Goal: Task Accomplishment & Management: Complete application form

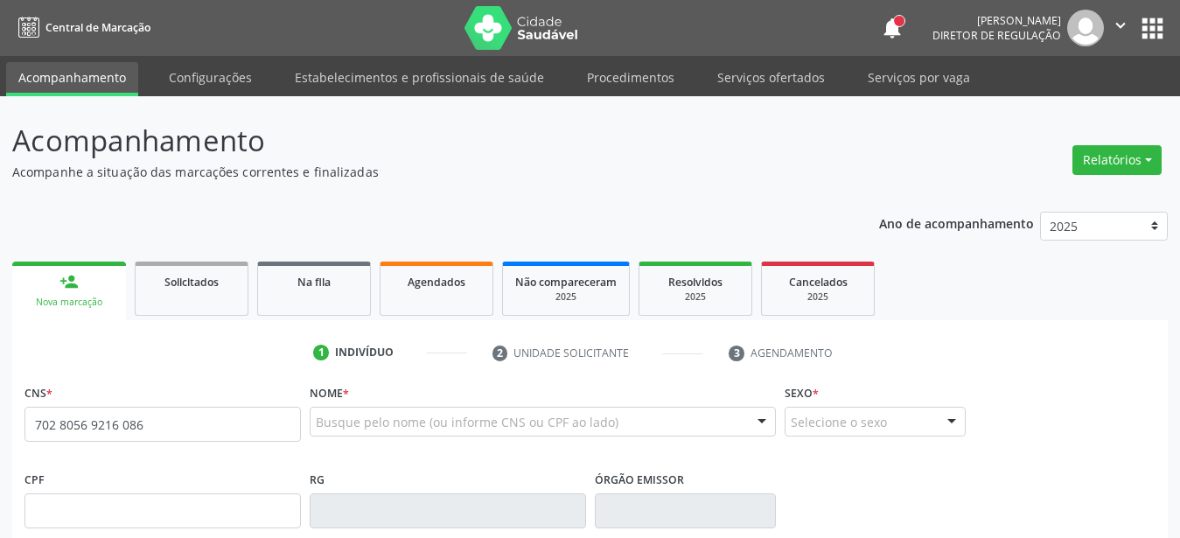
type input "702 8056 9216 0866"
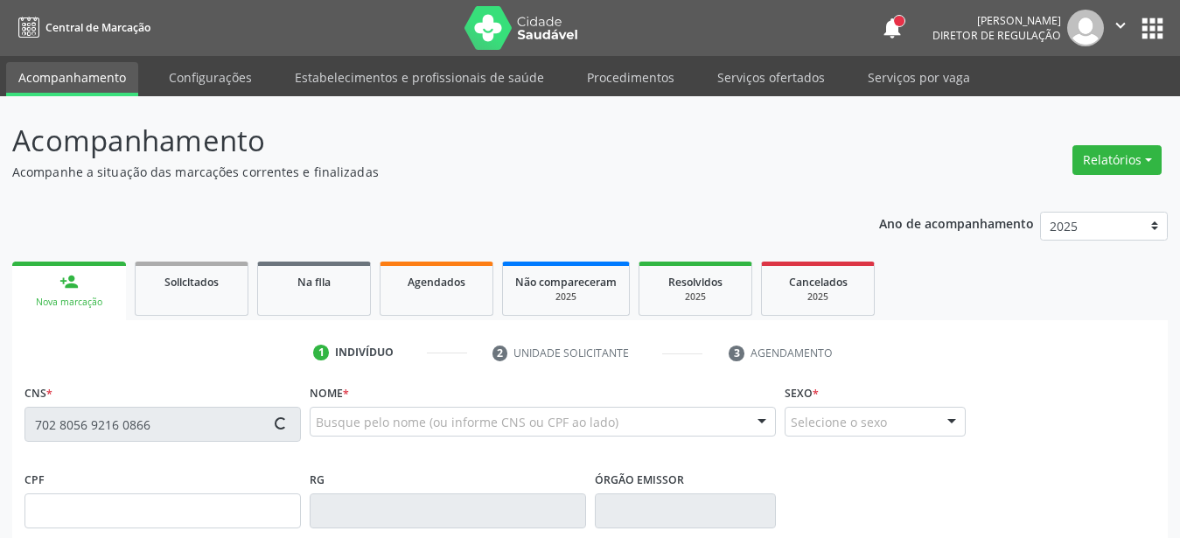
scroll to position [178, 0]
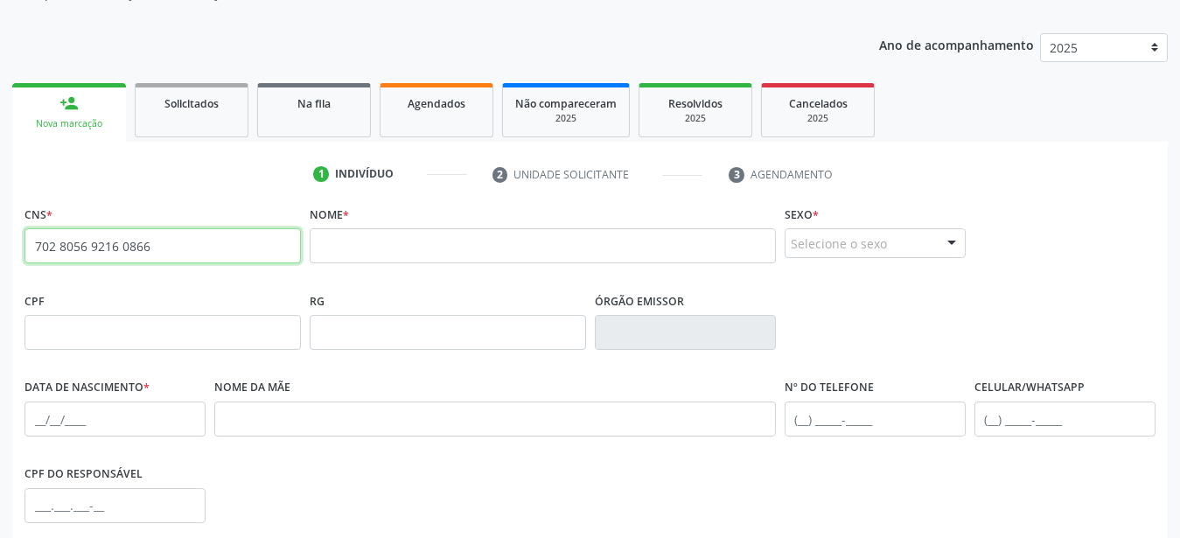
drag, startPoint x: 193, startPoint y: 248, endPoint x: 0, endPoint y: 283, distance: 196.5
click at [24, 263] on input "702 8056 9216 0866" at bounding box center [162, 245] width 276 height 35
click at [0, 283] on div "Acompanhamento Acompanhe a situação das marcações correntes e finalizadas Relat…" at bounding box center [590, 344] width 1180 height 852
drag, startPoint x: 201, startPoint y: 240, endPoint x: 0, endPoint y: 266, distance: 202.9
click at [24, 263] on input "702 8056 9216 0866" at bounding box center [162, 245] width 276 height 35
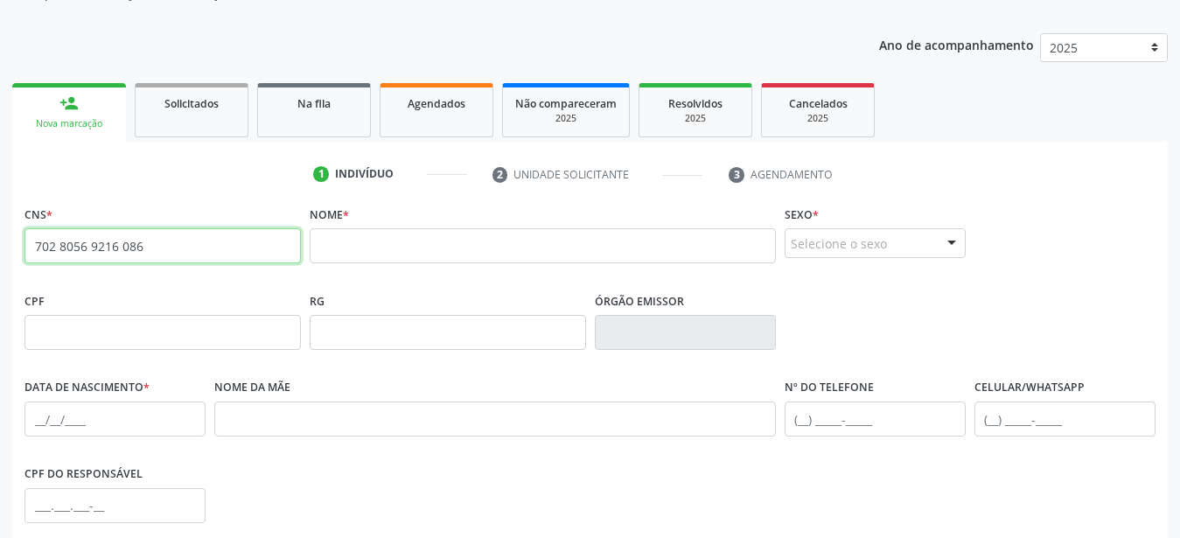
type input "702 8056 9216 0866"
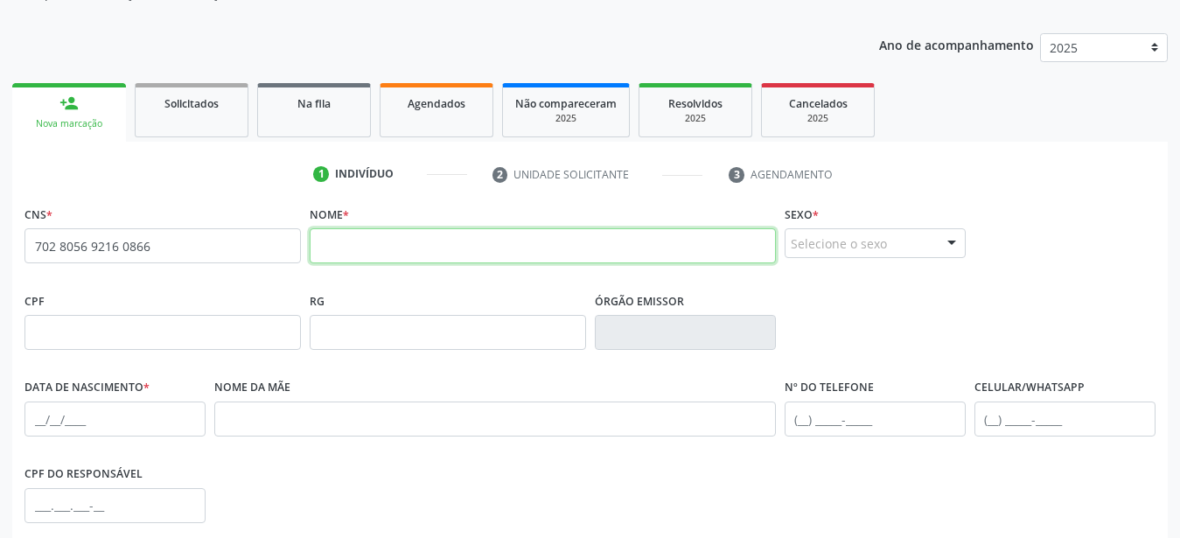
click at [399, 247] on input "text" at bounding box center [543, 245] width 466 height 35
type input "mariza barbosa dos santos"
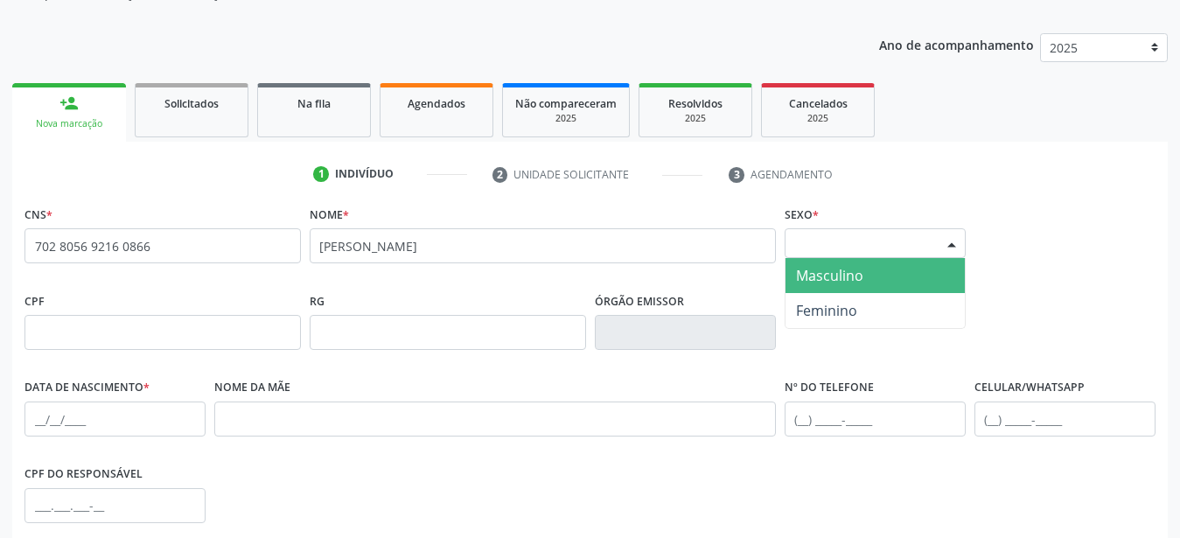
click at [835, 254] on div "Selecione o sexo" at bounding box center [875, 243] width 181 height 30
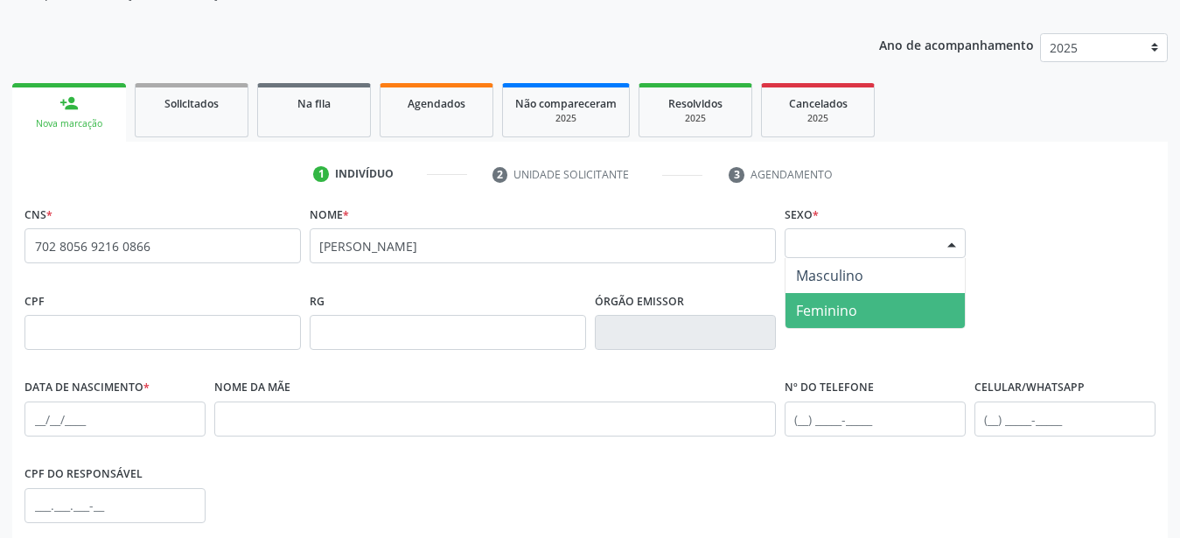
click at [848, 322] on span "Feminino" at bounding box center [874, 310] width 179 height 35
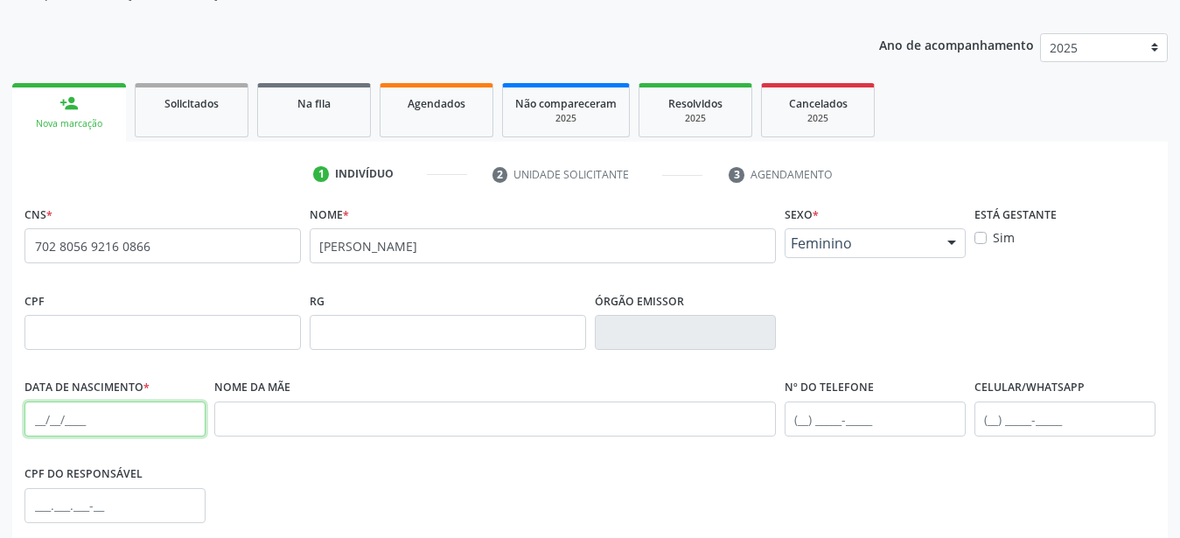
click at [41, 436] on input "text" at bounding box center [114, 418] width 181 height 35
type input "10/10/1980"
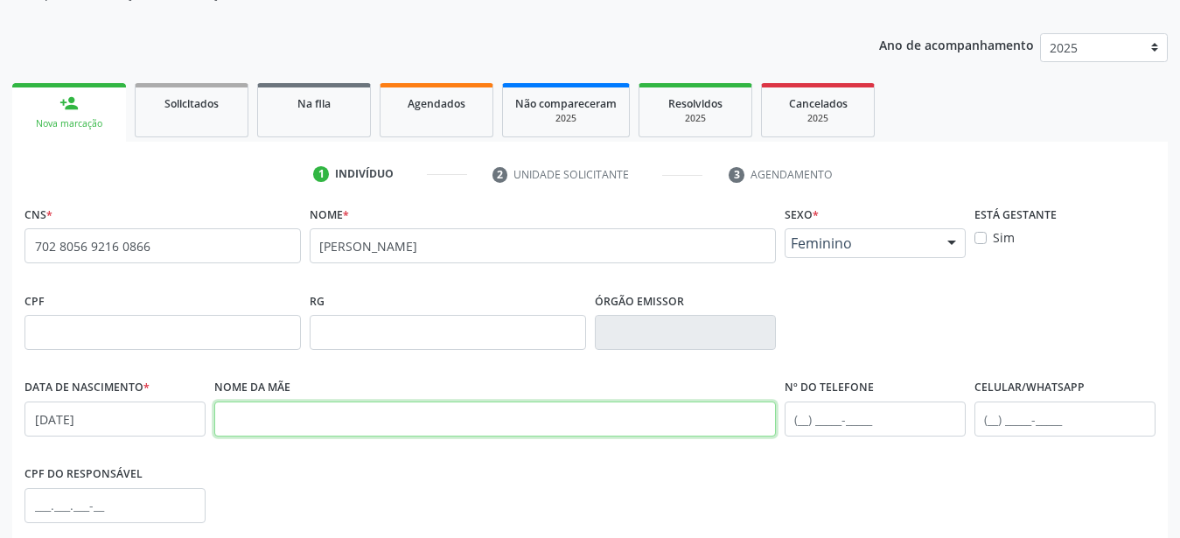
click at [314, 416] on input "text" at bounding box center [495, 418] width 562 height 35
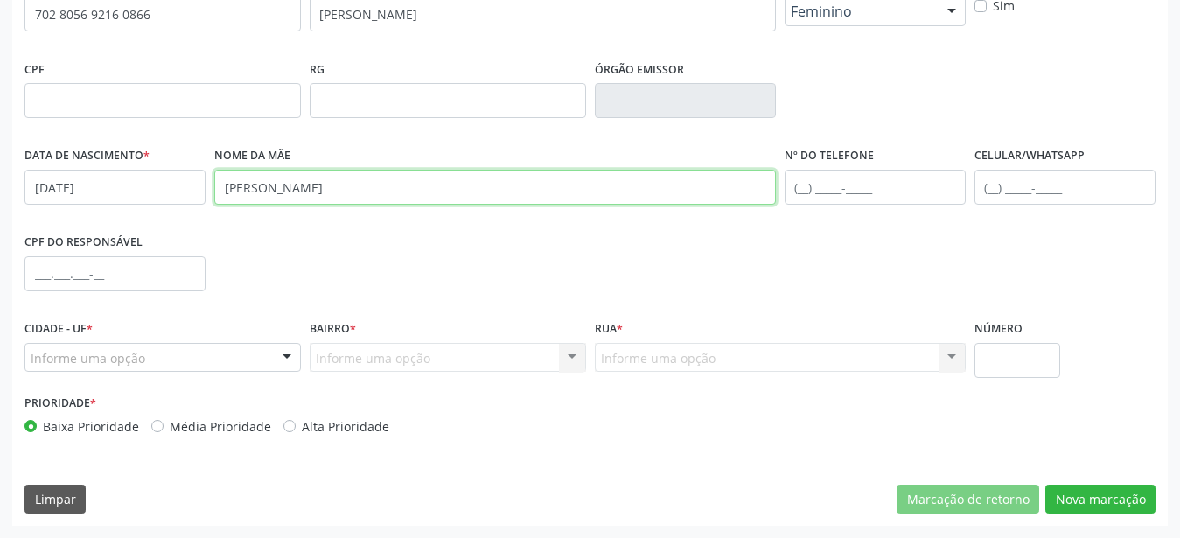
click at [333, 192] on input "maria da conceiçõa barbosa dos santos" at bounding box center [495, 187] width 562 height 35
type input "maria da conceição barbosa dos santos"
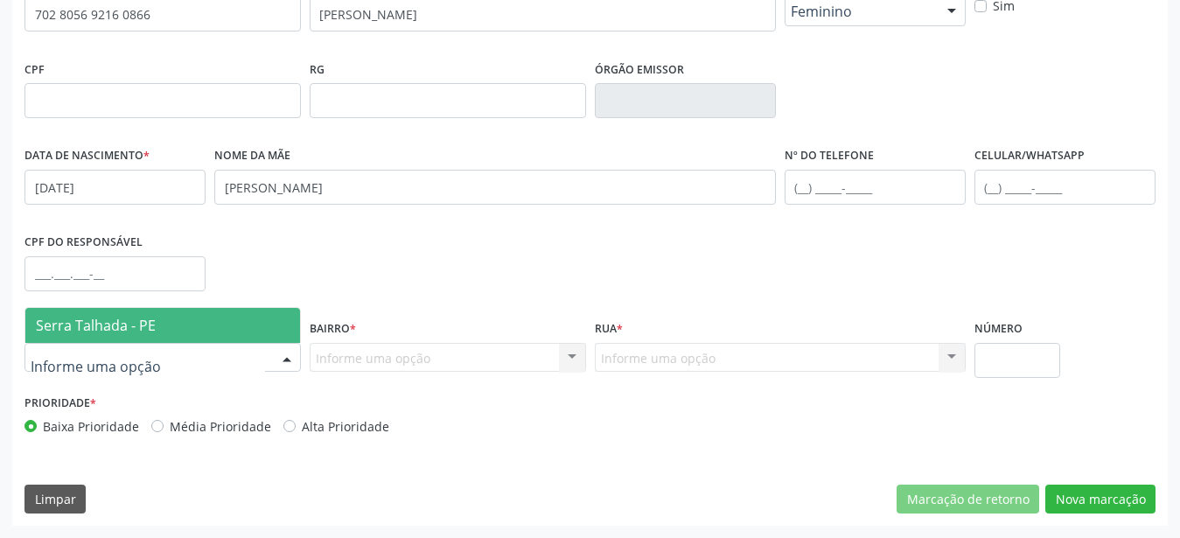
click at [118, 324] on span "Serra Talhada - PE" at bounding box center [96, 325] width 120 height 19
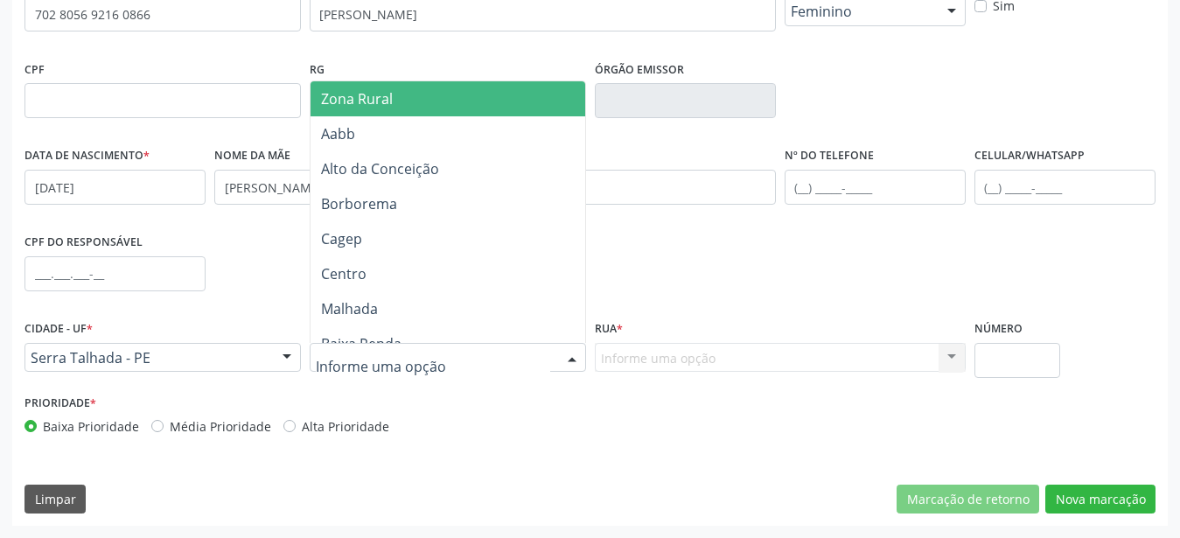
click at [410, 101] on span "Zona Rural" at bounding box center [451, 98] width 281 height 35
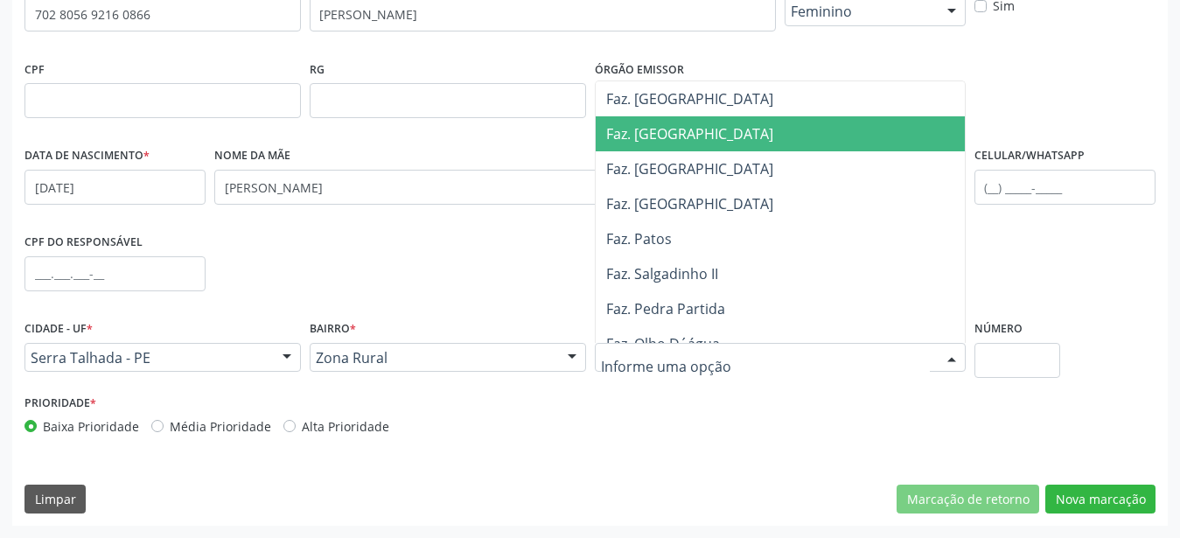
click at [692, 135] on span "Faz. Granja" at bounding box center [785, 133] width 379 height 35
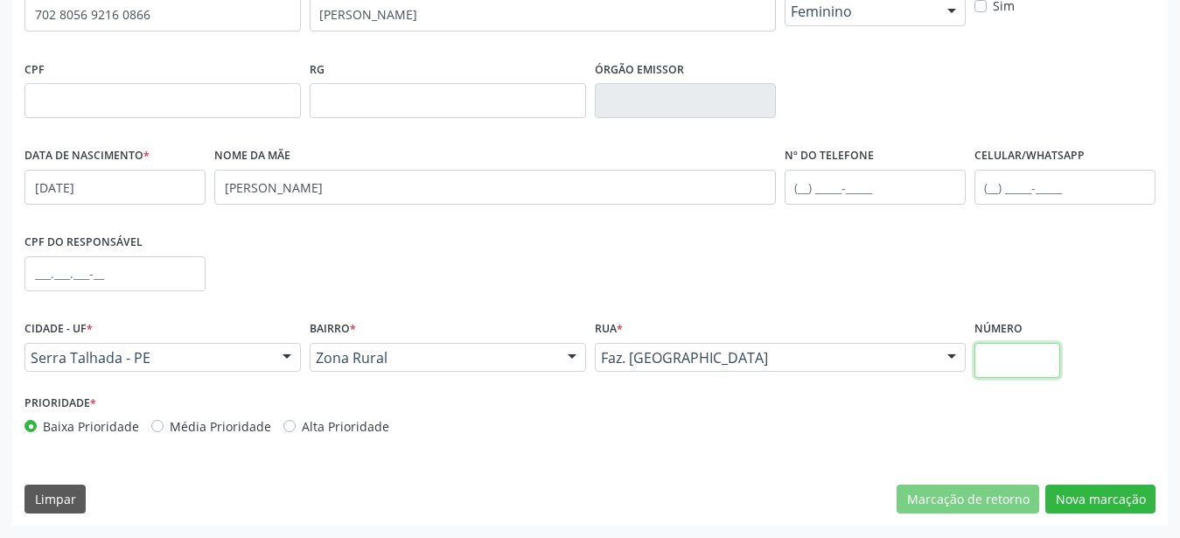
click at [1000, 349] on input "text" at bounding box center [1017, 360] width 87 height 35
type input "00"
click at [1076, 507] on button "Nova marcação" at bounding box center [1100, 500] width 110 height 30
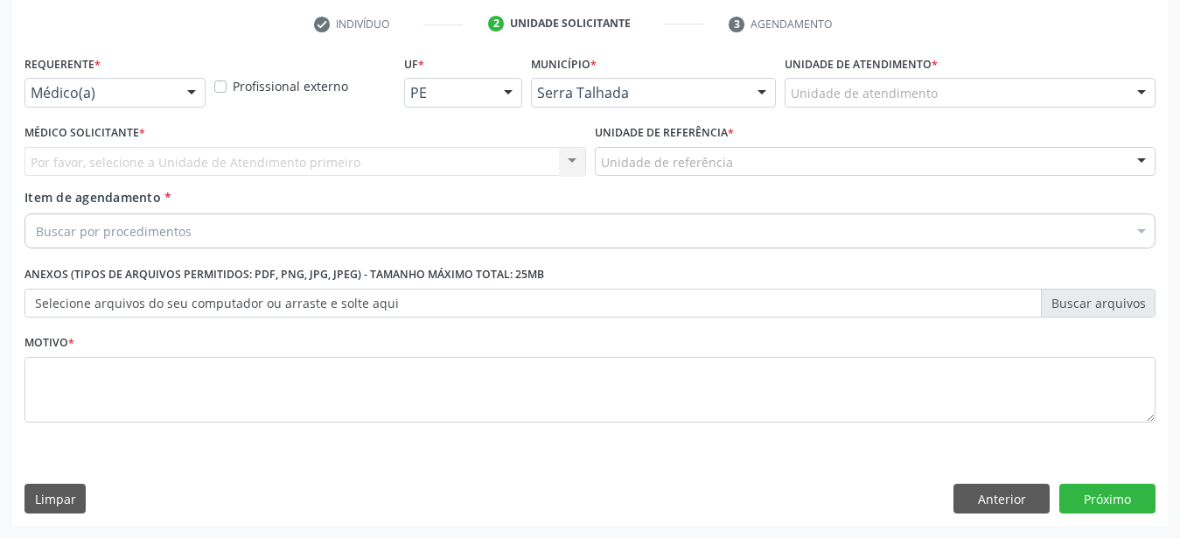
scroll to position [343, 0]
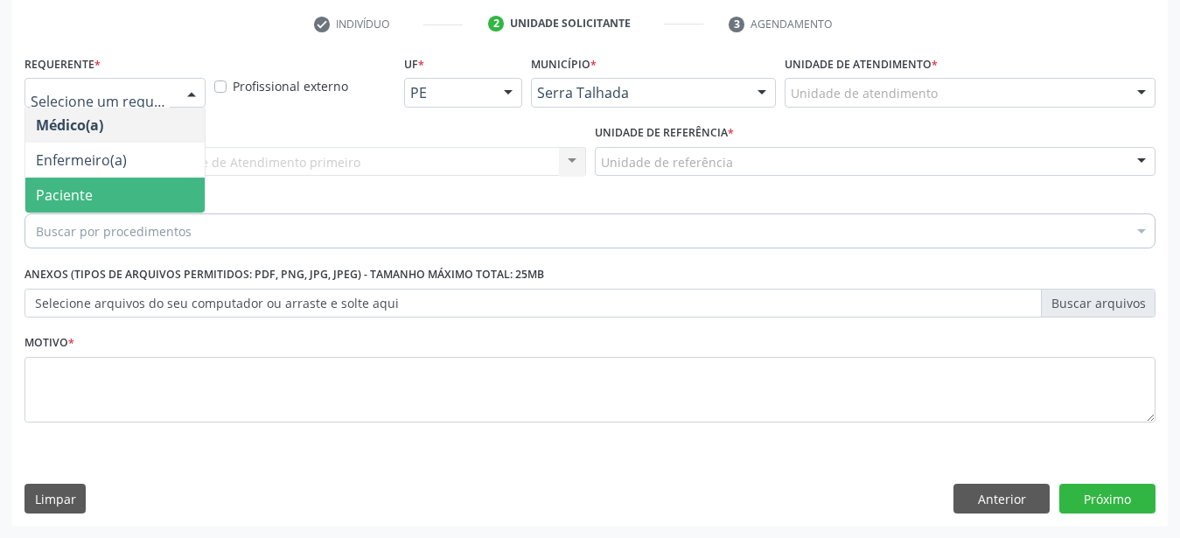
click at [36, 186] on span "Paciente" at bounding box center [64, 194] width 57 height 19
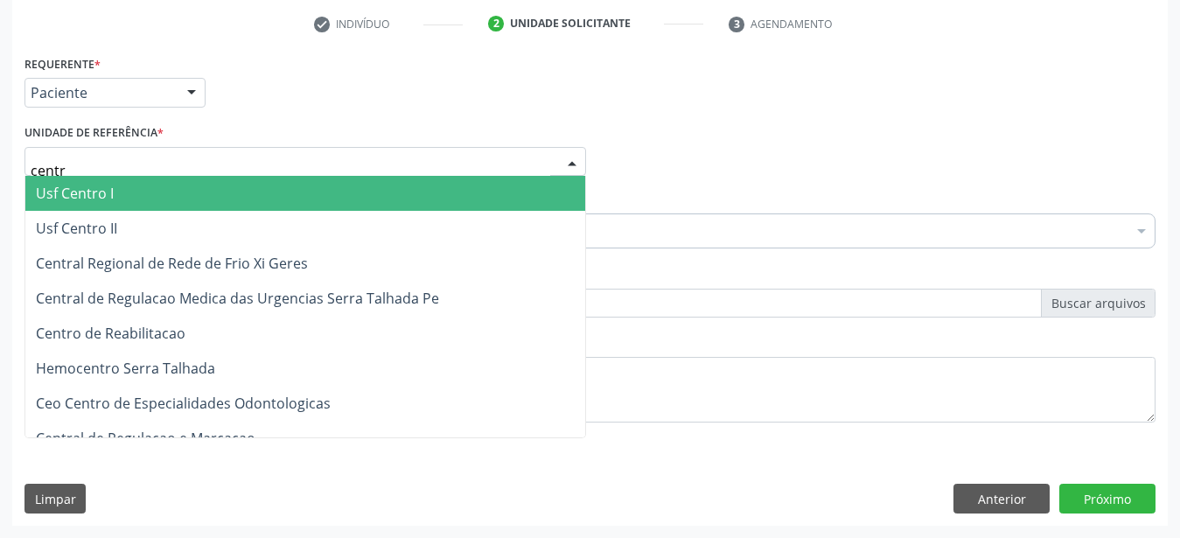
type input "centro"
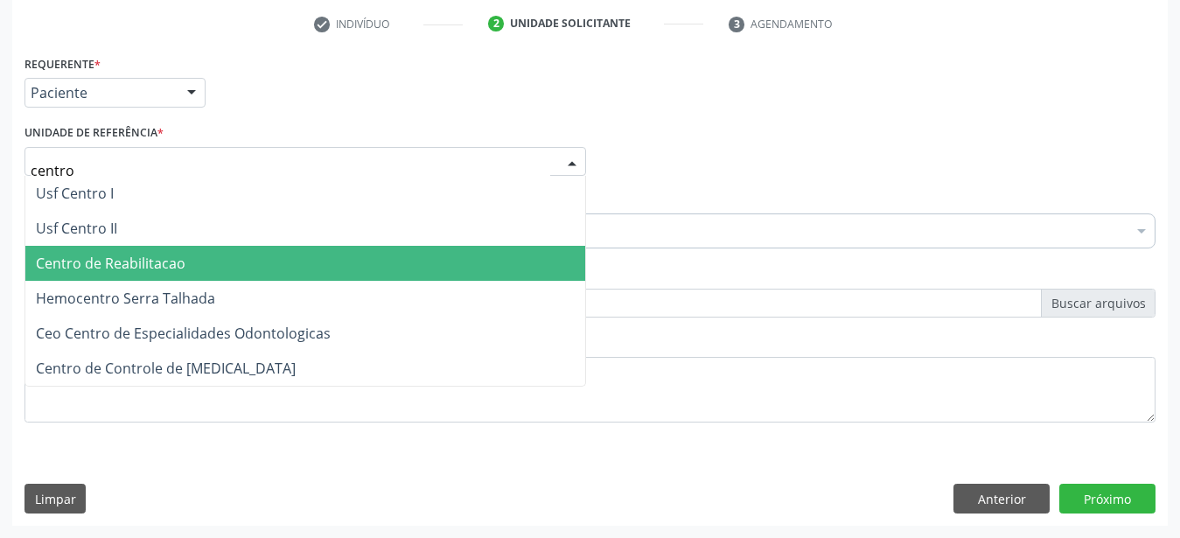
click at [99, 254] on span "Centro de Reabilitacao" at bounding box center [111, 263] width 150 height 19
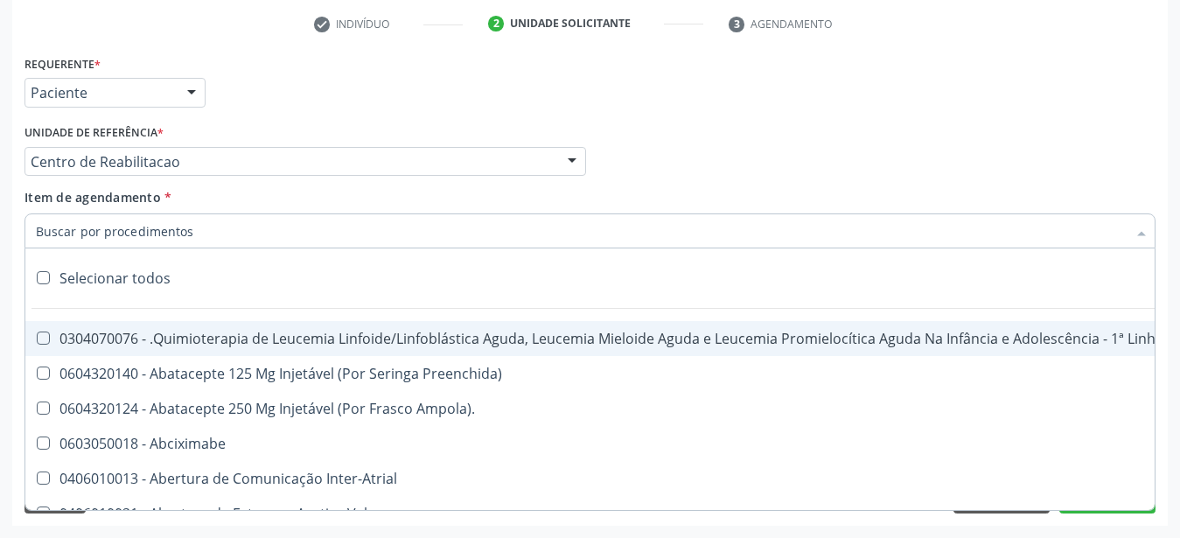
drag, startPoint x: 116, startPoint y: 204, endPoint x: 115, endPoint y: 216, distance: 12.4
click at [114, 216] on input "Item de agendamento *" at bounding box center [581, 230] width 1091 height 35
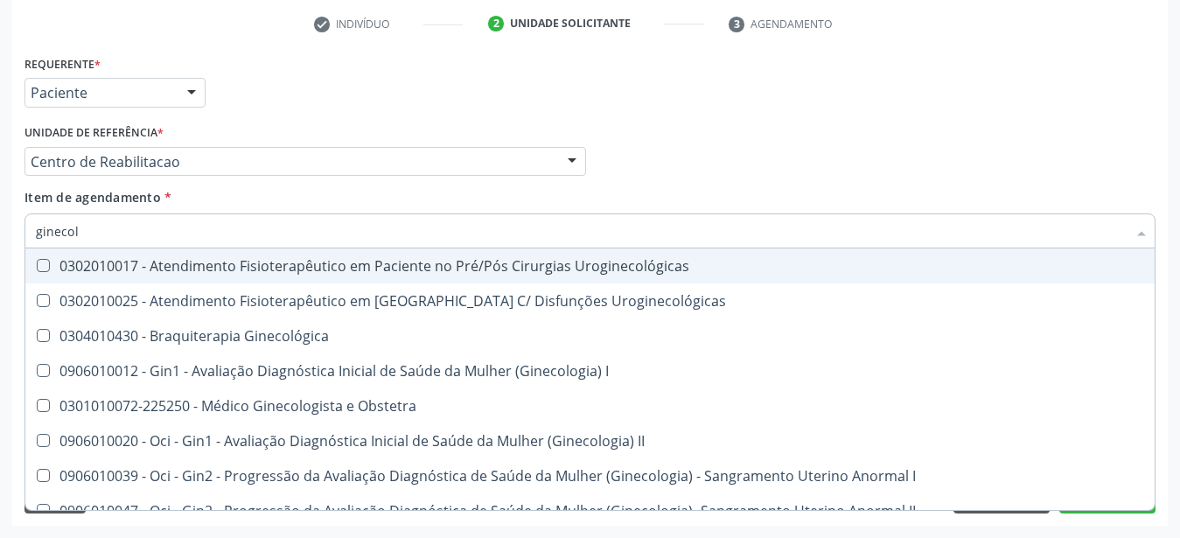
type input "ginecolo"
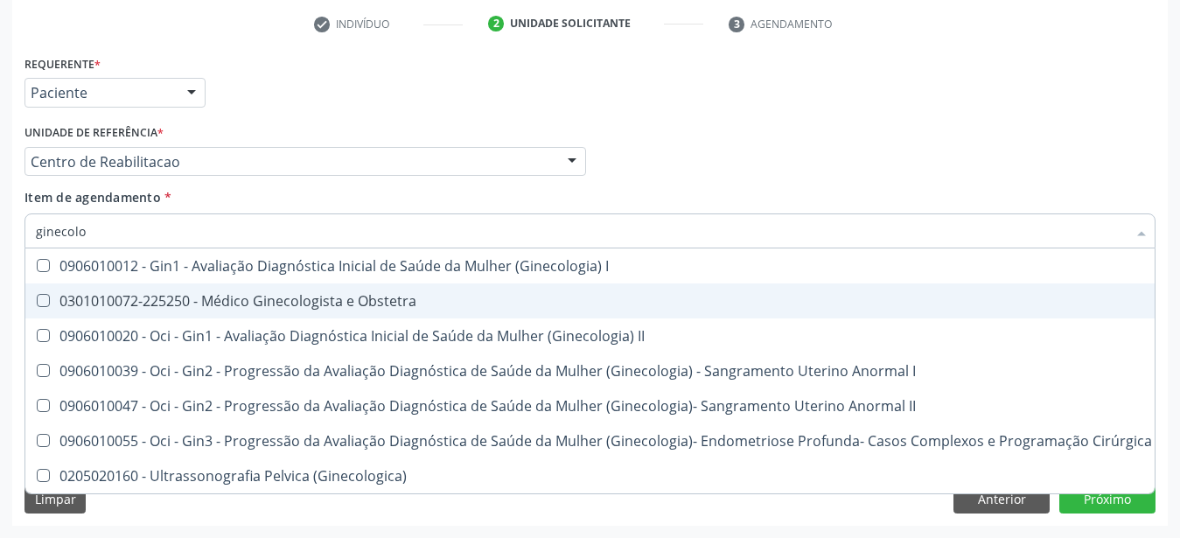
click at [351, 294] on div "0301010072-225250 - Médico Ginecologista e Obstetra" at bounding box center [594, 301] width 1116 height 14
checkbox Obstetra "true"
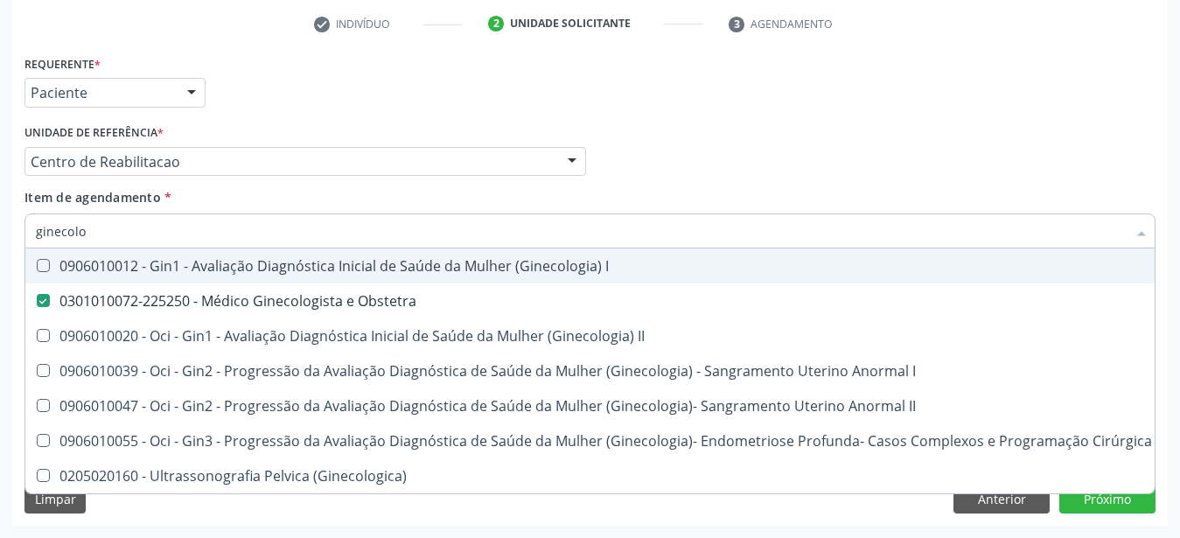
drag, startPoint x: 479, startPoint y: 106, endPoint x: 231, endPoint y: 273, distance: 299.4
click at [480, 120] on div "Unidade de referência * Centro de Reabilitacao Usf do Mutirao Usf Cohab Usf Cai…" at bounding box center [305, 148] width 562 height 56
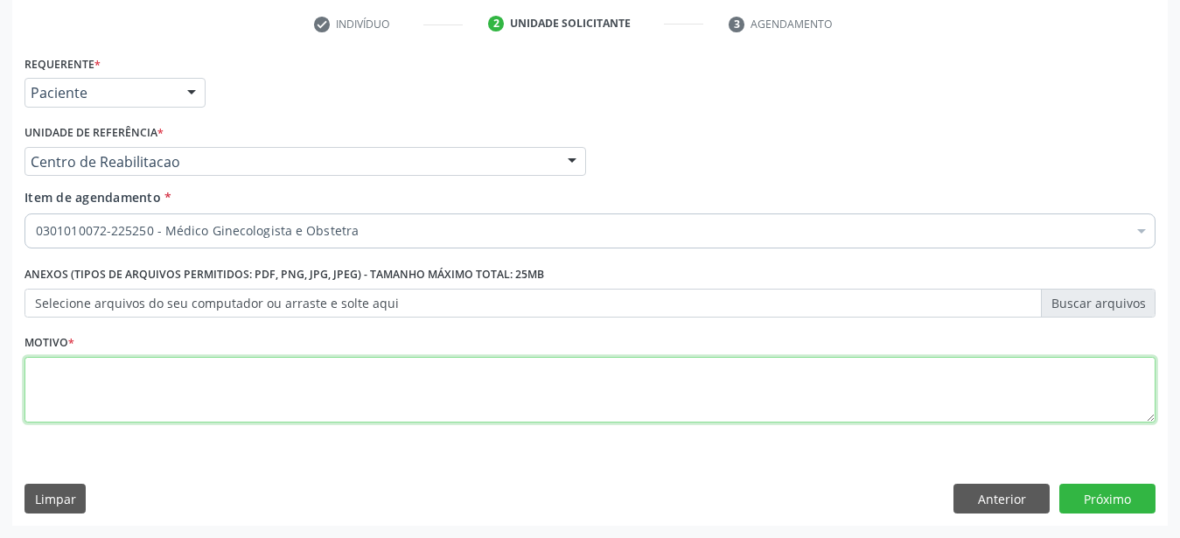
click at [248, 401] on textarea at bounding box center [589, 390] width 1131 height 66
type textarea "..."
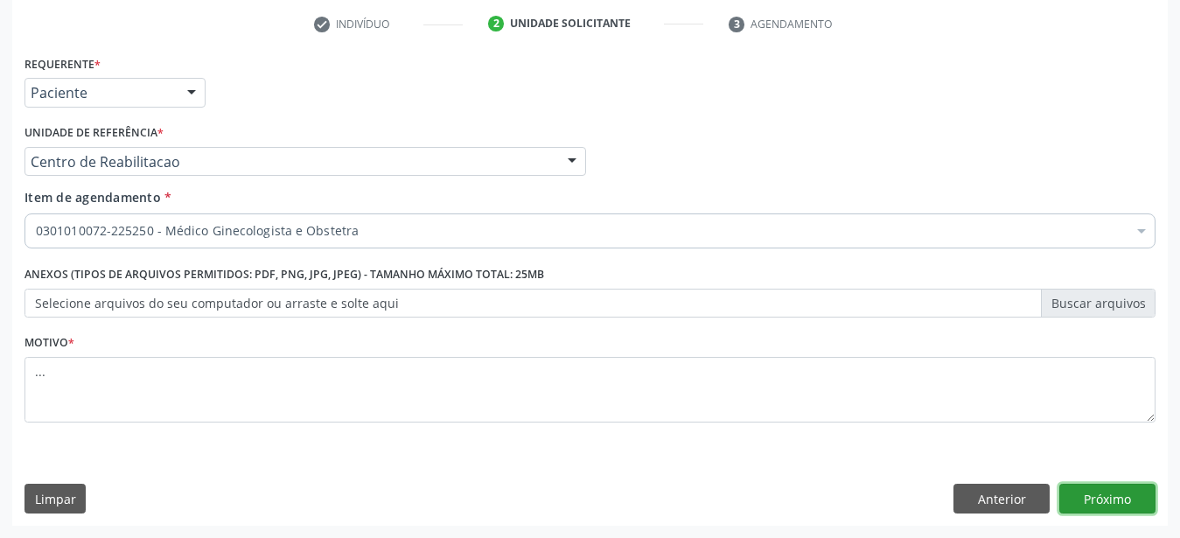
click at [1096, 502] on button "Próximo" at bounding box center [1107, 499] width 96 height 30
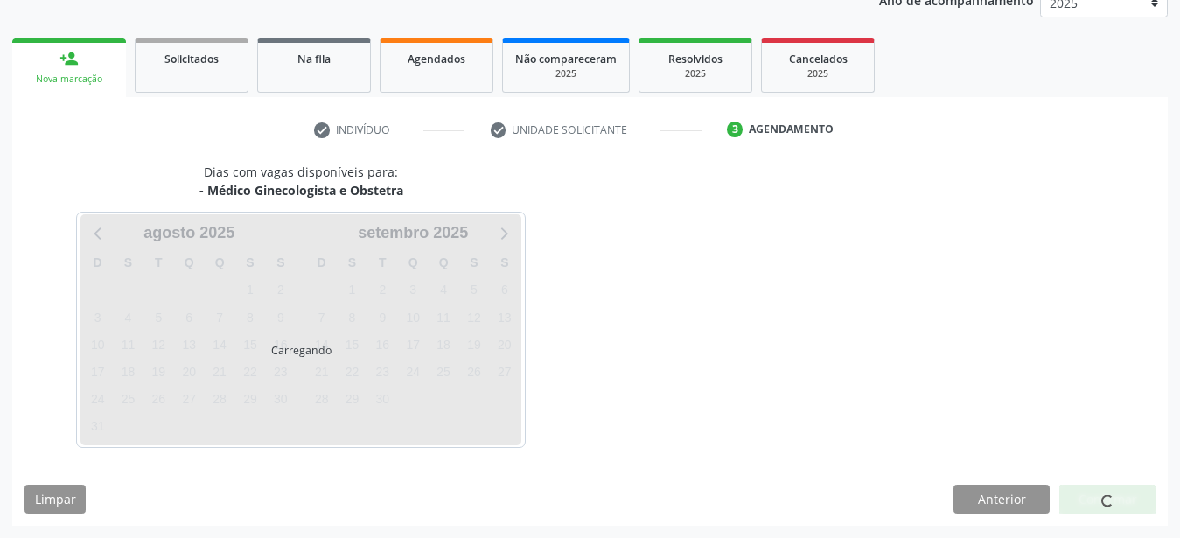
scroll to position [223, 0]
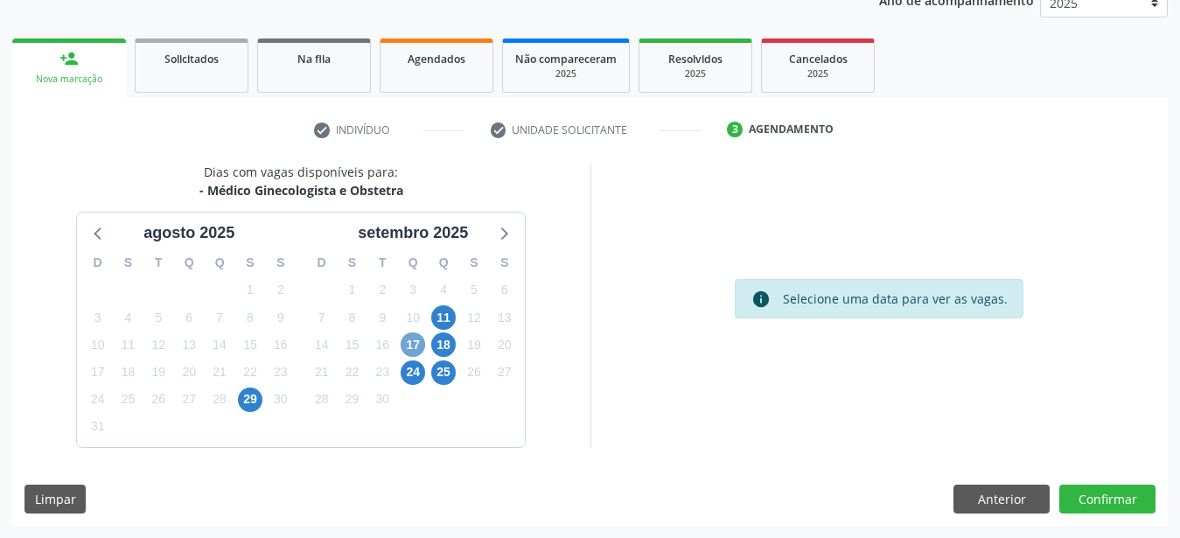
click at [420, 336] on span "17" at bounding box center [413, 344] width 24 height 24
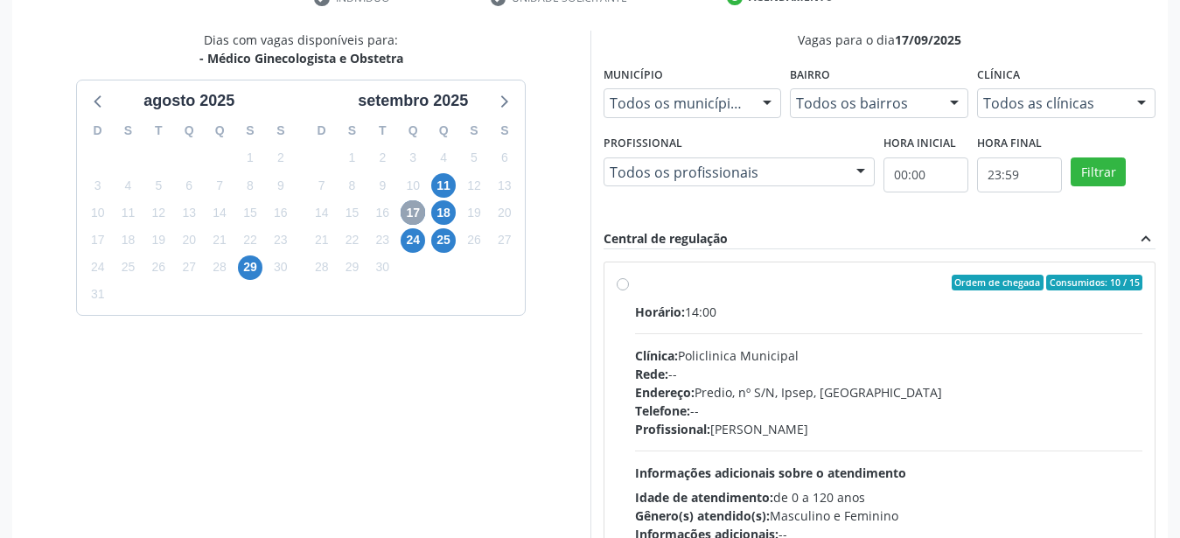
scroll to position [401, 0]
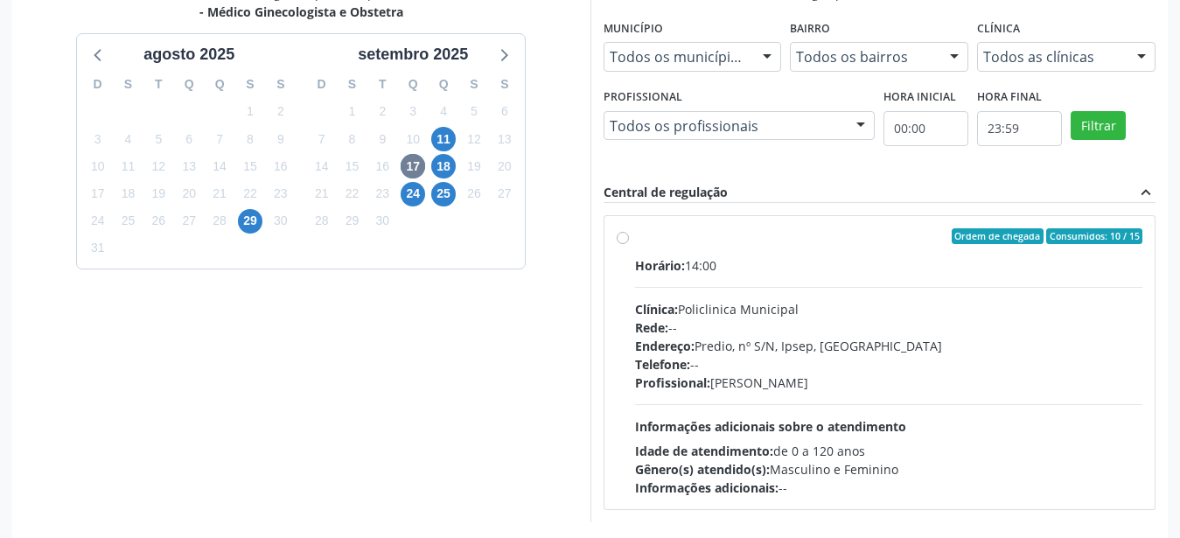
click at [635, 234] on label "Ordem de chegada Consumidos: 10 / 15 Horário: 14:00 Clínica: Policlinica Munici…" at bounding box center [889, 362] width 508 height 269
click at [623, 234] on input "Ordem de chegada Consumidos: 10 / 15 Horário: 14:00 Clínica: Policlinica Munici…" at bounding box center [623, 236] width 12 height 16
radio input "true"
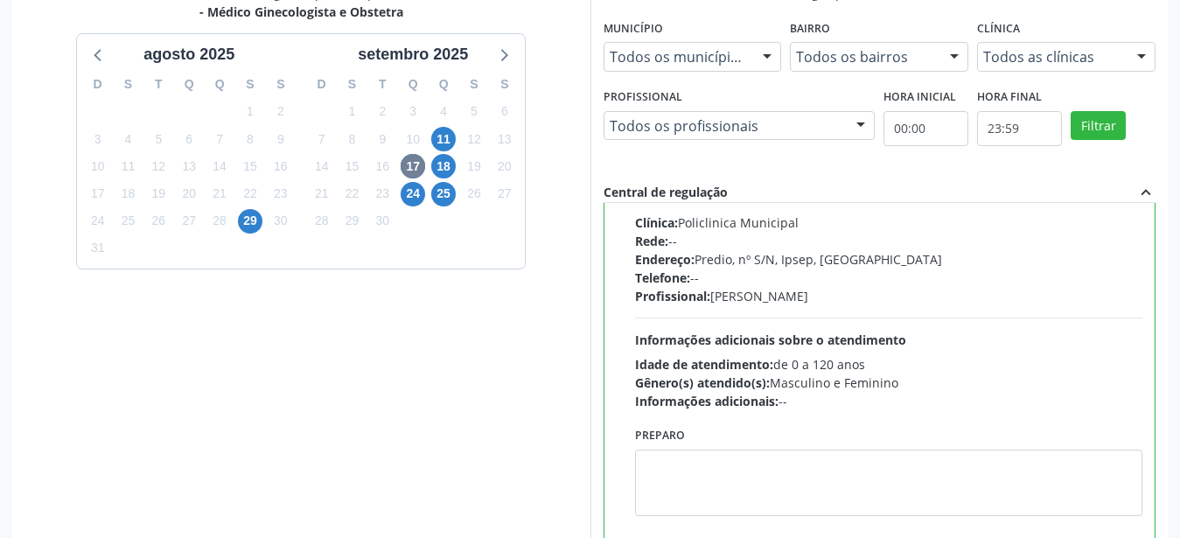
scroll to position [506, 0]
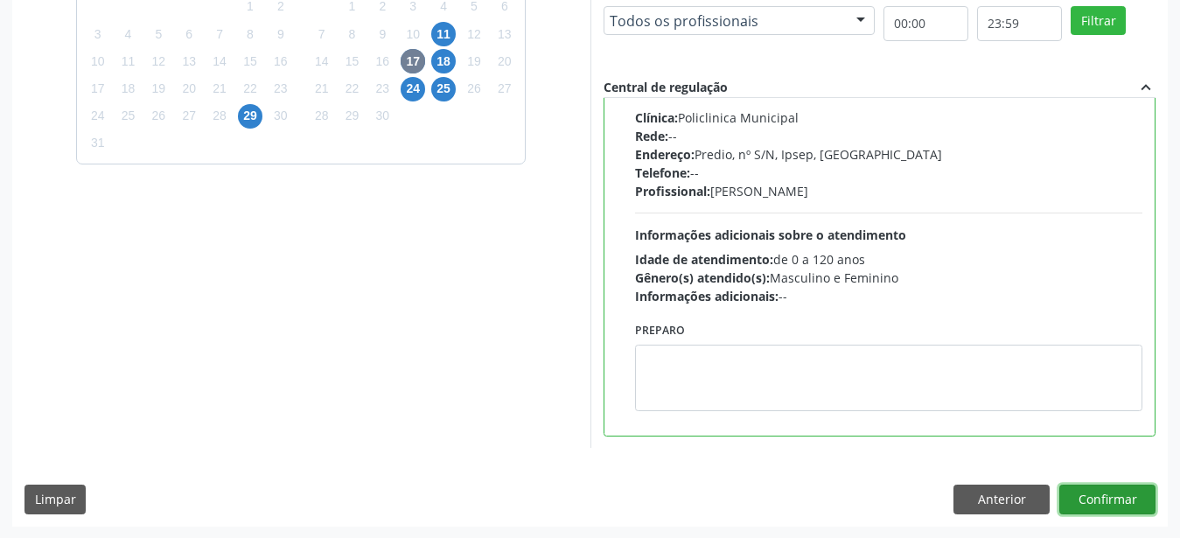
click at [1127, 501] on button "Confirmar" at bounding box center [1107, 500] width 96 height 30
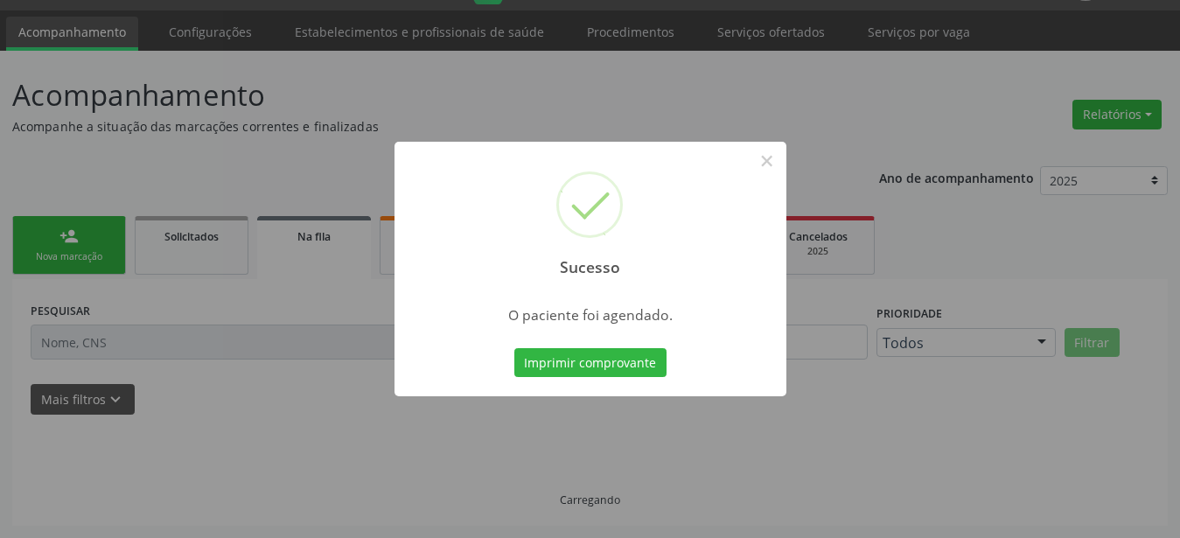
scroll to position [45, 0]
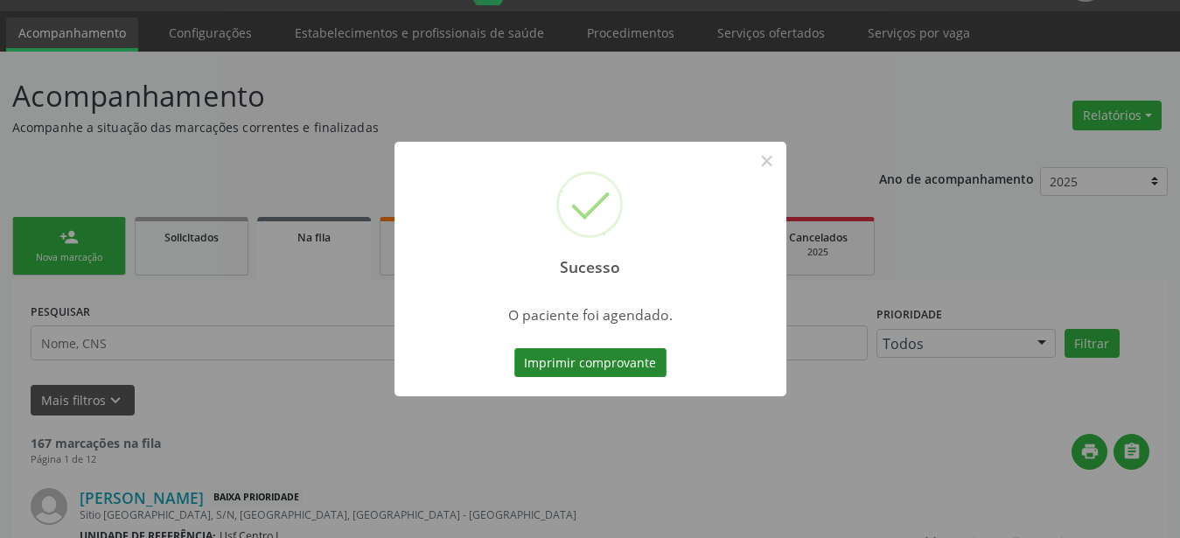
click at [638, 360] on button "Imprimir comprovante" at bounding box center [590, 363] width 152 height 30
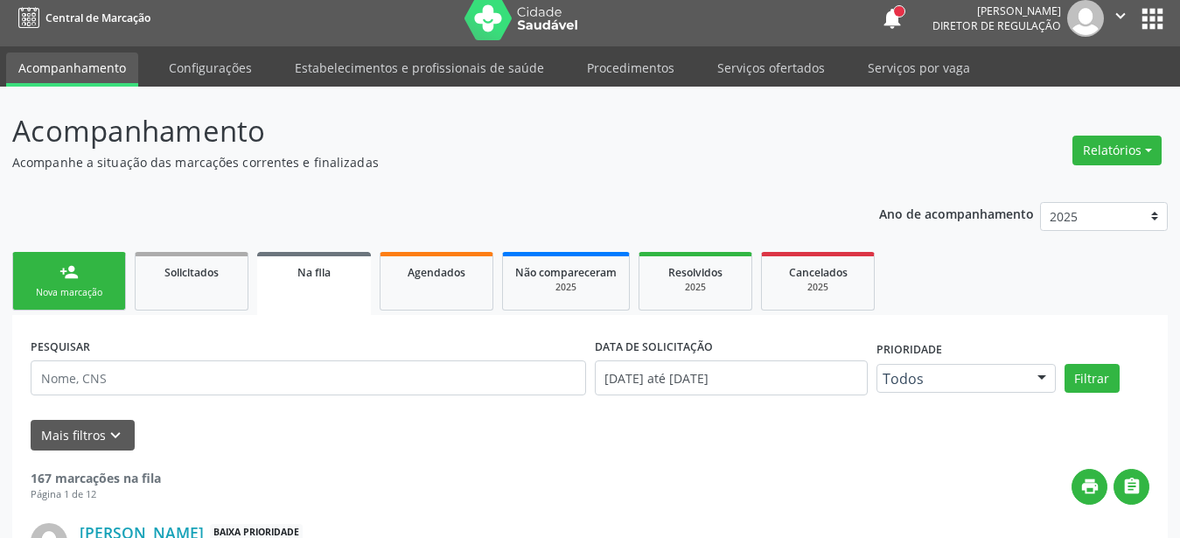
scroll to position [0, 0]
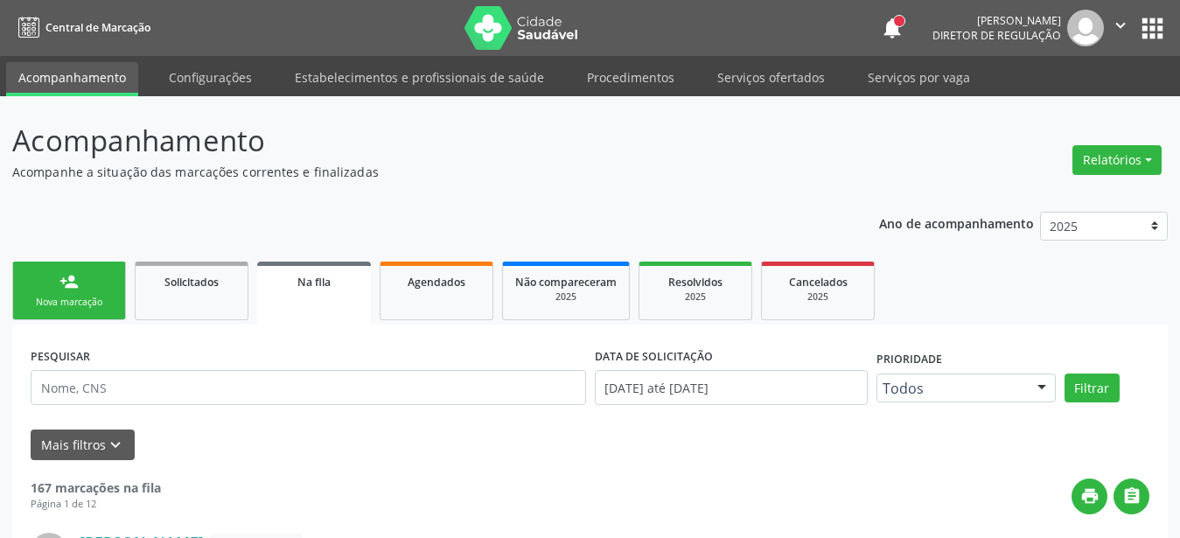
click at [1150, 24] on button "apps" at bounding box center [1152, 28] width 31 height 31
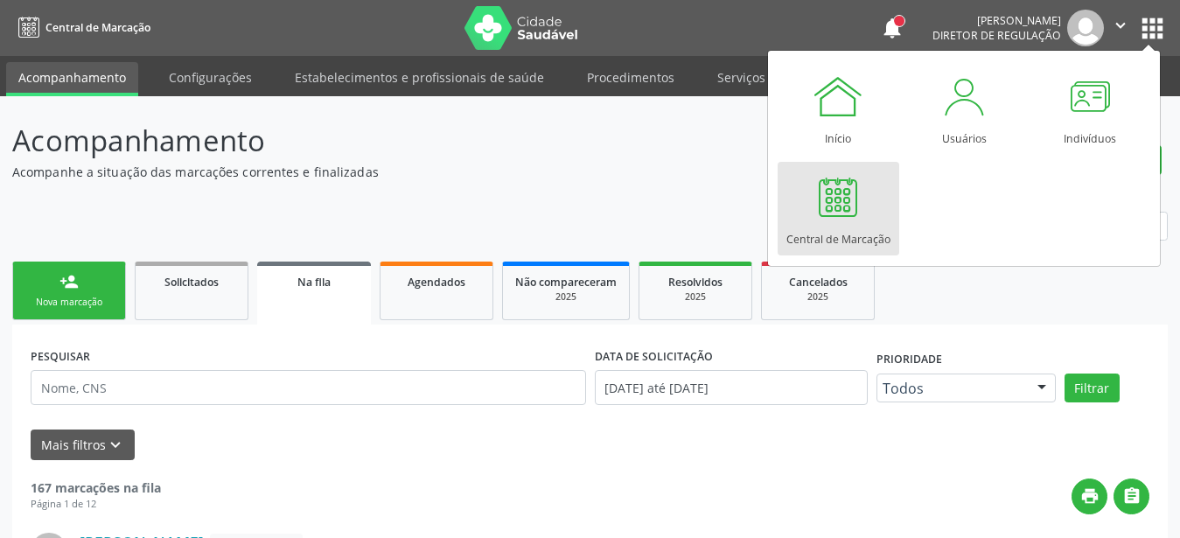
click at [873, 231] on div "Central de Marcação" at bounding box center [838, 235] width 104 height 24
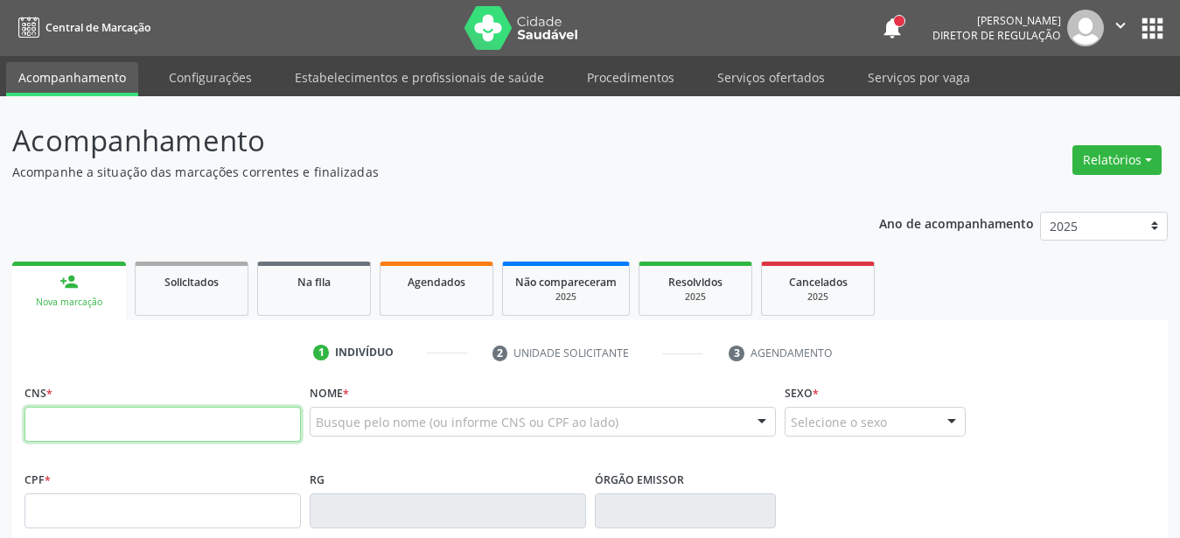
click at [168, 424] on input "text" at bounding box center [162, 424] width 276 height 35
click at [150, 421] on input "text" at bounding box center [162, 424] width 276 height 35
type input "898 0034 6403 4811"
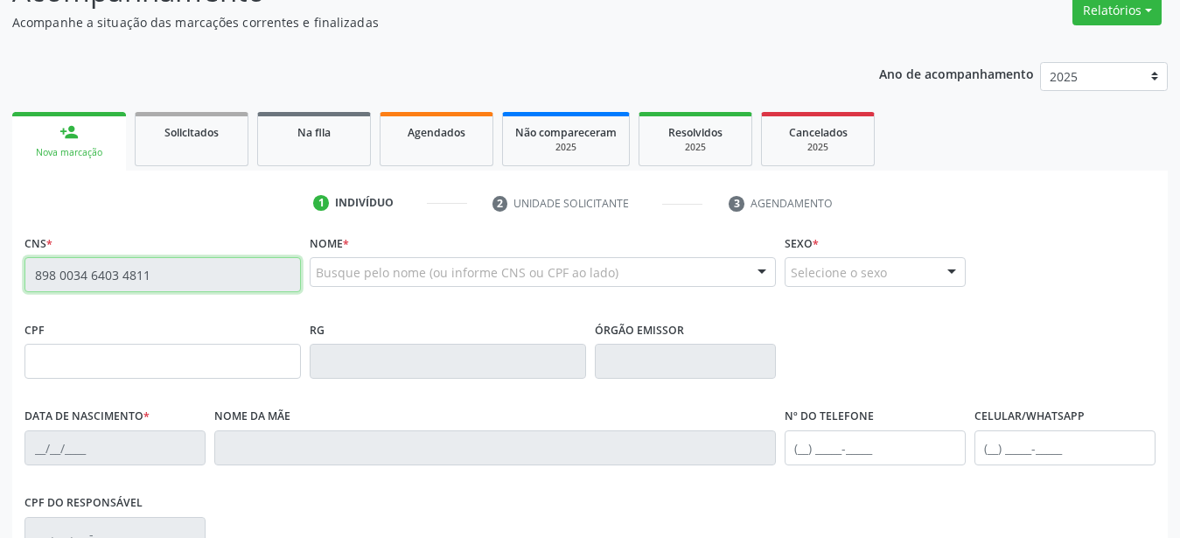
type input "151.579.954-90"
type input "21/10/2006"
type input "Laurenides Alves de Aquino"
type input "(87) 98154-6029"
type input "028.931.304-02"
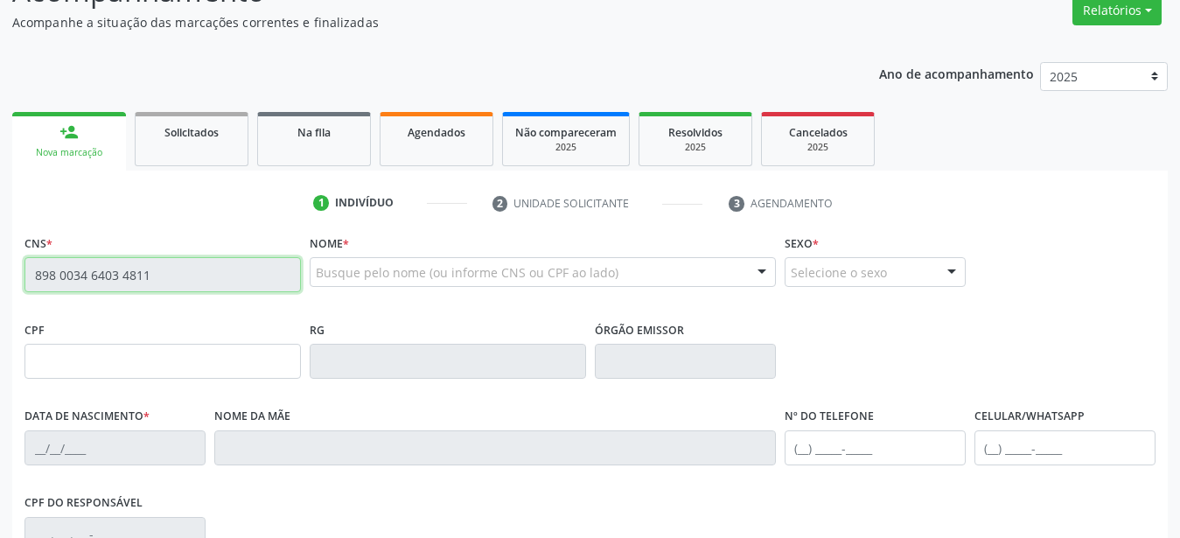
type input "30"
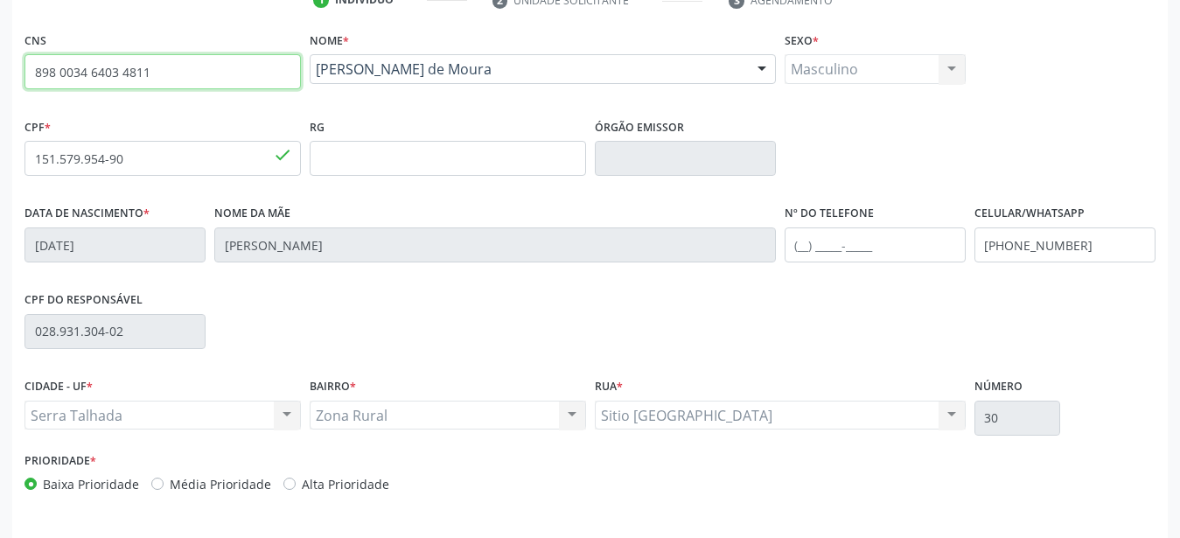
scroll to position [357, 0]
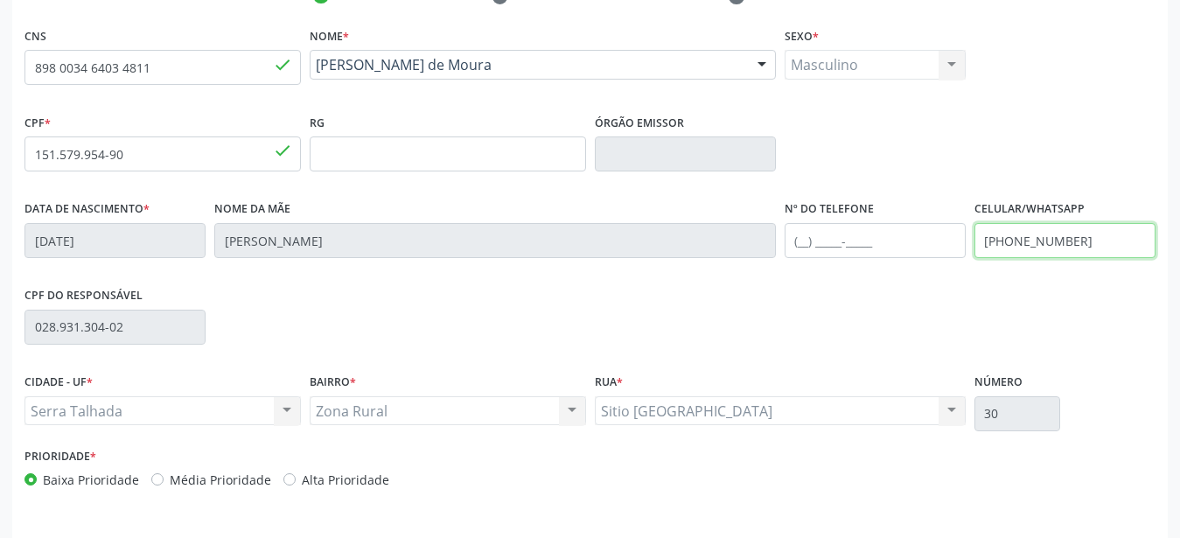
drag, startPoint x: 1095, startPoint y: 248, endPoint x: 667, endPoint y: 288, distance: 429.6
click at [974, 258] on input "(87) 98154-6029" at bounding box center [1064, 240] width 181 height 35
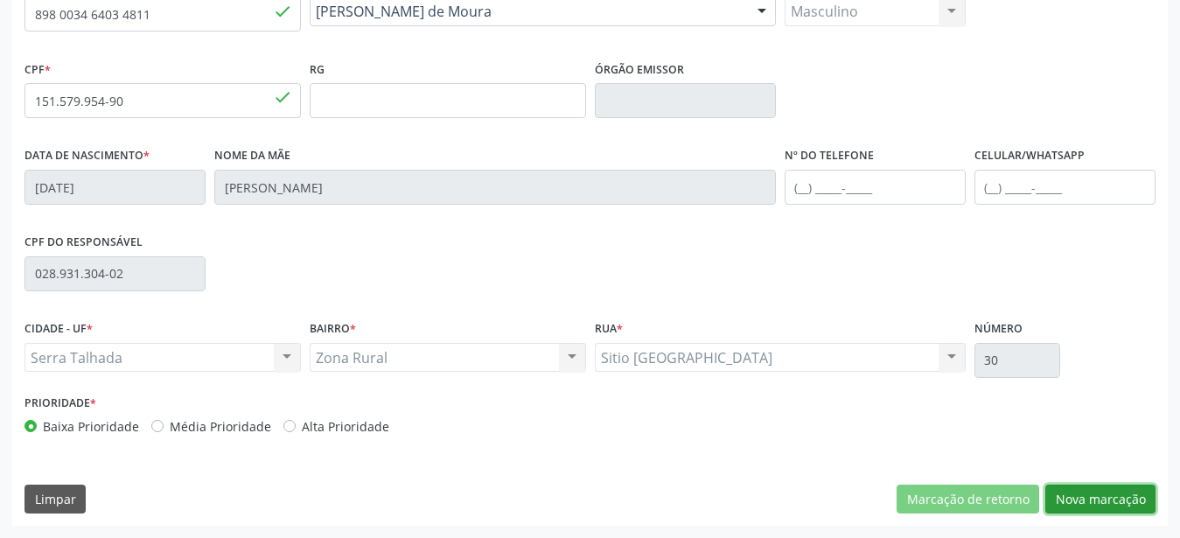
click at [1125, 505] on button "Nova marcação" at bounding box center [1100, 500] width 110 height 30
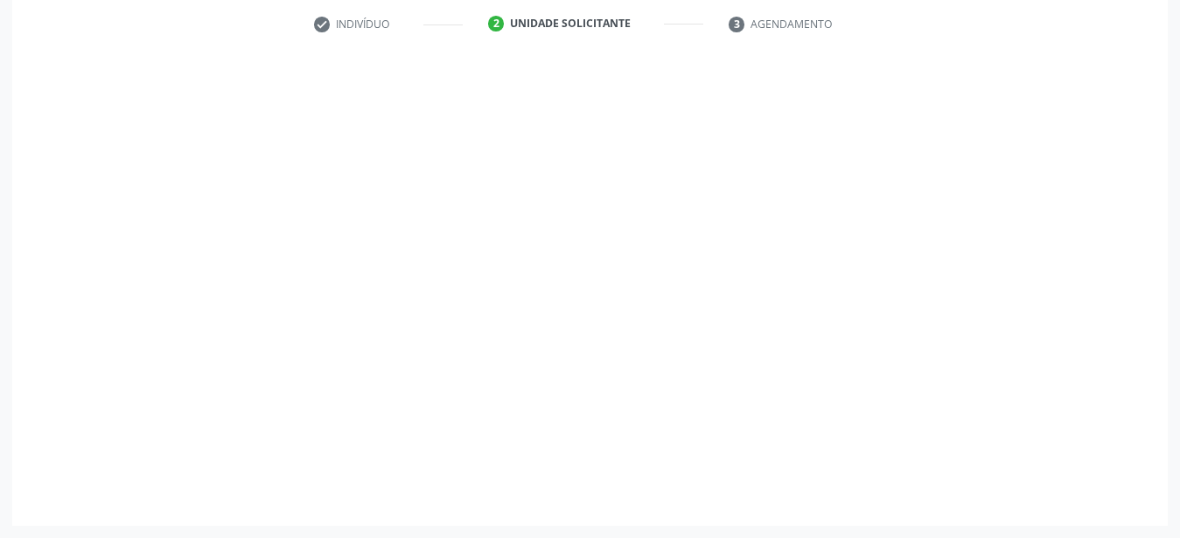
scroll to position [343, 0]
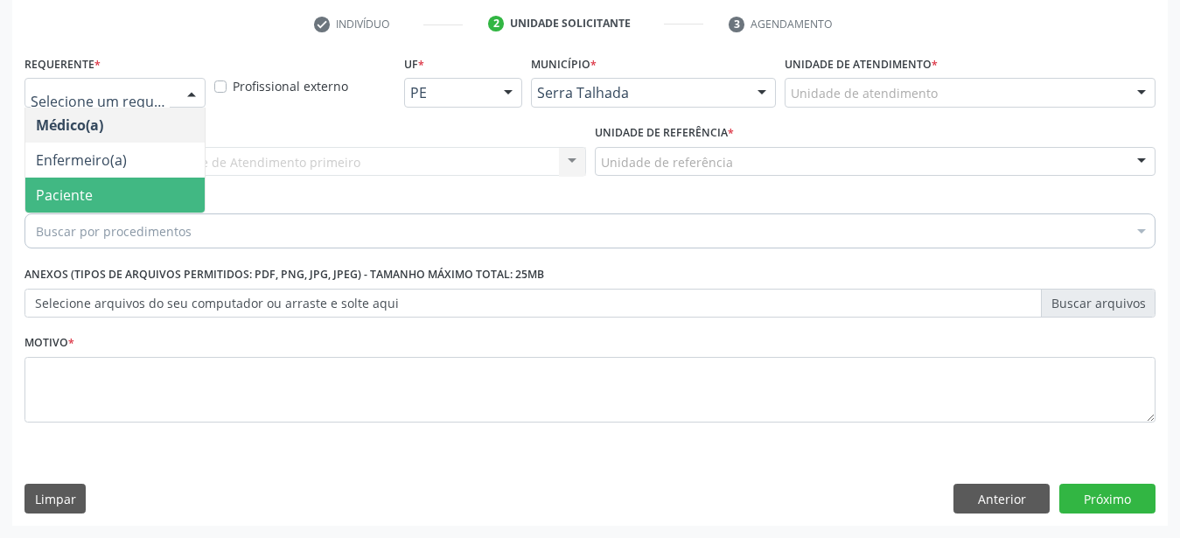
click at [86, 185] on span "Paciente" at bounding box center [64, 194] width 57 height 19
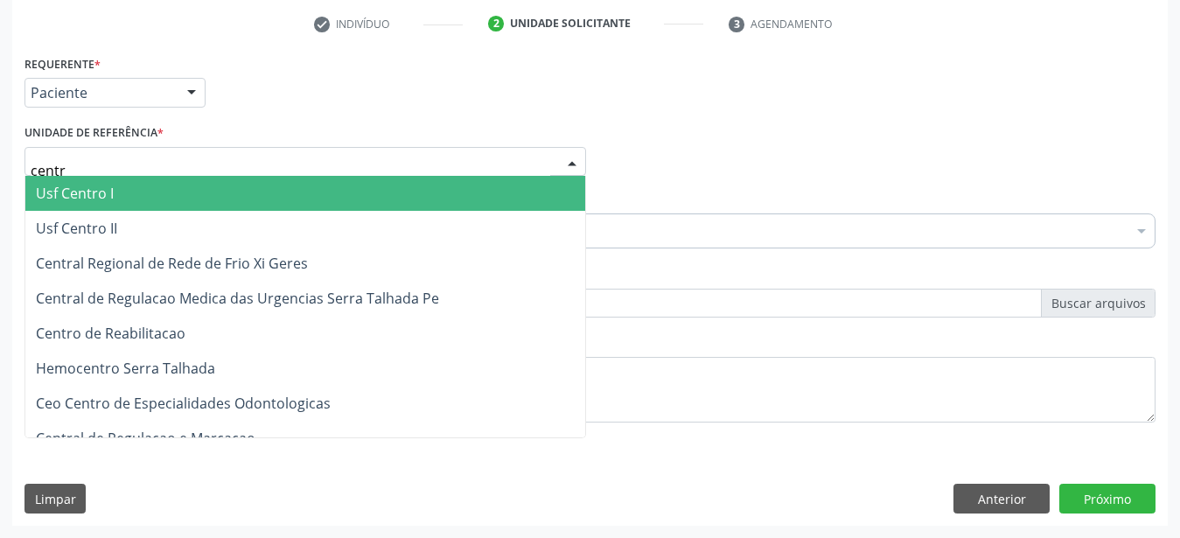
type input "centro"
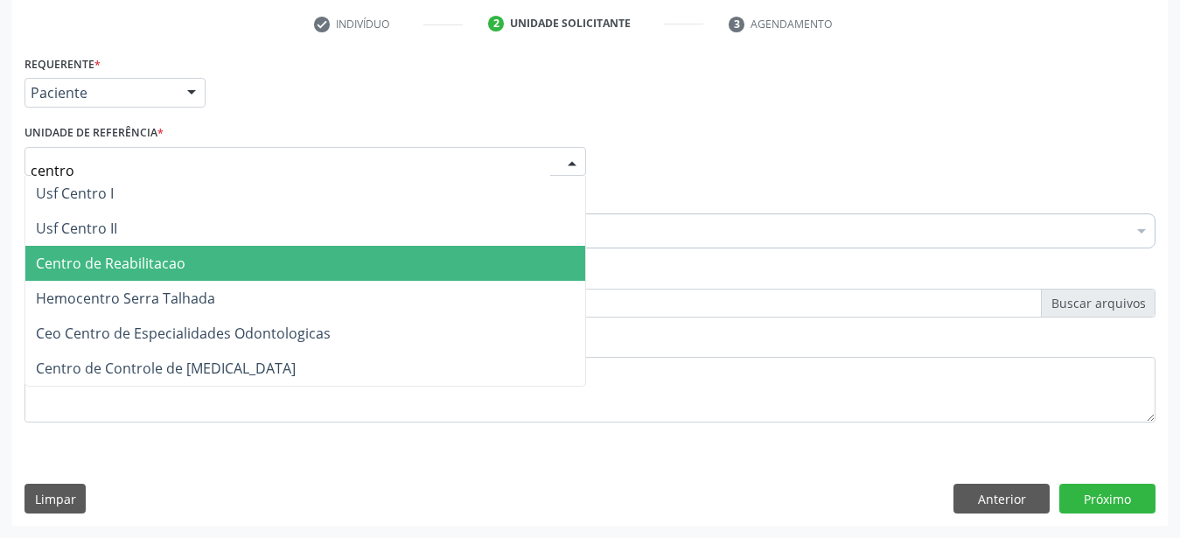
click at [144, 254] on span "Centro de Reabilitacao" at bounding box center [111, 263] width 150 height 19
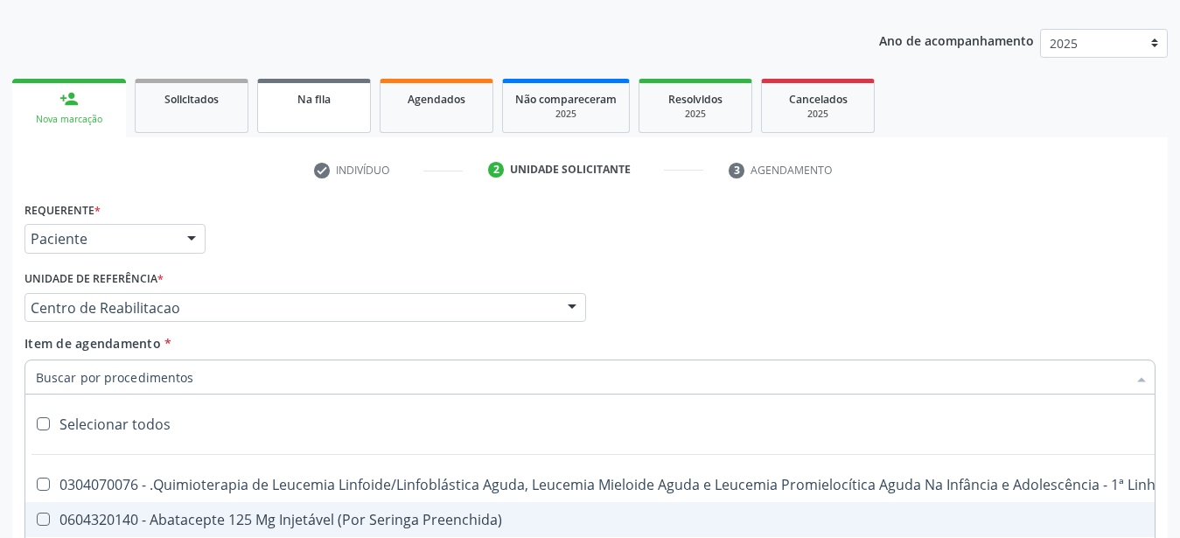
scroll to position [164, 0]
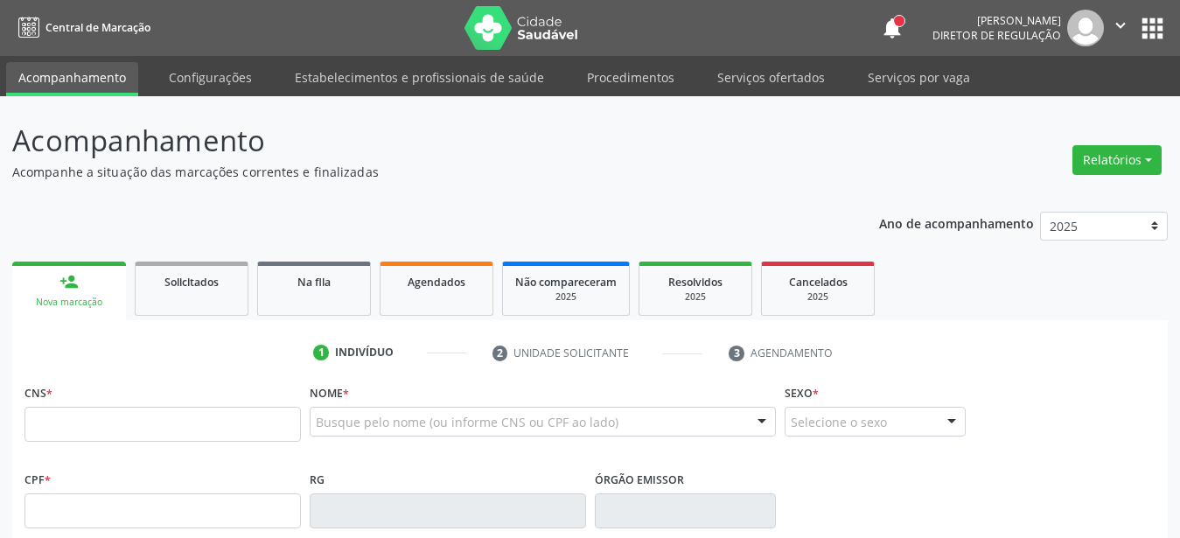
scroll to position [165, 0]
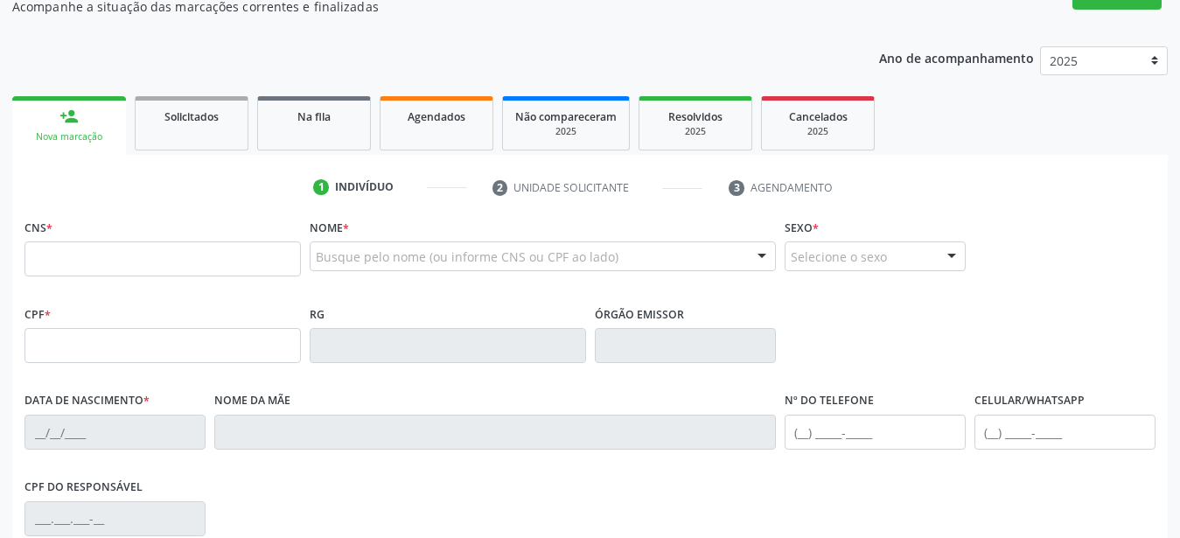
click at [126, 276] on input "text" at bounding box center [162, 258] width 276 height 35
click at [367, 273] on div "Busque pelo nome (ou informe CNS ou CPF ao lado) Nenhum resultado encontrado pa…" at bounding box center [543, 262] width 466 height 42
click at [368, 251] on input "text" at bounding box center [528, 265] width 424 height 35
click at [366, 250] on input "text" at bounding box center [528, 265] width 424 height 35
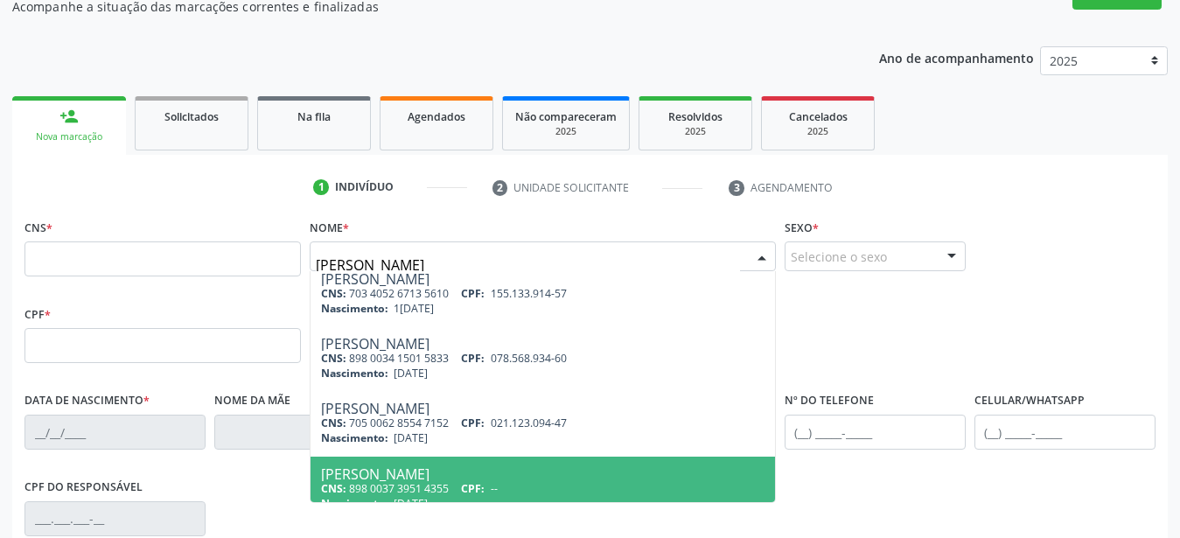
scroll to position [0, 0]
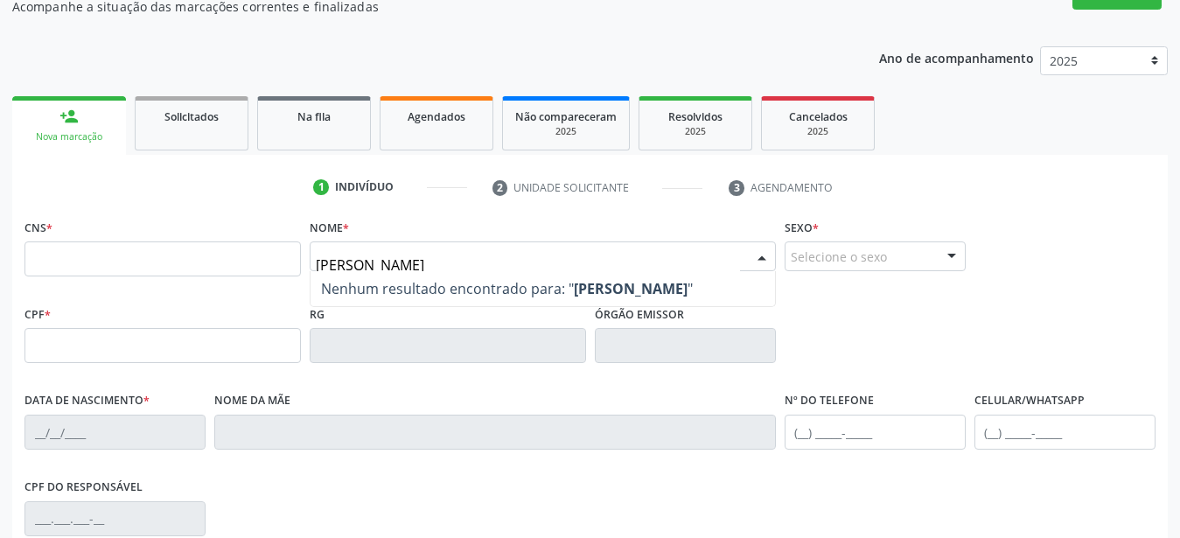
type input "elisabet maria de souza alves"
drag, startPoint x: 519, startPoint y: 265, endPoint x: 166, endPoint y: 255, distance: 352.6
click at [316, 255] on input "elisabet maria de souza alves" at bounding box center [528, 265] width 424 height 35
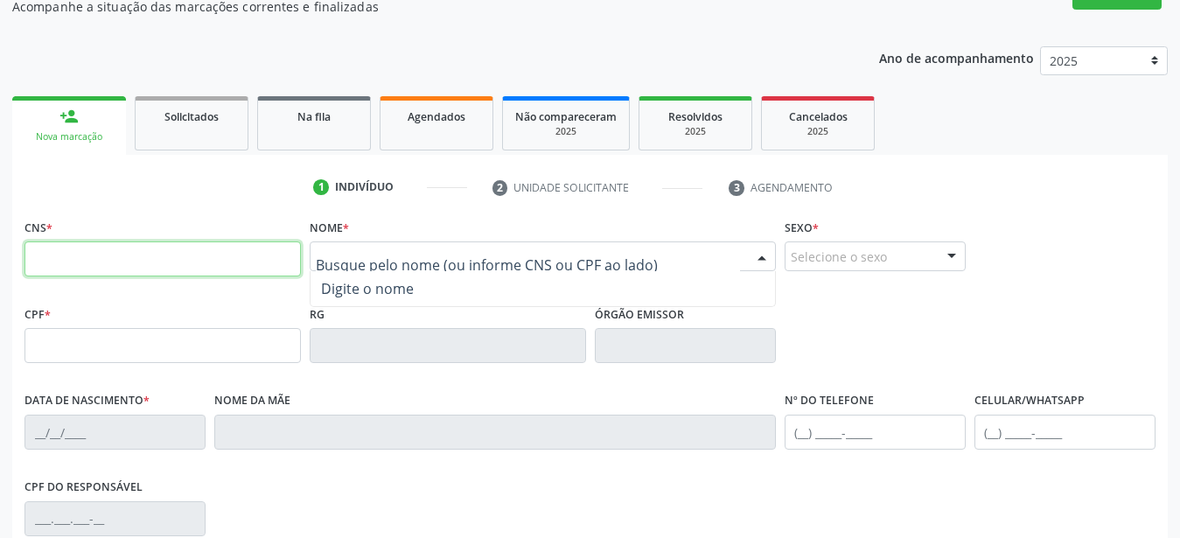
click at [132, 258] on input "text" at bounding box center [162, 258] width 276 height 35
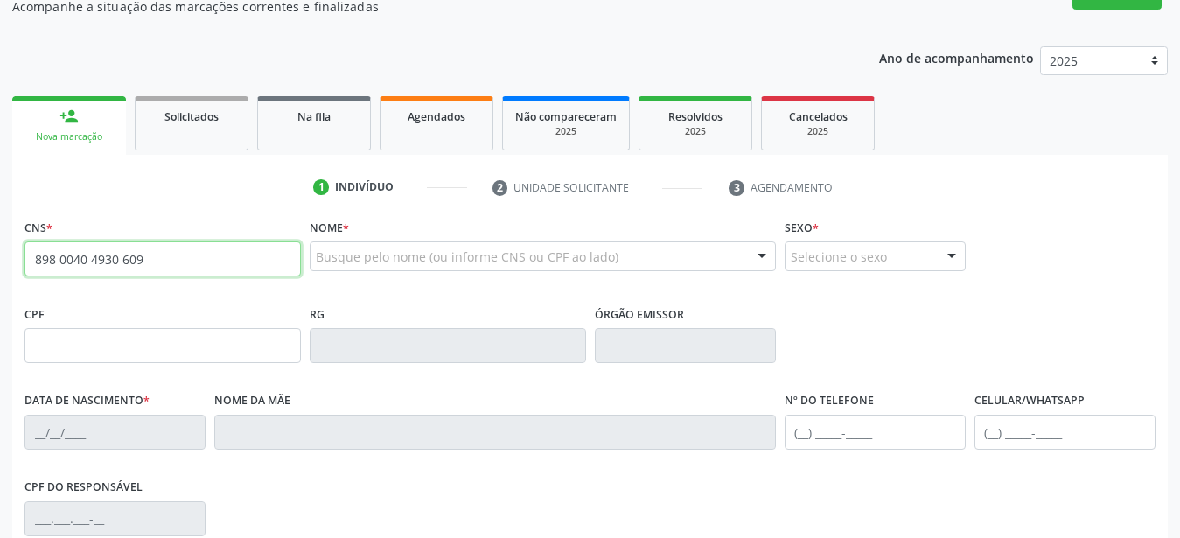
type input "898 0040 4930 6095"
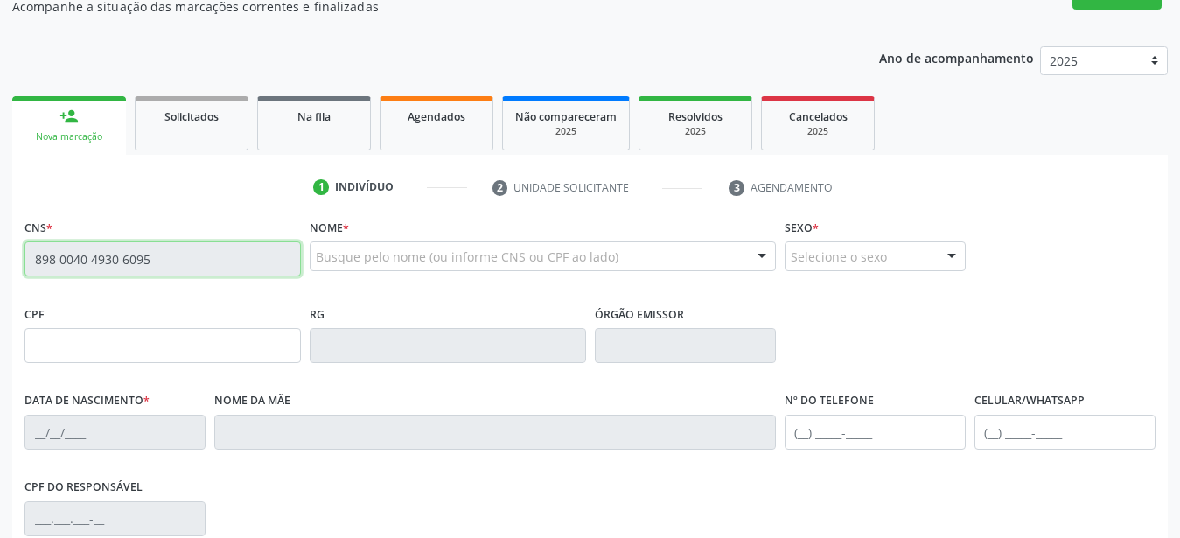
type input "15/[DATE]"
type input "[PERSON_NAME]"
type input "[PHONE_NUMBER]"
type input "64"
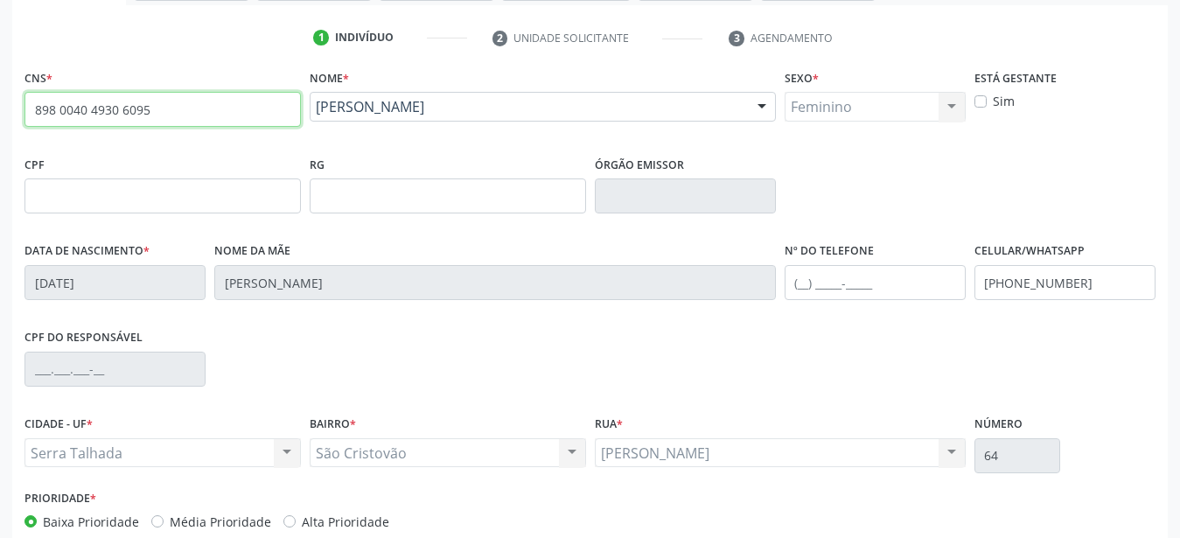
scroll to position [343, 0]
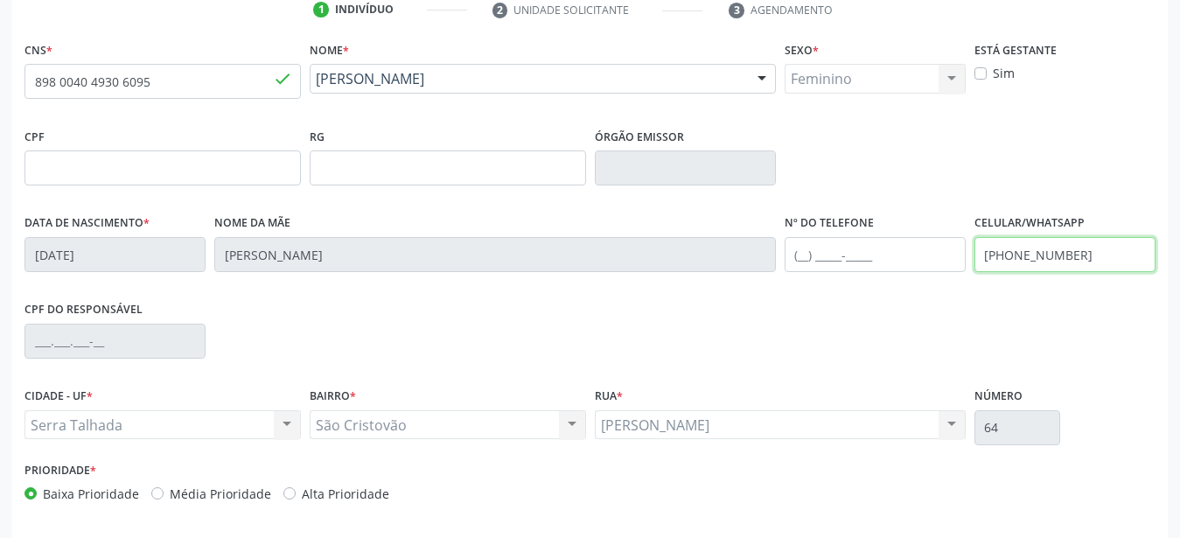
drag, startPoint x: 1088, startPoint y: 258, endPoint x: 813, endPoint y: 264, distance: 274.7
click at [974, 264] on input "[PHONE_NUMBER]" at bounding box center [1064, 254] width 181 height 35
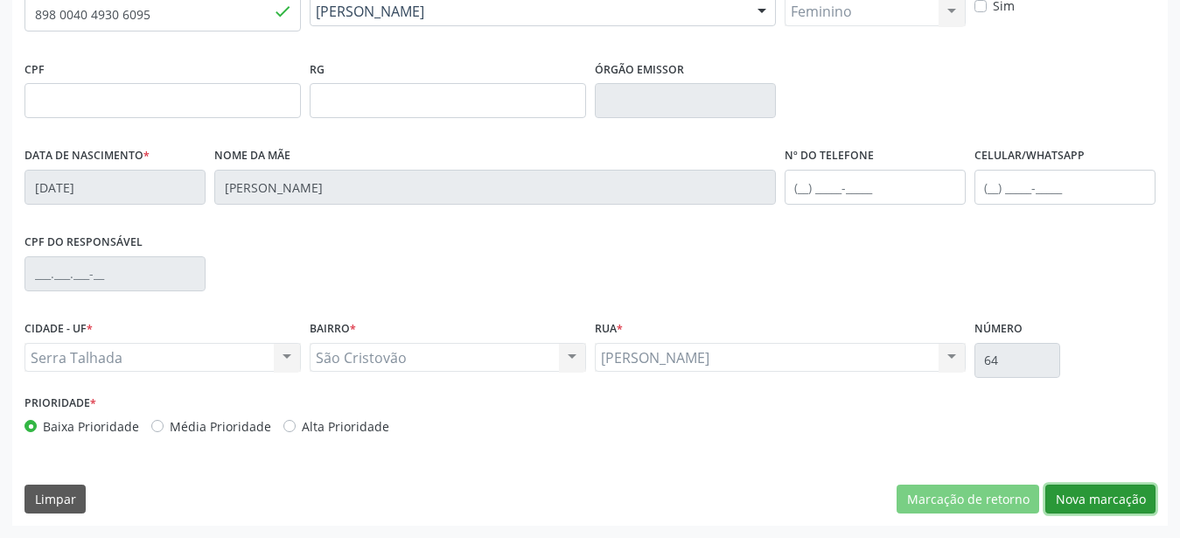
click at [1087, 509] on button "Nova marcação" at bounding box center [1100, 500] width 110 height 30
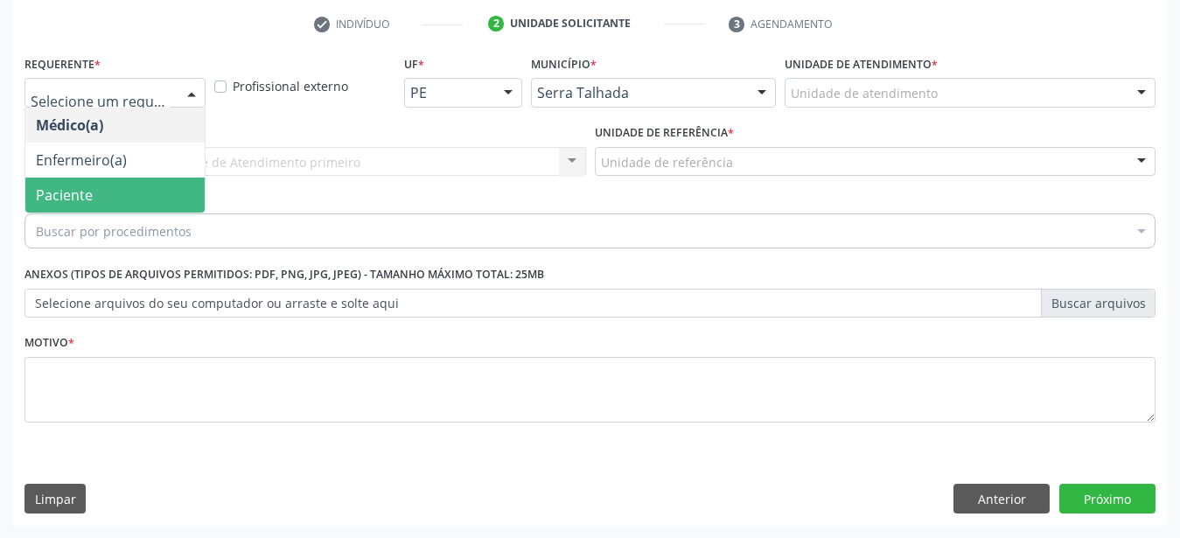
click at [77, 185] on span "Paciente" at bounding box center [64, 194] width 57 height 19
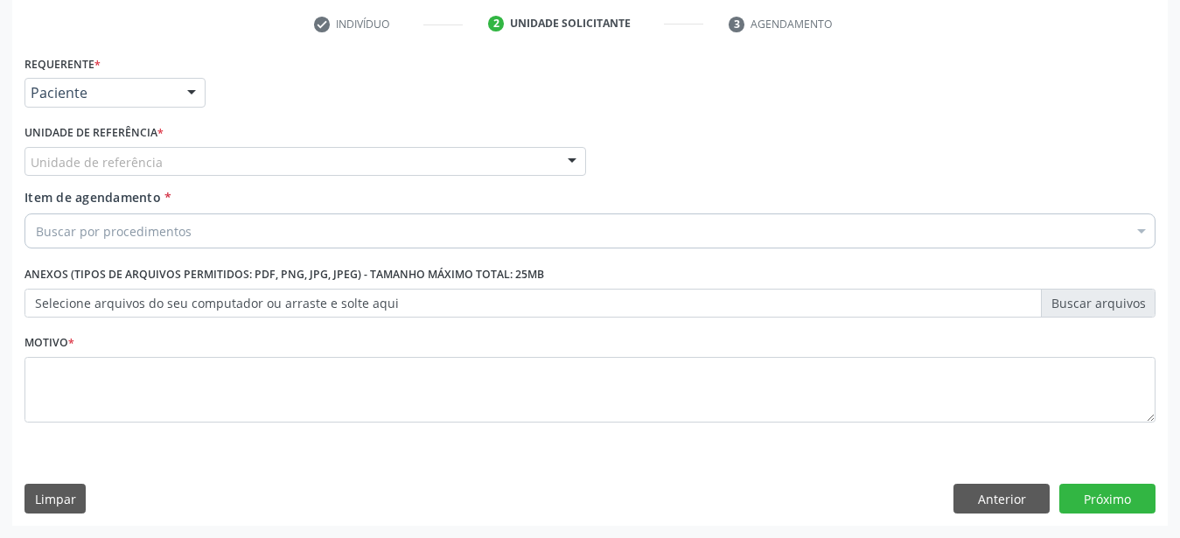
click at [77, 168] on div "Unidade de referência * Unidade de referência Usf do Mutirao Usf Cohab Usf Caic…" at bounding box center [305, 154] width 570 height 68
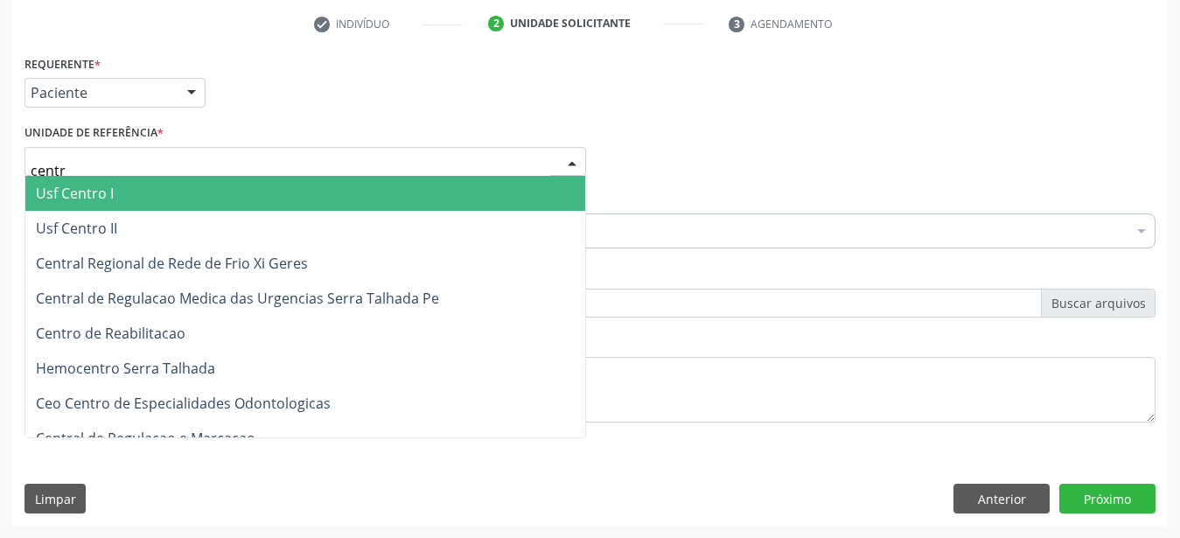
type input "centro"
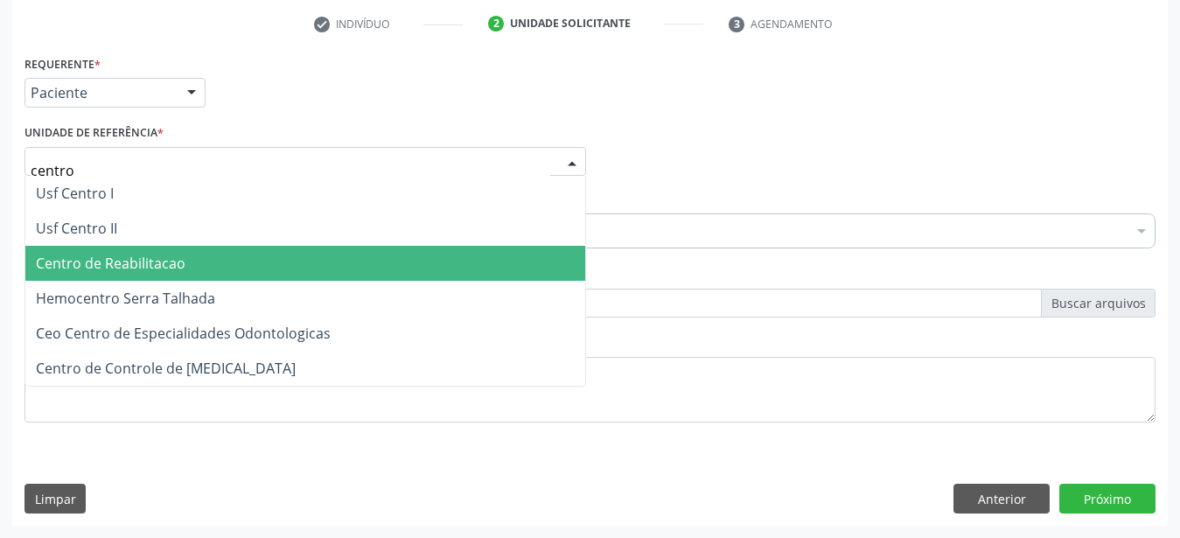
drag, startPoint x: 118, startPoint y: 249, endPoint x: 114, endPoint y: 216, distance: 33.5
click at [119, 254] on span "Centro de Reabilitacao" at bounding box center [111, 263] width 150 height 19
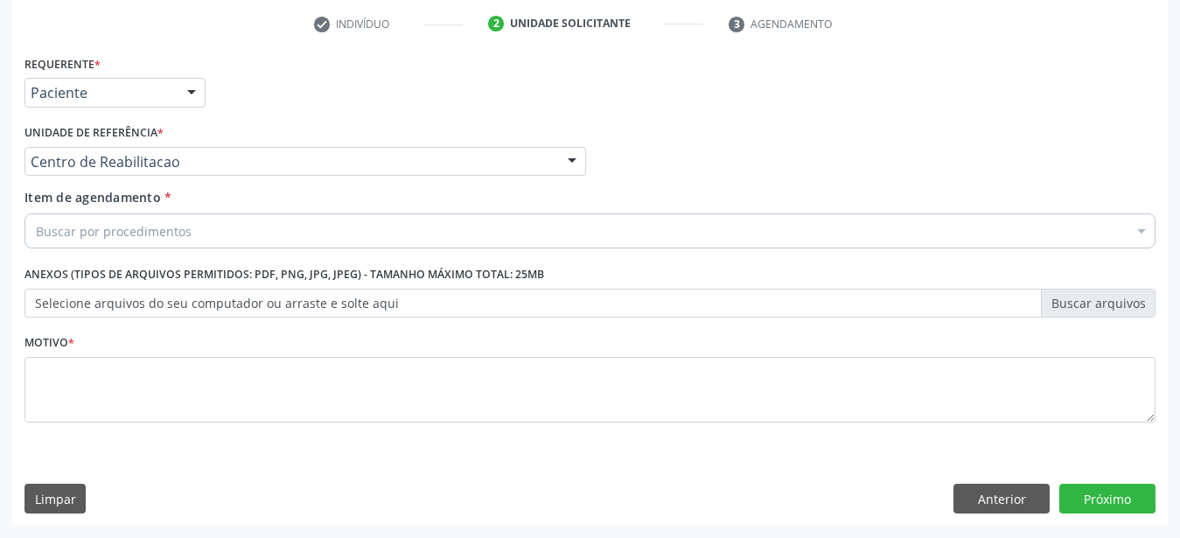
drag, startPoint x: 107, startPoint y: 210, endPoint x: 101, endPoint y: 221, distance: 12.9
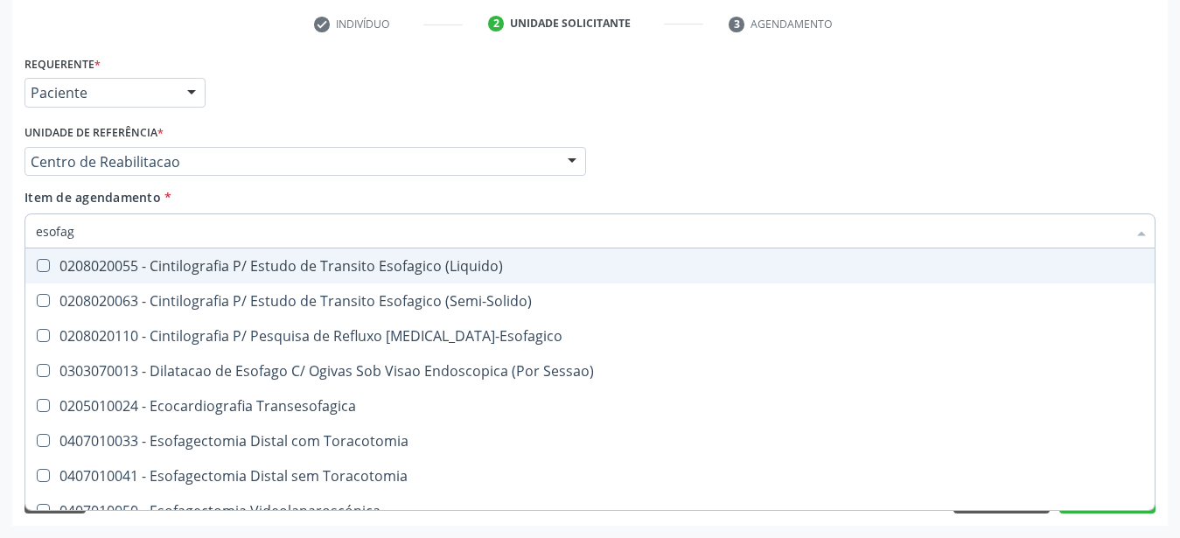
type input "esofago"
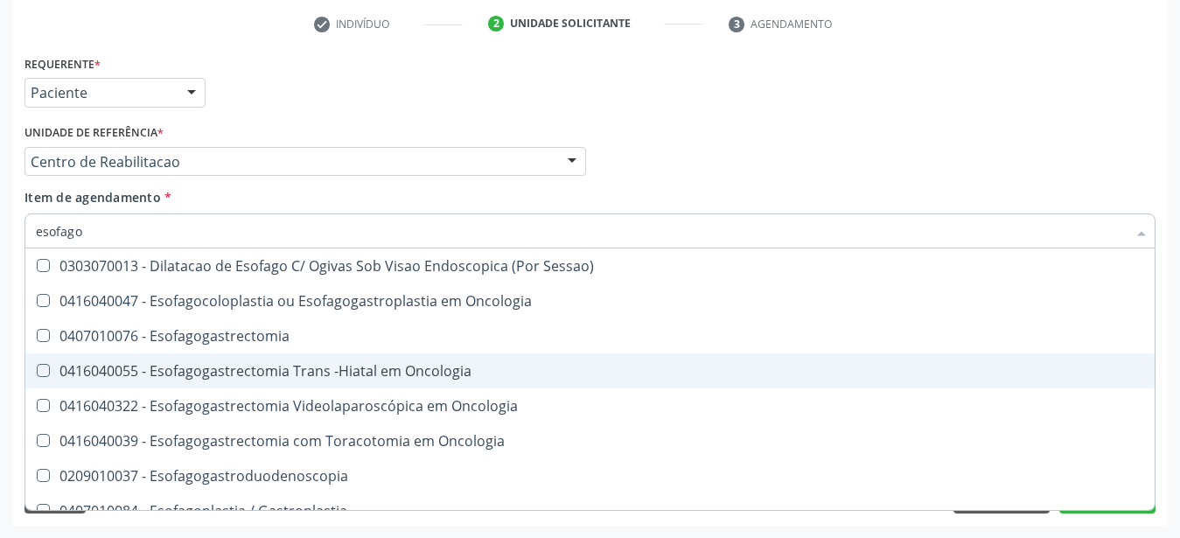
scroll to position [115, 0]
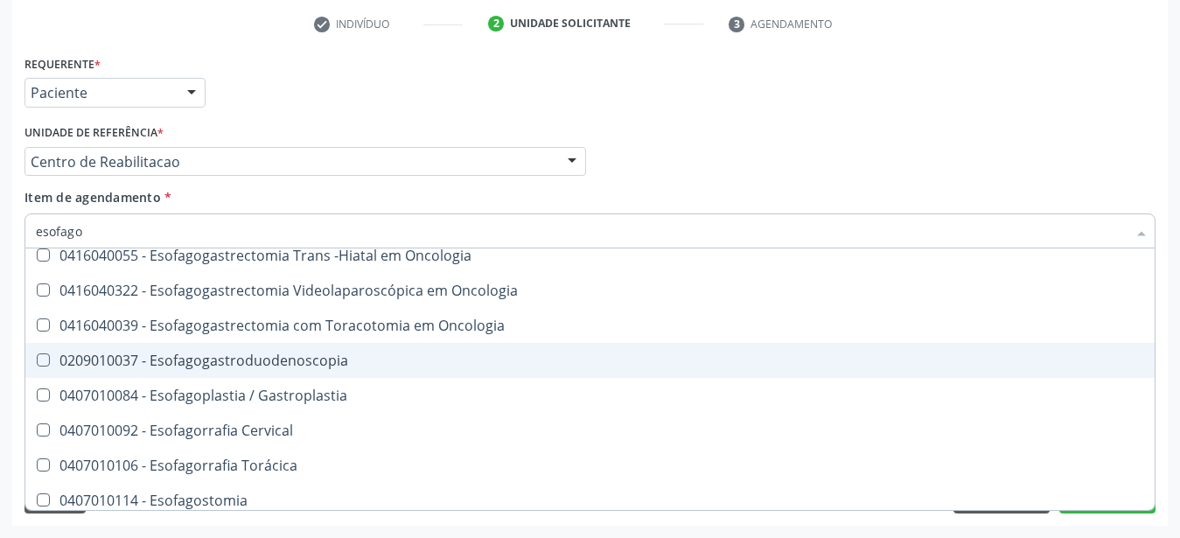
click at [262, 353] on div "0209010037 - Esofagogastroduodenoscopia" at bounding box center [590, 360] width 1108 height 14
checkbox Esofagogastroduodenoscopia "true"
drag, startPoint x: 799, startPoint y: 164, endPoint x: 449, endPoint y: 382, distance: 412.6
click at [799, 164] on div "Médico Solicitante Por favor, selecione a Unidade de Atendimento primeiro Nenhu…" at bounding box center [590, 154] width 1140 height 68
checkbox Oncologia "true"
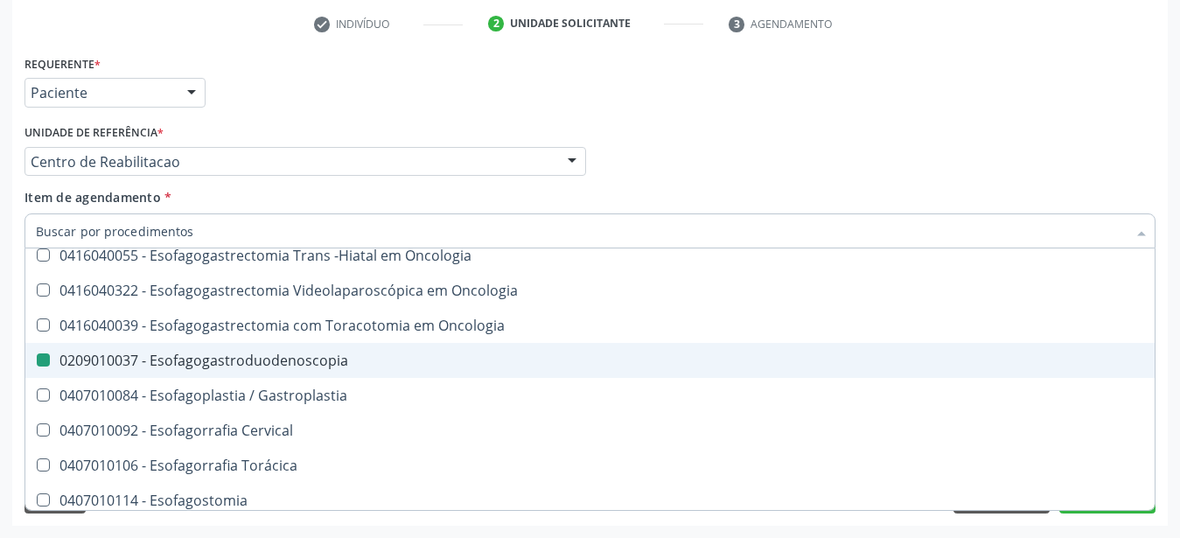
checkbox Esofagogastroduodenoscopia "false"
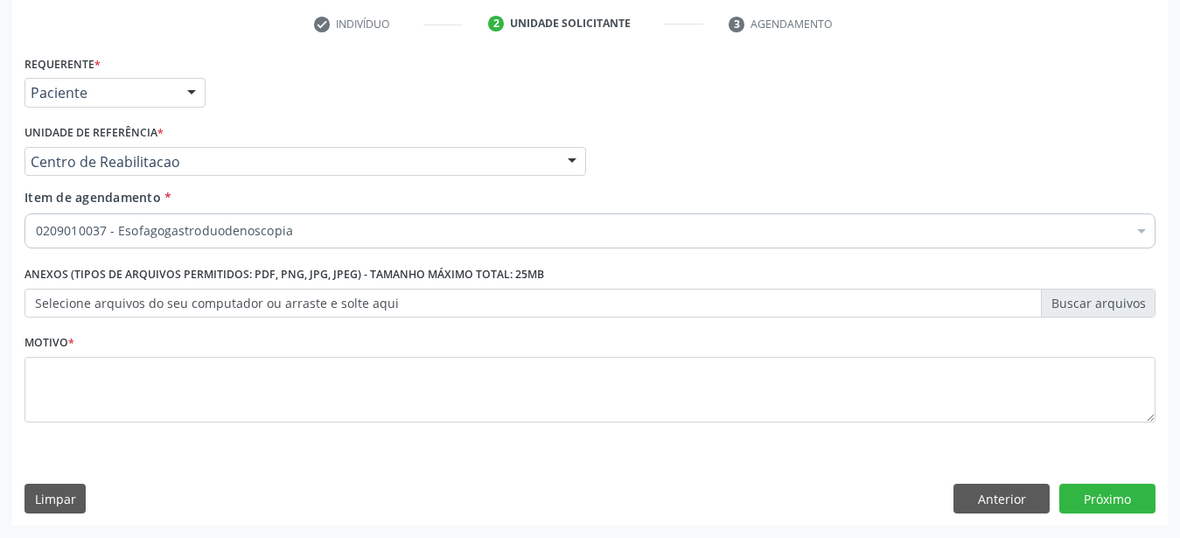
scroll to position [0, 0]
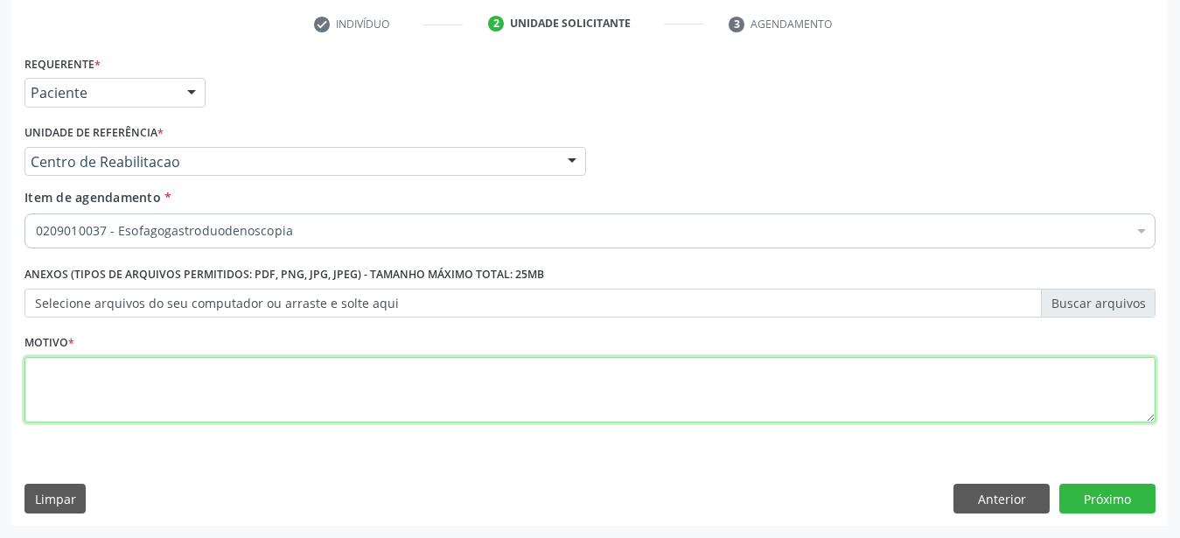
drag, startPoint x: 366, startPoint y: 373, endPoint x: 380, endPoint y: 379, distance: 16.1
click at [365, 373] on textarea at bounding box center [589, 390] width 1131 height 66
type textarea "...."
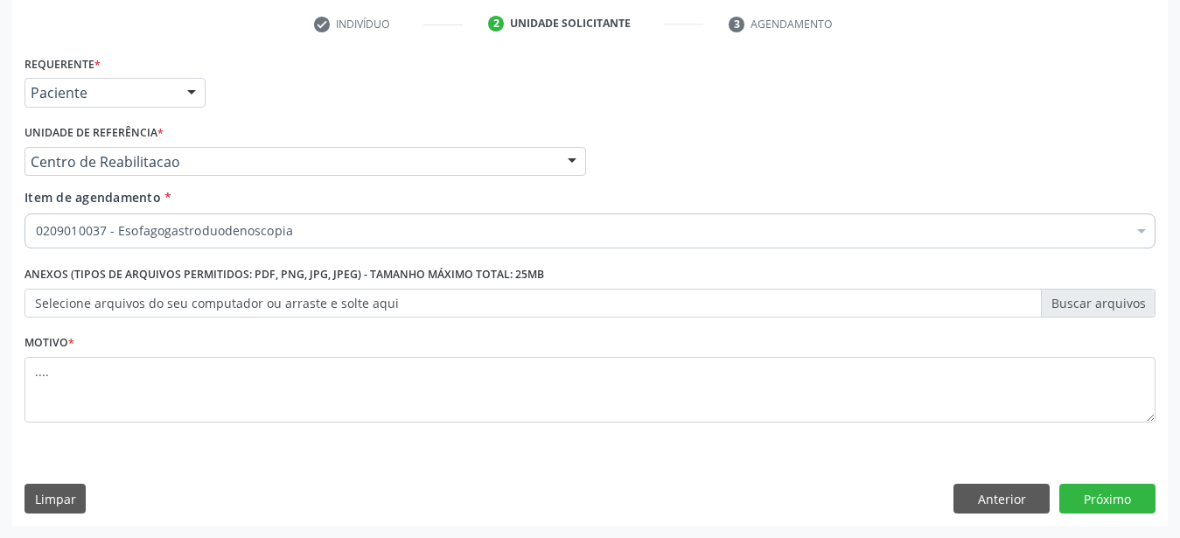
click at [1090, 483] on div "Requerente * Paciente Médico(a) Enfermeiro(a) Paciente Nenhum resultado encontr…" at bounding box center [589, 288] width 1155 height 475
click at [1096, 498] on button "Próximo" at bounding box center [1107, 499] width 96 height 30
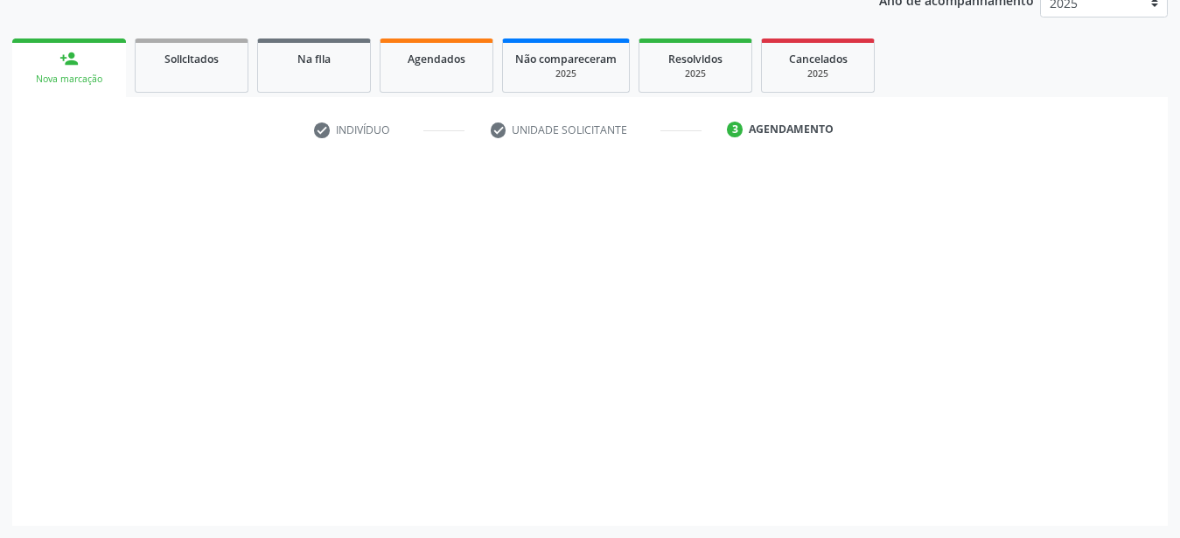
scroll to position [223, 0]
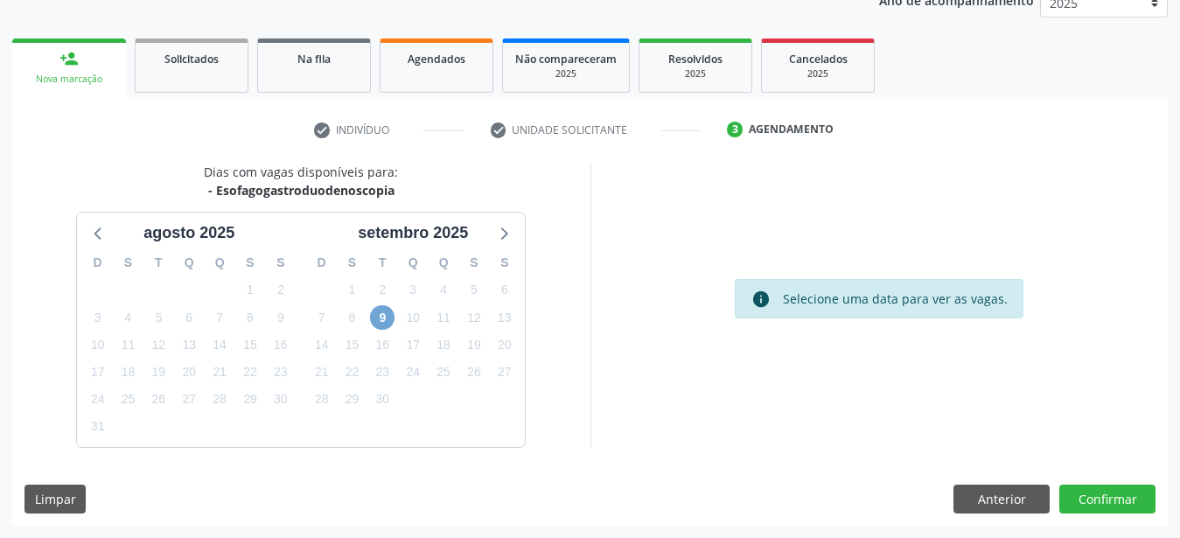
click at [385, 318] on span "9" at bounding box center [382, 317] width 24 height 24
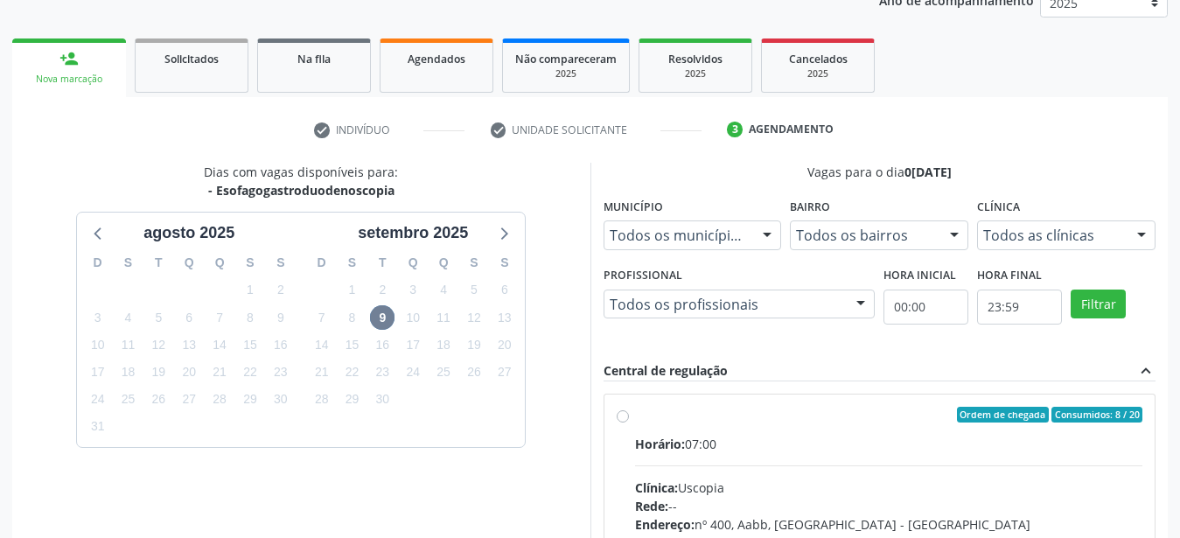
click at [635, 418] on label "Ordem de chegada Consumidos: 8 / 20 Horário: 07:00 Clínica: Uscopia Rede: -- En…" at bounding box center [889, 541] width 508 height 269
click at [627, 418] on input "Ordem de chegada Consumidos: 8 / 20 Horário: 07:00 Clínica: Uscopia Rede: -- En…" at bounding box center [623, 415] width 12 height 16
radio input "true"
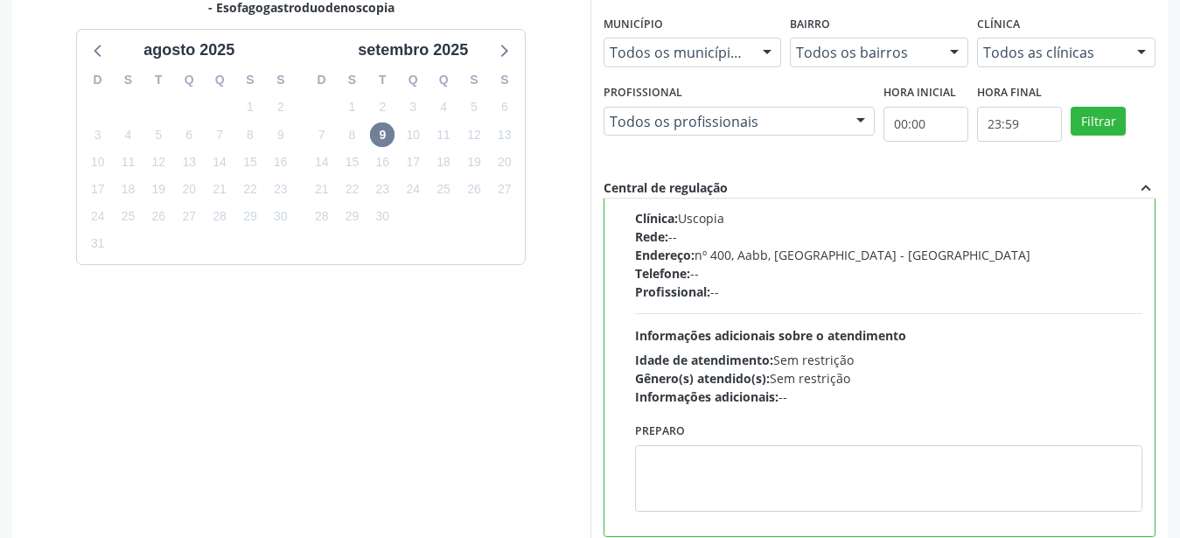
scroll to position [506, 0]
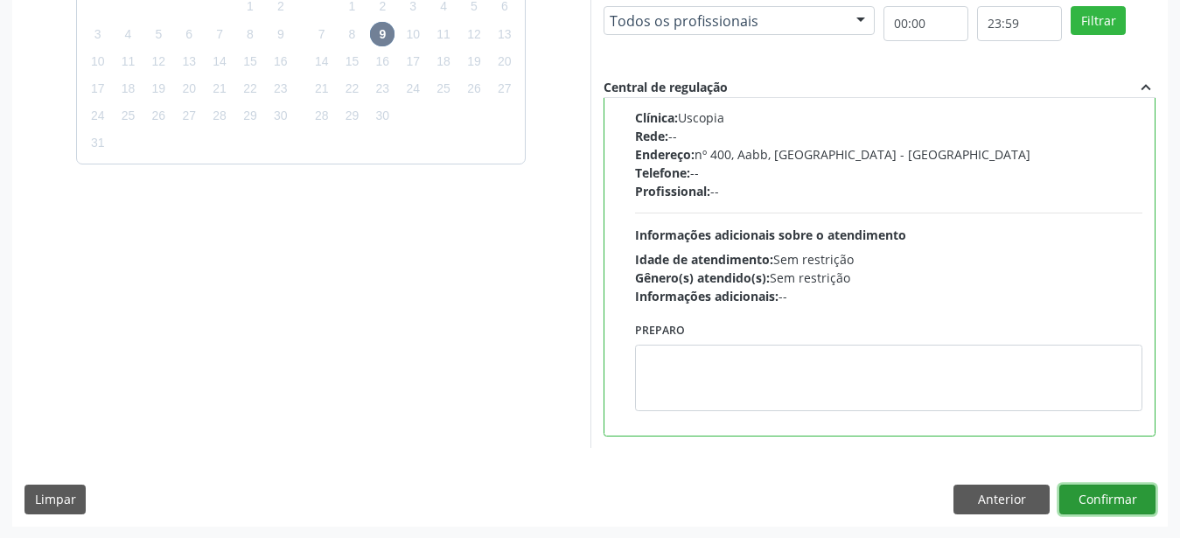
click at [1138, 501] on button "Confirmar" at bounding box center [1107, 500] width 96 height 30
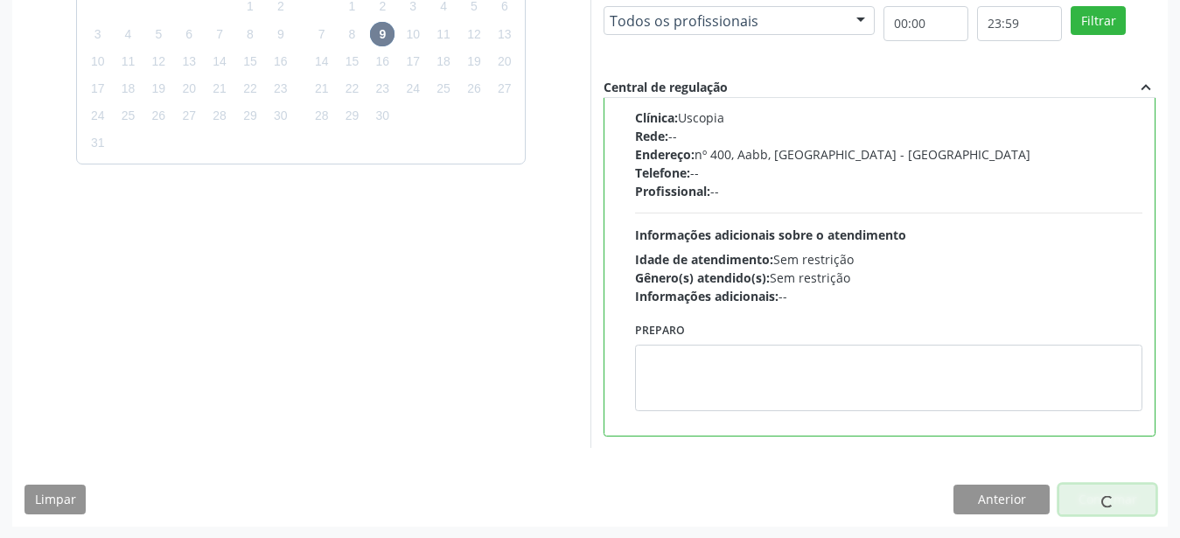
scroll to position [45, 0]
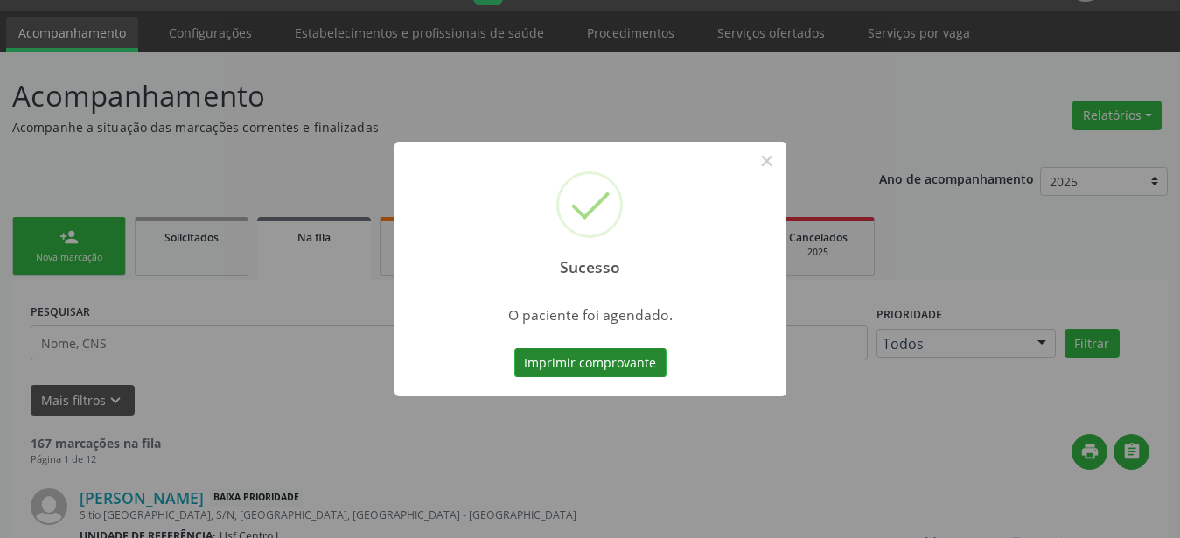
click at [571, 368] on button "Imprimir comprovante" at bounding box center [590, 363] width 152 height 30
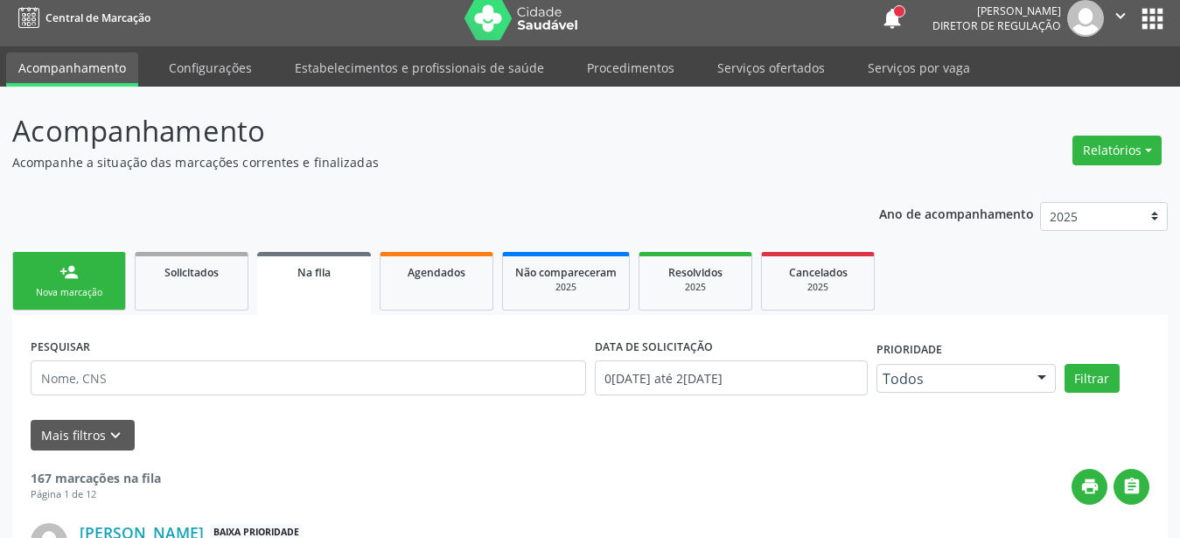
scroll to position [0, 0]
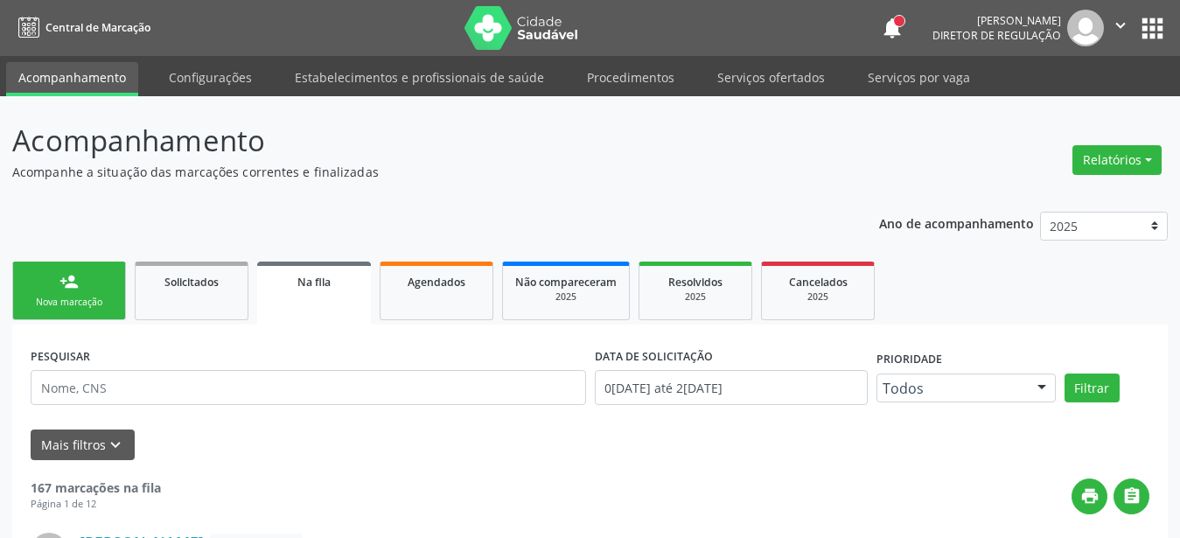
click at [1161, 34] on button "apps" at bounding box center [1152, 28] width 31 height 31
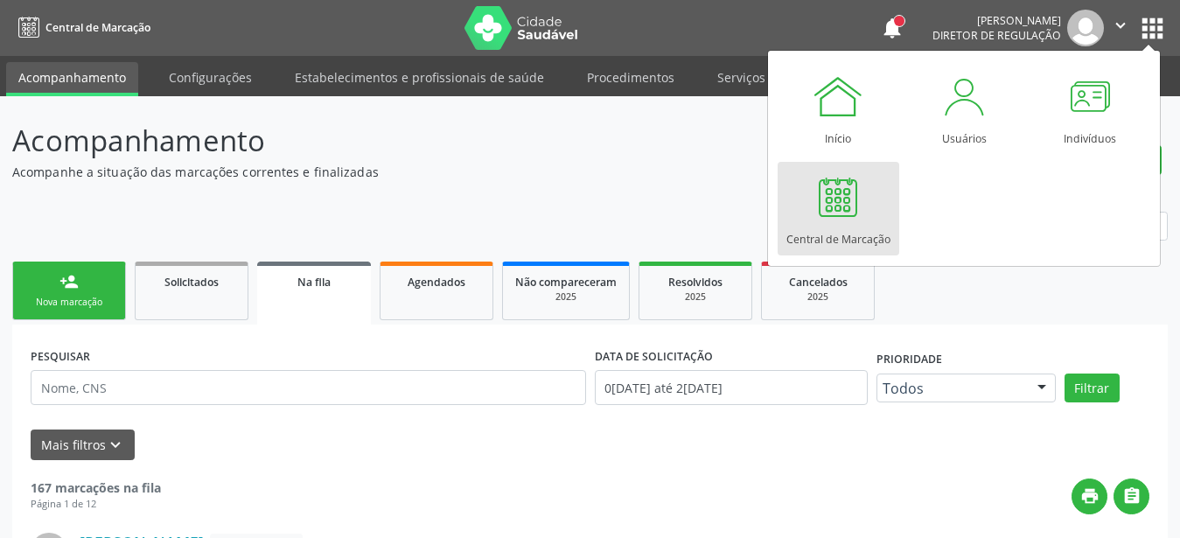
drag, startPoint x: 876, startPoint y: 206, endPoint x: 867, endPoint y: 213, distance: 11.9
click at [875, 207] on link "Central de Marcação" at bounding box center [839, 209] width 122 height 94
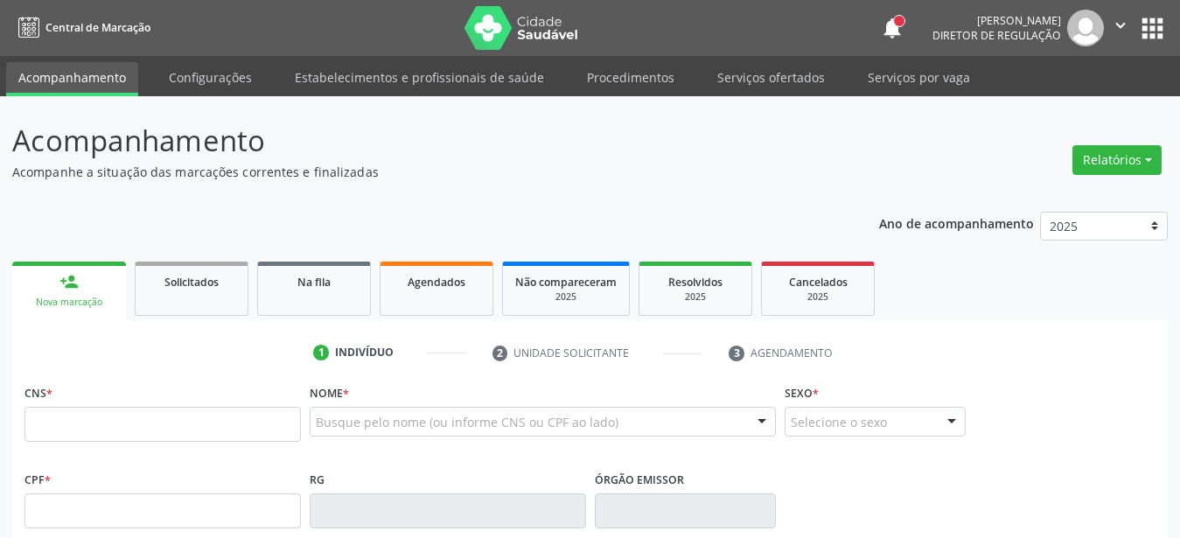
type input "898 0040 4930 6095"
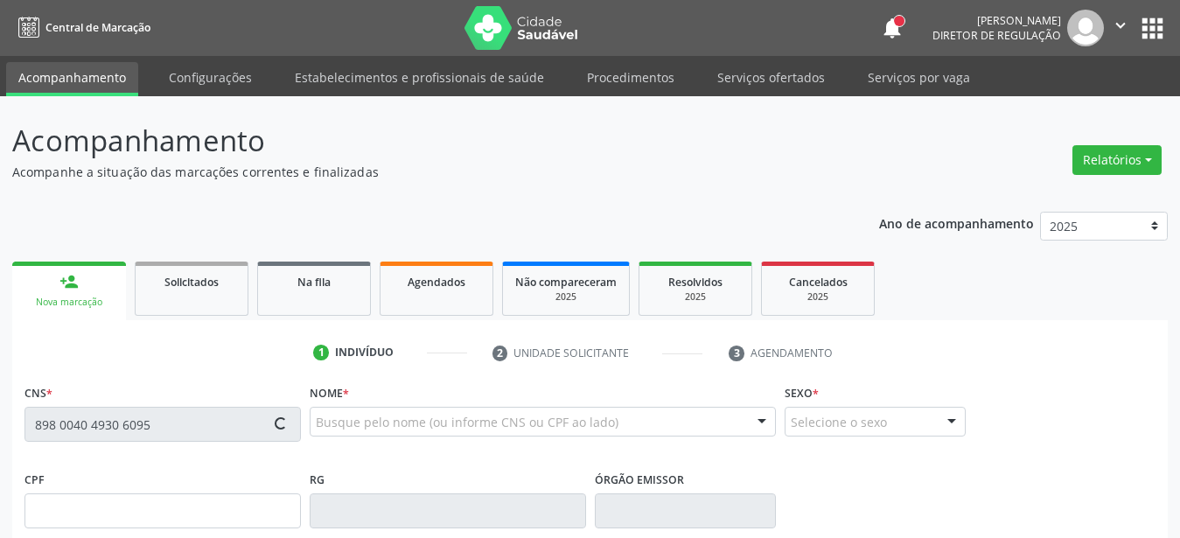
type input "15/[DATE]"
type input "[PERSON_NAME]"
type input "[PHONE_NUMBER]"
type input "64"
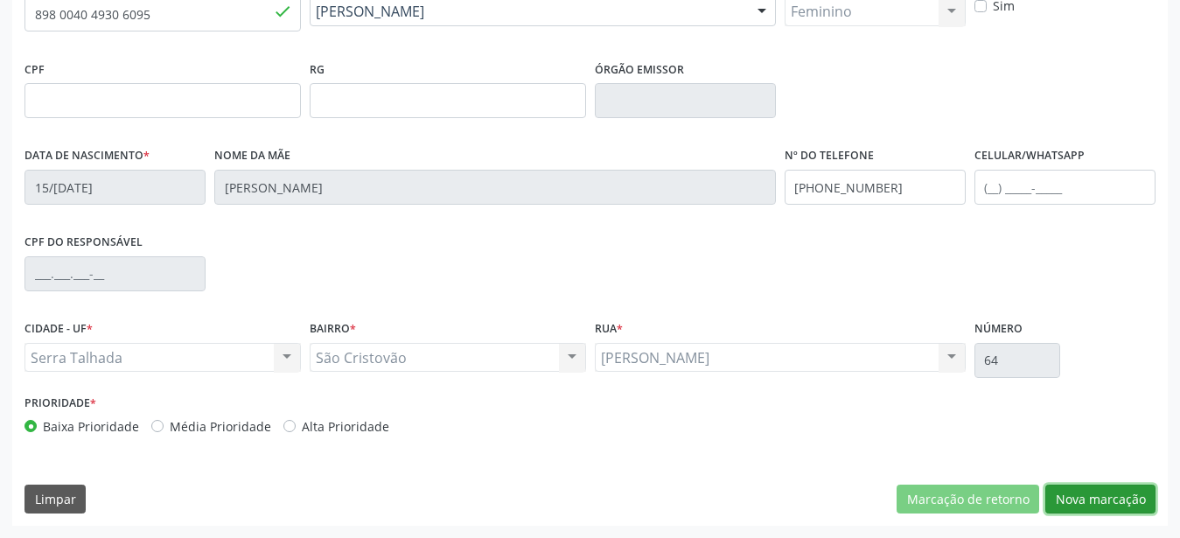
click at [1149, 498] on button "Nova marcação" at bounding box center [1100, 500] width 110 height 30
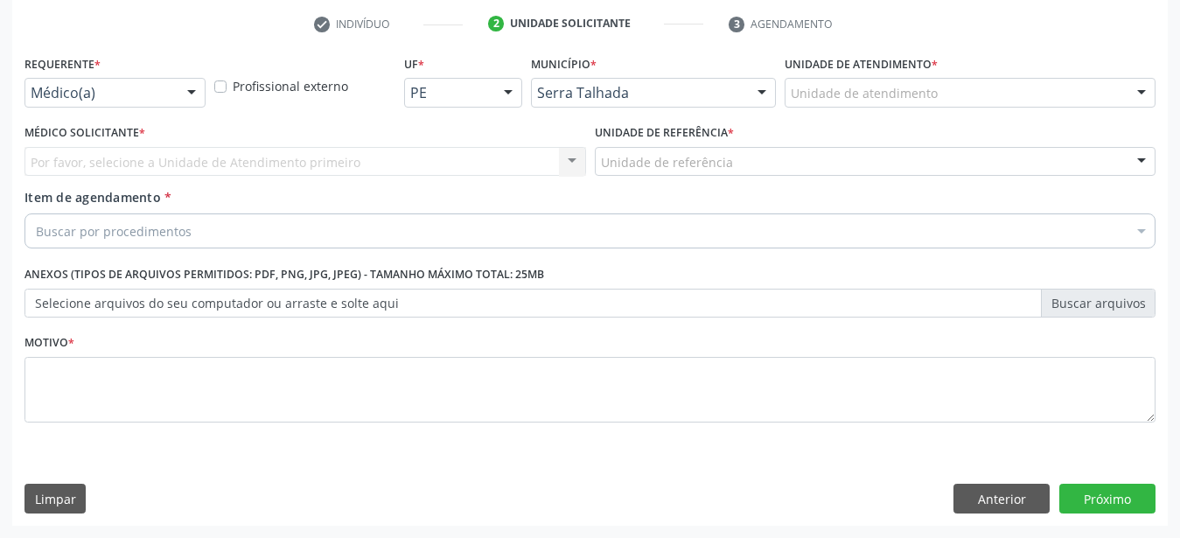
scroll to position [343, 0]
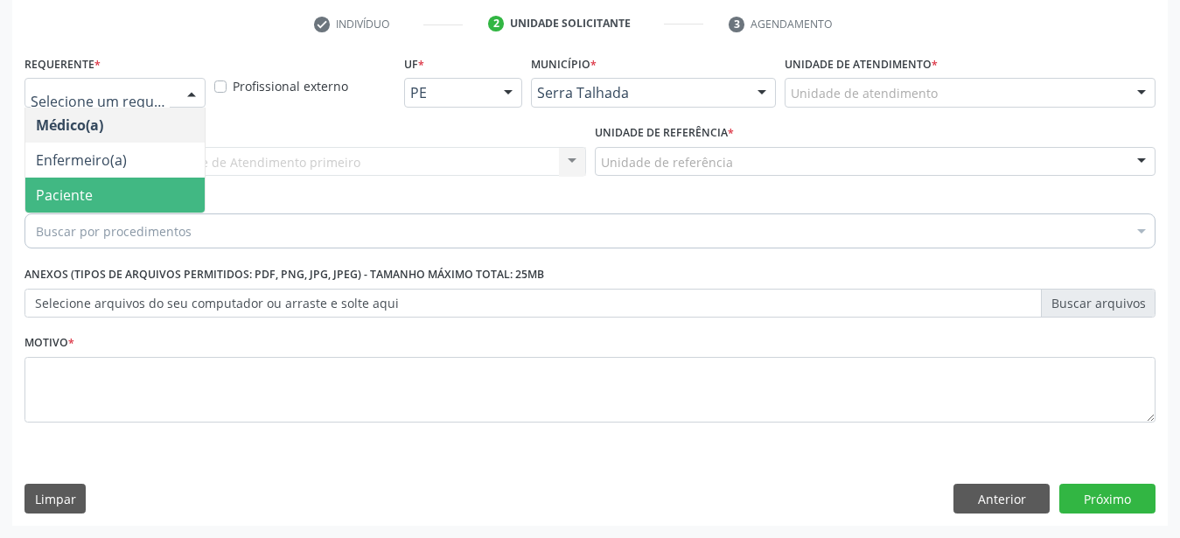
click at [151, 178] on span "Paciente" at bounding box center [114, 195] width 179 height 35
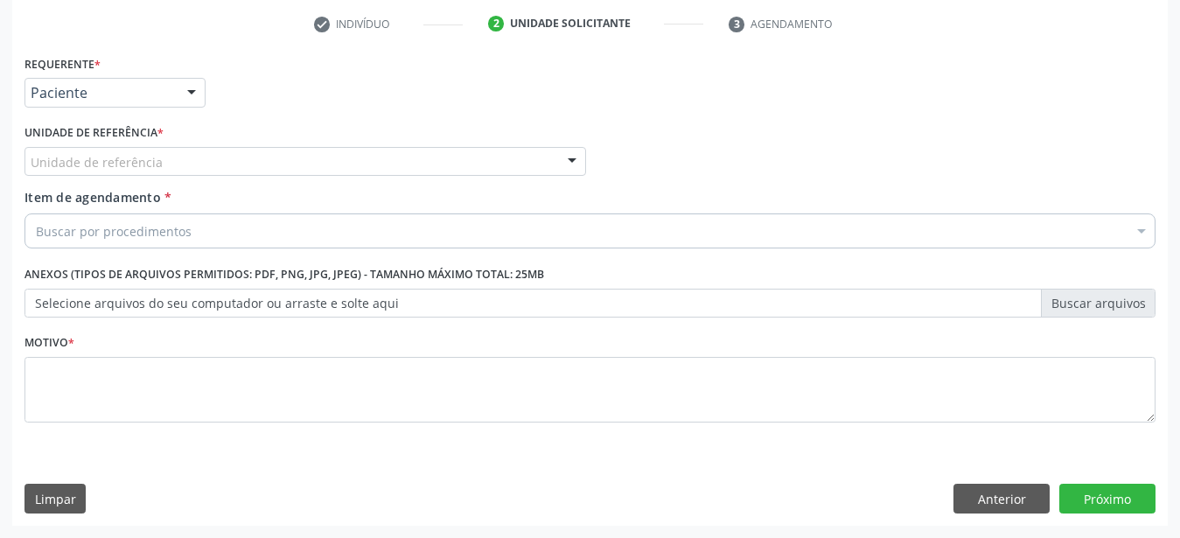
click at [153, 147] on div "Unidade de referência" at bounding box center [305, 162] width 562 height 30
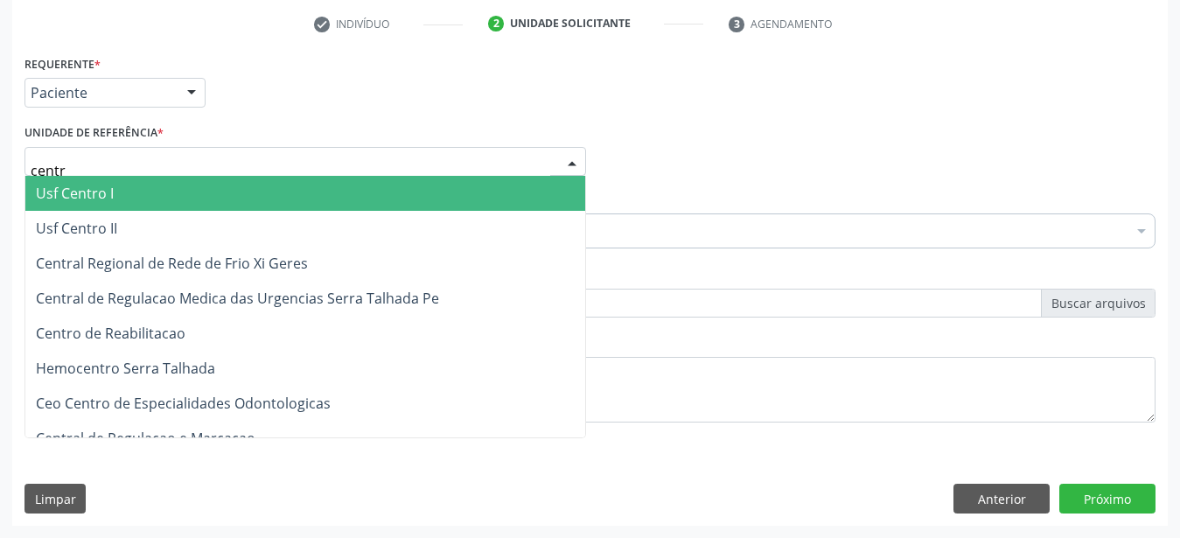
type input "centro"
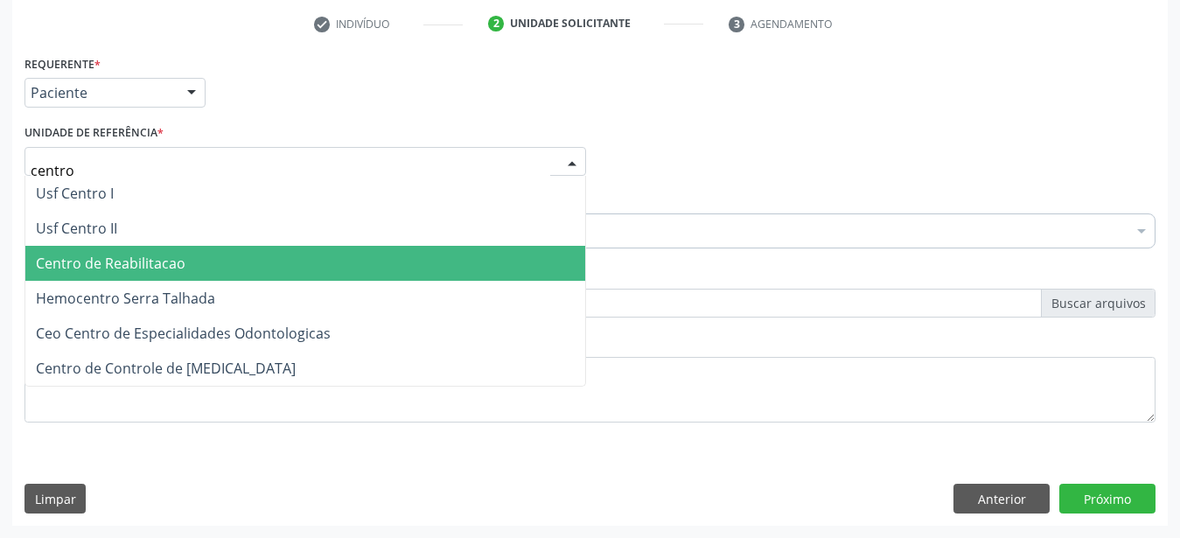
click at [119, 254] on span "Centro de Reabilitacao" at bounding box center [111, 263] width 150 height 19
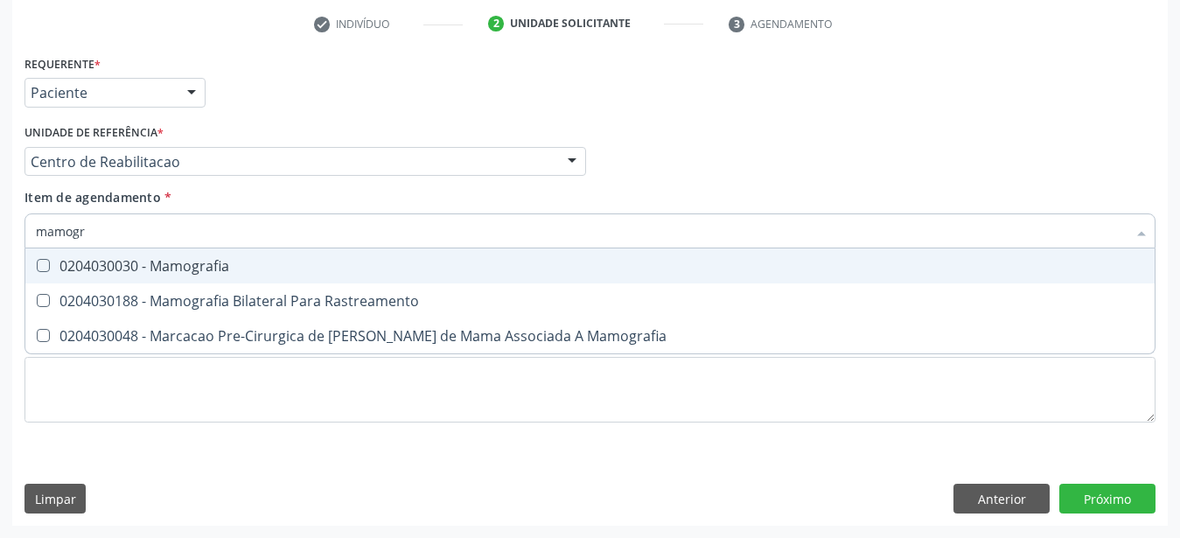
type input "mamogra"
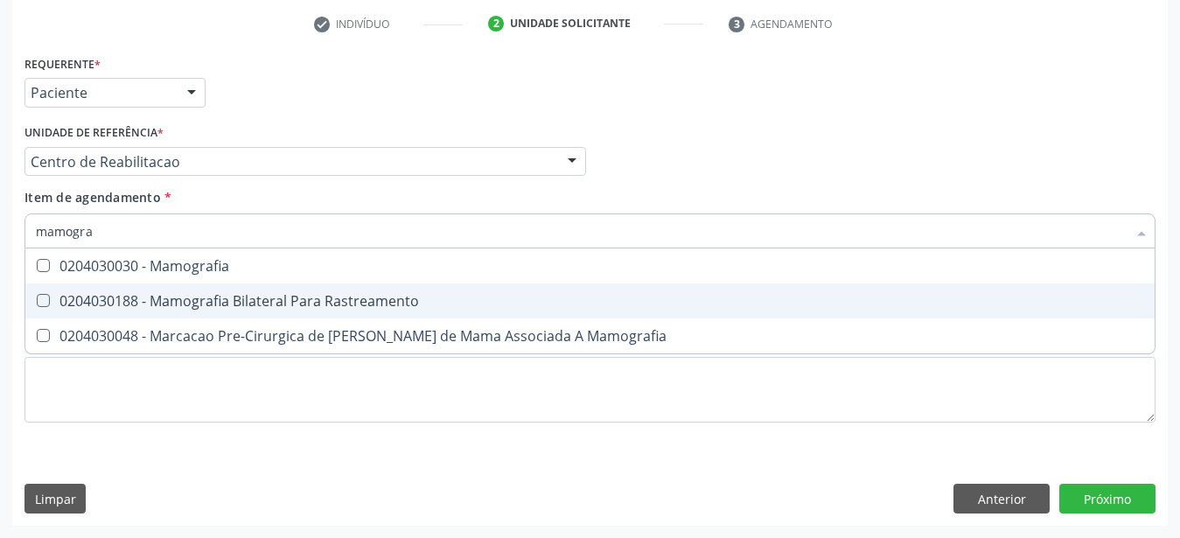
click at [130, 294] on div "0204030188 - Mamografia Bilateral Para Rastreamento" at bounding box center [590, 301] width 1108 height 14
checkbox Rastreamento "true"
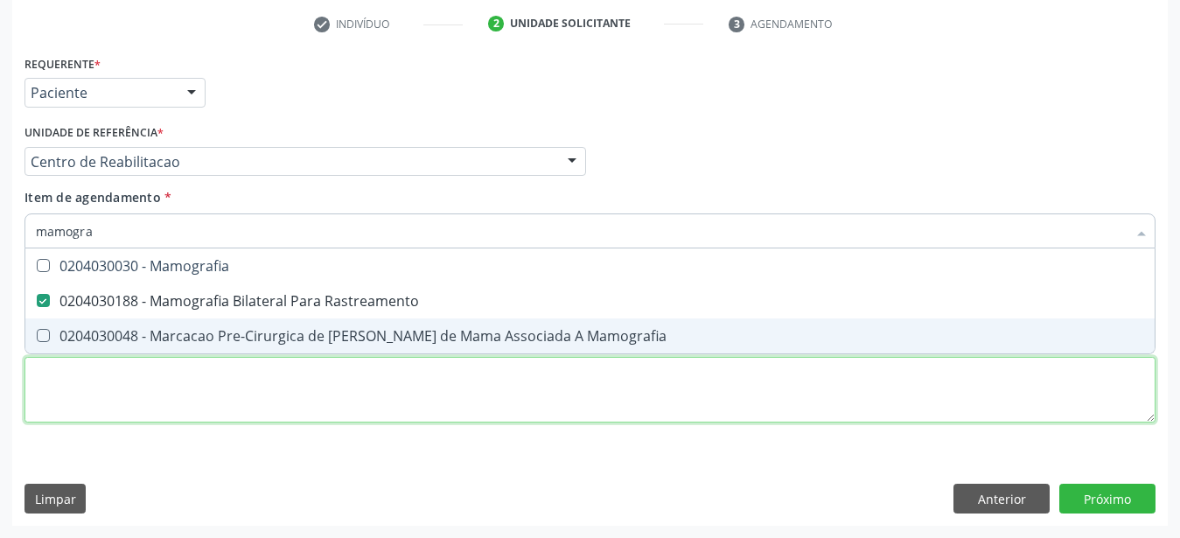
click at [184, 372] on textarea at bounding box center [589, 390] width 1131 height 66
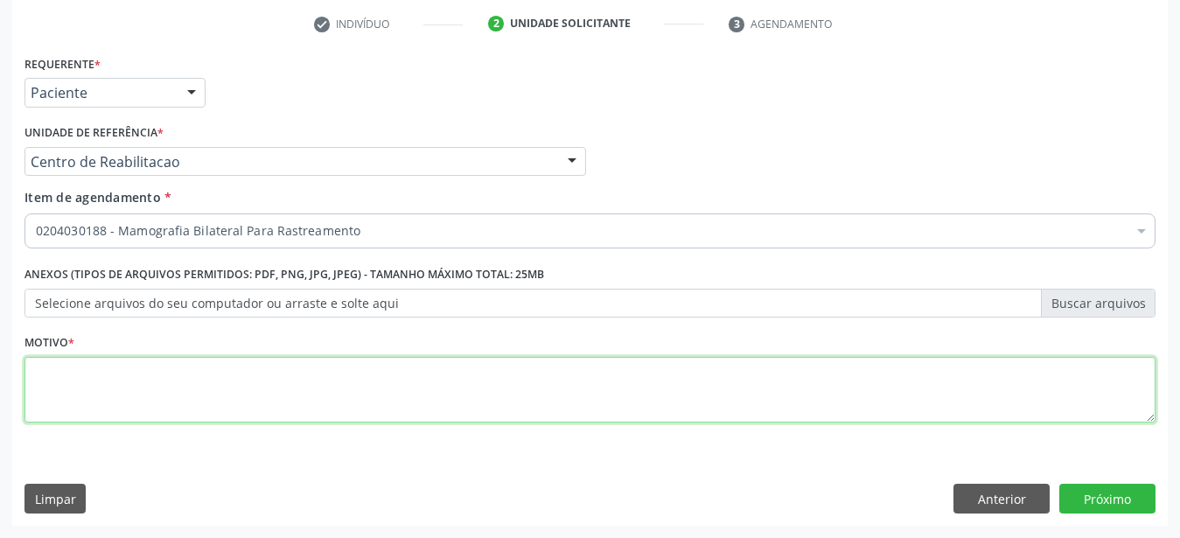
type textarea ";"
type textarea "....."
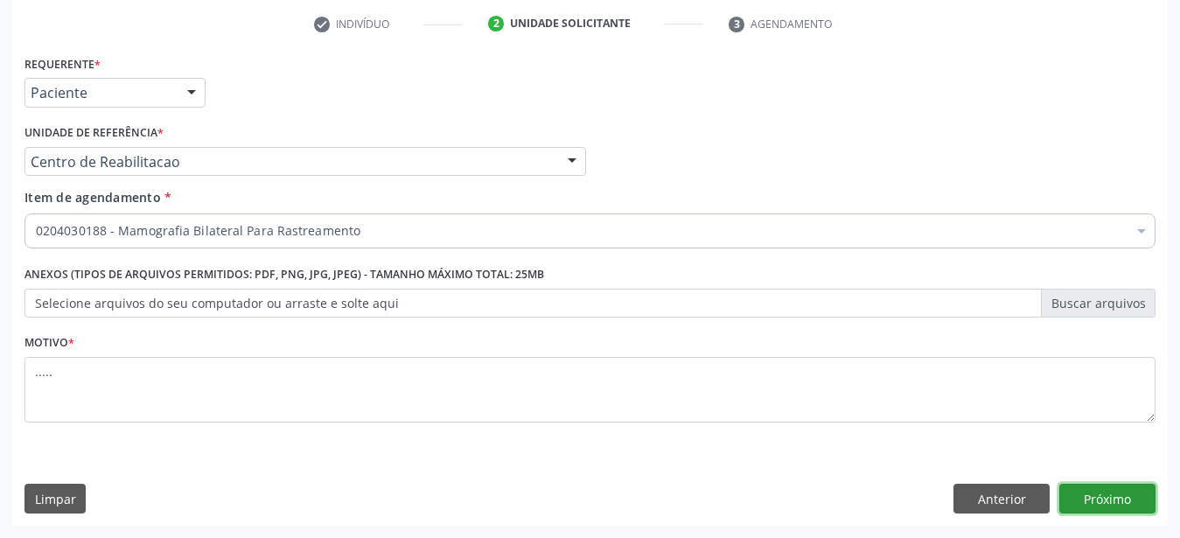
click at [1114, 489] on button "Próximo" at bounding box center [1107, 499] width 96 height 30
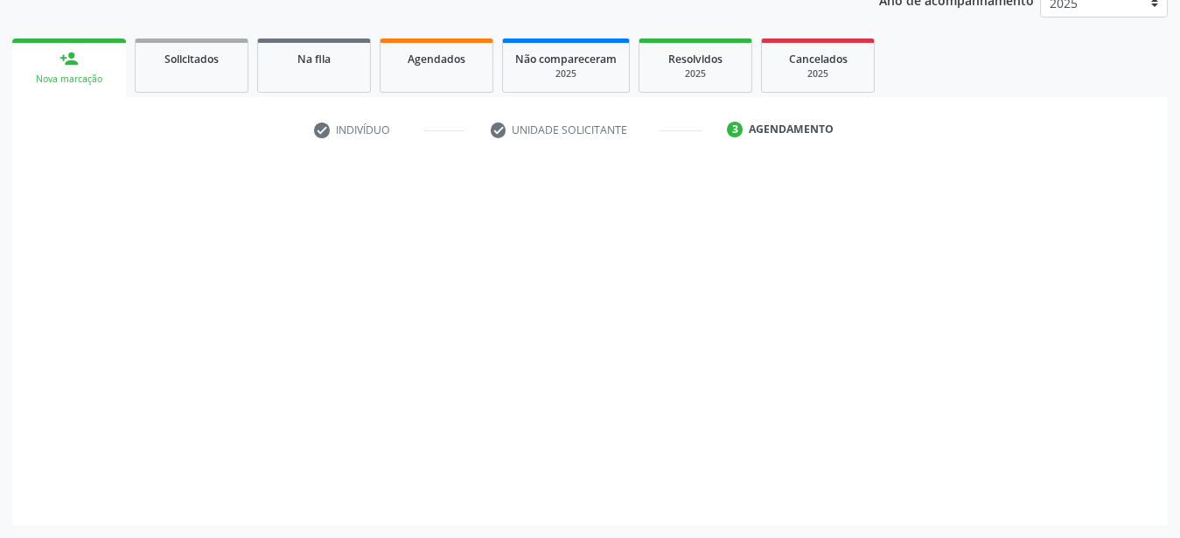
scroll to position [223, 0]
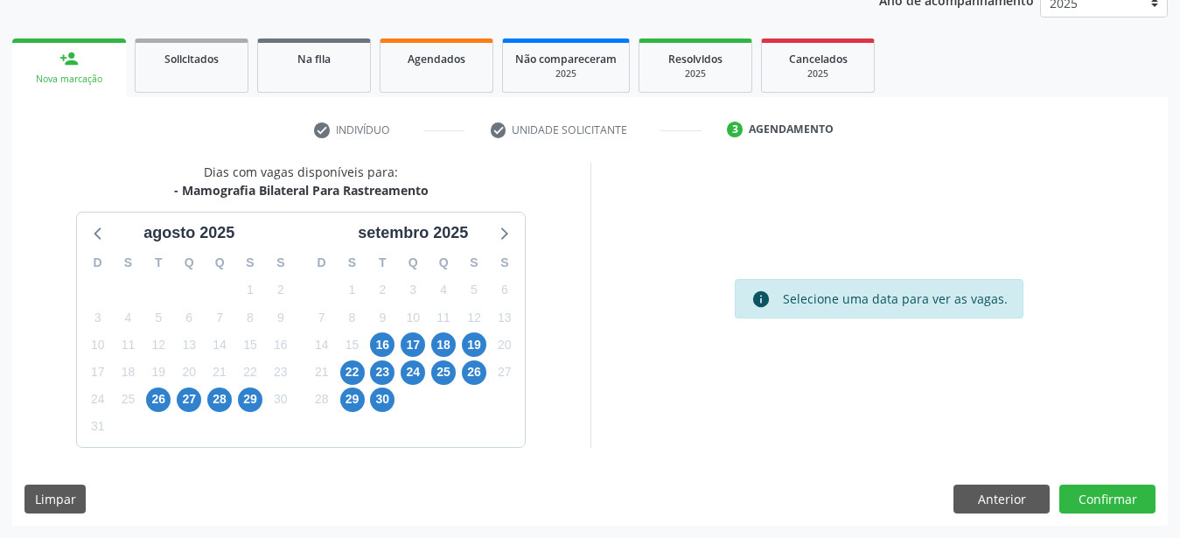
click at [392, 334] on div "16" at bounding box center [382, 345] width 24 height 27
click at [388, 336] on span "16" at bounding box center [382, 344] width 24 height 24
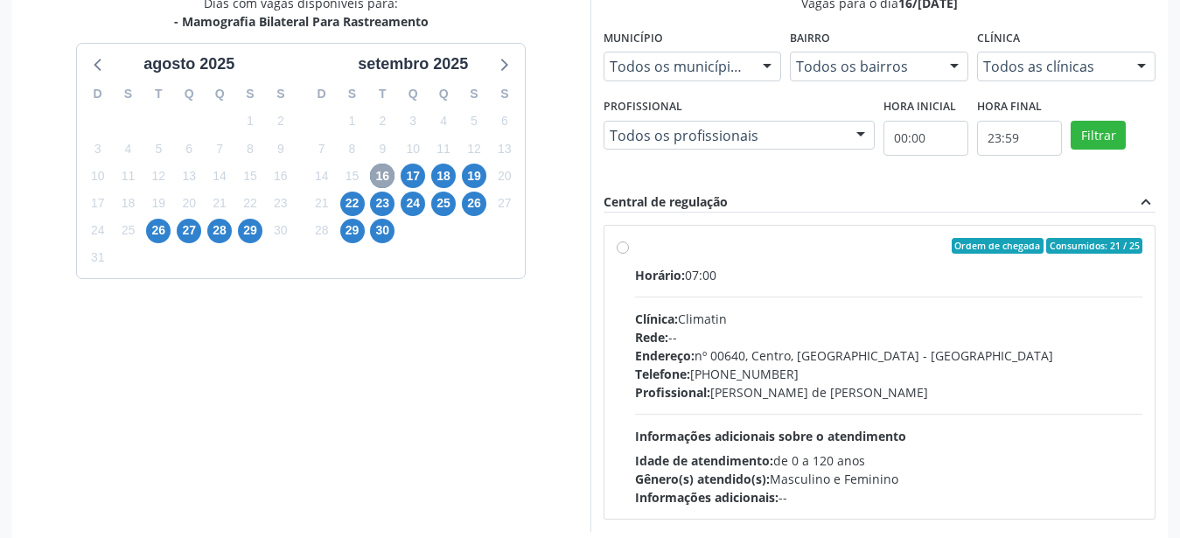
scroll to position [401, 0]
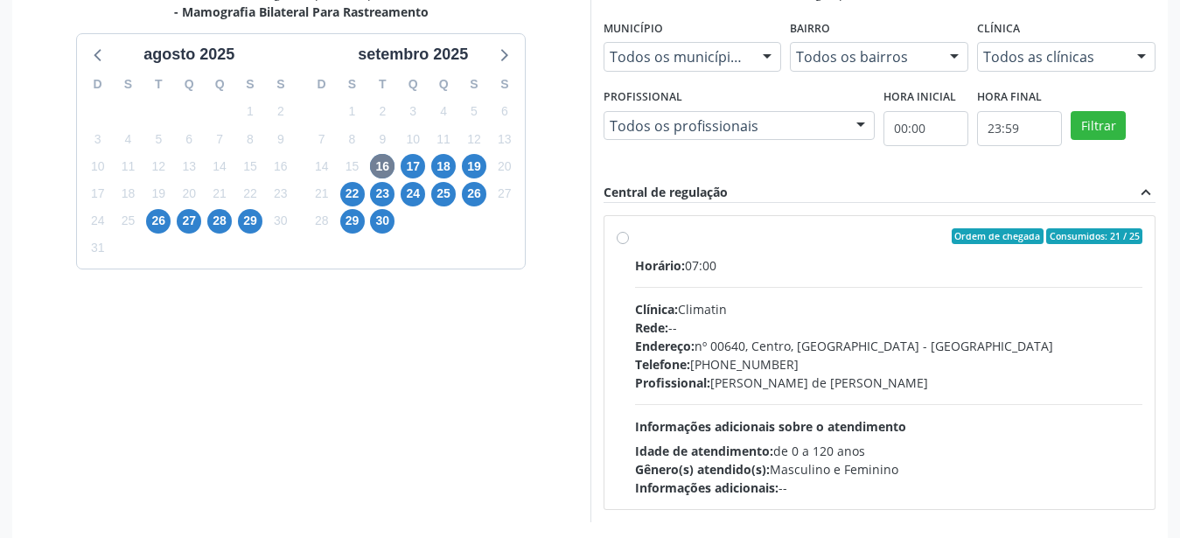
drag, startPoint x: 623, startPoint y: 236, endPoint x: 651, endPoint y: 247, distance: 29.9
click at [635, 235] on label "Ordem de chegada Consumidos: 21 / 25 Horário: 07:00 Clínica: Climatin Rede: -- …" at bounding box center [889, 362] width 508 height 269
click at [623, 235] on input "Ordem de chegada Consumidos: 21 / 25 Horário: 07:00 Clínica: Climatin Rede: -- …" at bounding box center [623, 236] width 12 height 16
radio input "true"
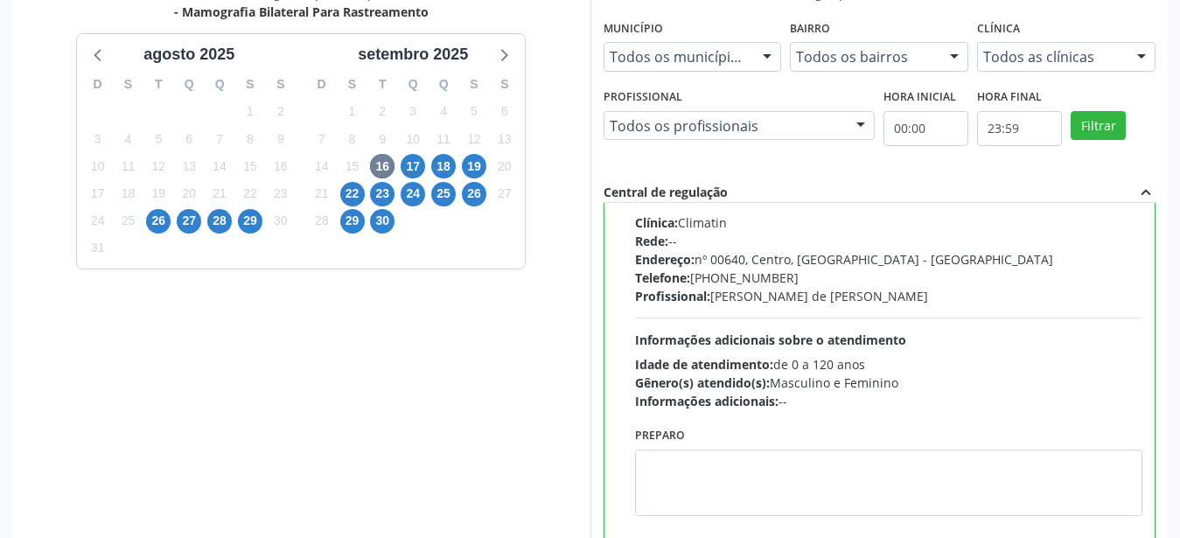
scroll to position [506, 0]
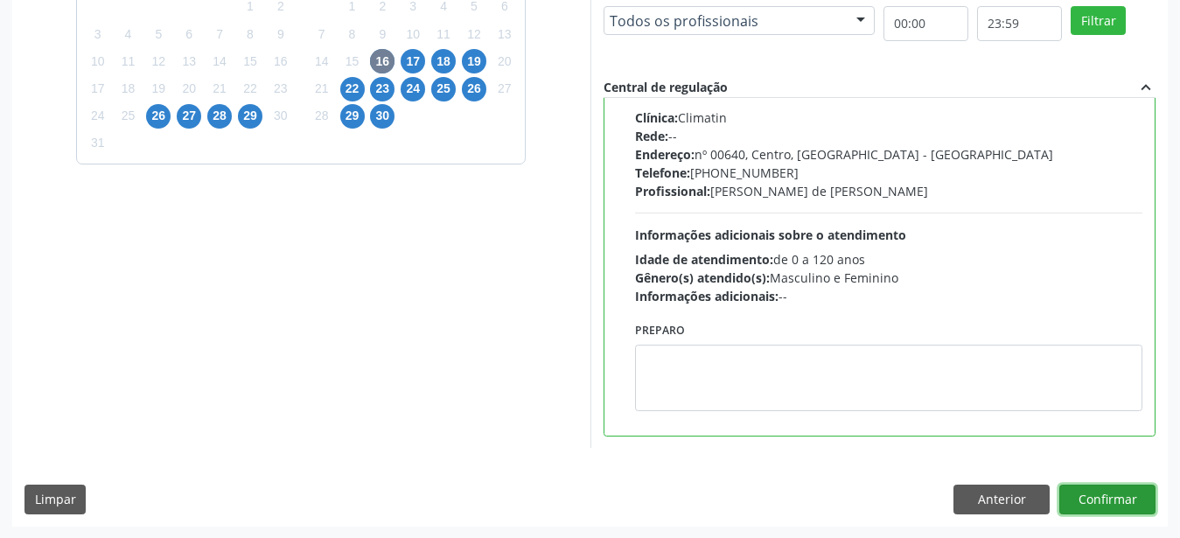
click at [1076, 490] on button "Confirmar" at bounding box center [1107, 500] width 96 height 30
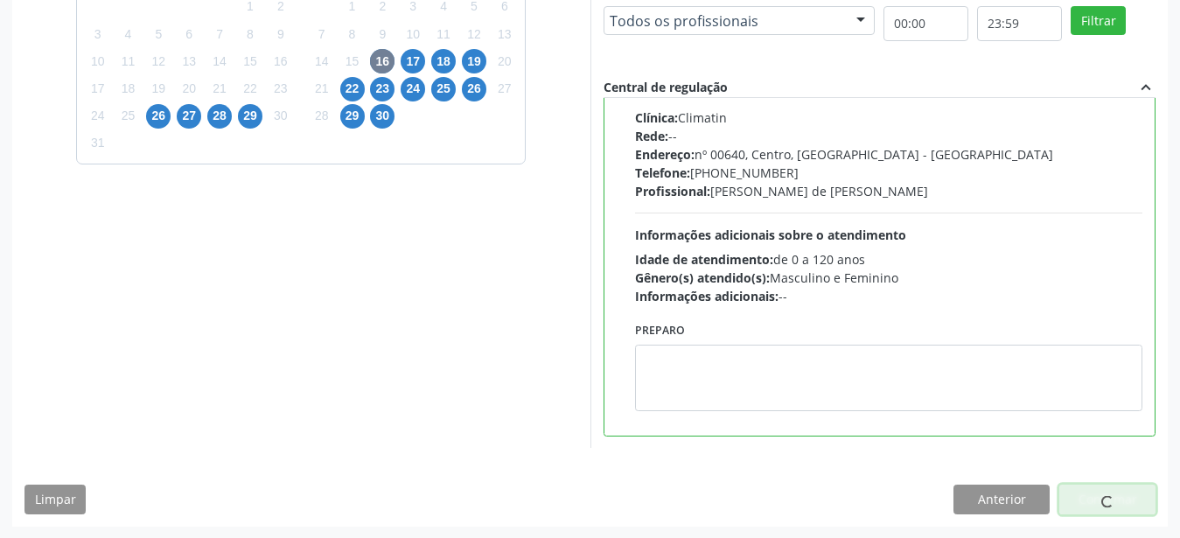
scroll to position [45, 0]
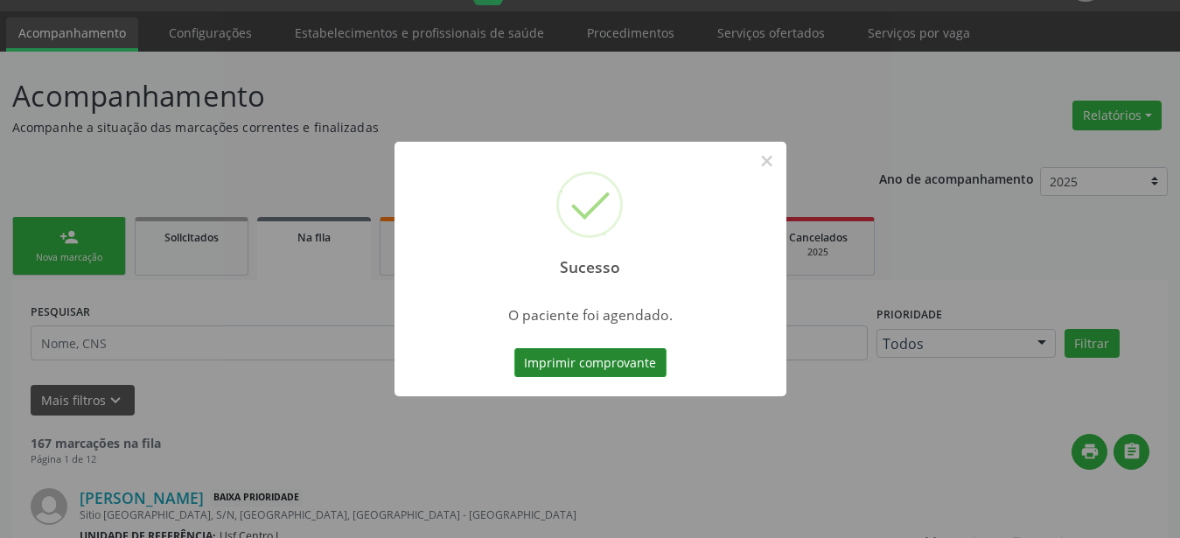
click at [575, 355] on button "Imprimir comprovante" at bounding box center [590, 363] width 152 height 30
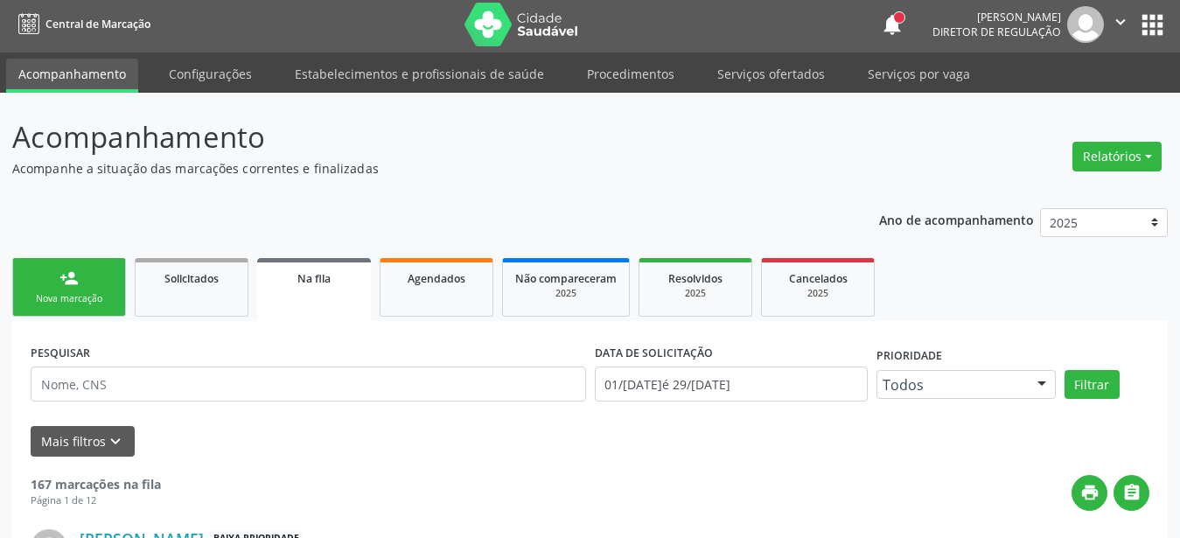
scroll to position [0, 0]
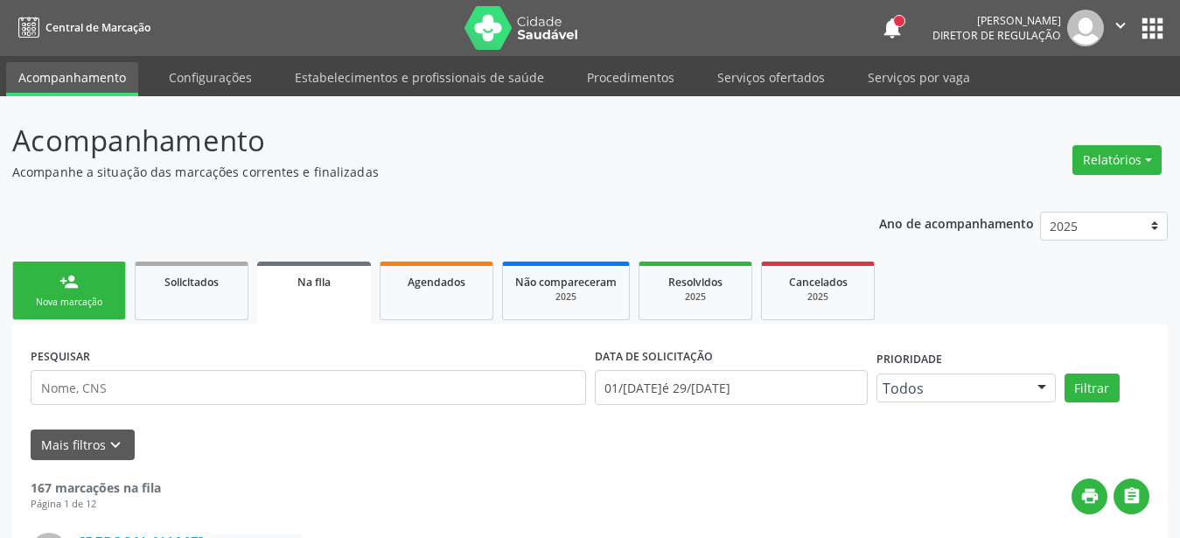
click at [1156, 32] on button "apps" at bounding box center [1152, 28] width 31 height 31
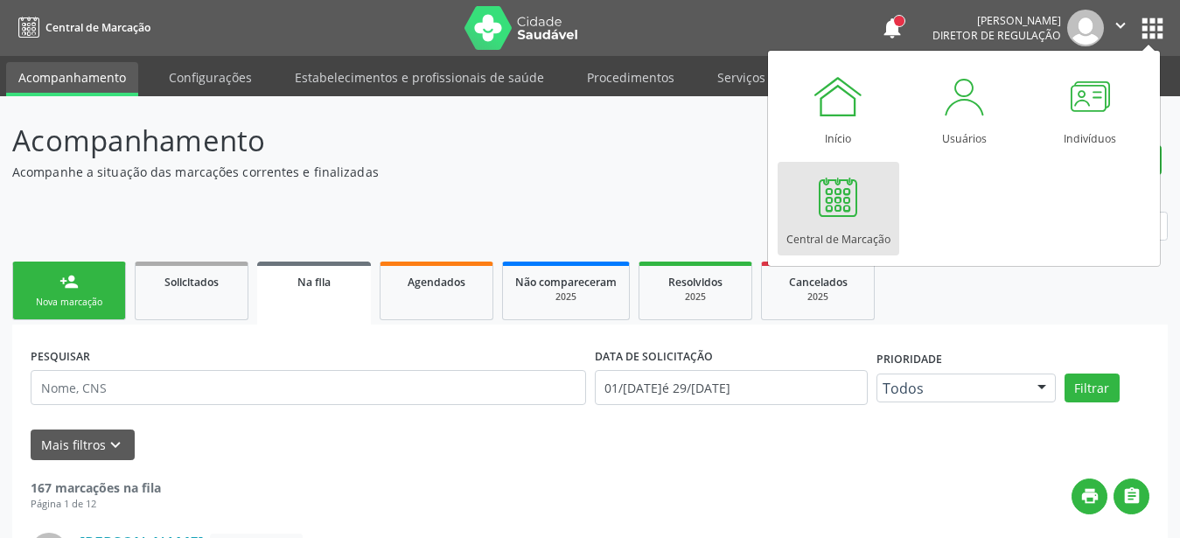
click at [844, 232] on div "Central de Marcação" at bounding box center [838, 235] width 104 height 24
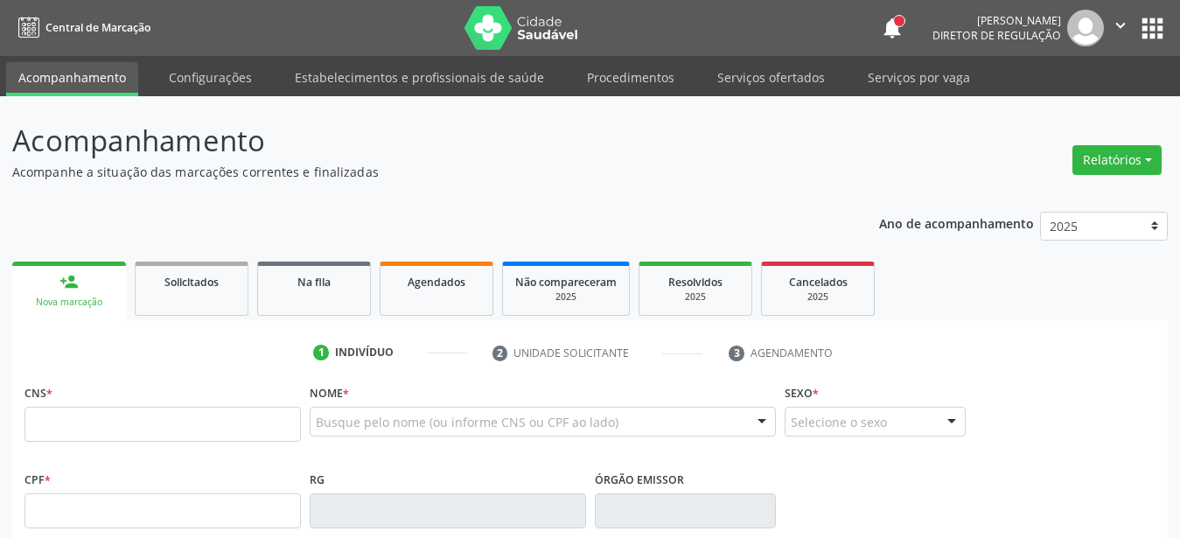
type input "898 0040 4930 6095"
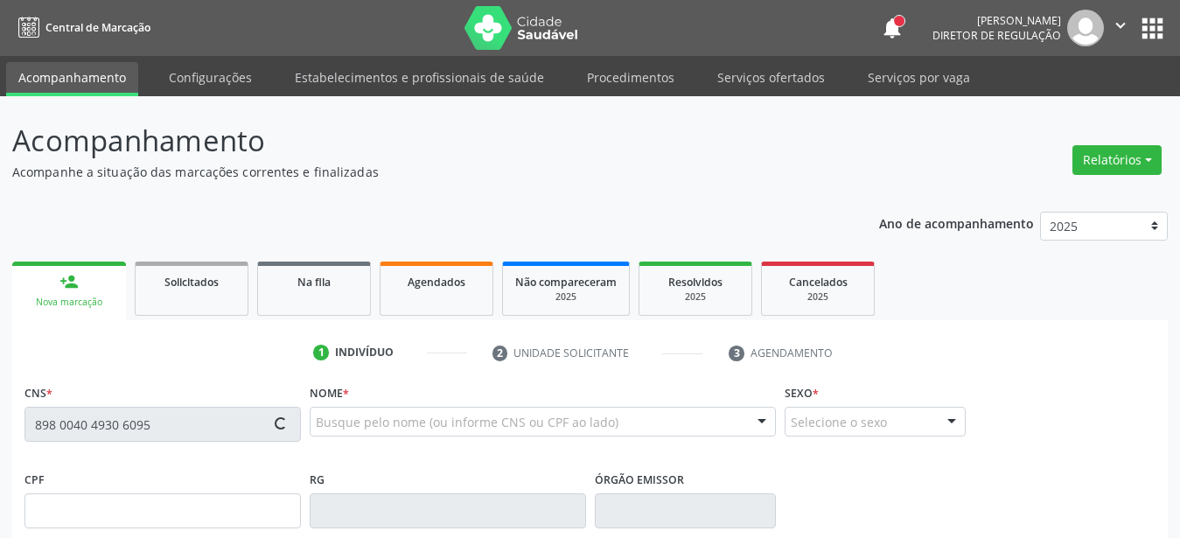
type input "[DATE]"
type input "[PERSON_NAME]"
type input "[PHONE_NUMBER]"
type input "64"
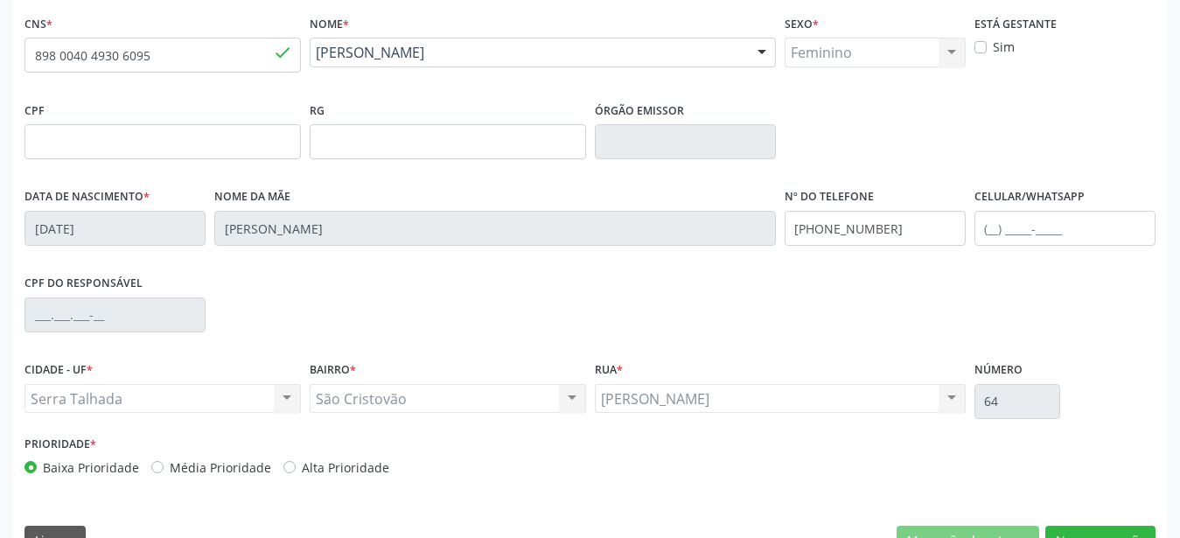
scroll to position [410, 0]
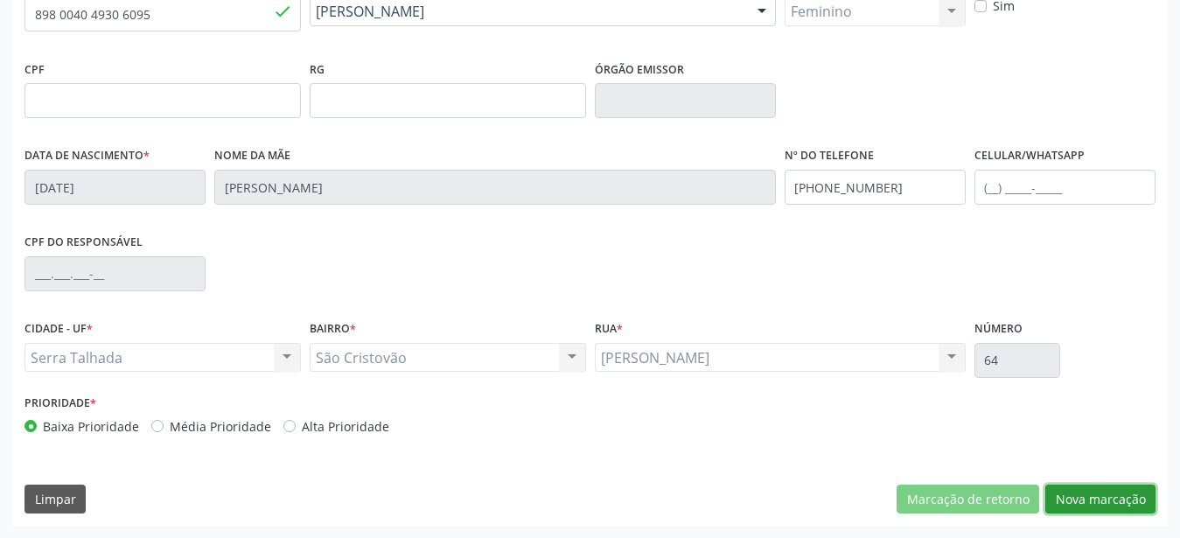
click at [1107, 493] on button "Nova marcação" at bounding box center [1100, 500] width 110 height 30
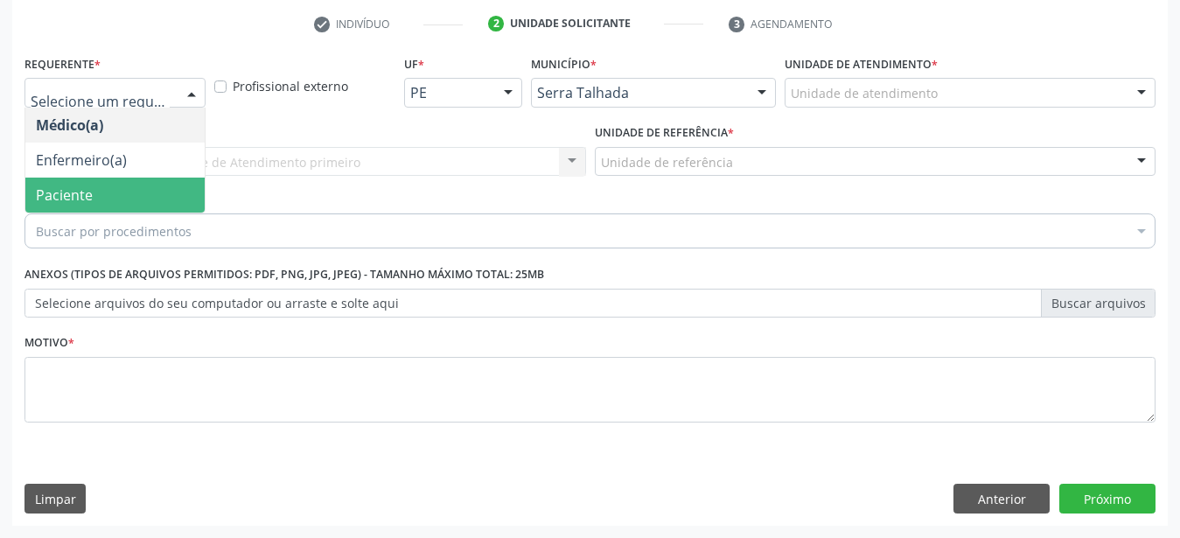
click at [135, 178] on span "Paciente" at bounding box center [114, 195] width 179 height 35
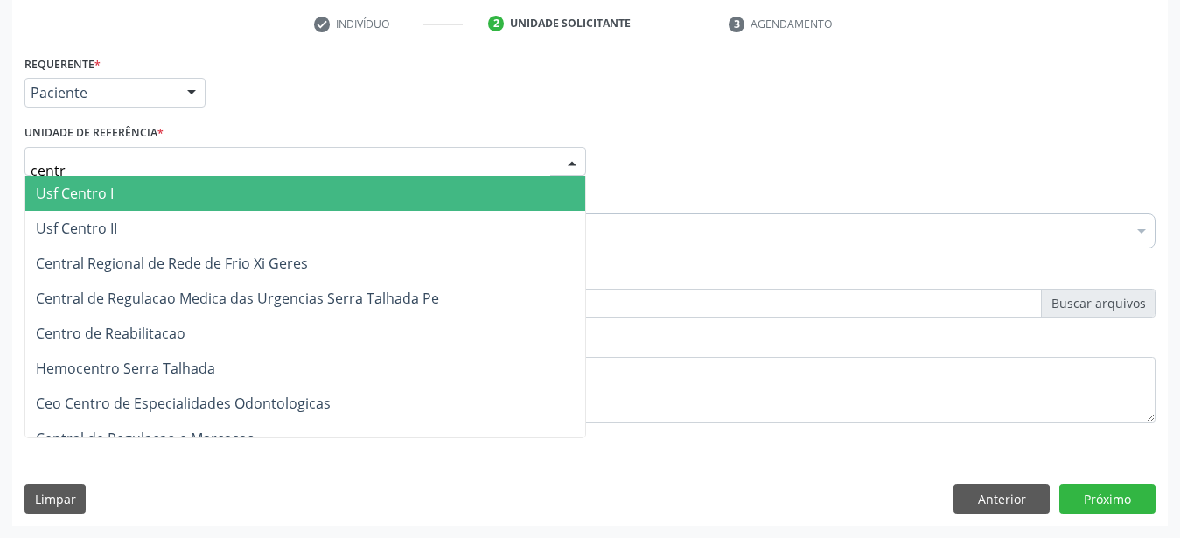
type input "centro"
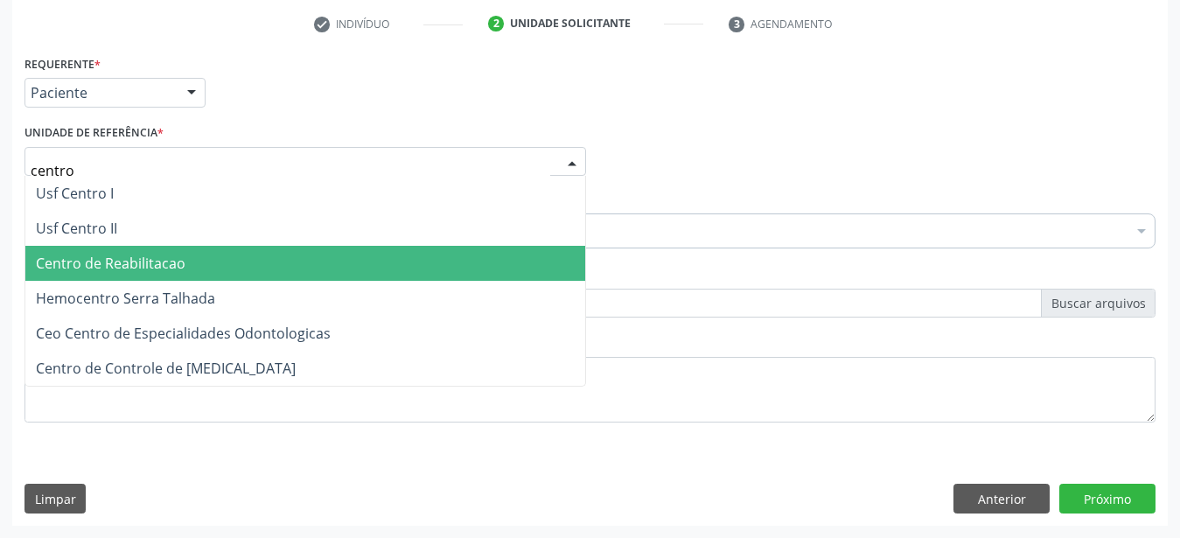
click at [168, 254] on span "Centro de Reabilitacao" at bounding box center [111, 263] width 150 height 19
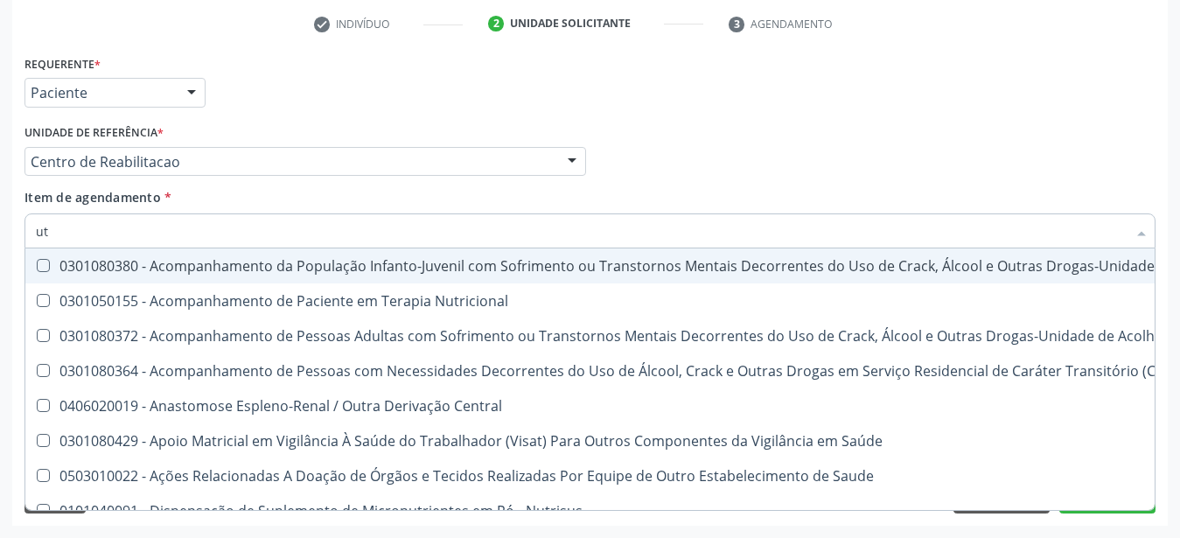
type input "u"
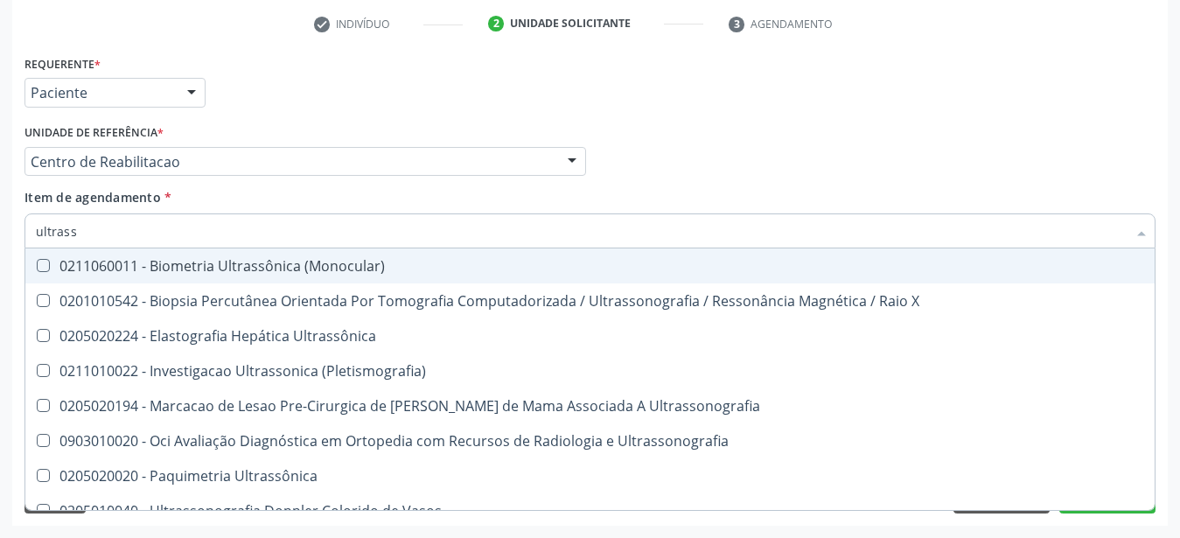
type input "ultrasso"
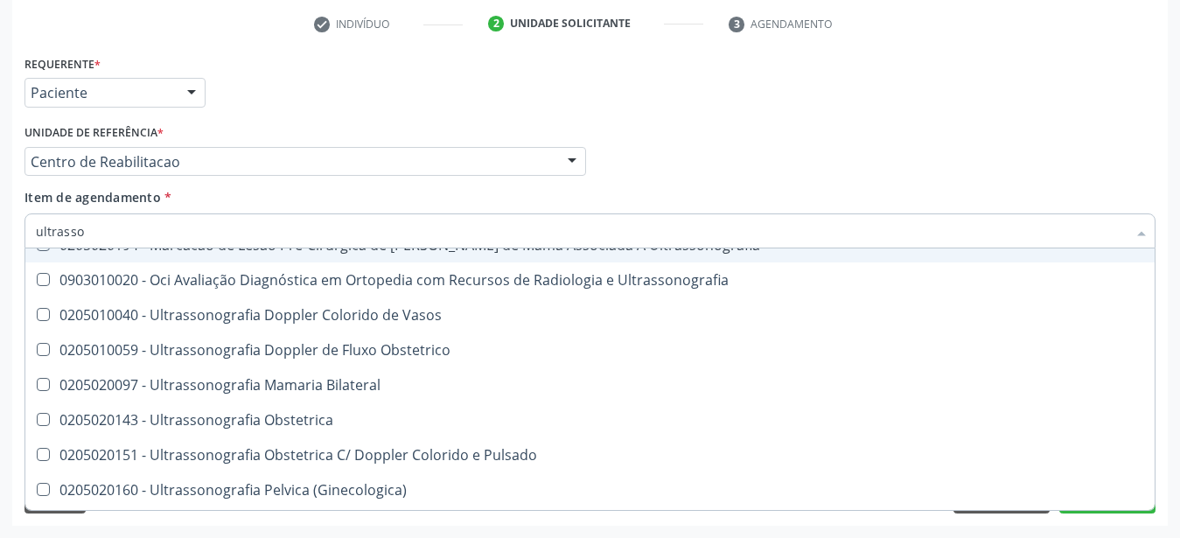
scroll to position [231, 0]
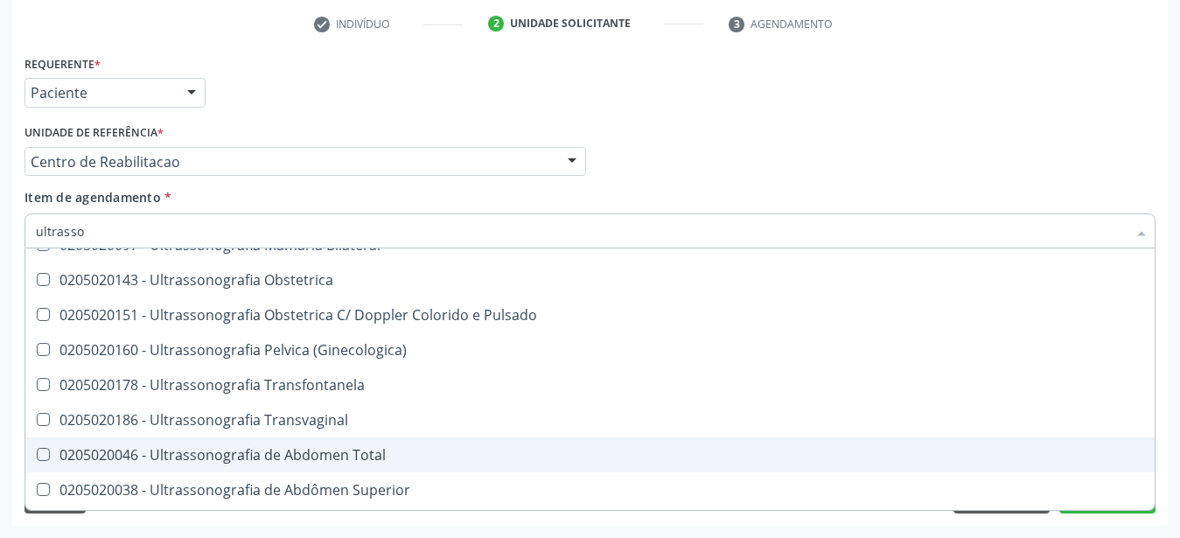
click at [369, 448] on div "0205020046 - Ultrassonografia de Abdomen Total" at bounding box center [590, 455] width 1108 height 14
checkbox Total "true"
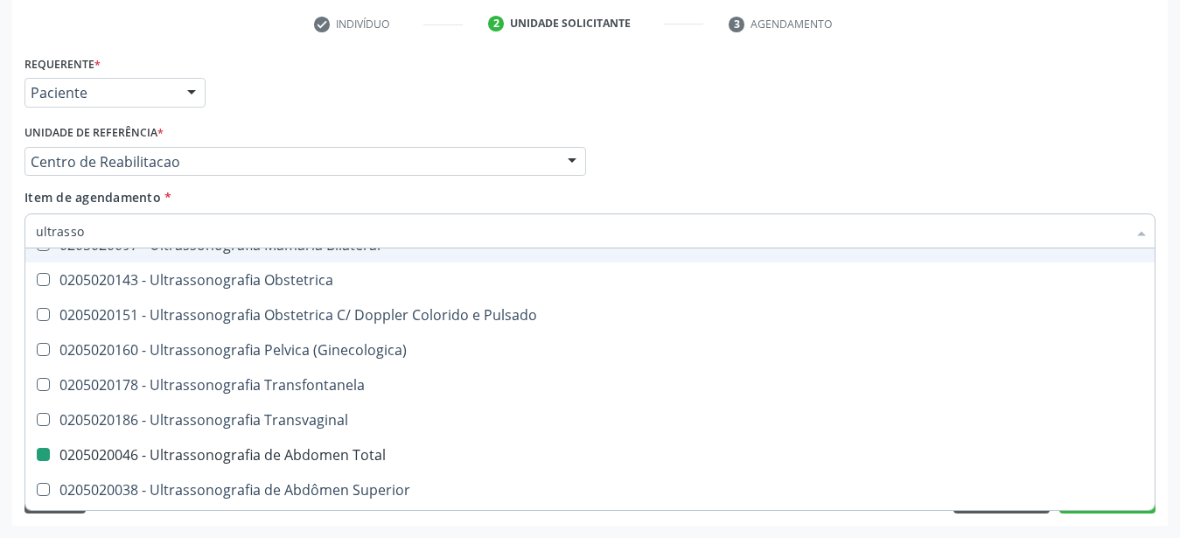
click at [767, 188] on div "Item de agendamento * ultrasso Desfazer seleção 0201010542 - Biopsia Percutânea…" at bounding box center [589, 215] width 1131 height 55
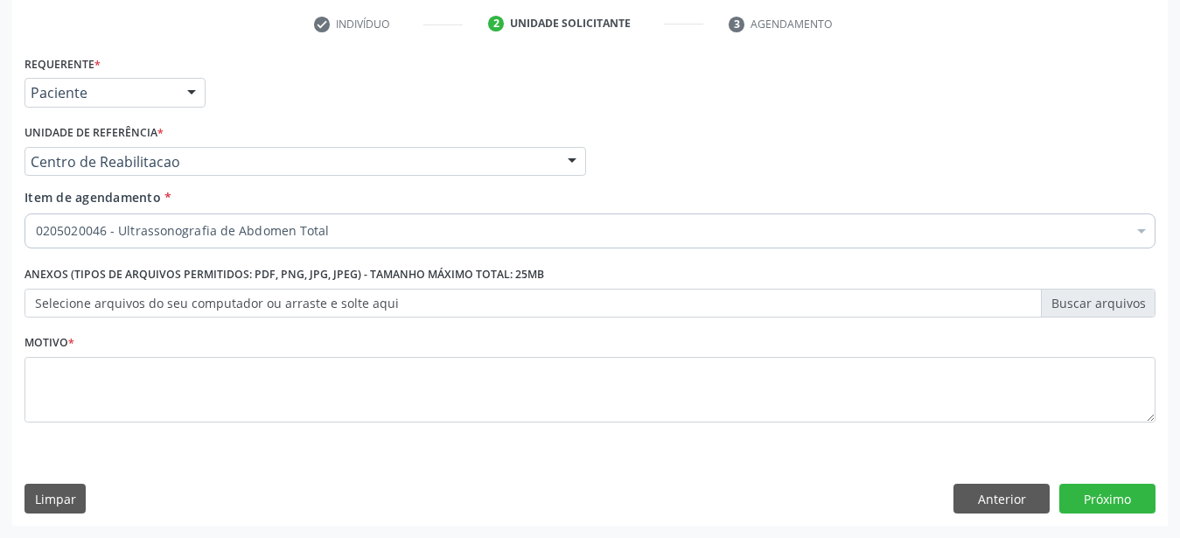
scroll to position [0, 0]
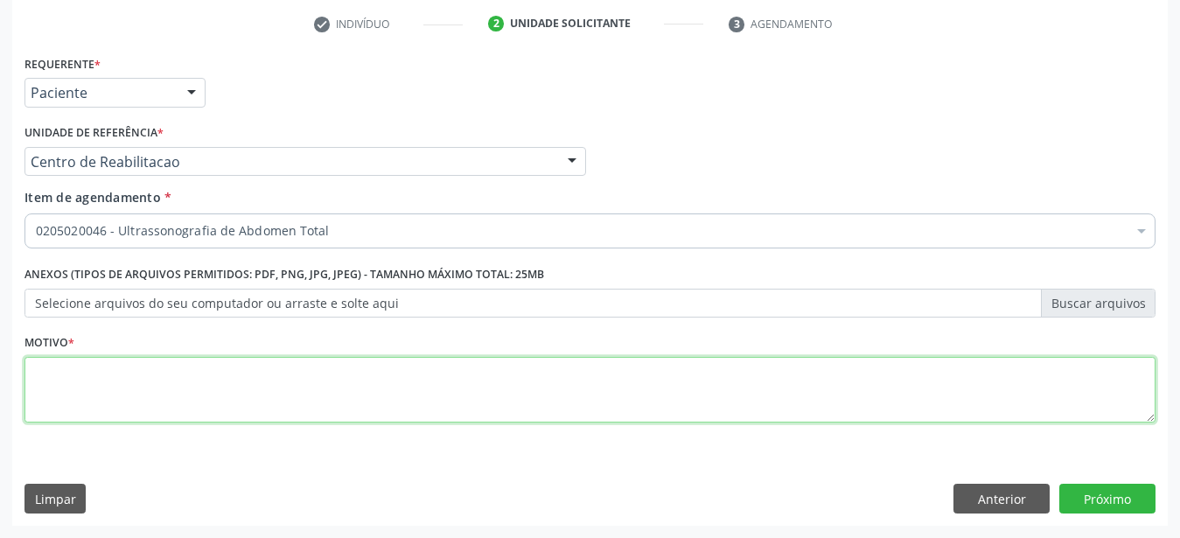
click at [94, 380] on textarea at bounding box center [589, 390] width 1131 height 66
type textarea "..."
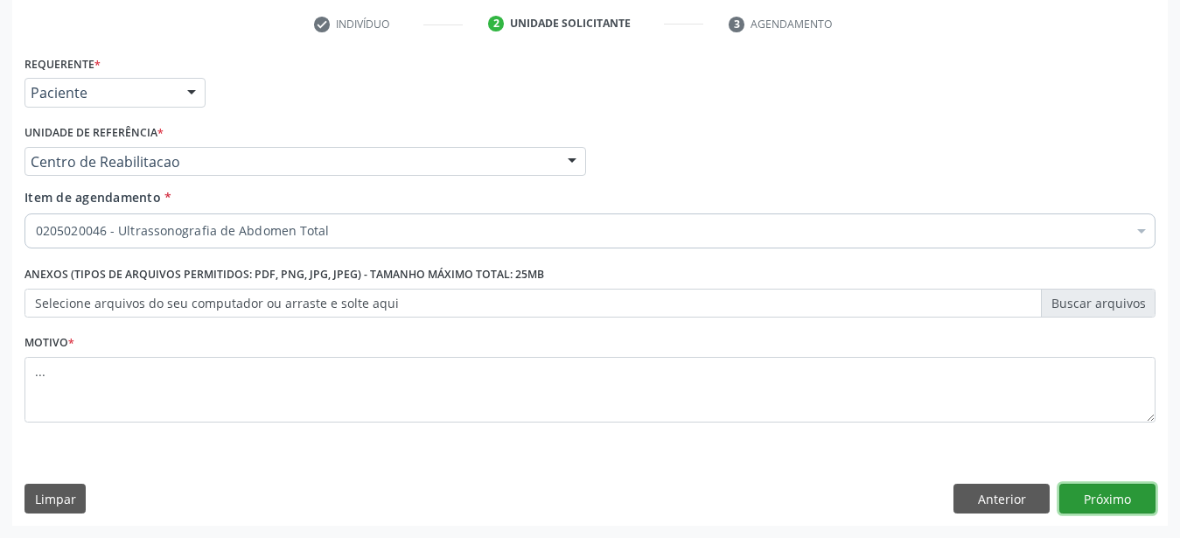
click at [1092, 498] on button "Próximo" at bounding box center [1107, 499] width 96 height 30
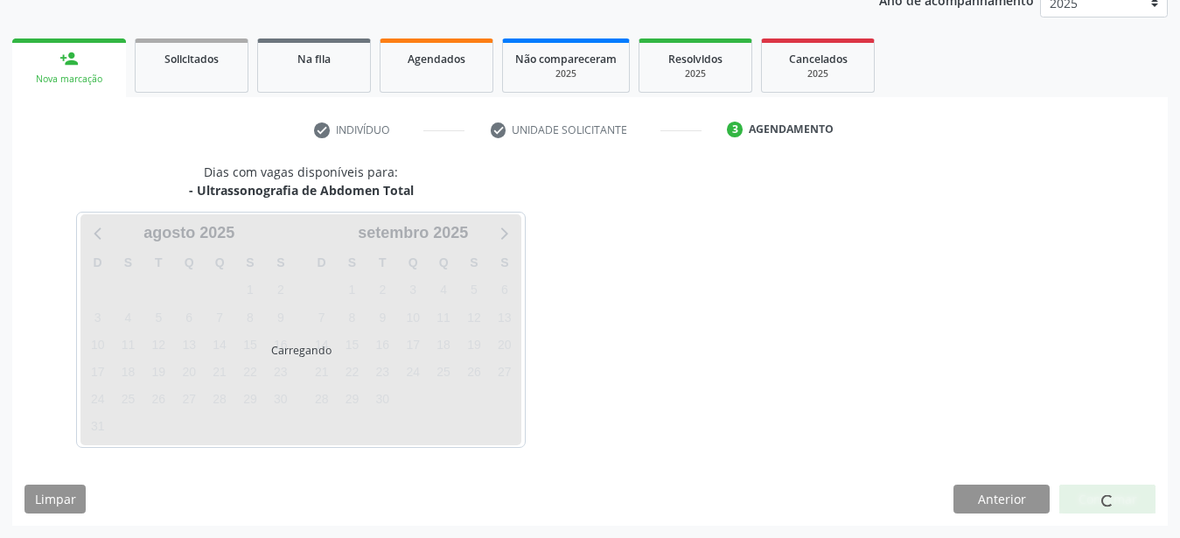
scroll to position [223, 0]
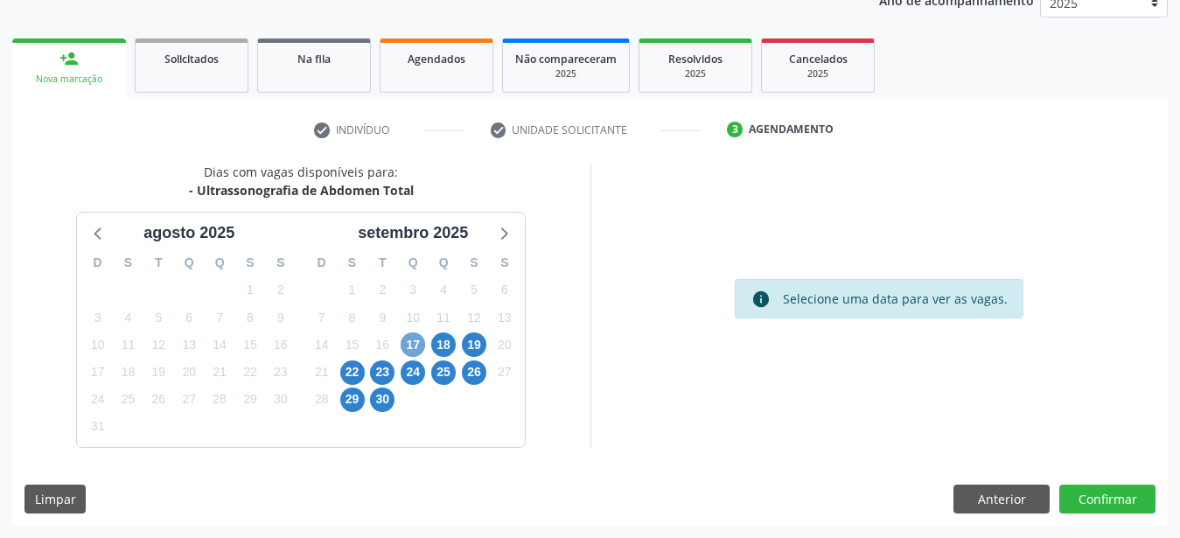
click at [415, 350] on span "17" at bounding box center [413, 344] width 24 height 24
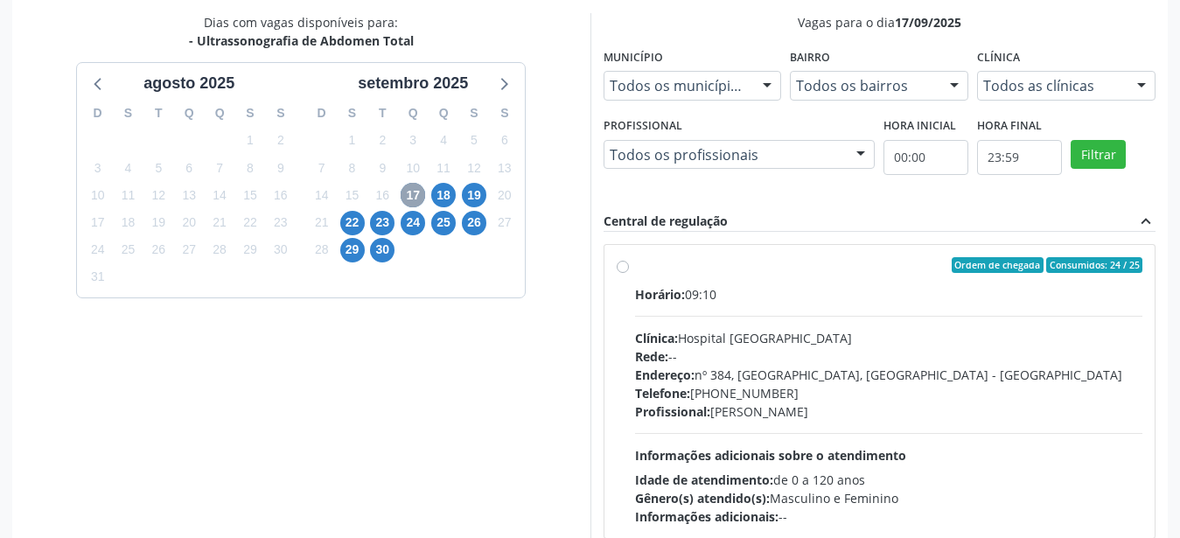
scroll to position [401, 0]
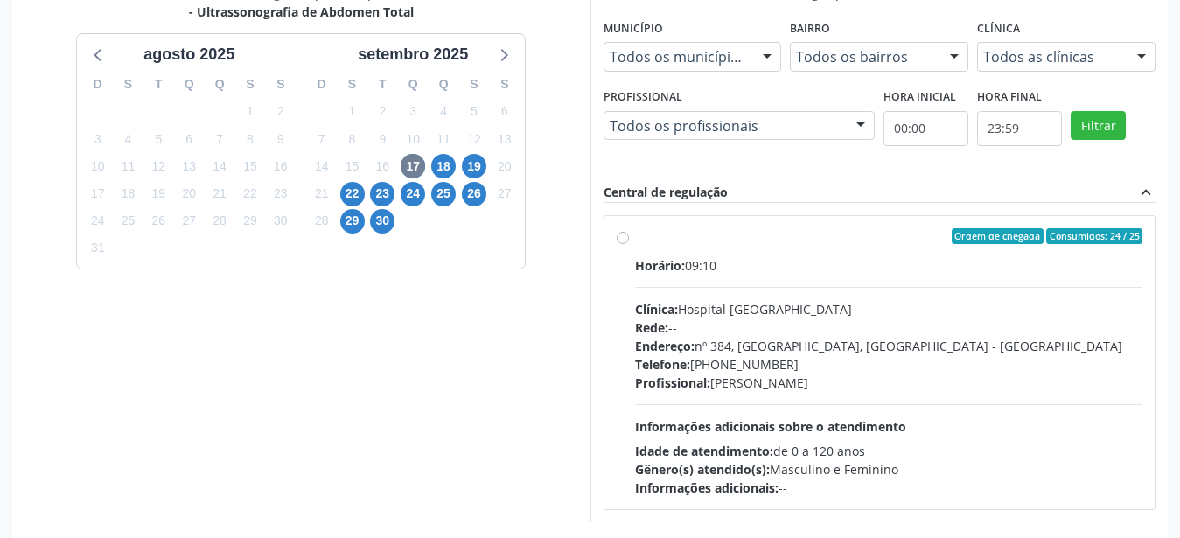
click at [635, 241] on label "Ordem de chegada Consumidos: 24 / 25 Horário: 09:10 Clínica: Hospital Sao Franc…" at bounding box center [889, 362] width 508 height 269
click at [625, 241] on input "Ordem de chegada Consumidos: 24 / 25 Horário: 09:10 Clínica: Hospital Sao Franc…" at bounding box center [623, 236] width 12 height 16
radio input "true"
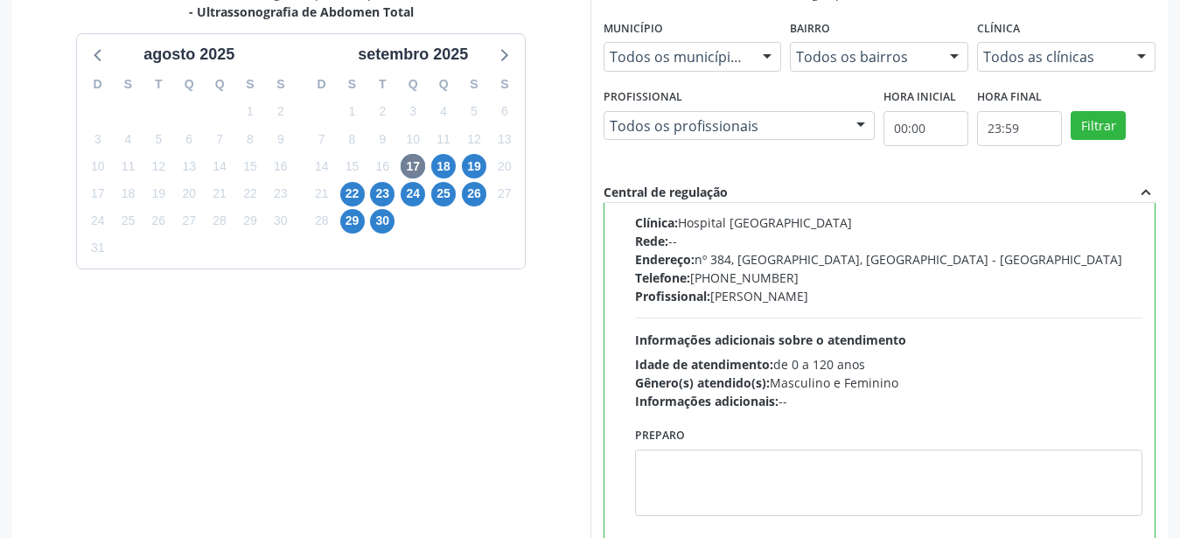
scroll to position [506, 0]
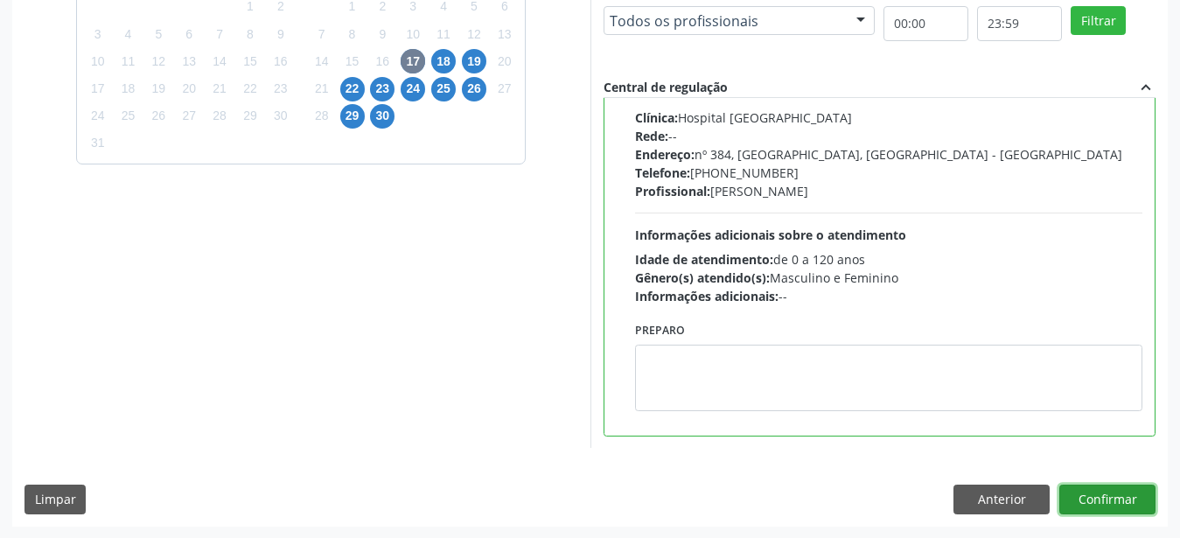
drag, startPoint x: 1086, startPoint y: 485, endPoint x: 1068, endPoint y: 484, distance: 17.6
click at [1086, 486] on button "Confirmar" at bounding box center [1107, 500] width 96 height 30
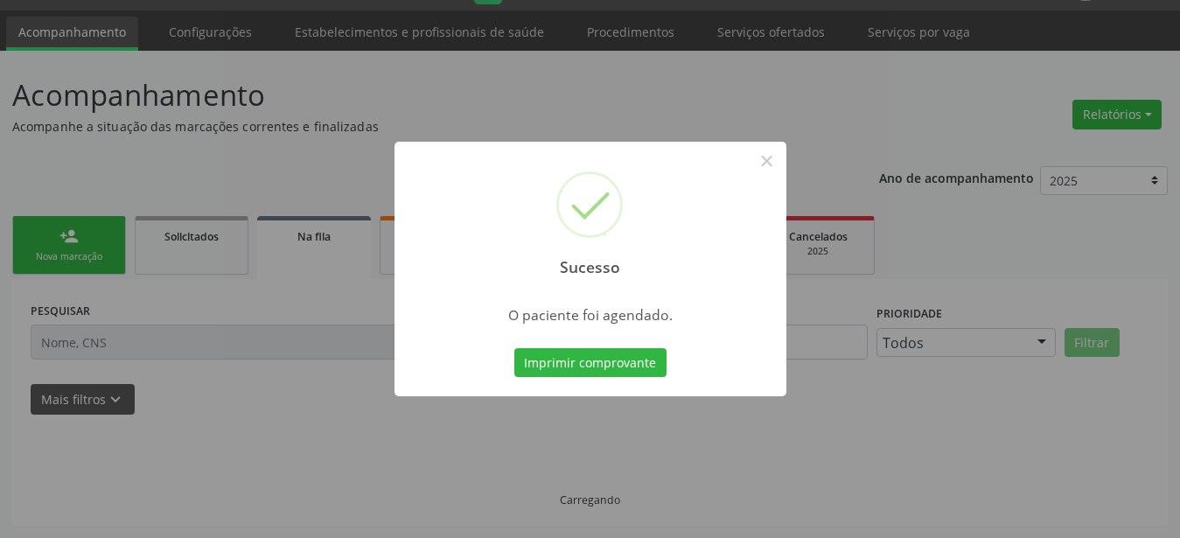
scroll to position [45, 0]
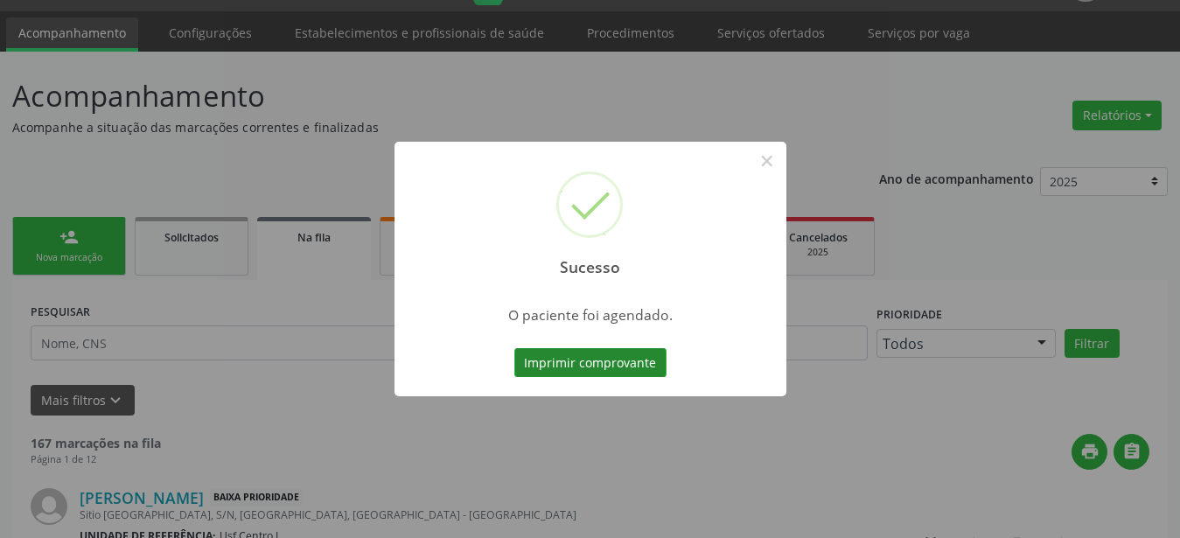
click at [598, 357] on button "Imprimir comprovante" at bounding box center [590, 363] width 152 height 30
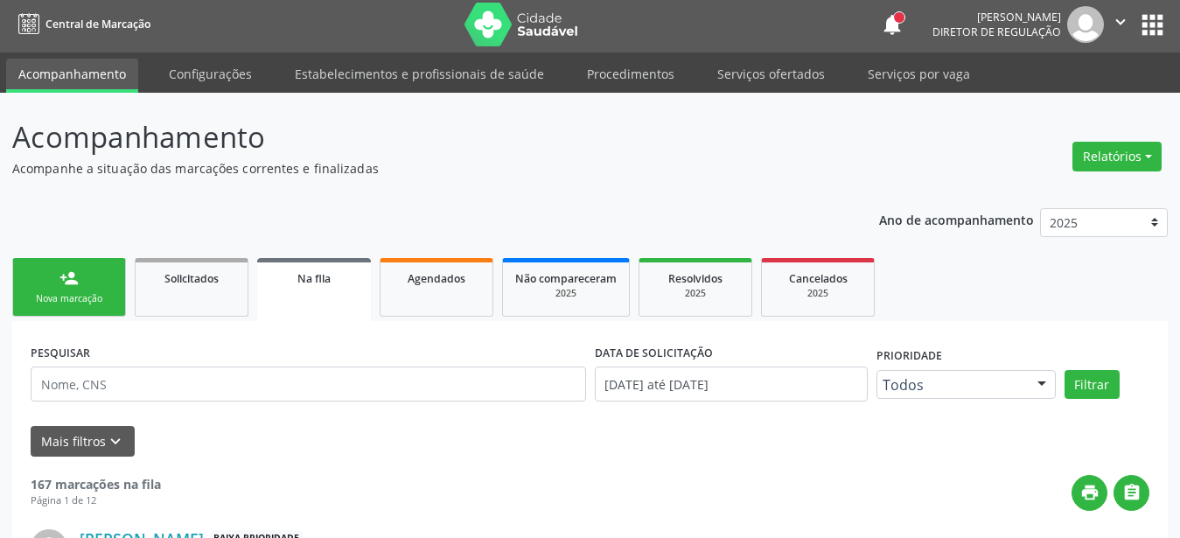
scroll to position [0, 0]
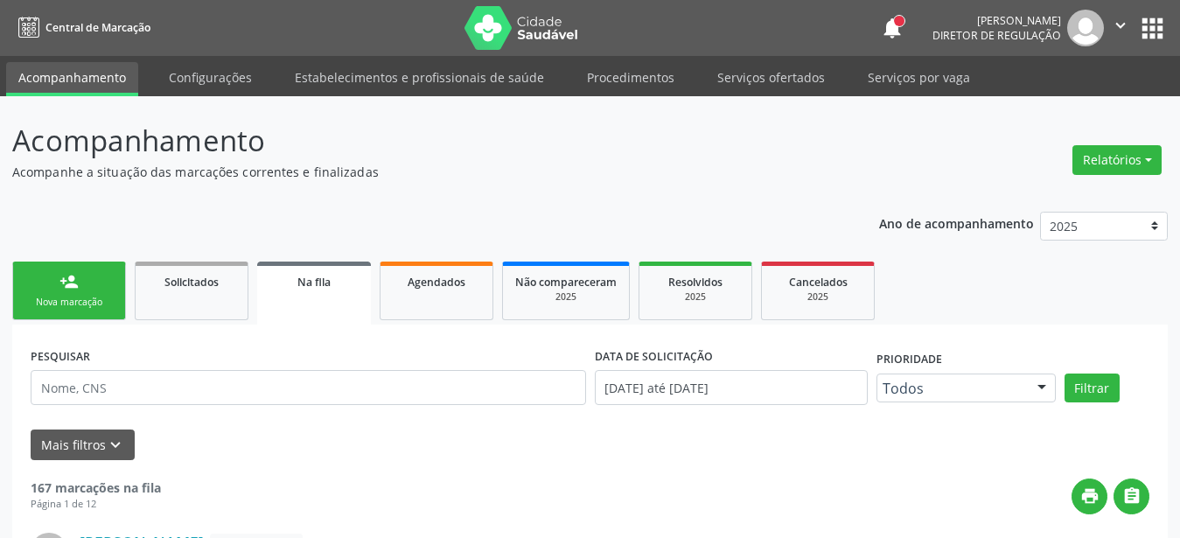
click at [1151, 26] on button "apps" at bounding box center [1152, 28] width 31 height 31
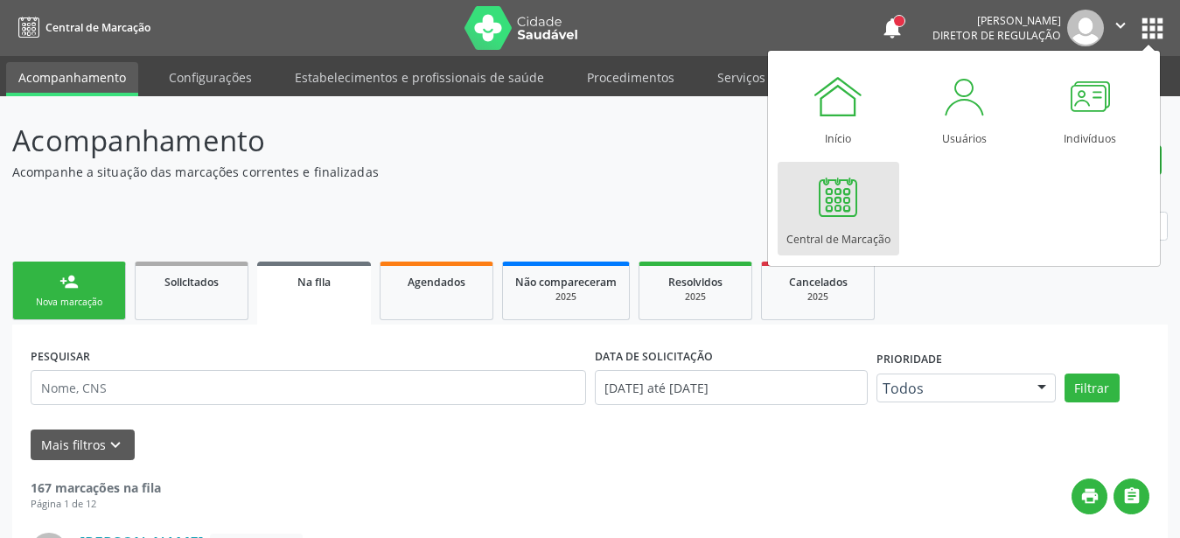
click at [883, 234] on div "Central de Marcação" at bounding box center [838, 235] width 104 height 24
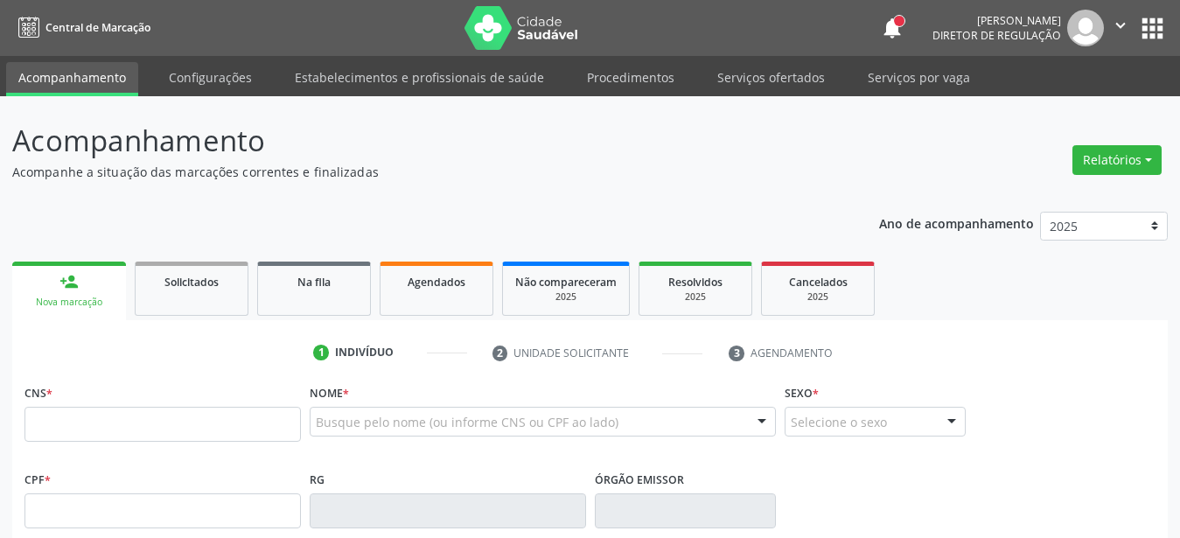
click at [587, 164] on p "Acompanhe a situação das marcações correntes e finalizadas" at bounding box center [416, 172] width 809 height 18
click at [95, 447] on fieldset "CNS *" at bounding box center [162, 417] width 276 height 74
click at [107, 424] on input "text" at bounding box center [162, 424] width 276 height 35
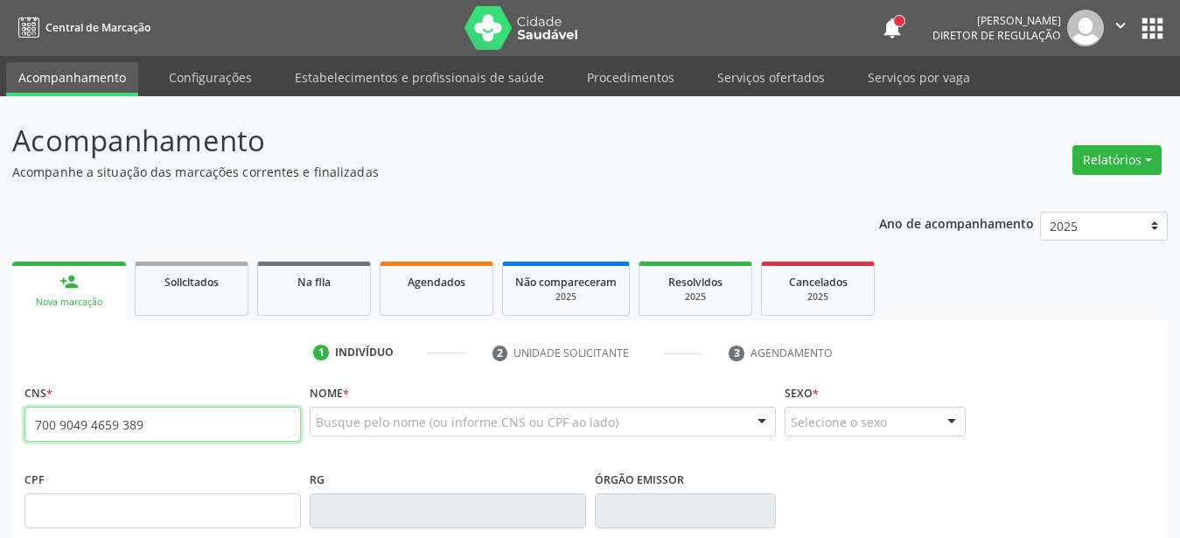
type input "700 9049 4659 3892"
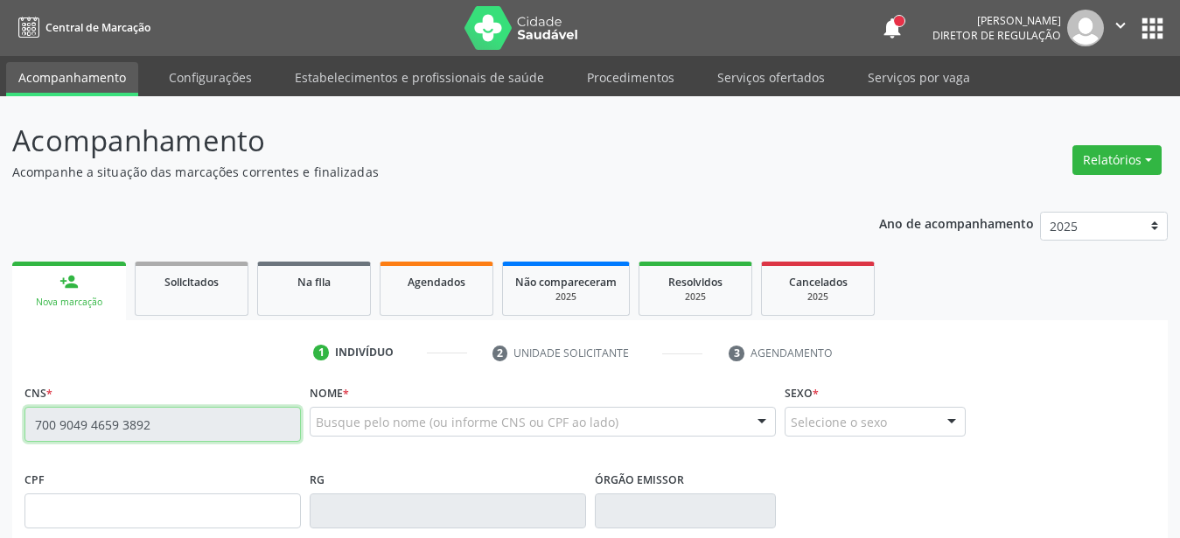
scroll to position [89, 0]
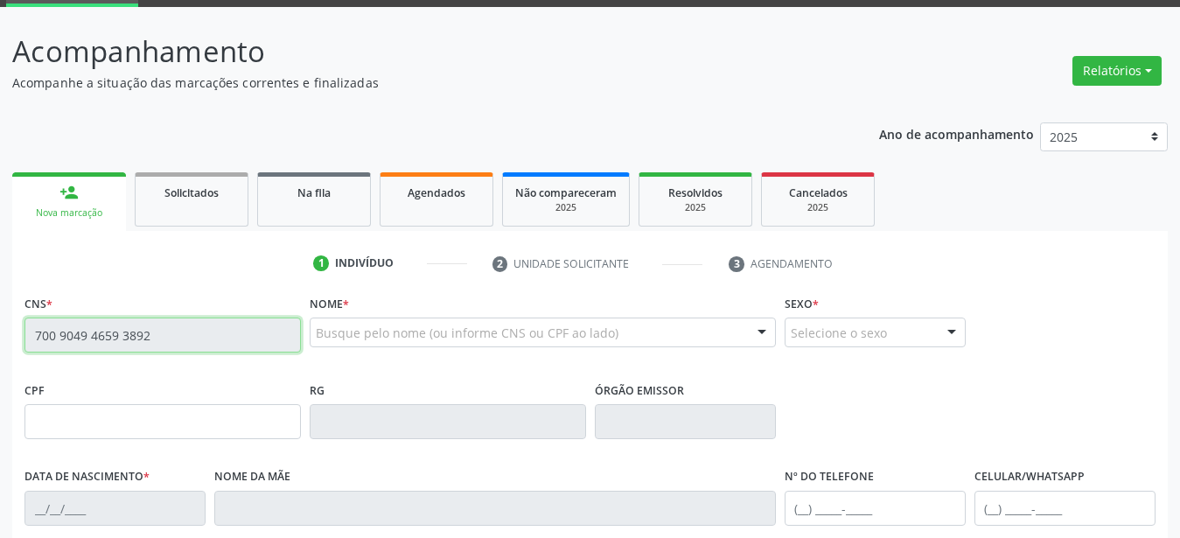
type input "212.405.824-04"
type input "0[DATE]"
type input "[PERSON_NAME]"
type input "[PHONE_NUMBER]"
type input "339"
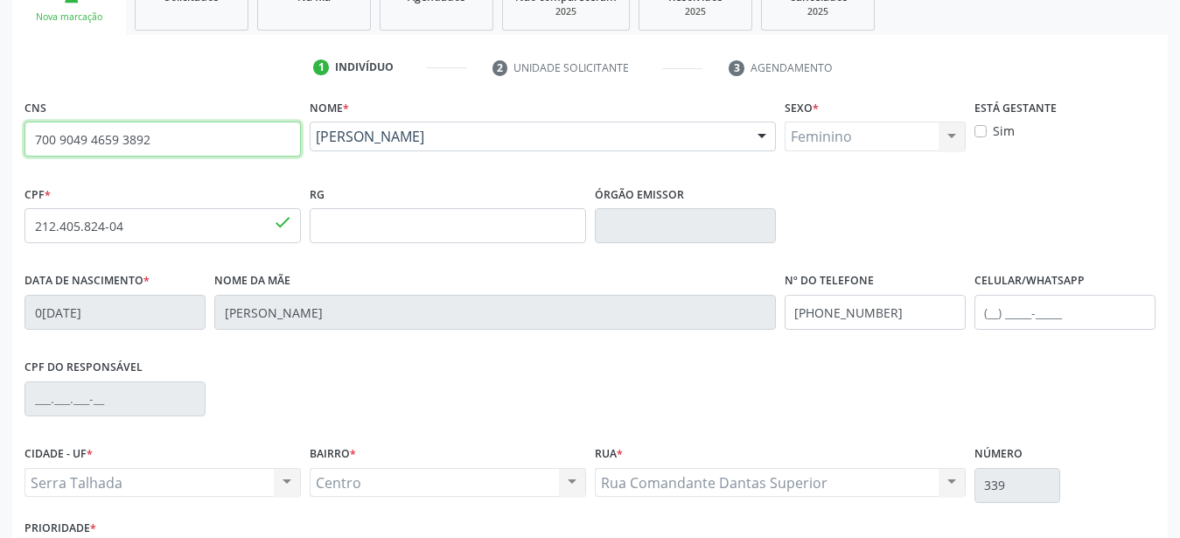
scroll to position [357, 0]
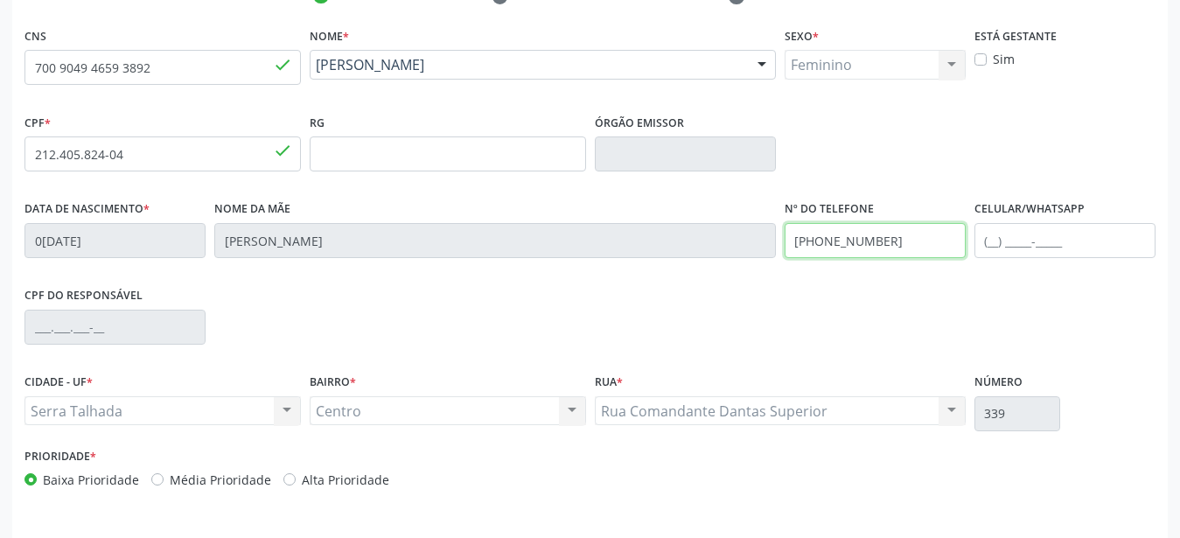
drag, startPoint x: 890, startPoint y: 240, endPoint x: 701, endPoint y: 240, distance: 188.9
click at [785, 240] on input "[PHONE_NUMBER]" at bounding box center [875, 240] width 181 height 35
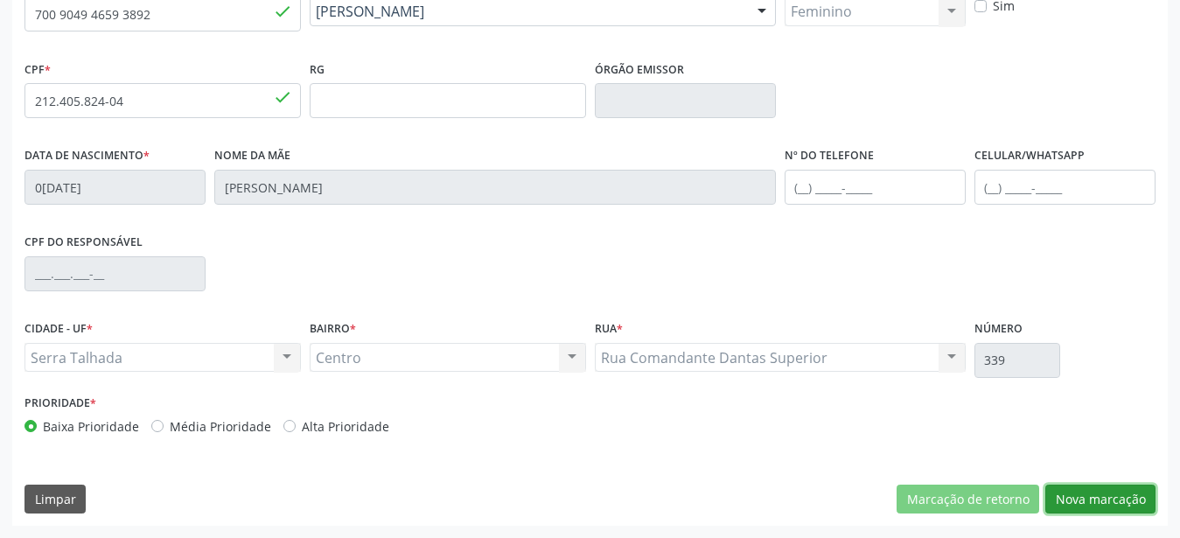
click at [1086, 494] on button "Nova marcação" at bounding box center [1100, 500] width 110 height 30
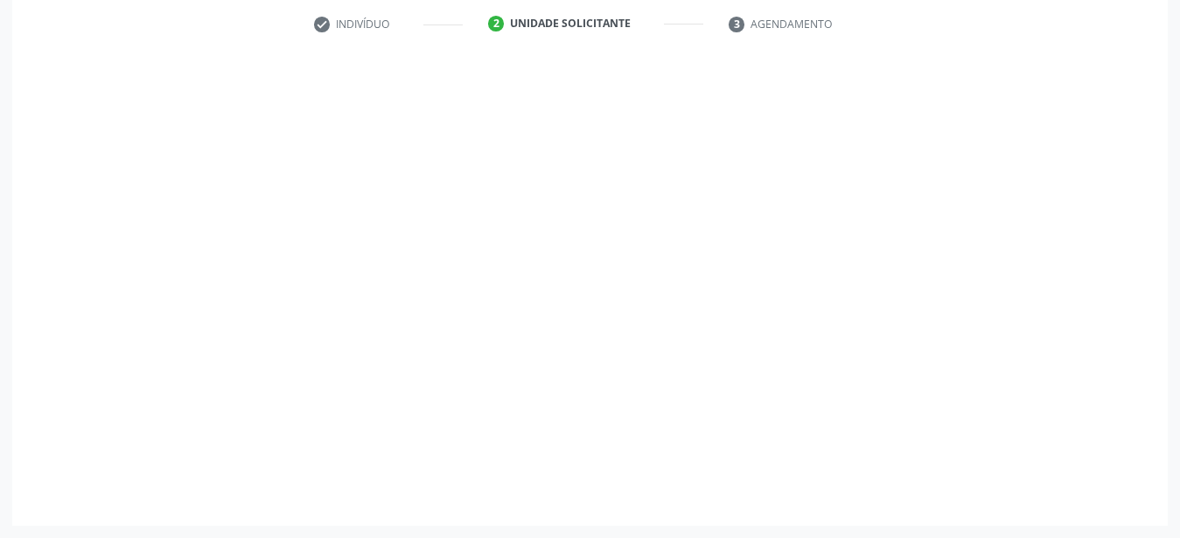
scroll to position [343, 0]
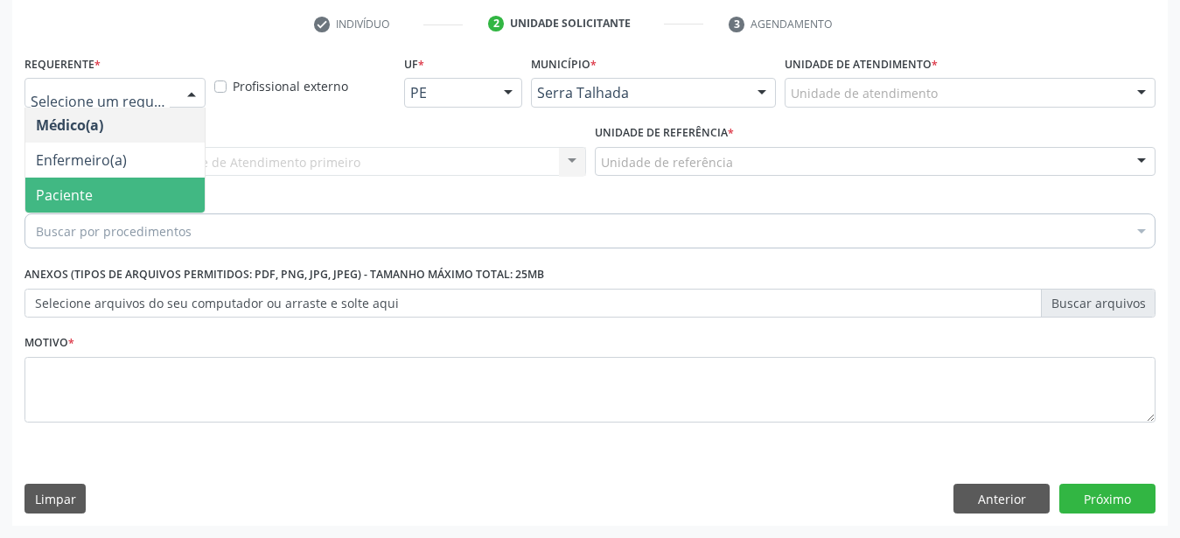
click at [87, 185] on span "Paciente" at bounding box center [64, 194] width 57 height 19
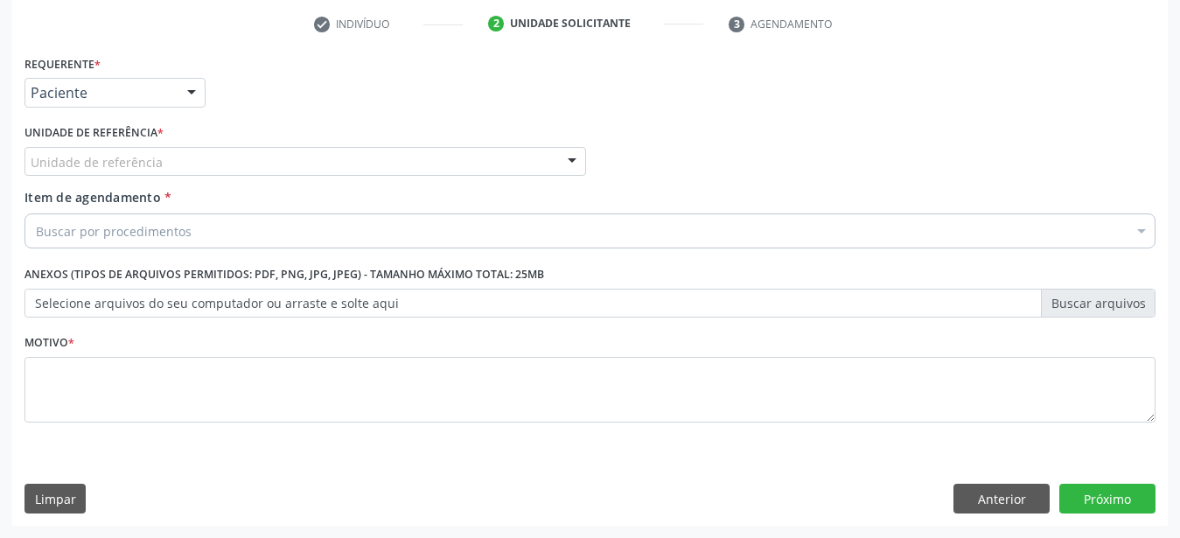
click at [76, 147] on div "Unidade de referência" at bounding box center [305, 162] width 562 height 30
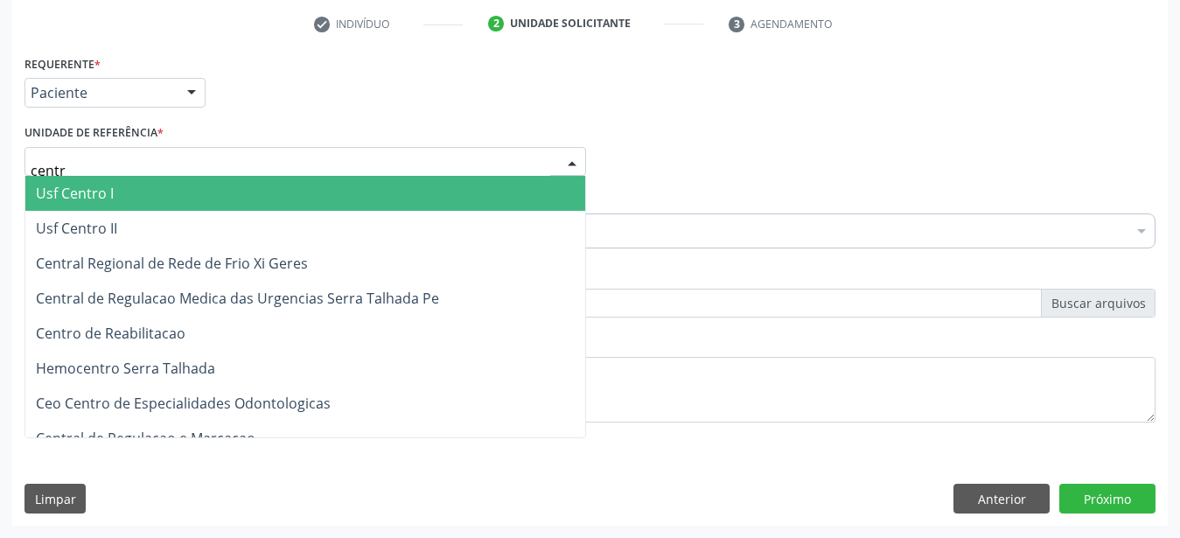
type input "centro"
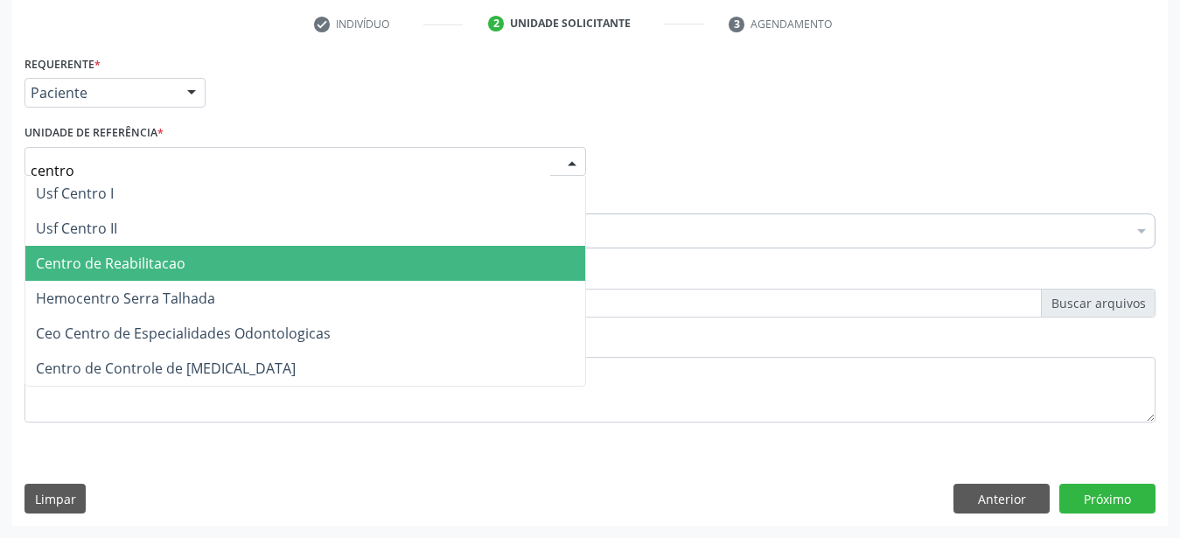
click at [99, 255] on span "Centro de Reabilitacao" at bounding box center [111, 263] width 150 height 19
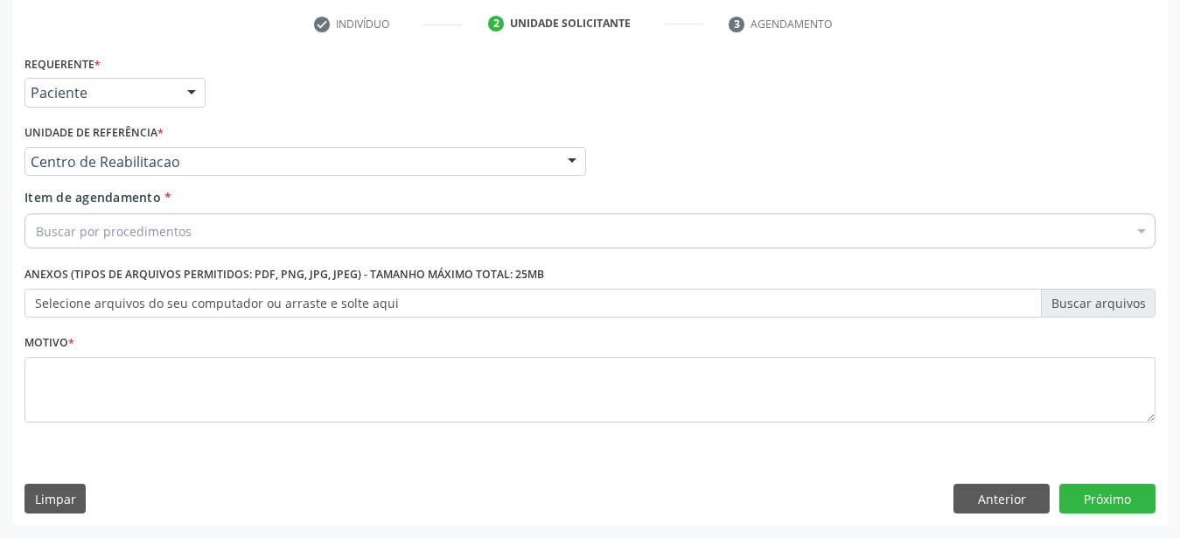
click at [104, 234] on div "Item de agendamento * Buscar por procedimentos Selecionar todos 0304070076 - .Q…" at bounding box center [590, 221] width 1140 height 67
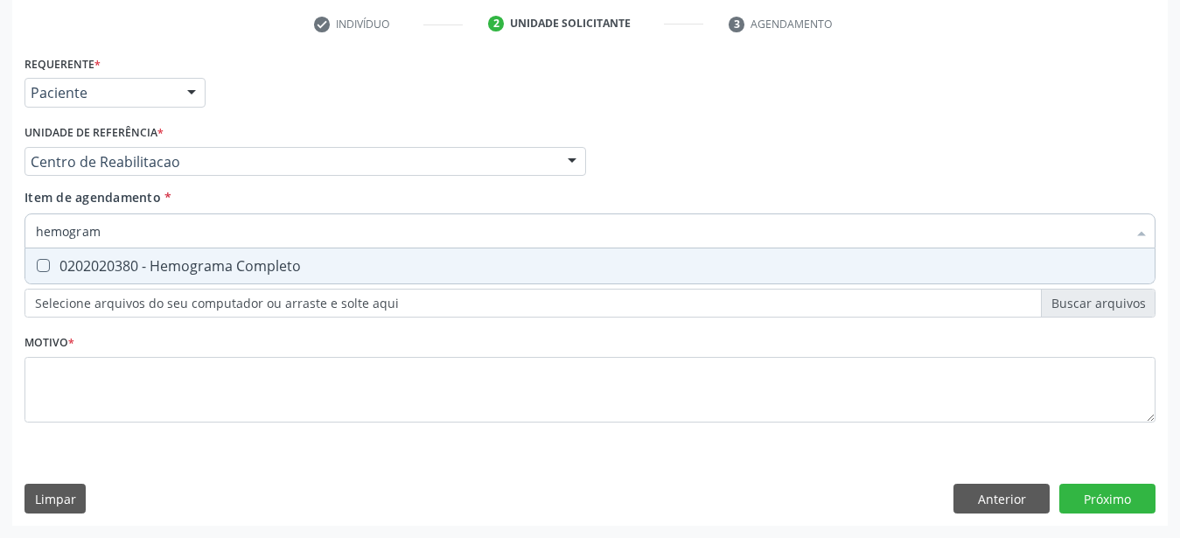
type input "hemograma"
click at [95, 259] on div "0202020380 - Hemograma Completo" at bounding box center [590, 266] width 1108 height 14
checkbox Completo "true"
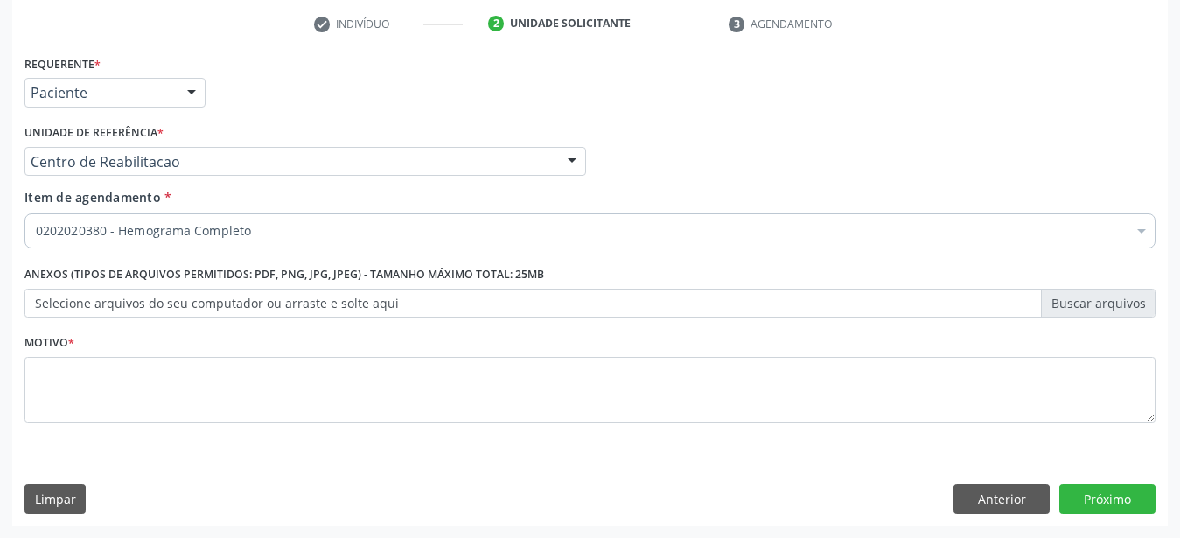
click at [99, 302] on label "Selecione arquivos do seu computador ou arraste e solte aqui" at bounding box center [589, 304] width 1131 height 30
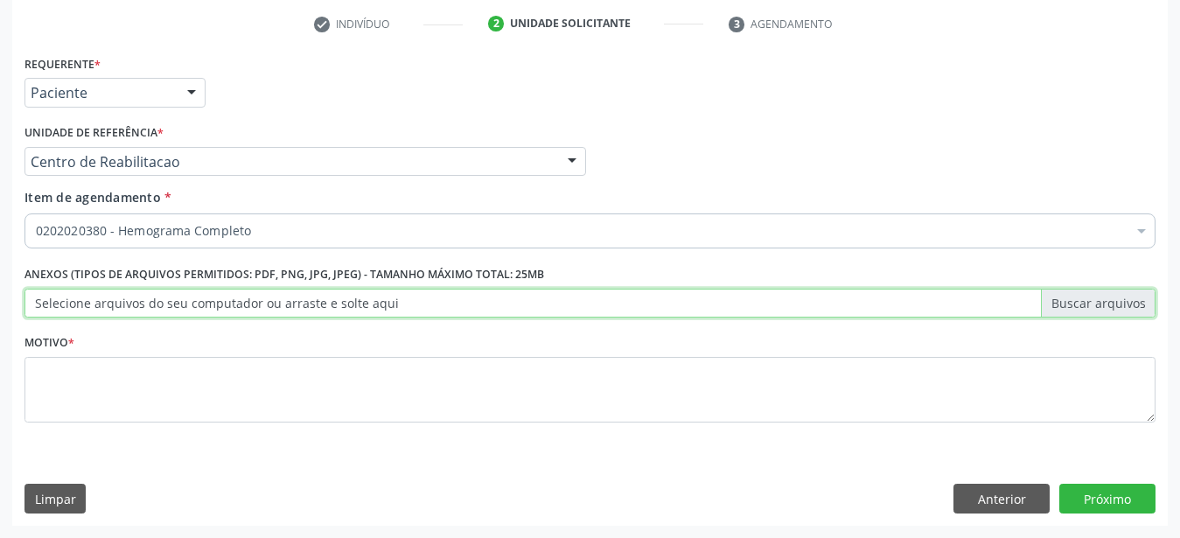
click at [99, 302] on input "Selecione arquivos do seu computador ou arraste e solte aqui" at bounding box center [589, 304] width 1131 height 30
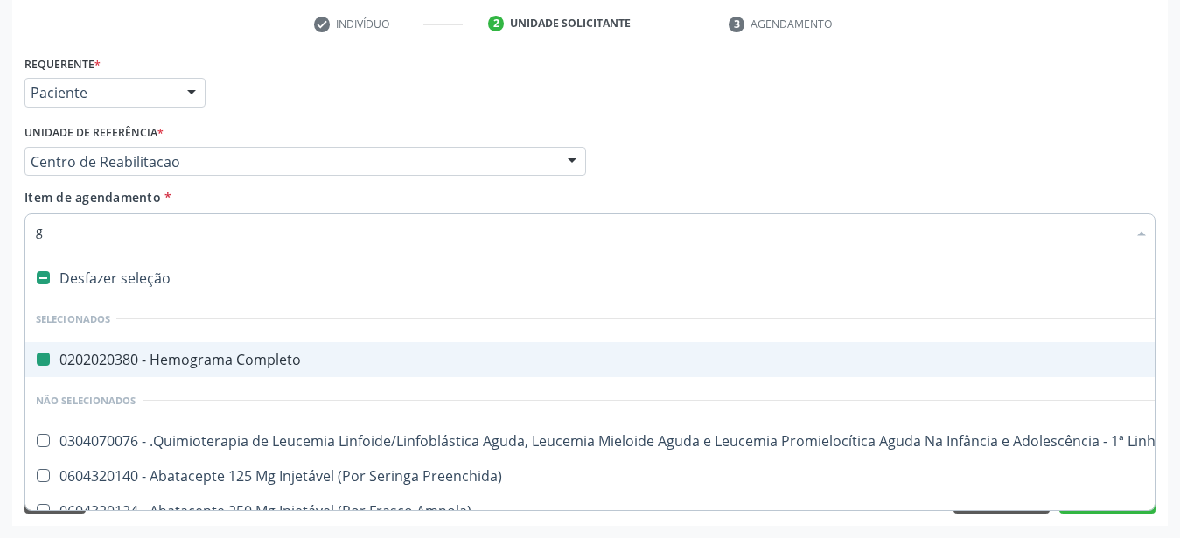
type input "gl"
checkbox Completo "false"
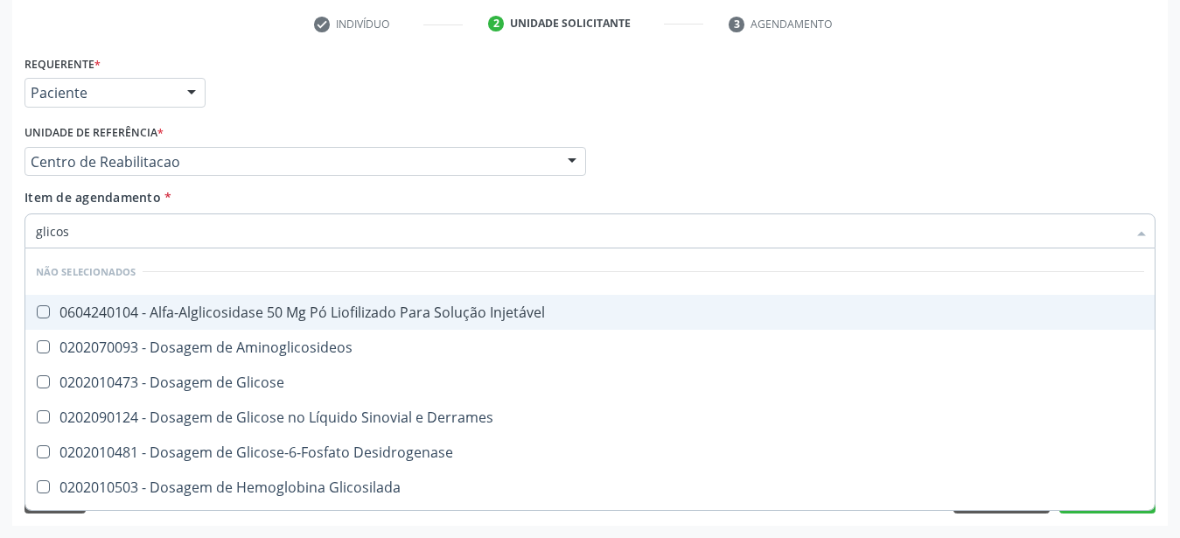
type input "glicose"
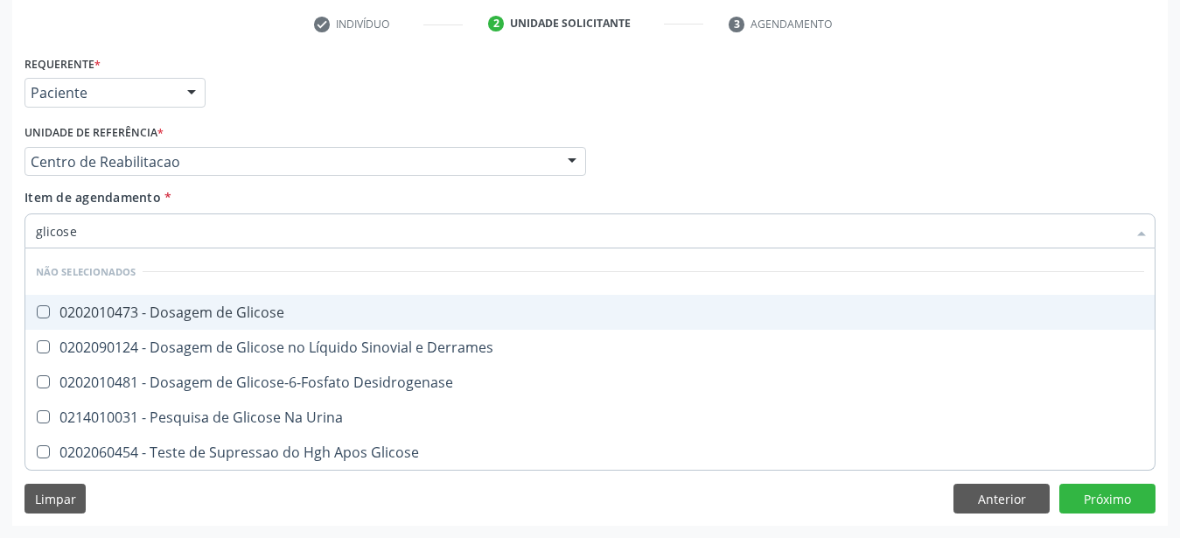
click at [237, 305] on div "0202010473 - Dosagem de Glicose" at bounding box center [590, 312] width 1108 height 14
checkbox Glicose "true"
type input "glicos"
checkbox Glicose "false"
checkbox Desidrogenase "true"
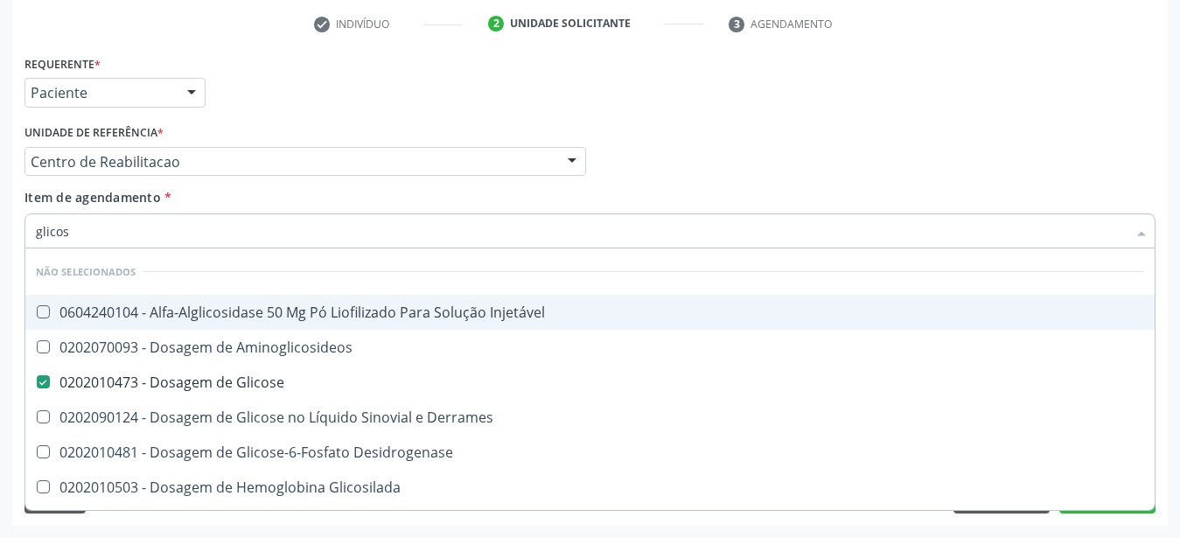
type input "glicosi"
checkbox Glicose "false"
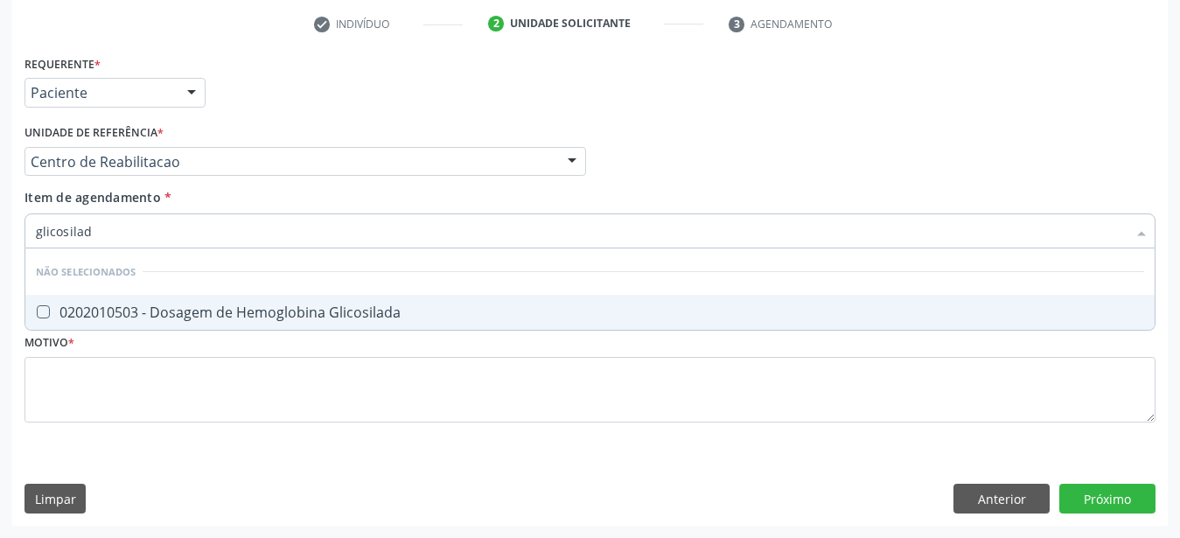
type input "glicosilada"
click at [227, 306] on div "0202010503 - Dosagem de Hemoglobina Glicosilada" at bounding box center [590, 312] width 1108 height 14
checkbox Glicosilada "true"
type input "glicosi"
checkbox Glicosilada "false"
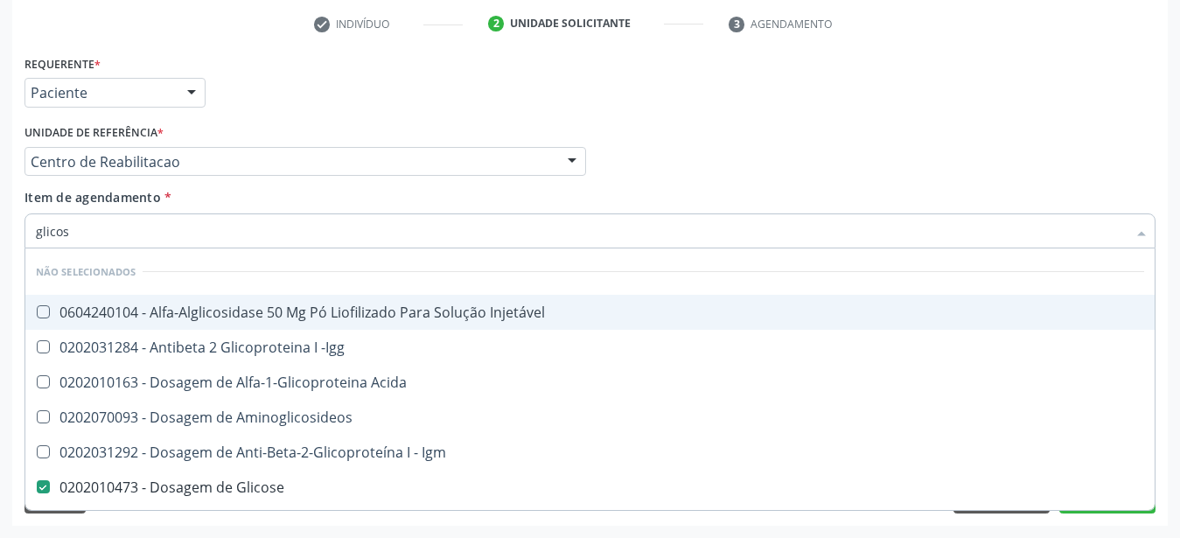
type input "glico"
checkbox Acida "false"
type input "glic"
checkbox Glicose "false"
checkbox Glicosilada "false"
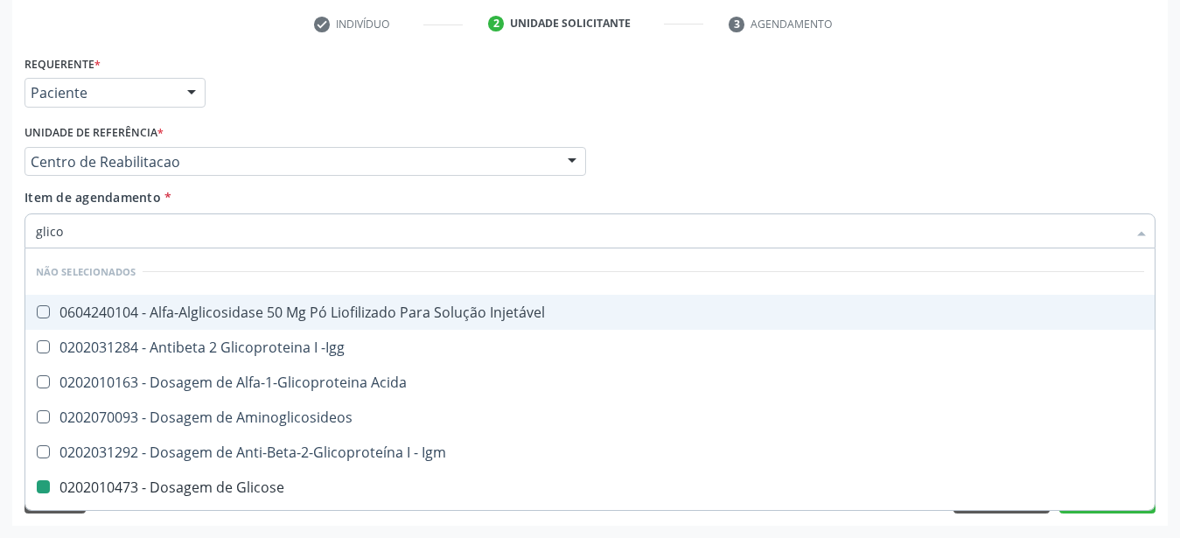
checkbox Glicose "true"
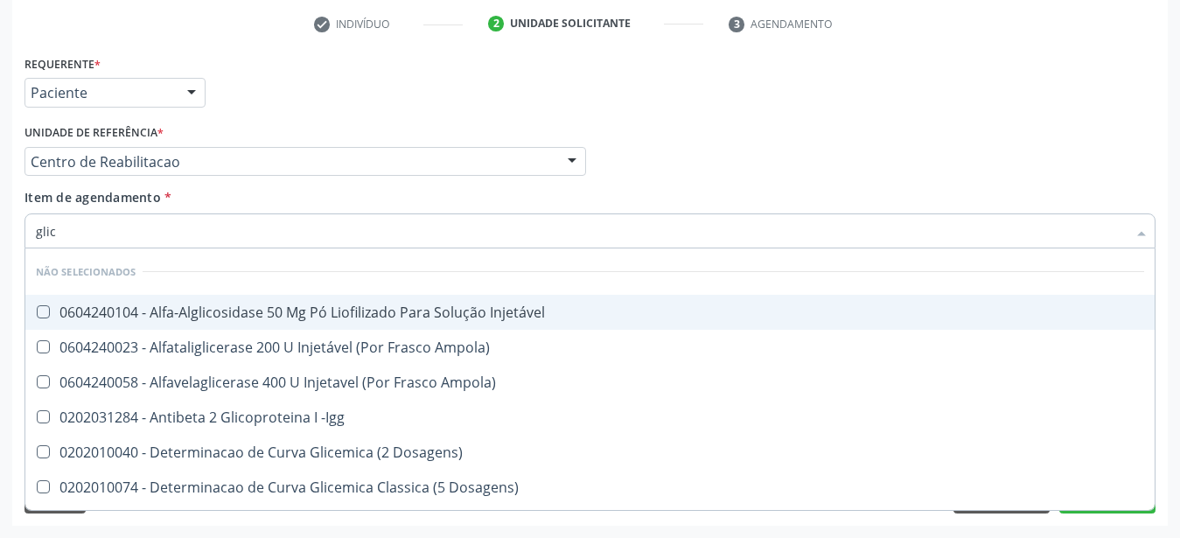
type input "gli"
checkbox Glicose "false"
checkbox Quantitativa "true"
type input "gl"
checkbox Glicosilada "false"
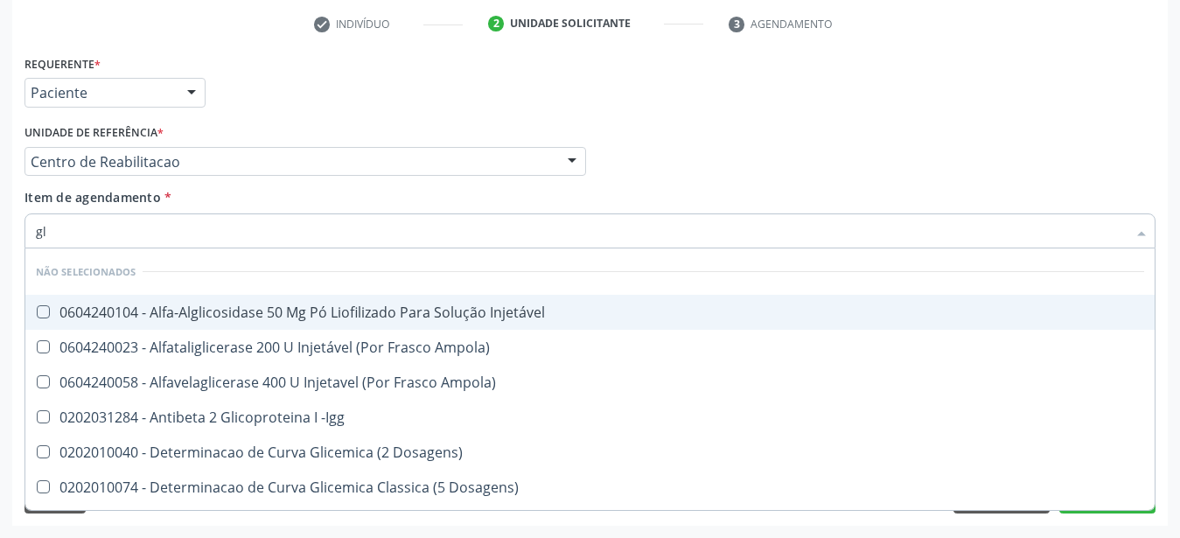
checkbox Quantitativa "false"
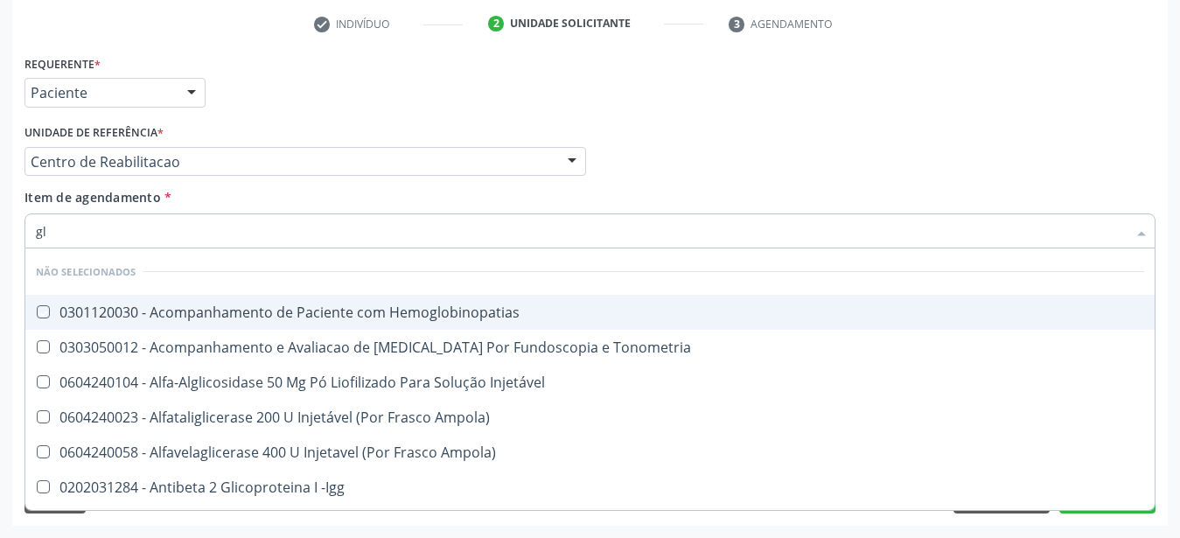
type input "g"
checkbox Hemoglobinopatias "true"
checkbox Glicose "false"
checkbox Glicosilada "false"
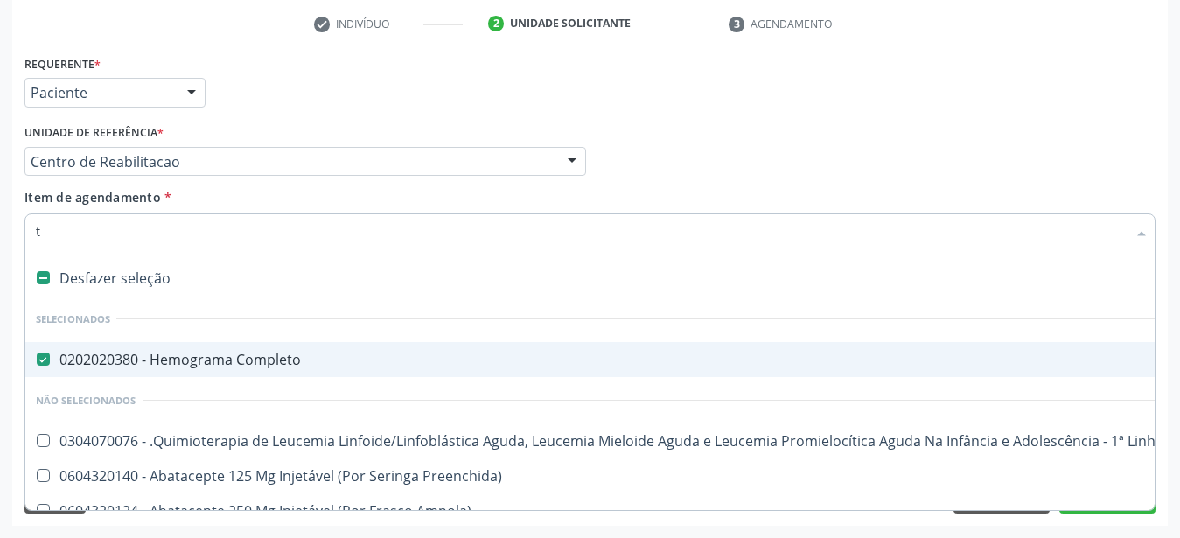
type input "te"
checkbox Completo "false"
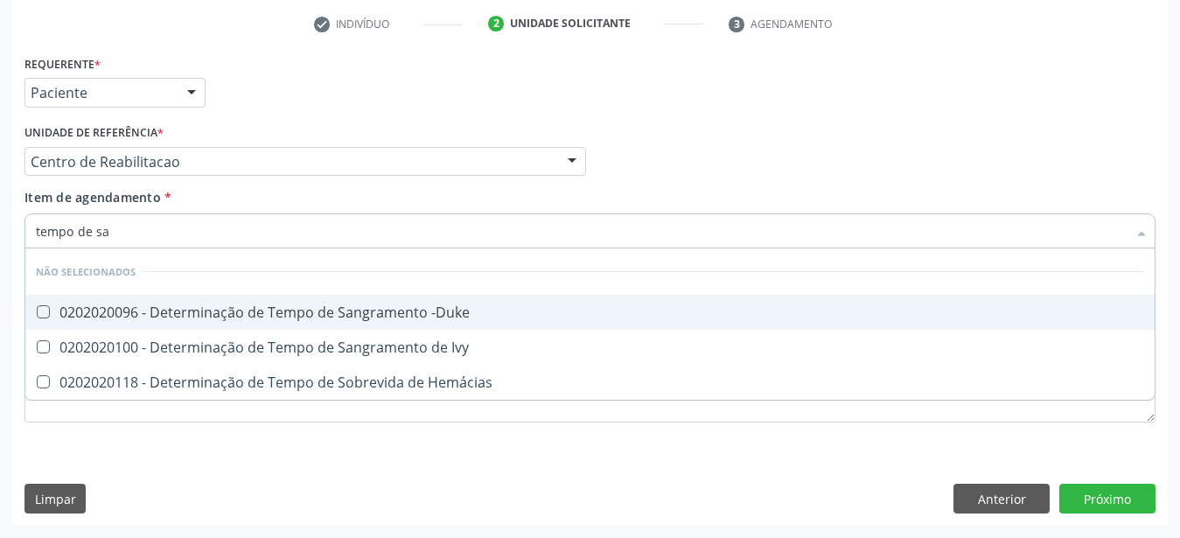
type input "tempo de san"
click at [241, 305] on div "0202020096 - Determinação de Tempo de Sangramento -Duke" at bounding box center [590, 312] width 1108 height 14
checkbox -Duke "true"
type input "tempo de"
checkbox -Duke "false"
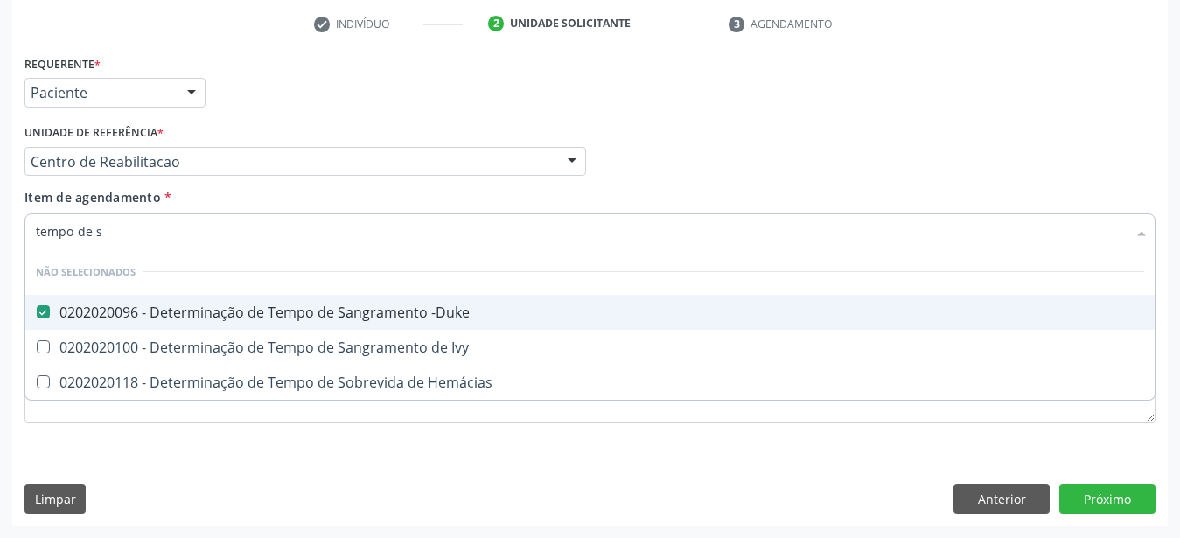
checkbox Hemácias "true"
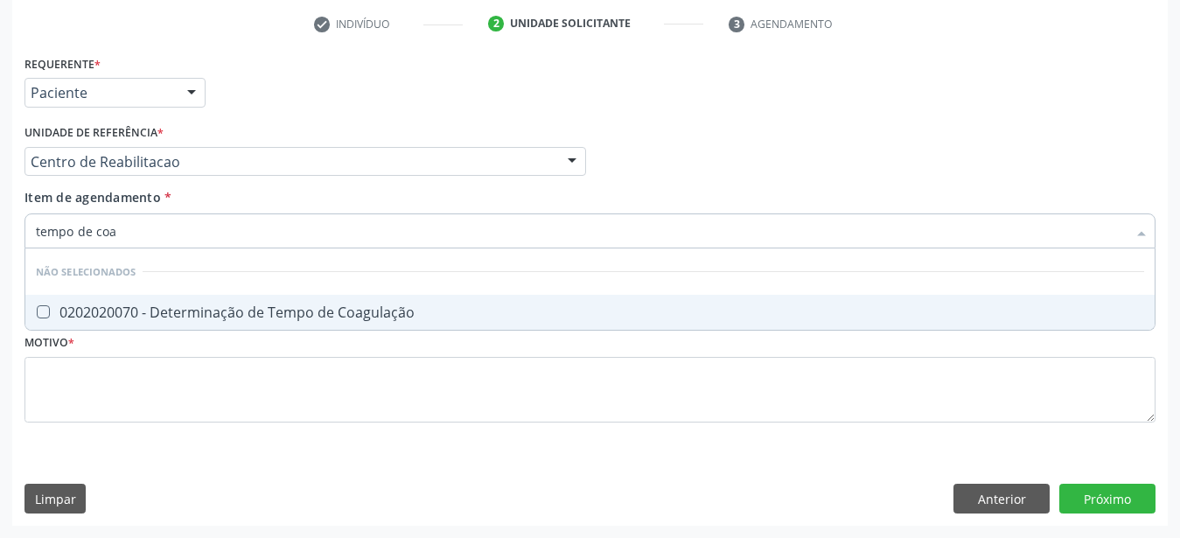
type input "tempo de coag"
click at [241, 305] on div "0202020070 - Determinação de Tempo de Coagulação" at bounding box center [590, 312] width 1108 height 14
checkbox Coagulação "true"
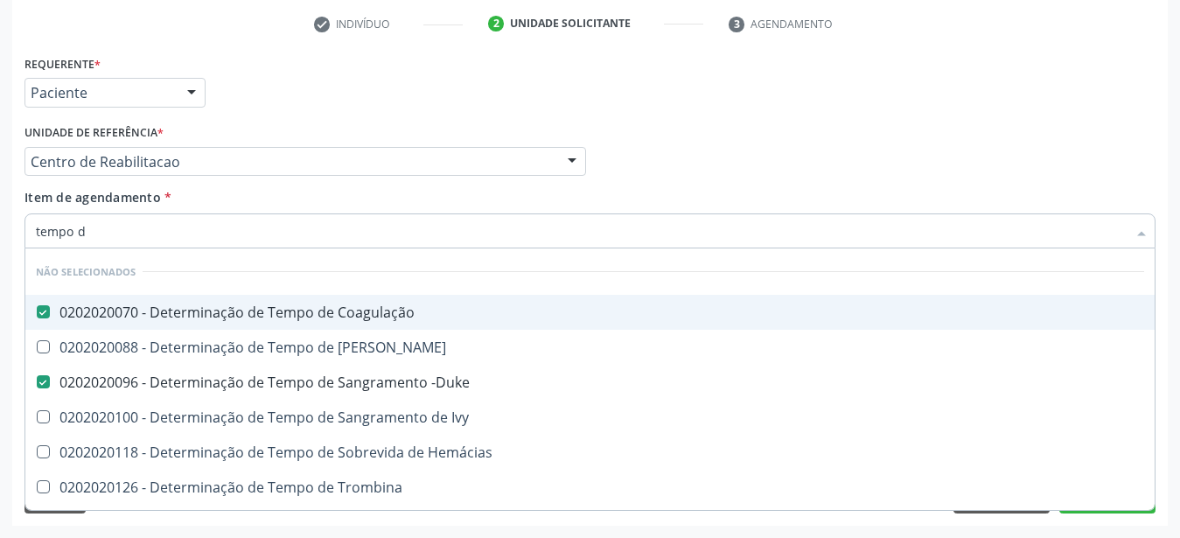
type input "tempo"
checkbox Coagulação "false"
checkbox -Duke "false"
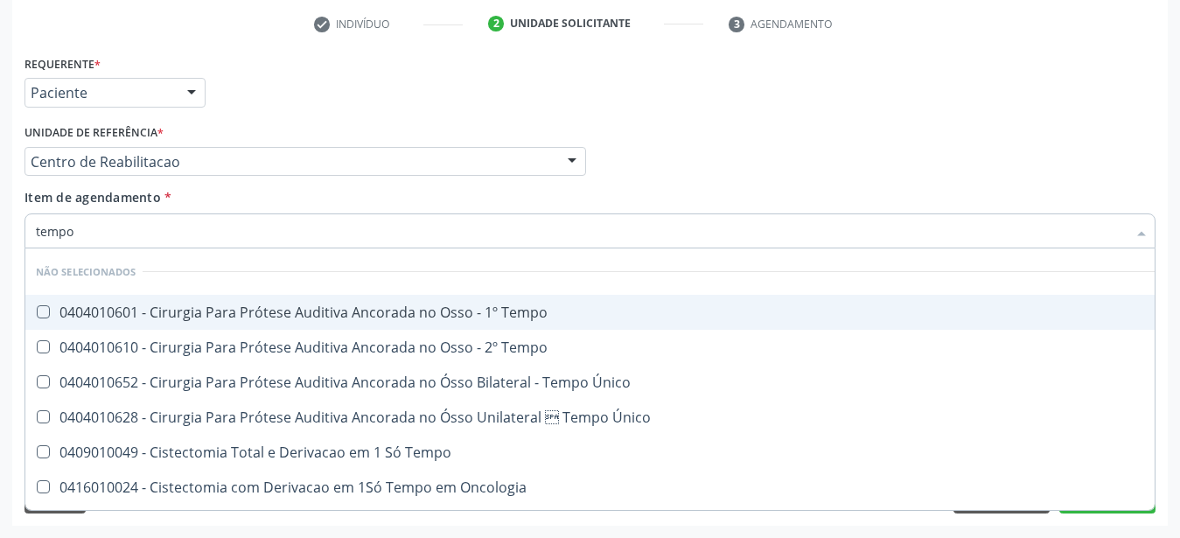
type input "temp"
checkbox Coagulação "false"
checkbox Euglobulina "true"
checkbox -Duke "false"
checkbox Ivy "true"
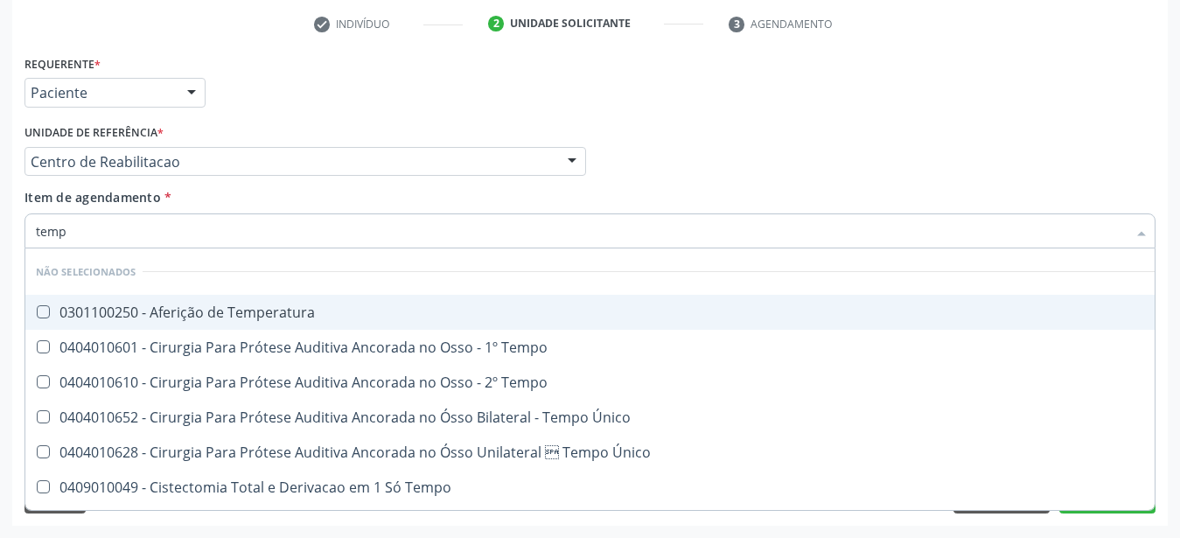
type input "tem"
checkbox Coagulação "false"
checkbox -Duke "false"
type input "t"
checkbox Temperatura "true"
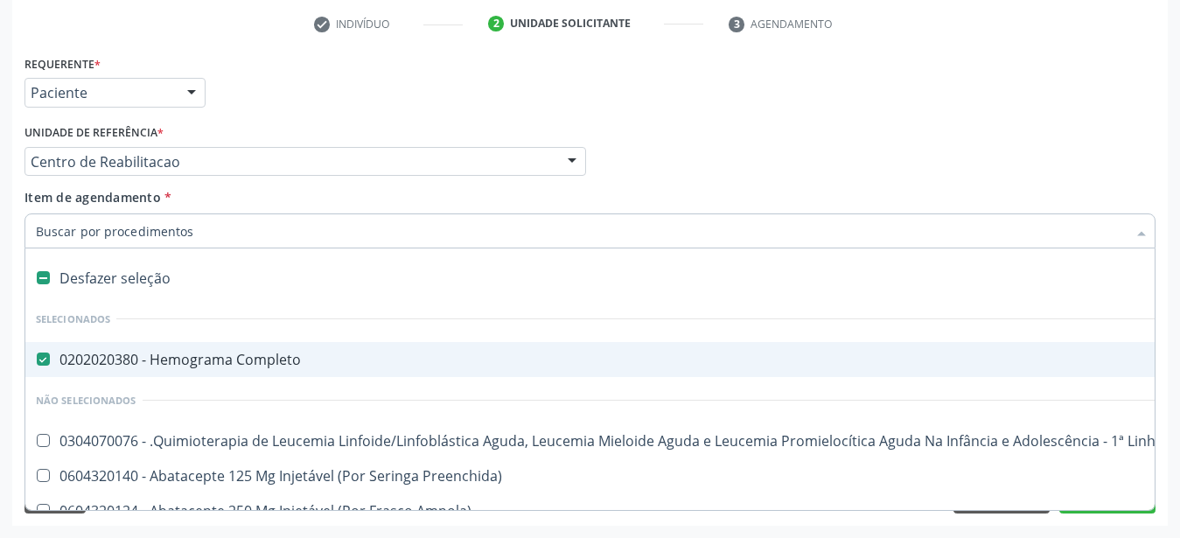
type input "d"
checkbox Completo "false"
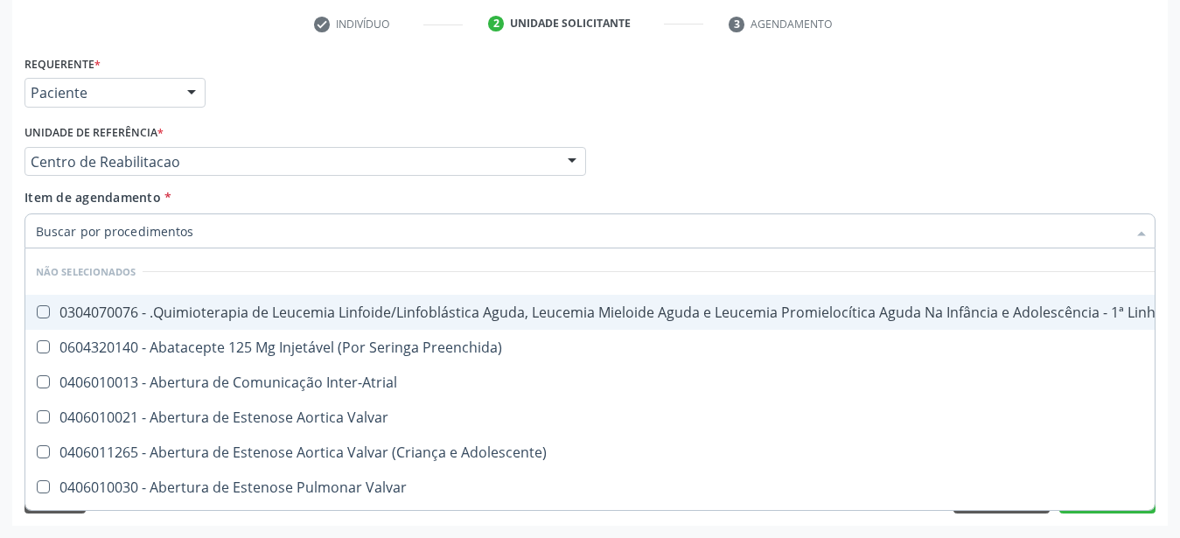
checkbox Manutenção "true"
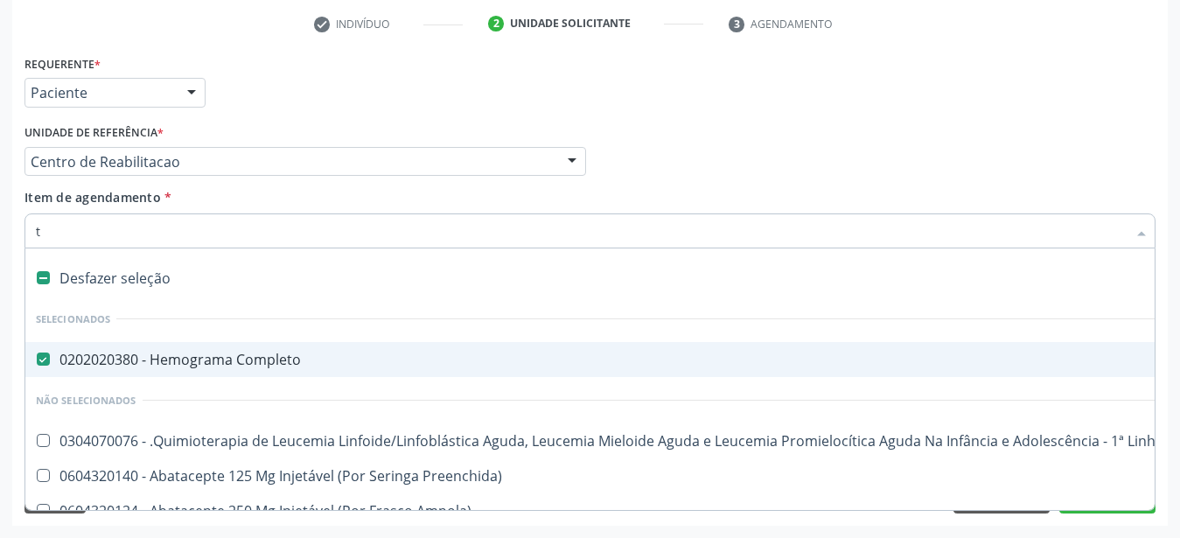
type input "ta"
checkbox Completo "false"
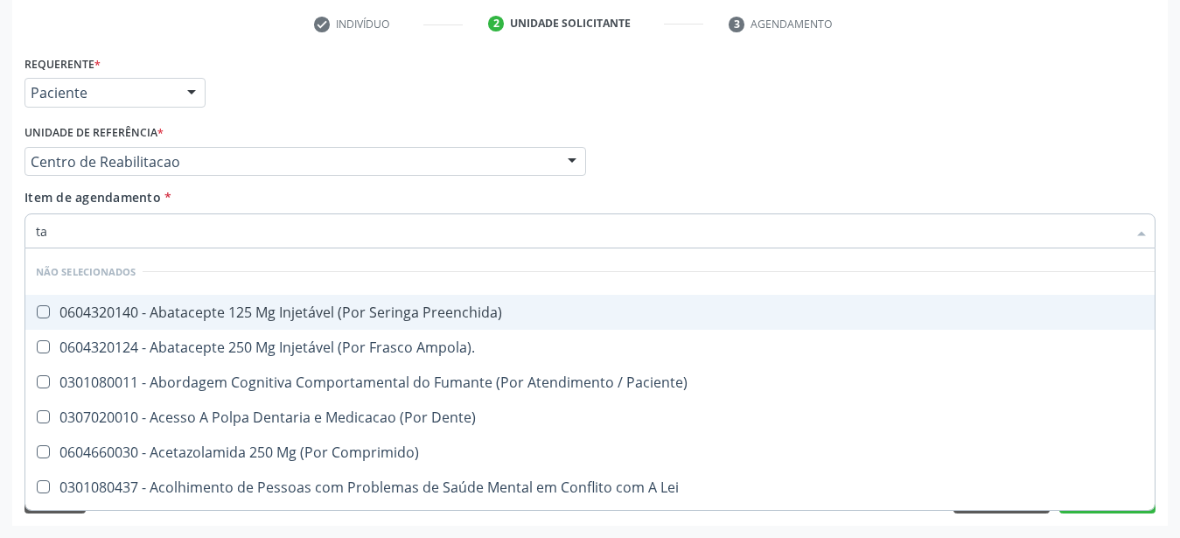
type input "tap"
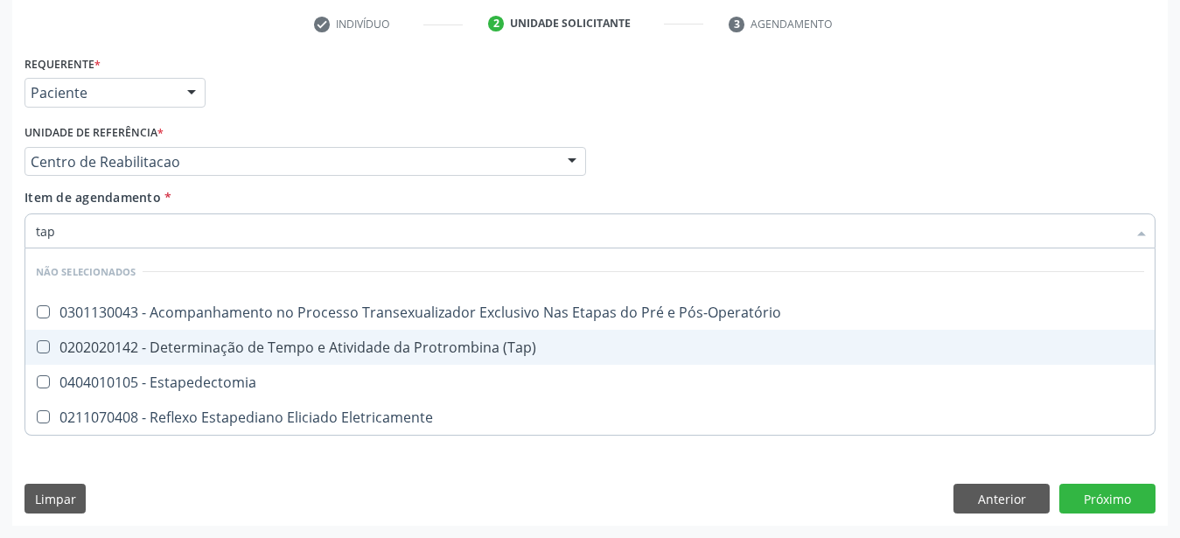
click at [248, 340] on div "0202020142 - Determinação de Tempo e Atividade da Protrombina (Tap)" at bounding box center [590, 347] width 1108 height 14
checkbox \(Tap\) "true"
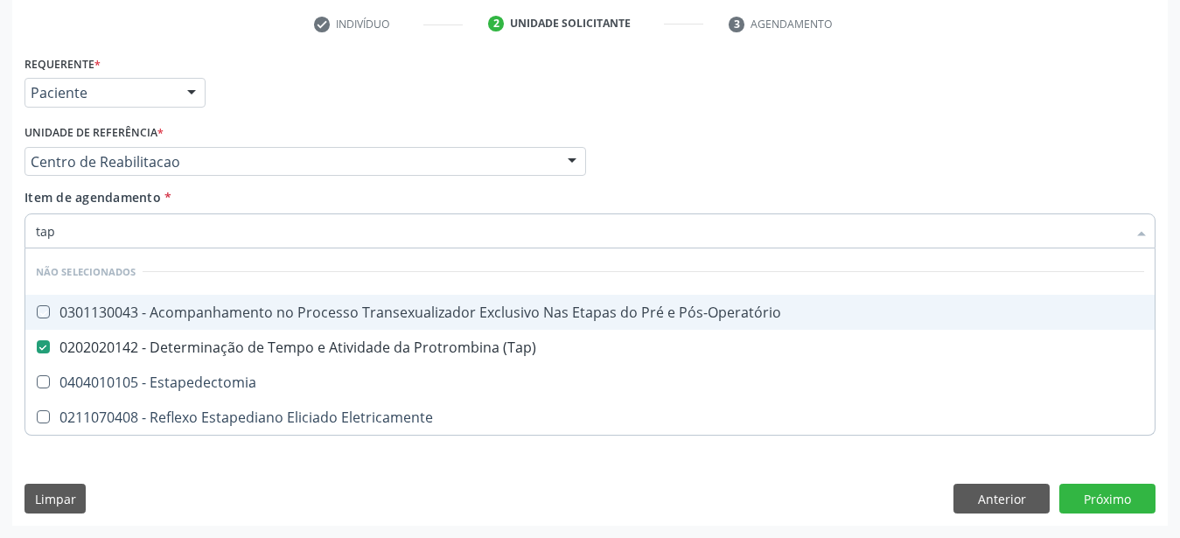
click at [800, 145] on div "Médico Solicitante Por favor, selecione a Unidade de Atendimento primeiro Nenhu…" at bounding box center [590, 154] width 1140 height 68
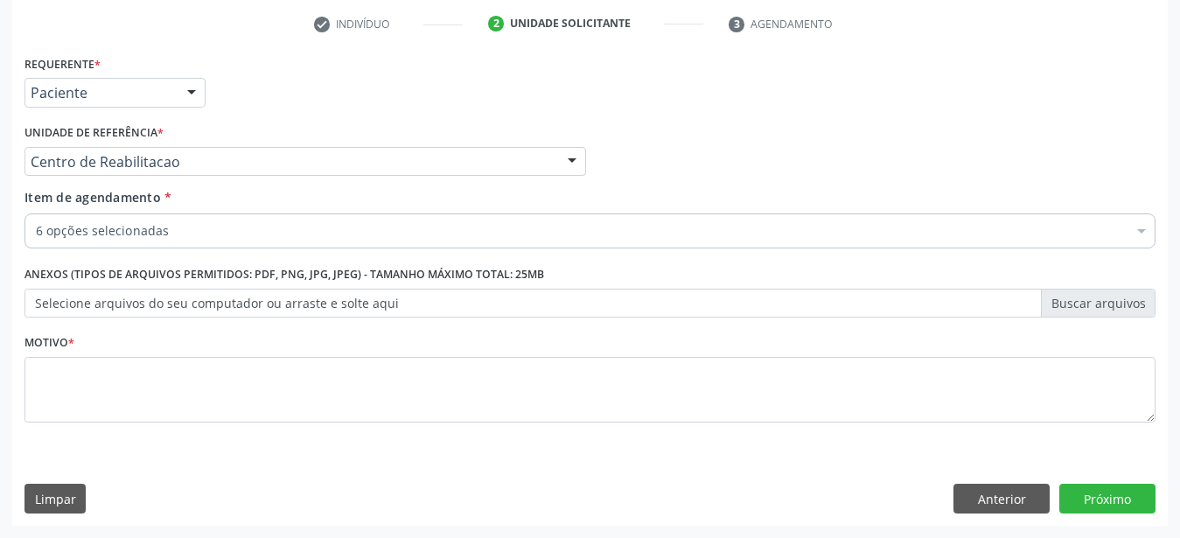
checkbox Completo "true"
checkbox Glicosilada "true"
checkbox -Duke "true"
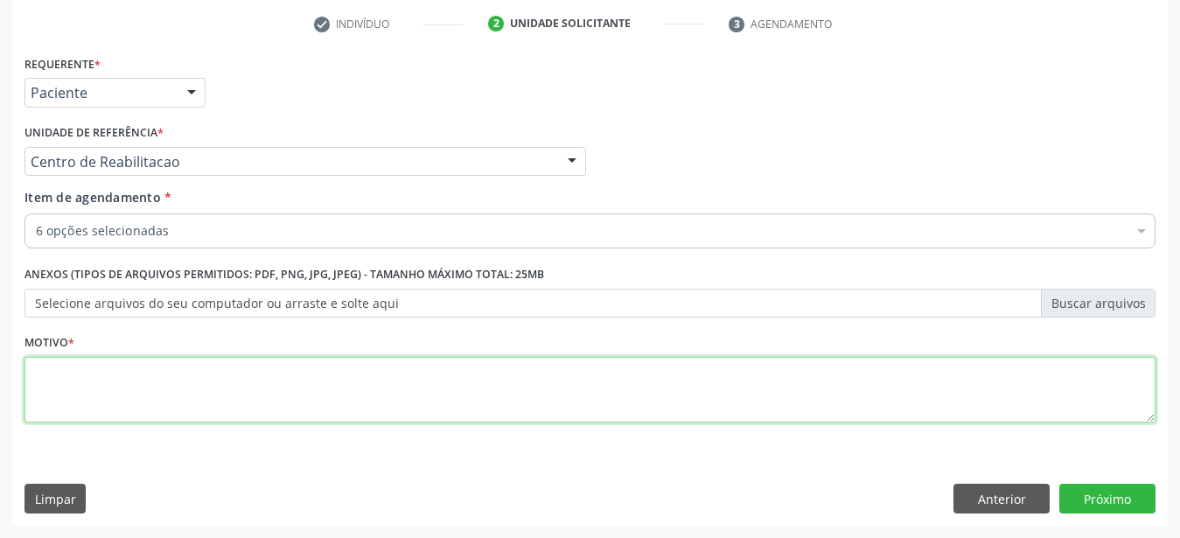
click at [299, 395] on textarea at bounding box center [589, 390] width 1131 height 66
type textarea "...."
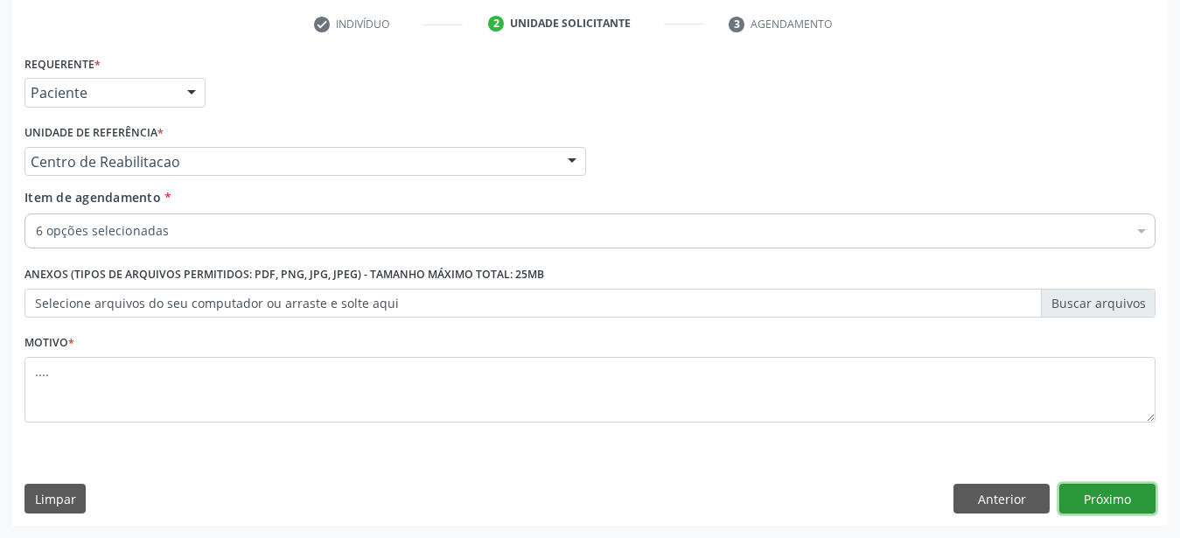
click at [1103, 495] on button "Próximo" at bounding box center [1107, 499] width 96 height 30
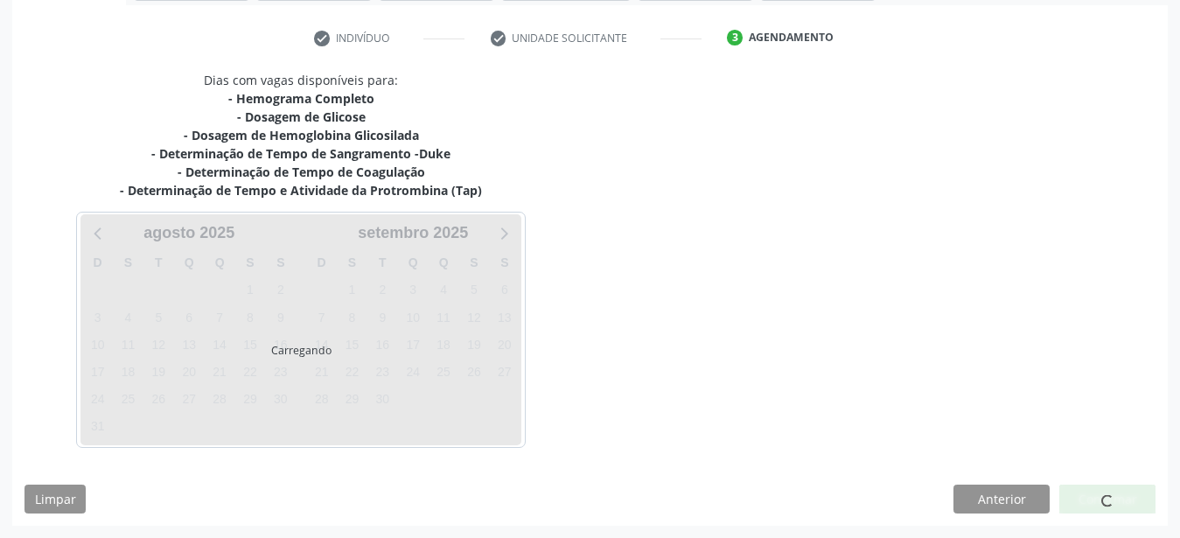
scroll to position [315, 0]
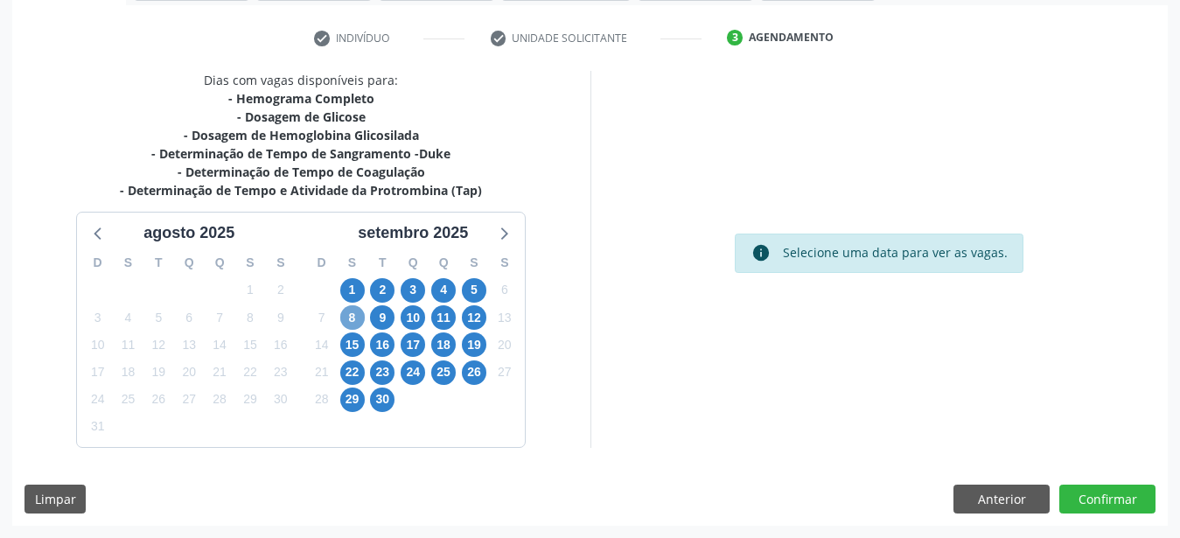
click at [356, 314] on span "8" at bounding box center [352, 317] width 24 height 24
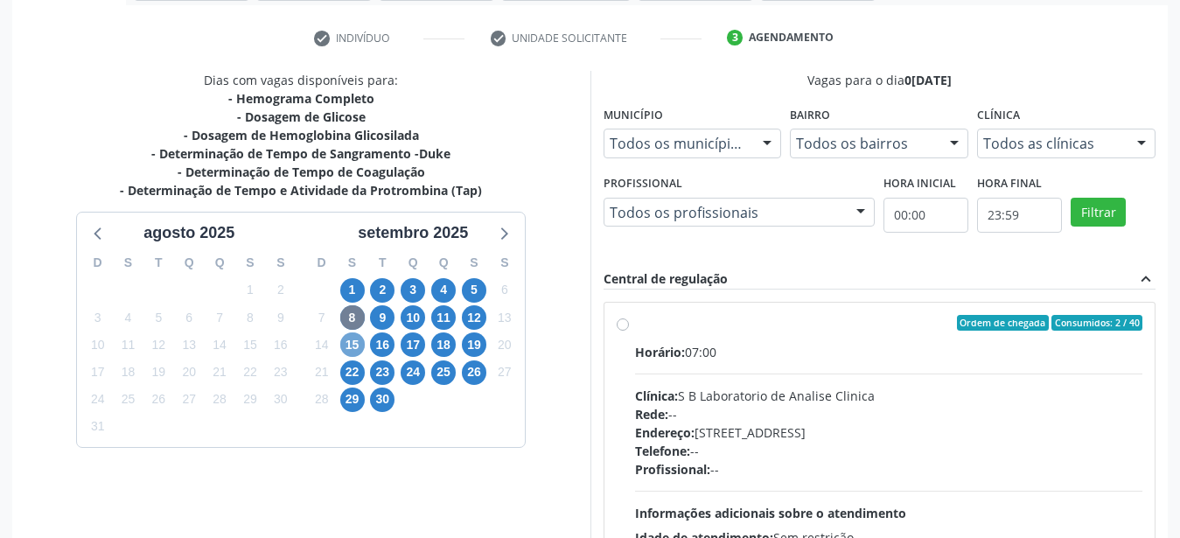
click at [362, 348] on span "15" at bounding box center [352, 344] width 24 height 24
click at [382, 279] on span "2" at bounding box center [382, 290] width 24 height 24
click at [632, 329] on div "Ordem de chegada Consumidos: 10 / 13 Horário: 07:00 Clínica: Labgene Medicina L…" at bounding box center [880, 449] width 527 height 269
radio input "true"
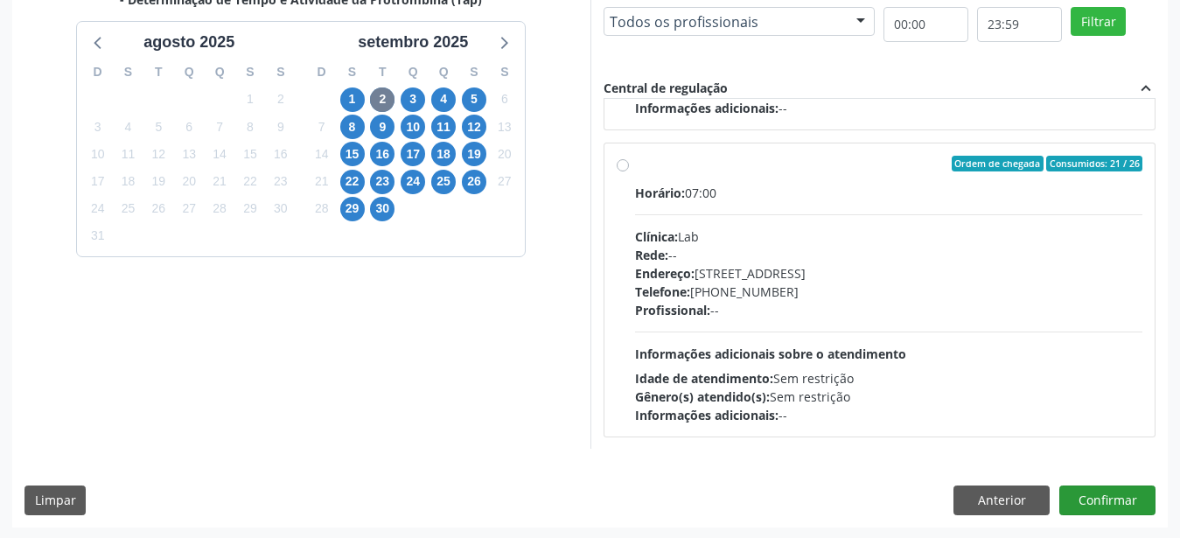
scroll to position [506, 0]
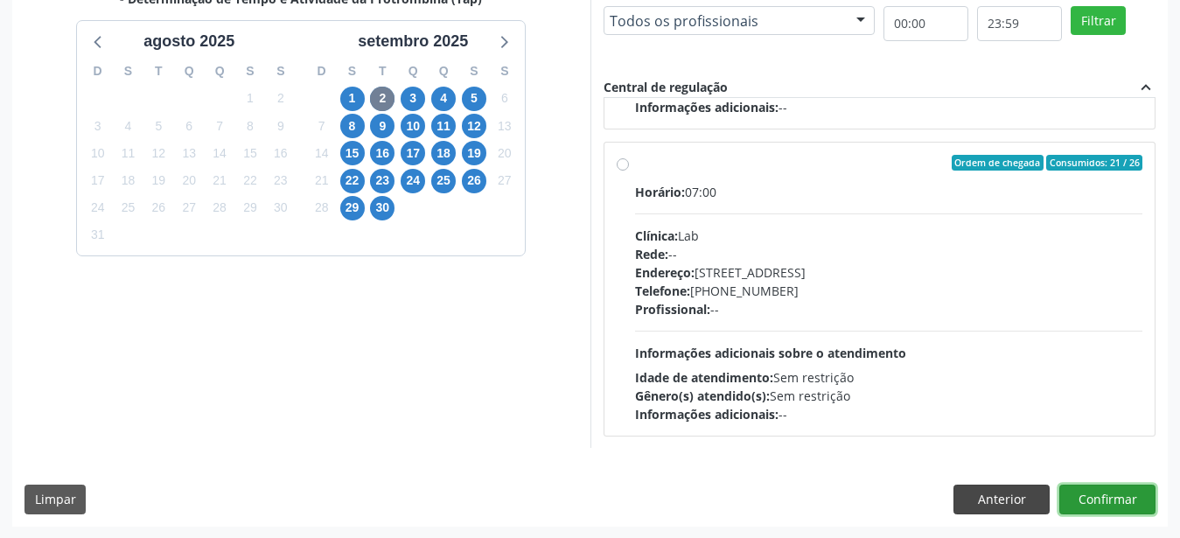
drag, startPoint x: 1120, startPoint y: 501, endPoint x: 1037, endPoint y: 511, distance: 84.5
click at [1120, 499] on button "Confirmar" at bounding box center [1107, 500] width 96 height 30
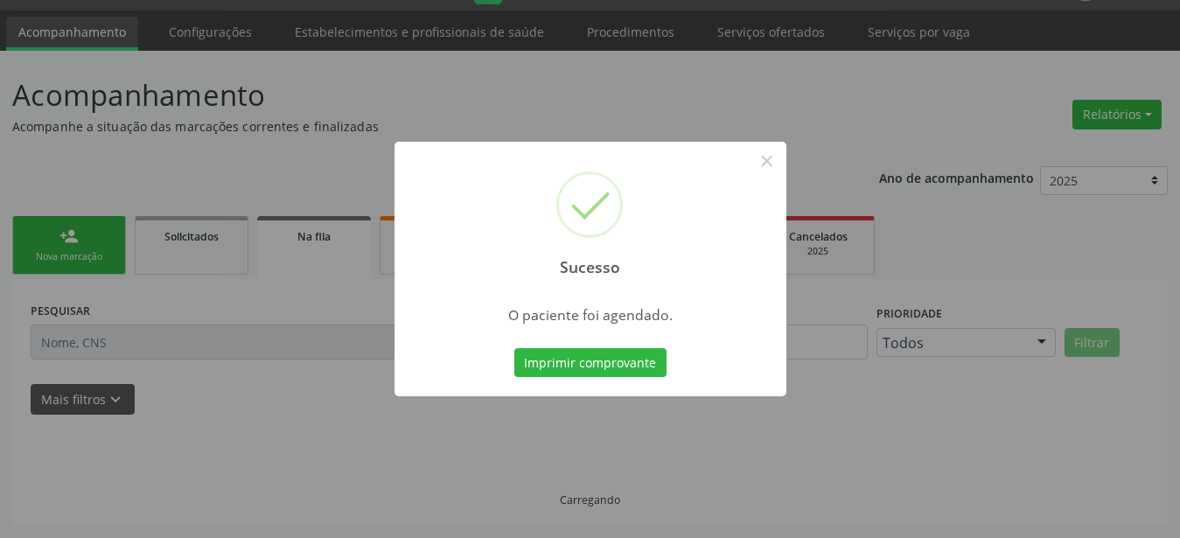
scroll to position [45, 0]
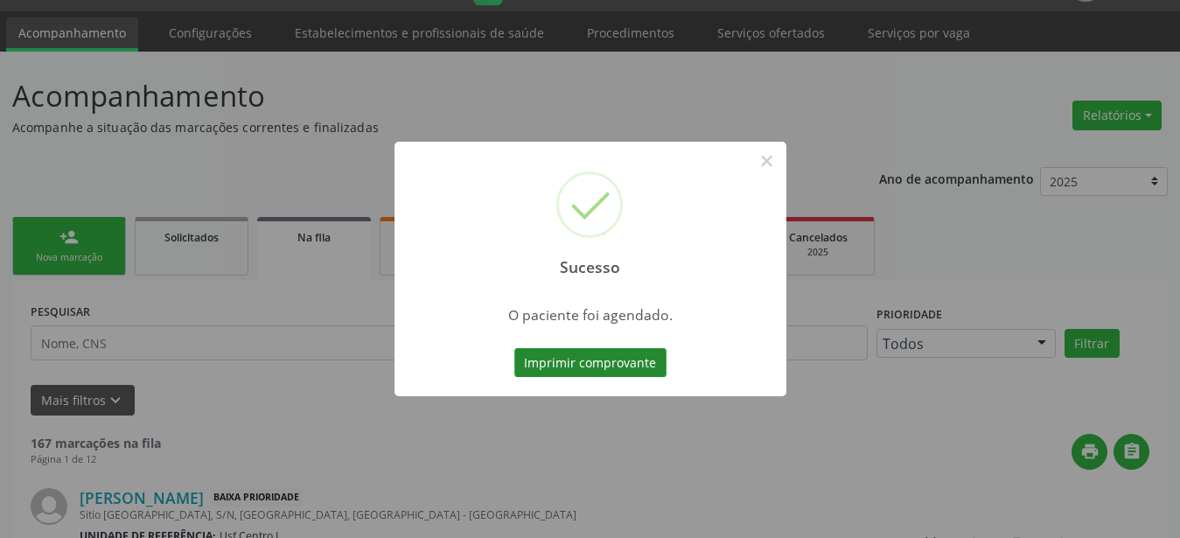
click at [631, 374] on button "Imprimir comprovante" at bounding box center [590, 363] width 152 height 30
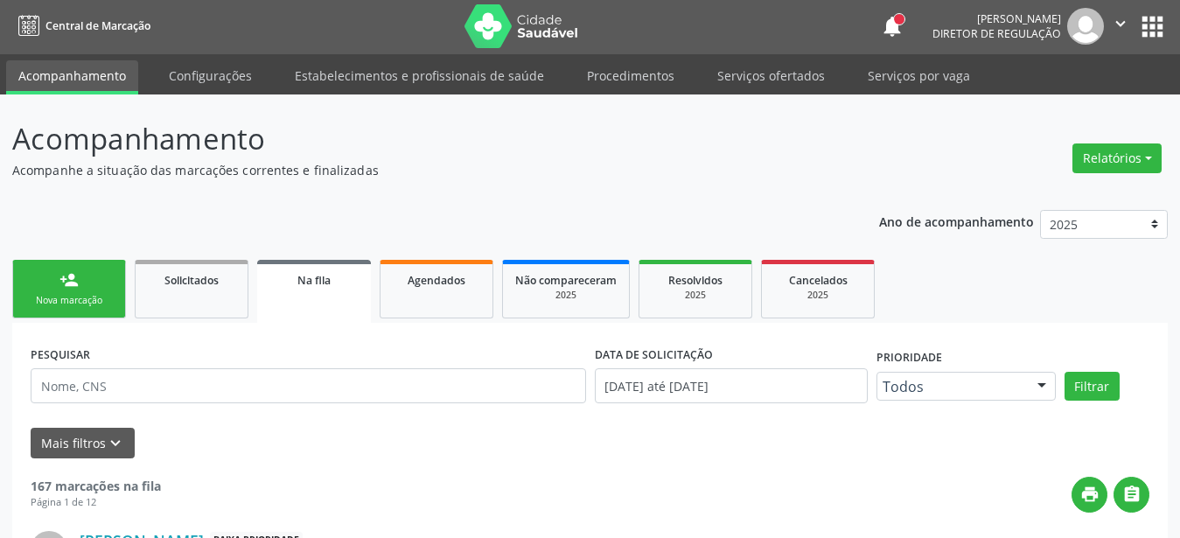
scroll to position [0, 0]
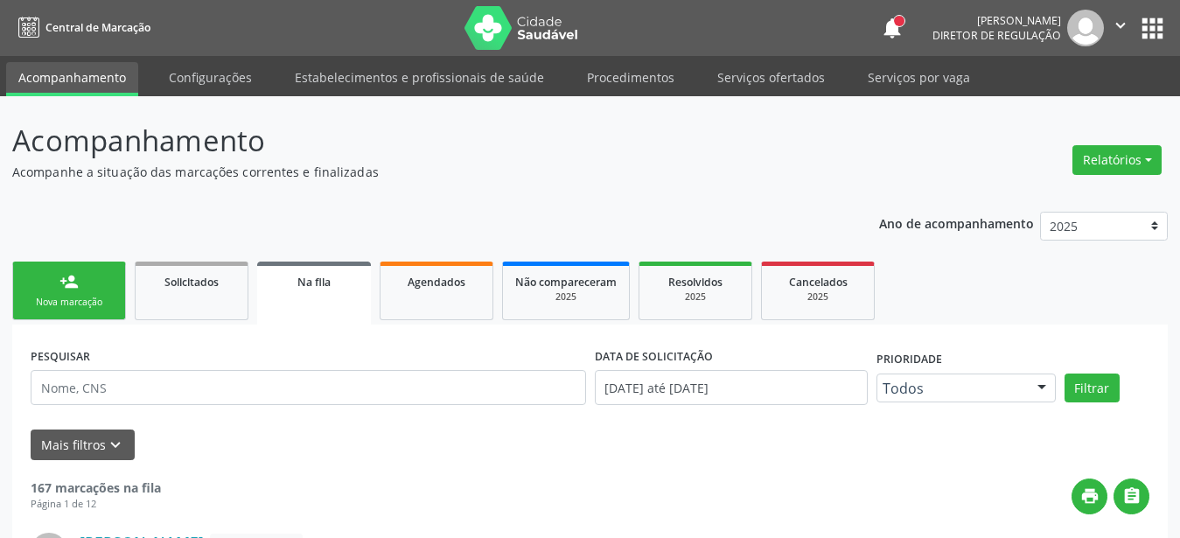
click at [1150, 25] on button "apps" at bounding box center [1152, 28] width 31 height 31
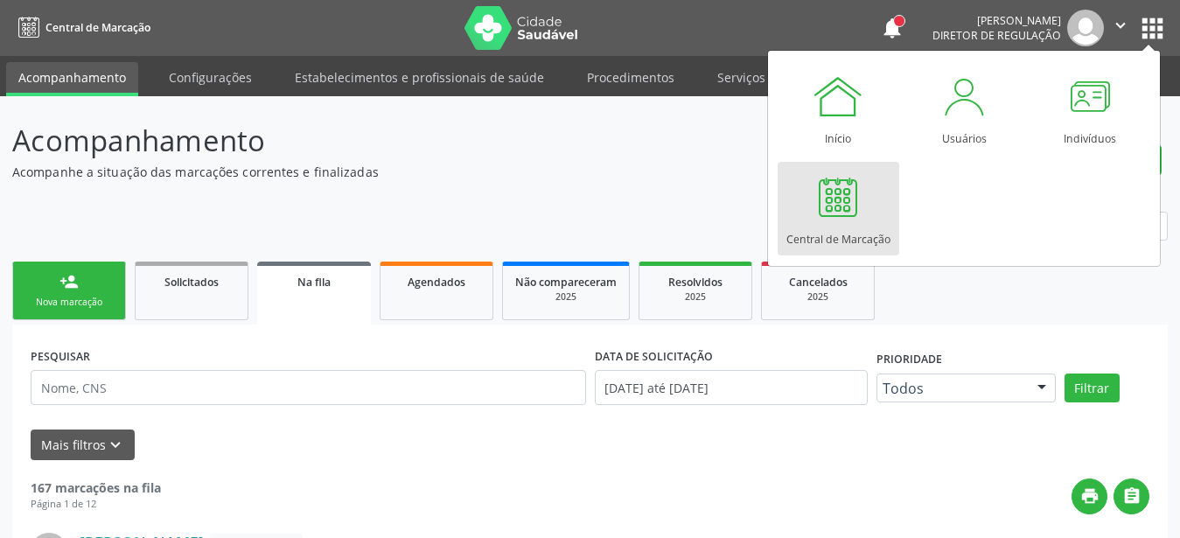
click at [806, 248] on link "Central de Marcação" at bounding box center [839, 209] width 122 height 94
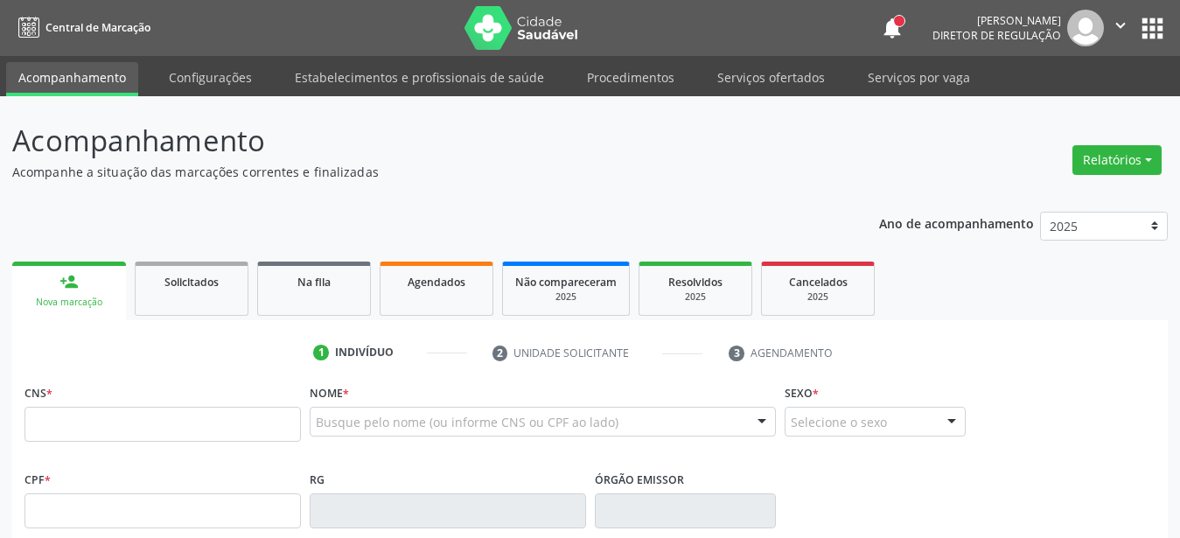
type input "700 9049 4659 3892"
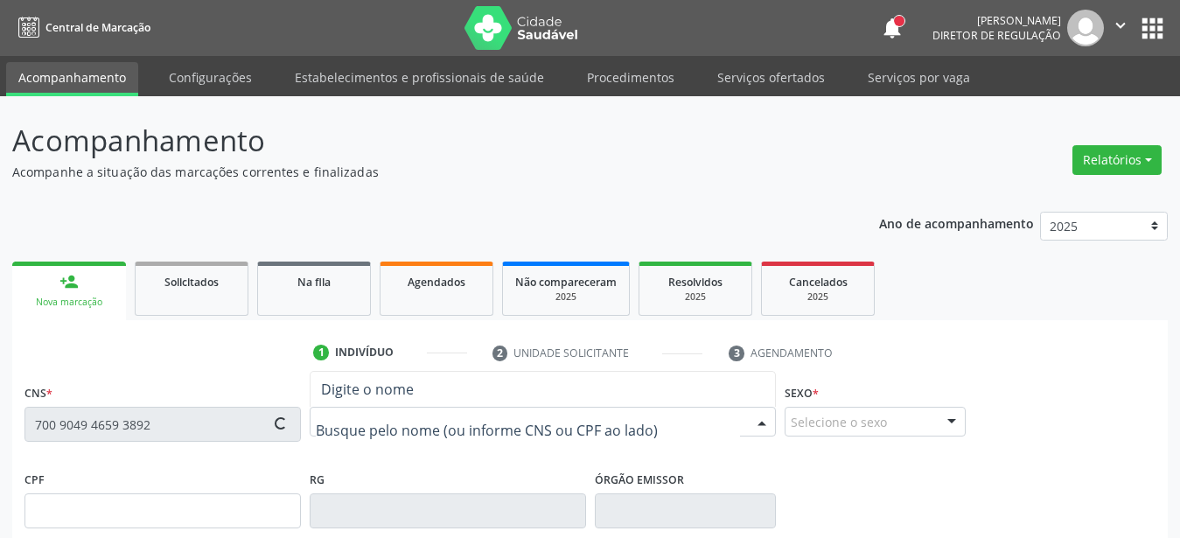
type input "212.405.824-04"
type input "04/[DATE]"
type input "[PERSON_NAME]"
type input "[PHONE_NUMBER]"
type input "339"
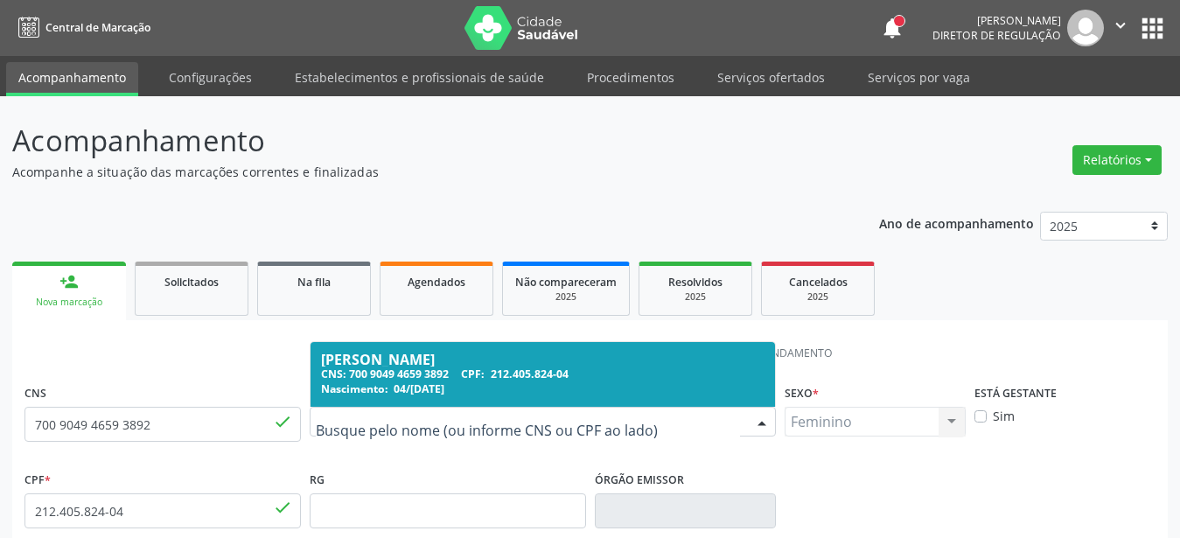
click at [410, 385] on span "04/[DATE]" at bounding box center [419, 388] width 51 height 15
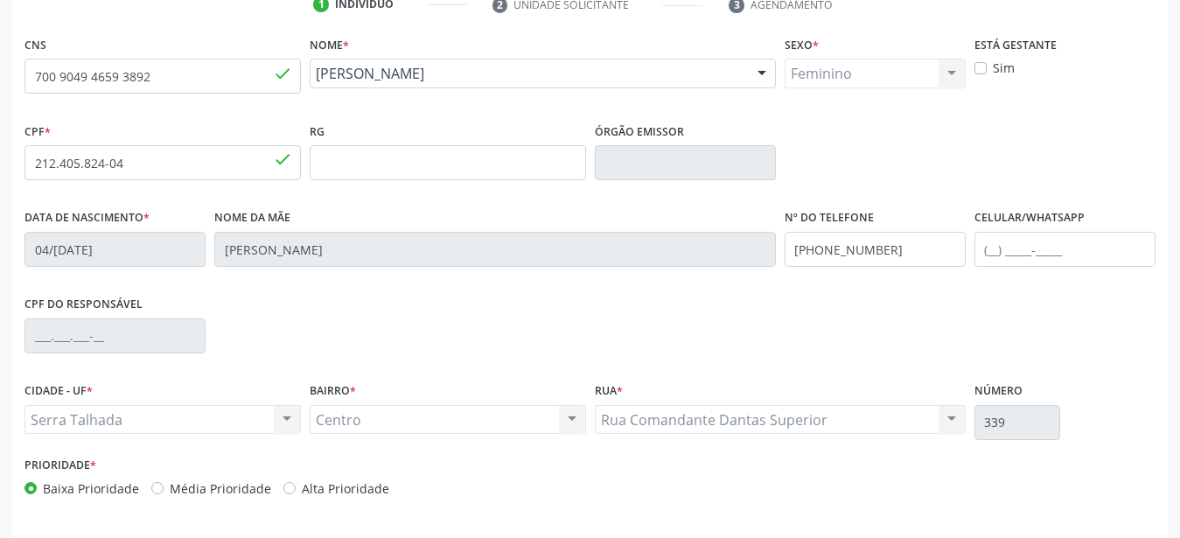
scroll to position [410, 0]
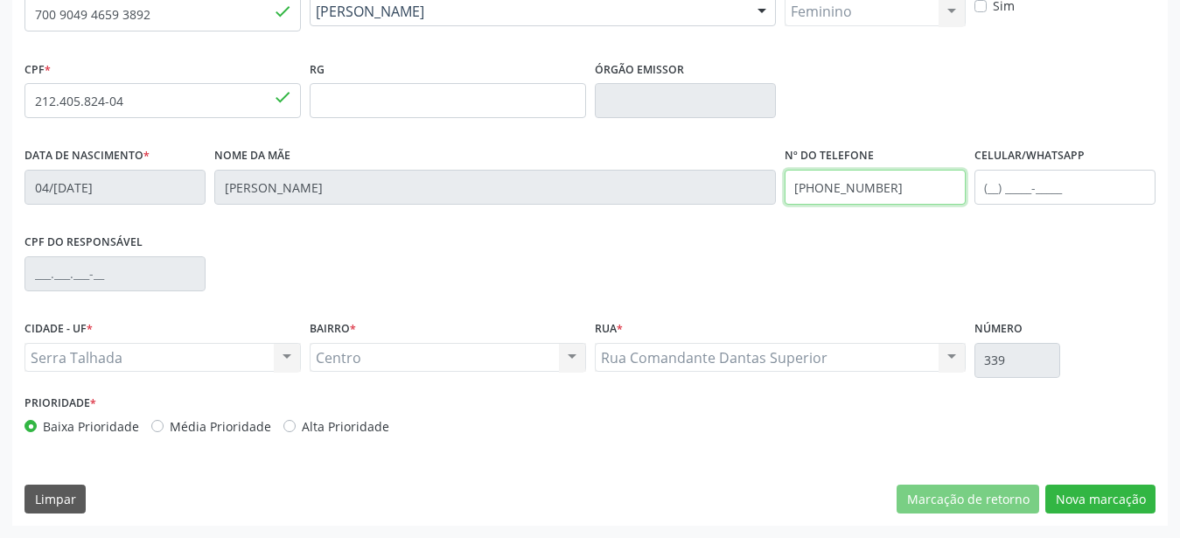
drag, startPoint x: 911, startPoint y: 199, endPoint x: 746, endPoint y: 220, distance: 165.8
click at [785, 205] on input "(87) 99649-2210" at bounding box center [875, 187] width 181 height 35
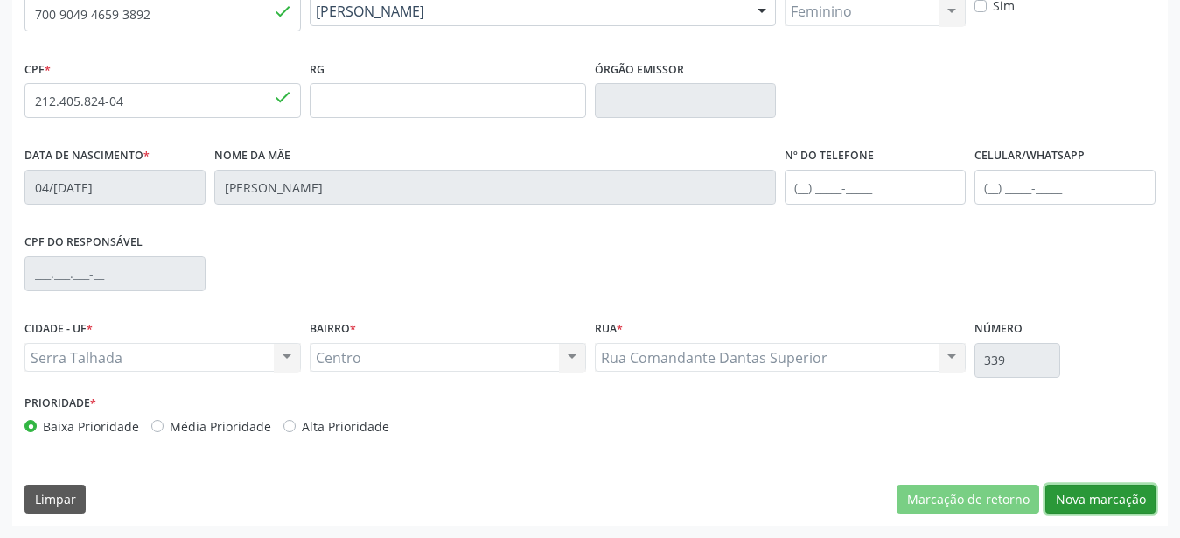
drag, startPoint x: 1079, startPoint y: 499, endPoint x: 943, endPoint y: 457, distance: 142.8
click at [1071, 502] on button "Nova marcação" at bounding box center [1100, 500] width 110 height 30
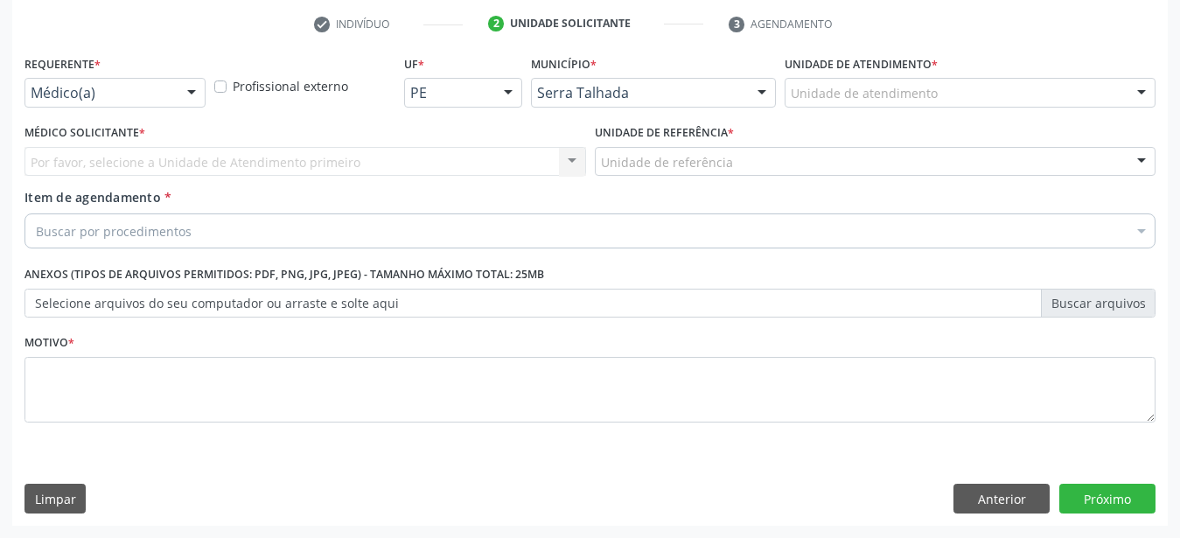
scroll to position [343, 0]
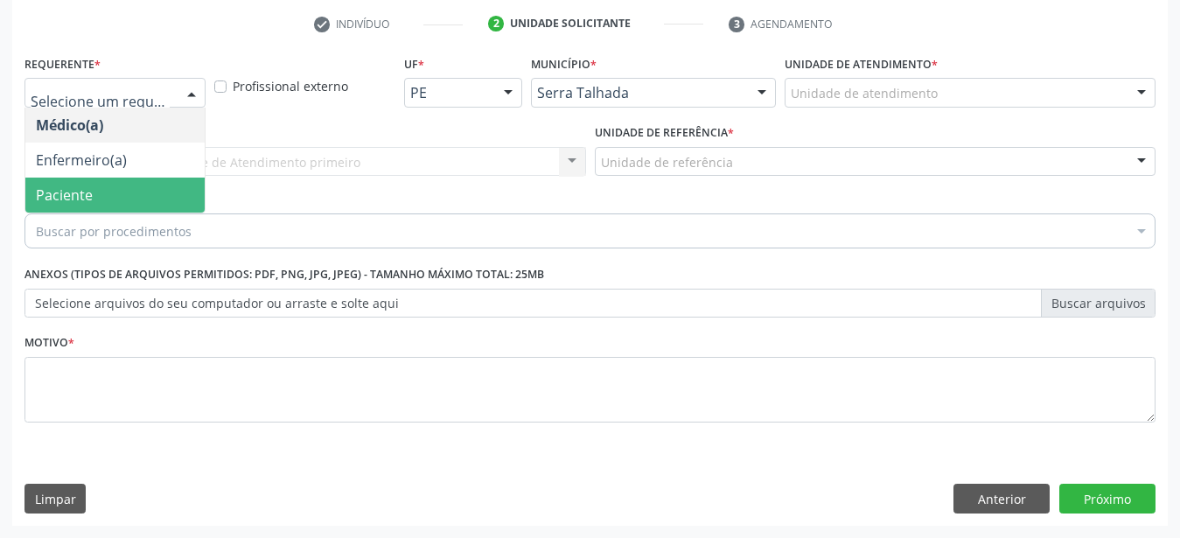
click at [72, 185] on span "Paciente" at bounding box center [64, 194] width 57 height 19
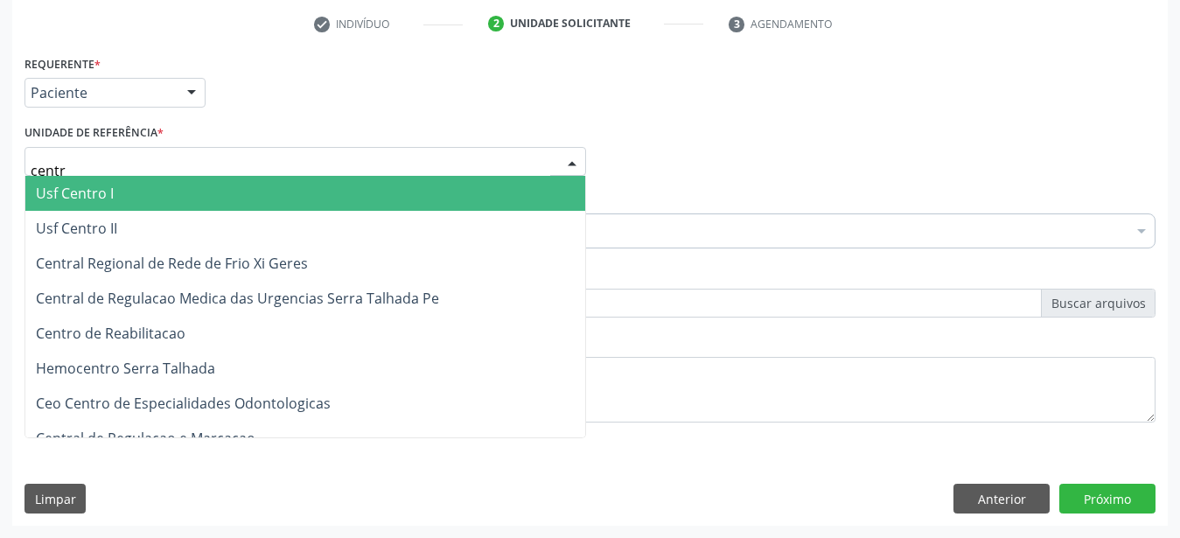
type input "centro"
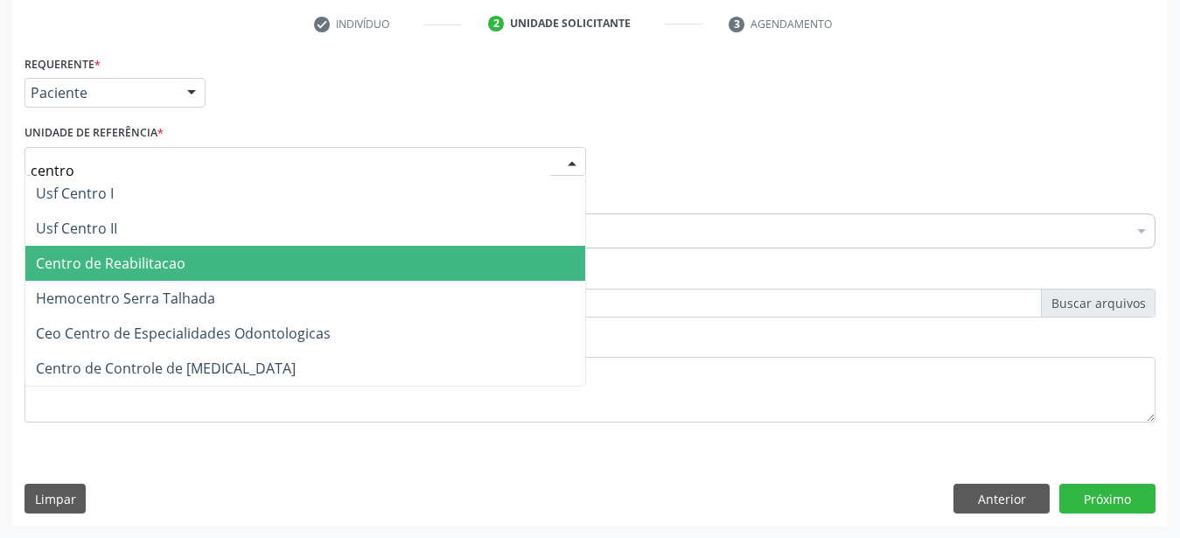
click at [112, 254] on span "Centro de Reabilitacao" at bounding box center [111, 263] width 150 height 19
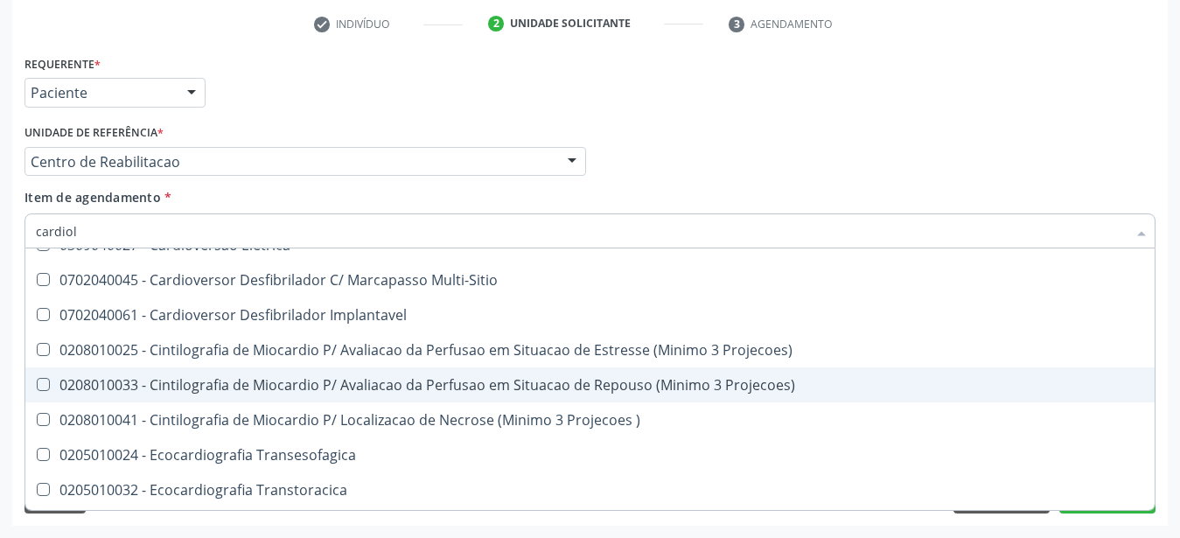
scroll to position [0, 0]
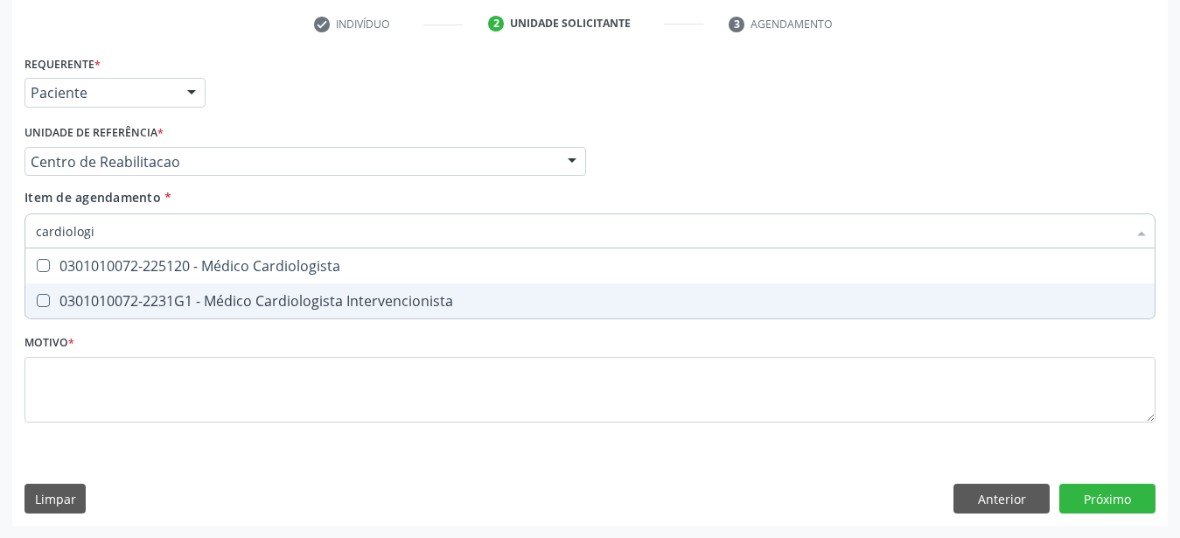
type input "cardiologis"
click at [276, 259] on div "0301010072-225120 - Médico Cardiologista" at bounding box center [590, 266] width 1108 height 14
checkbox Cardiologista "true"
click at [187, 429] on div "Requerente * Paciente Médico(a) Enfermeiro(a) Paciente Nenhum resultado encontr…" at bounding box center [589, 249] width 1131 height 396
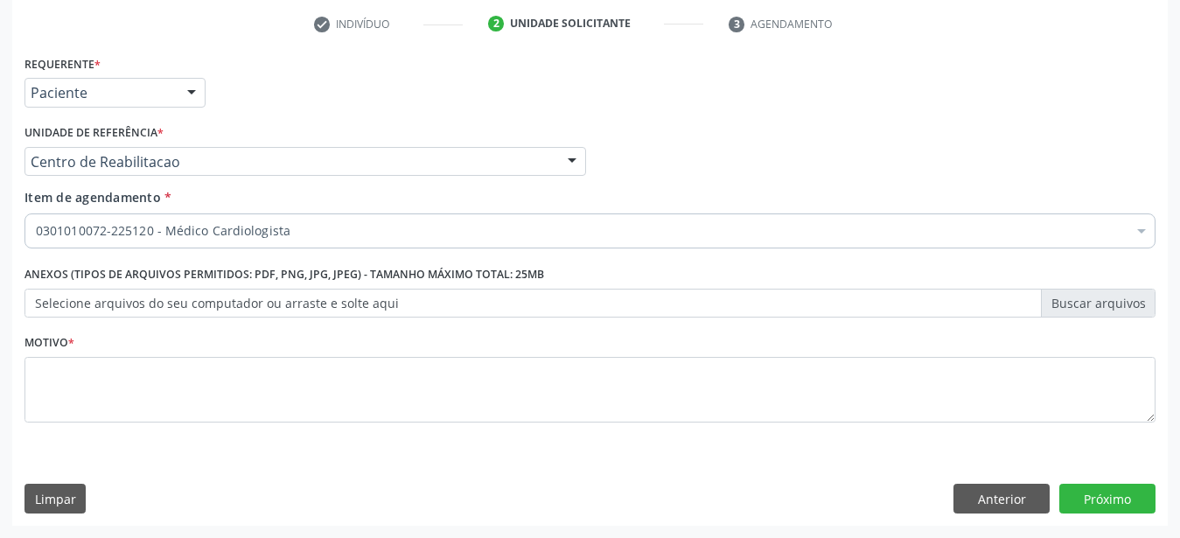
drag, startPoint x: 187, startPoint y: 429, endPoint x: 199, endPoint y: 391, distance: 40.4
click at [199, 391] on li "Não selecionados" at bounding box center [716, 400] width 1383 height 46
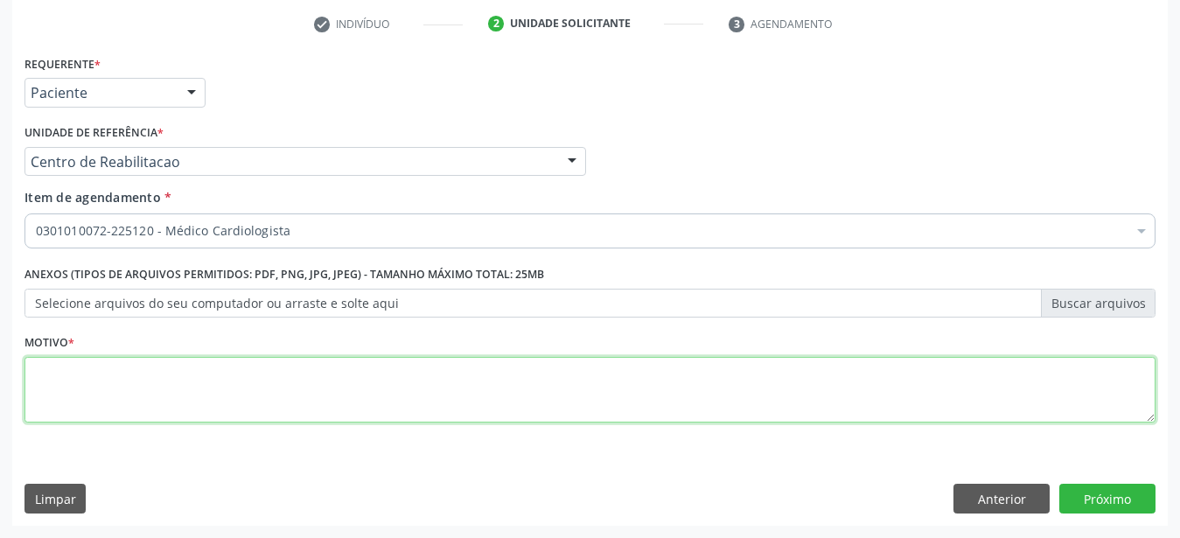
drag, startPoint x: 254, startPoint y: 401, endPoint x: 238, endPoint y: 401, distance: 15.7
click at [252, 401] on textarea at bounding box center [589, 390] width 1131 height 66
type textarea "..."
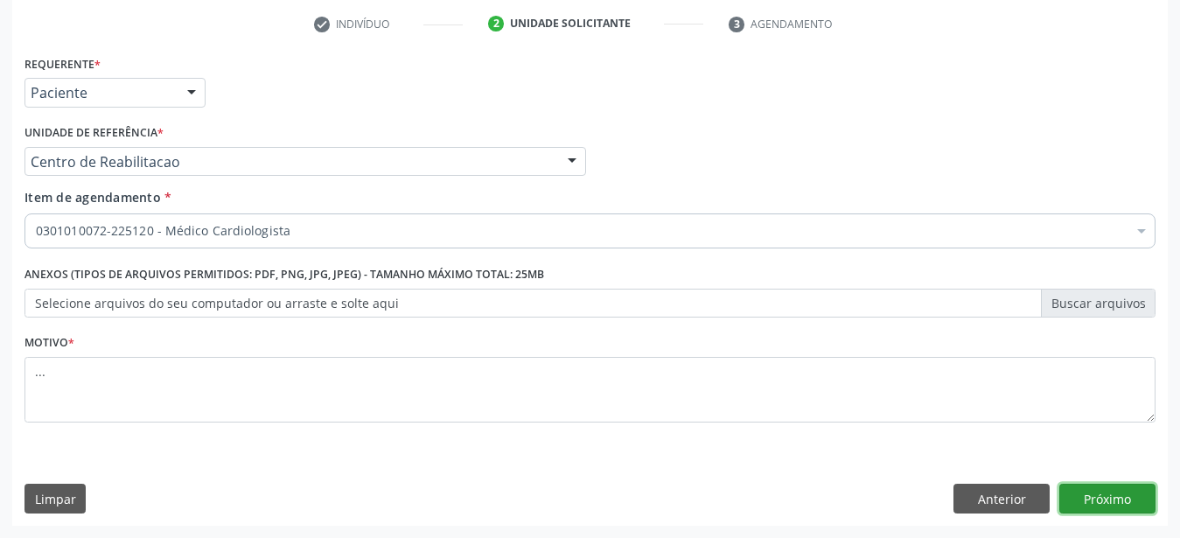
click at [1113, 510] on button "Próximo" at bounding box center [1107, 499] width 96 height 30
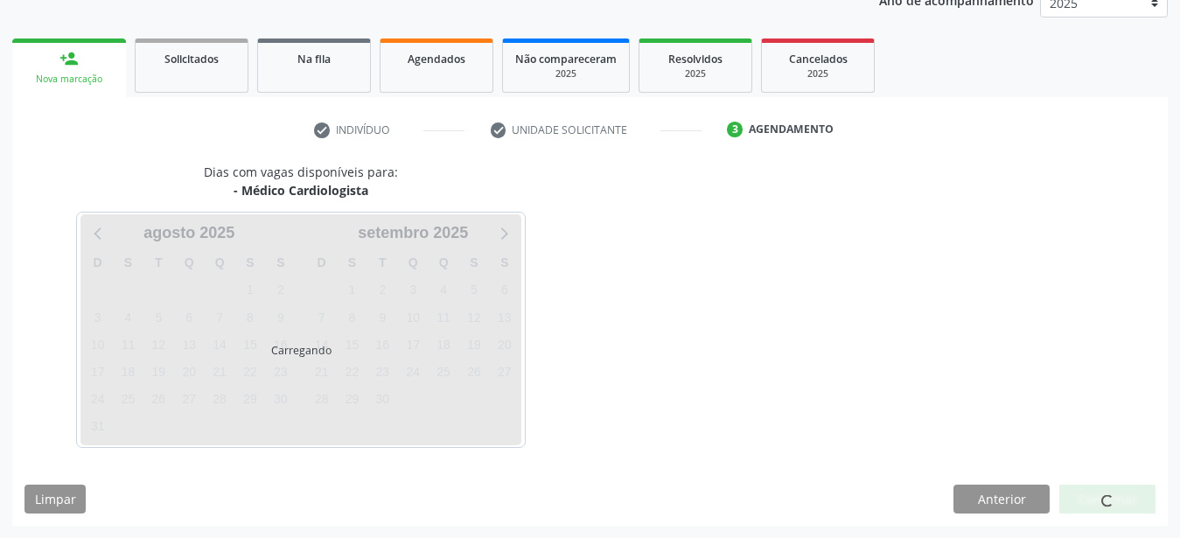
scroll to position [223, 0]
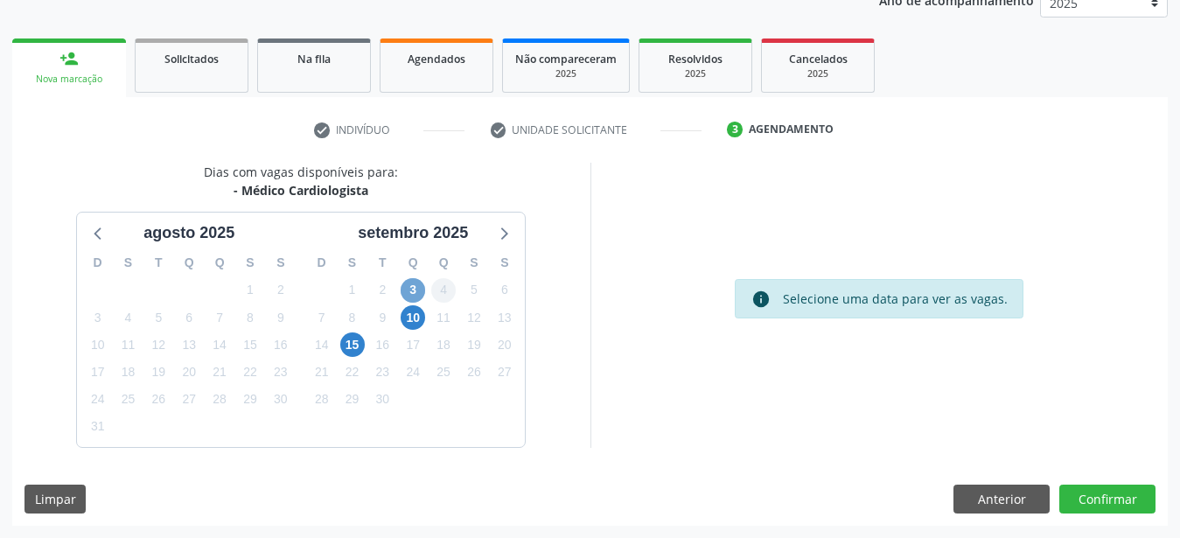
drag, startPoint x: 417, startPoint y: 295, endPoint x: 445, endPoint y: 291, distance: 28.2
click at [419, 294] on span "3" at bounding box center [413, 290] width 24 height 24
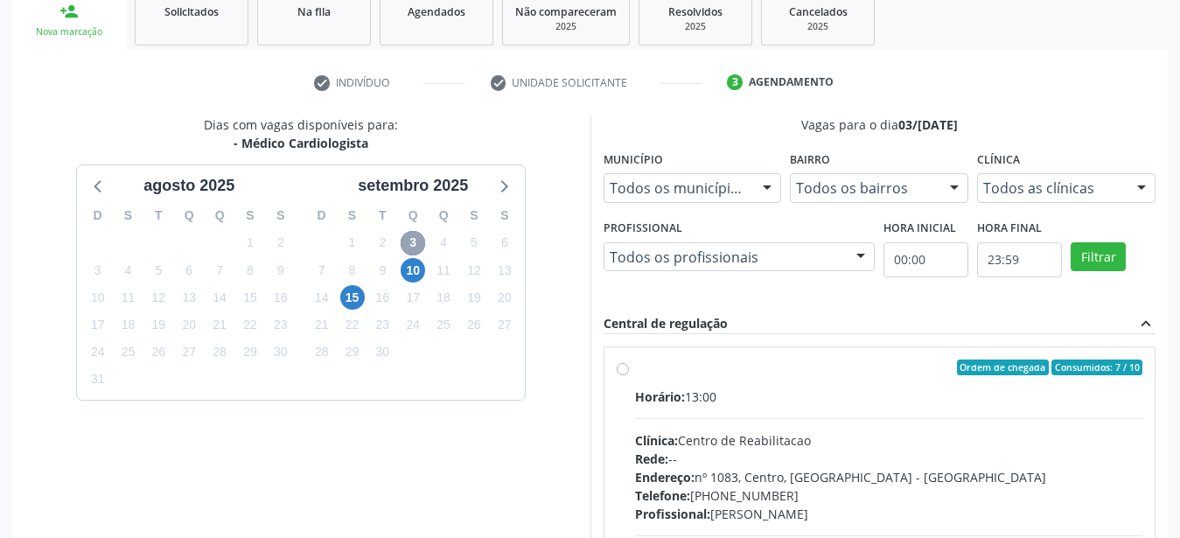
scroll to position [312, 0]
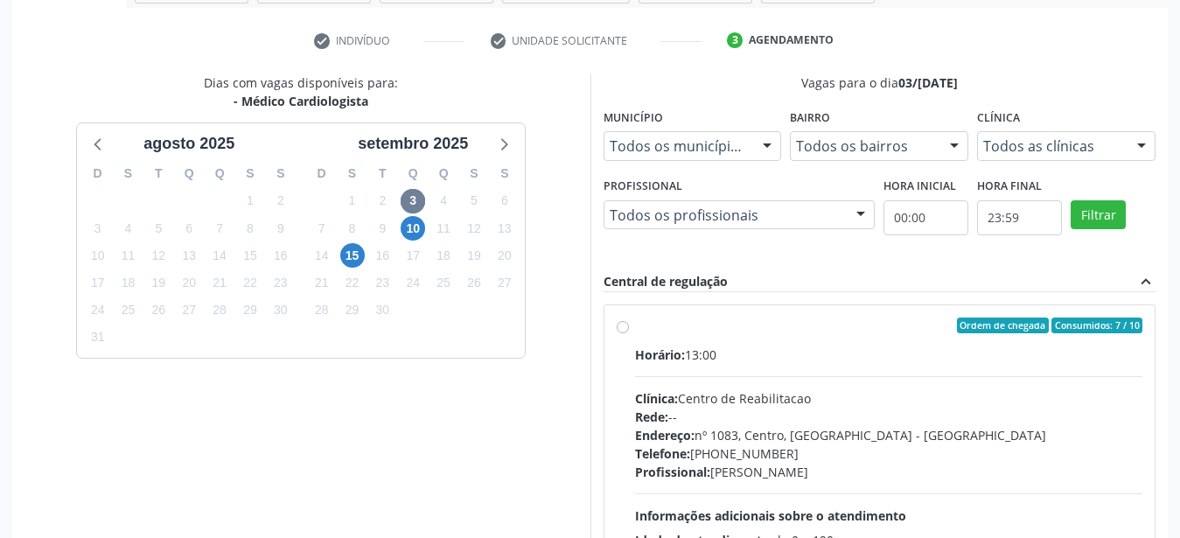
click at [615, 322] on div "Ordem de chegada Consumidos: 7 / 10 Horário: 13:00 Clínica: Centro de Reabilita…" at bounding box center [879, 451] width 551 height 293
radio input "true"
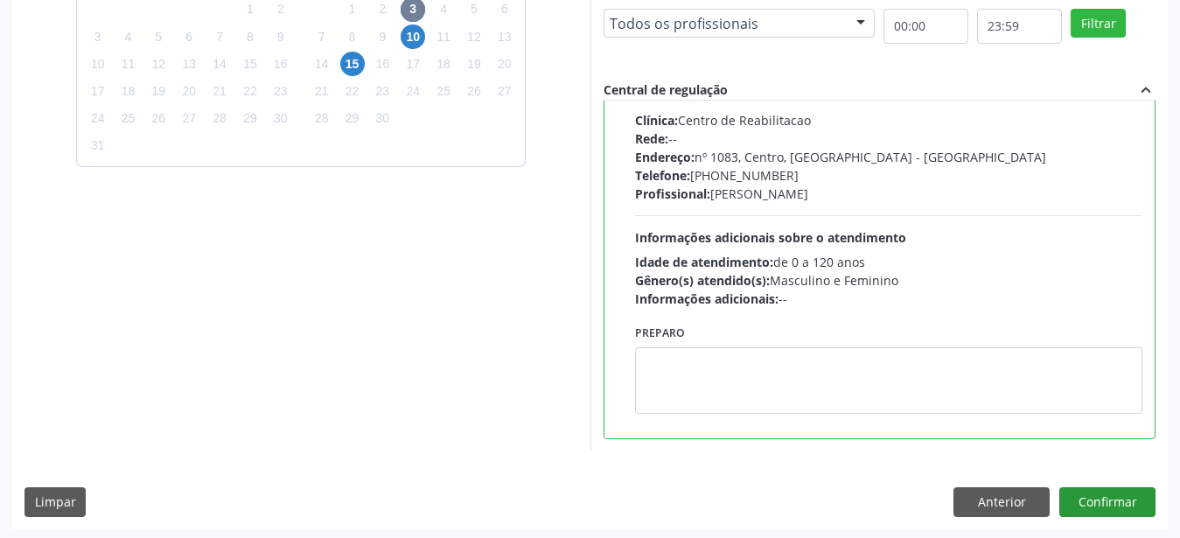
scroll to position [506, 0]
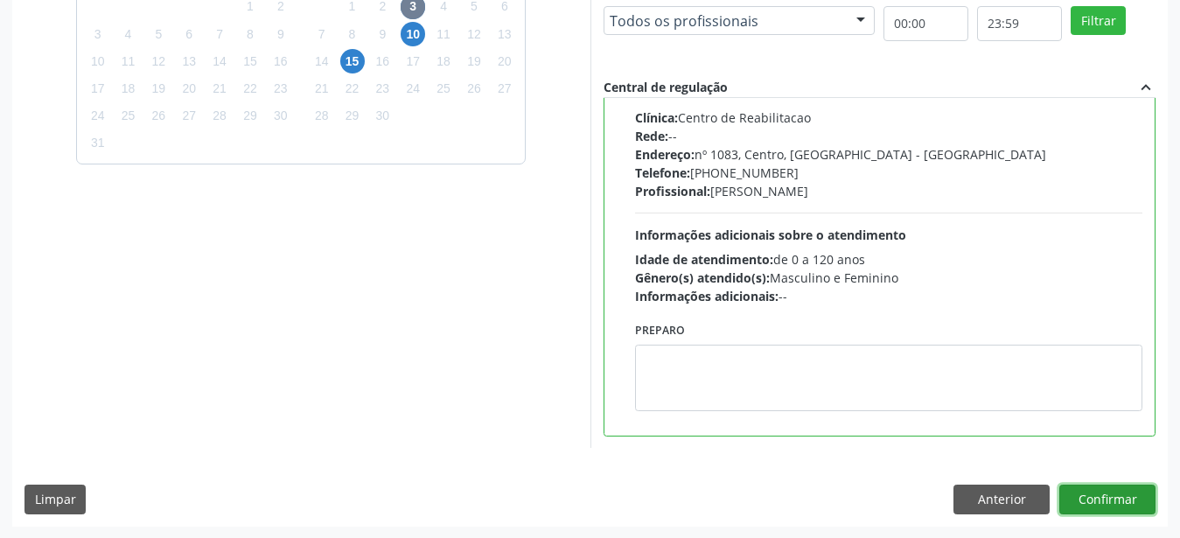
click at [1132, 501] on button "Confirmar" at bounding box center [1107, 500] width 96 height 30
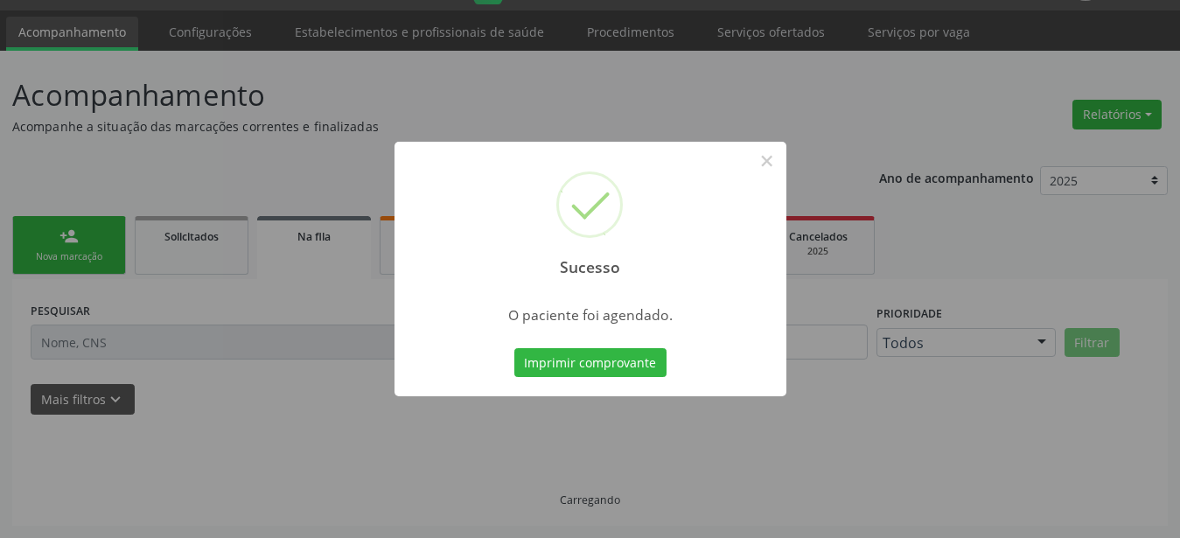
scroll to position [45, 0]
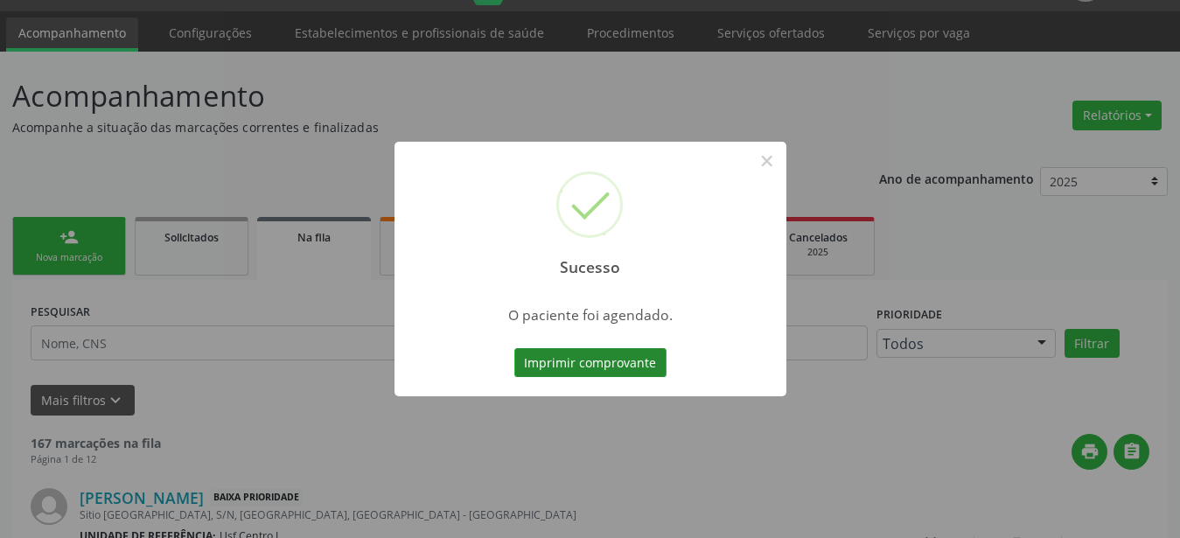
click at [604, 369] on button "Imprimir comprovante" at bounding box center [590, 363] width 152 height 30
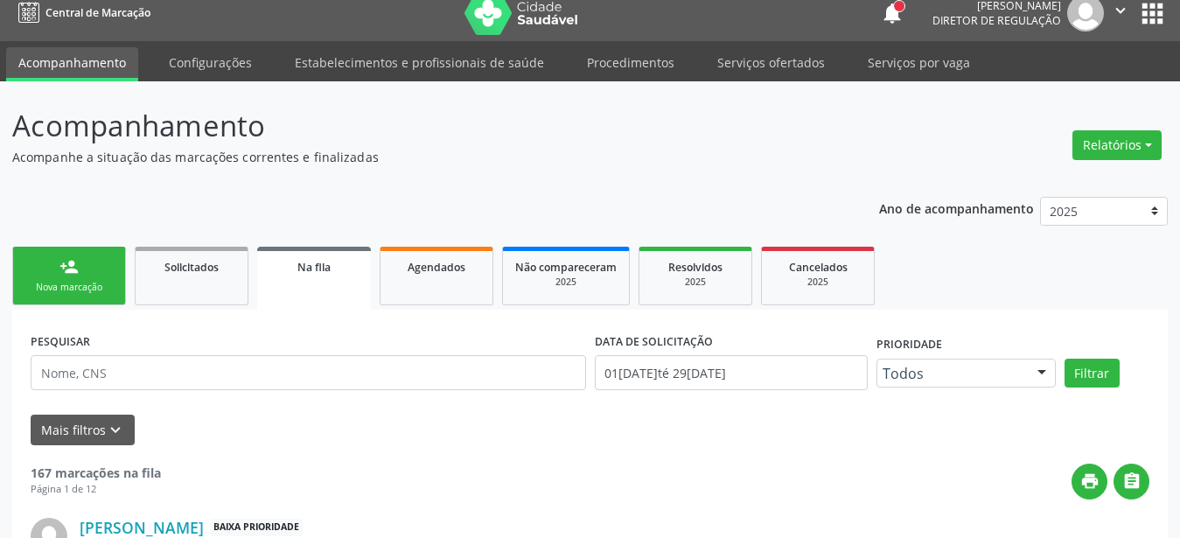
scroll to position [0, 0]
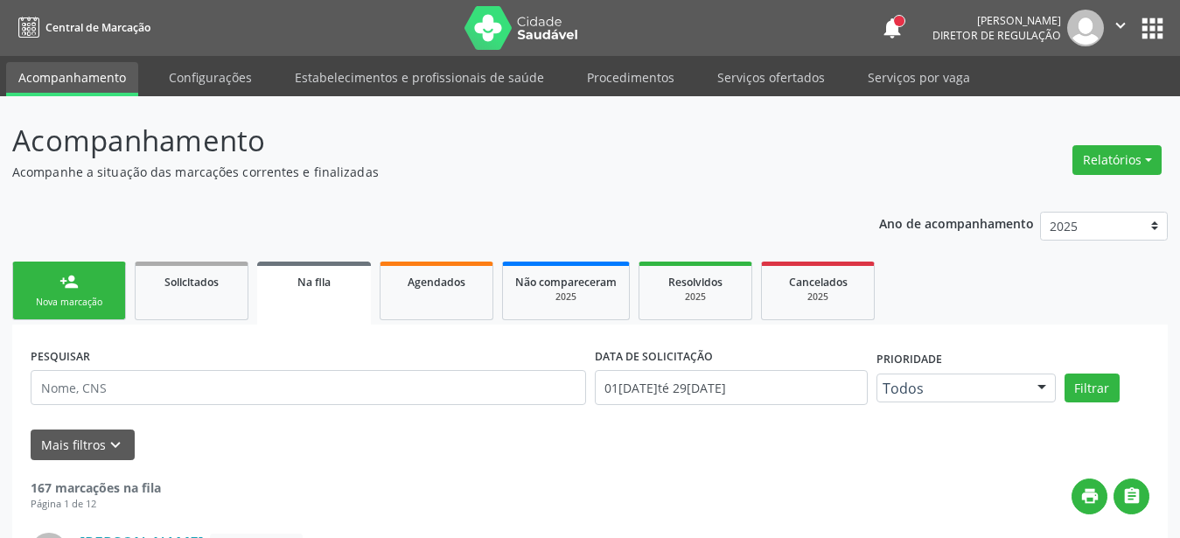
click at [1157, 31] on button "apps" at bounding box center [1152, 28] width 31 height 31
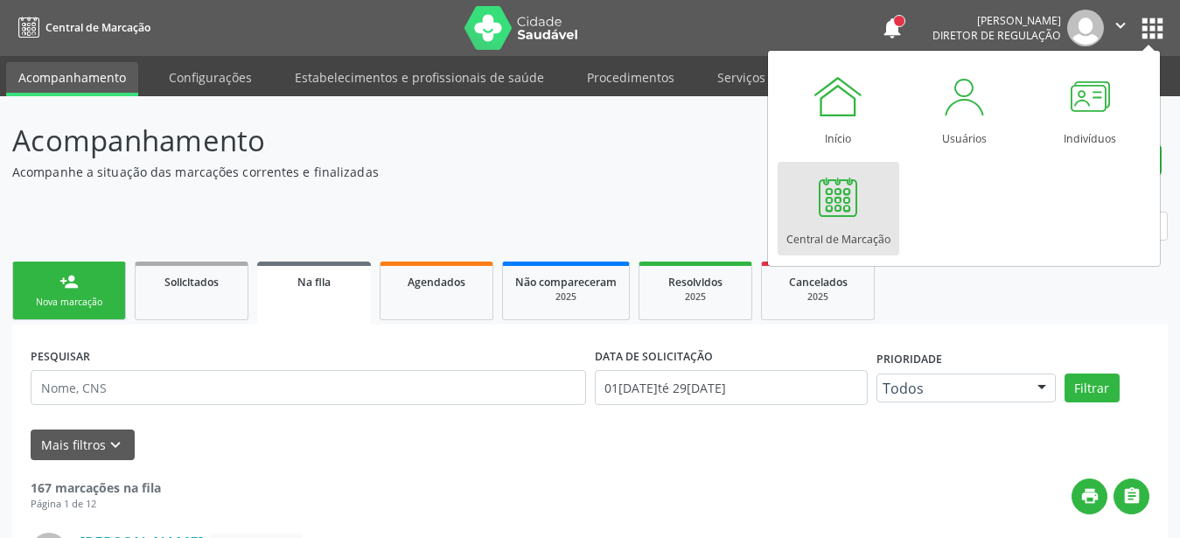
click at [858, 220] on div at bounding box center [838, 197] width 52 height 52
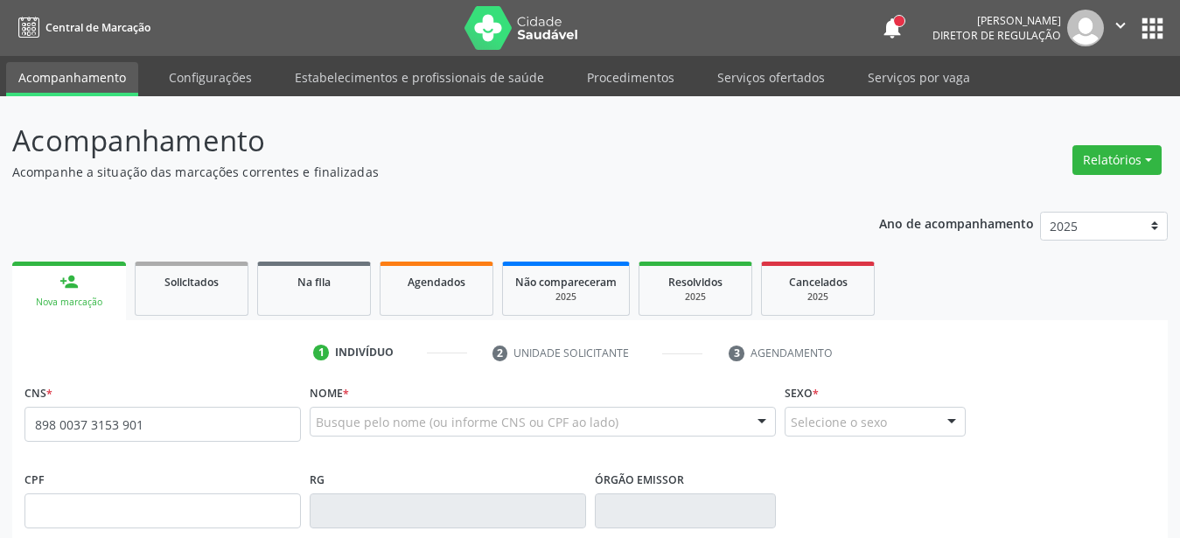
type input "898 0037 3153 9014"
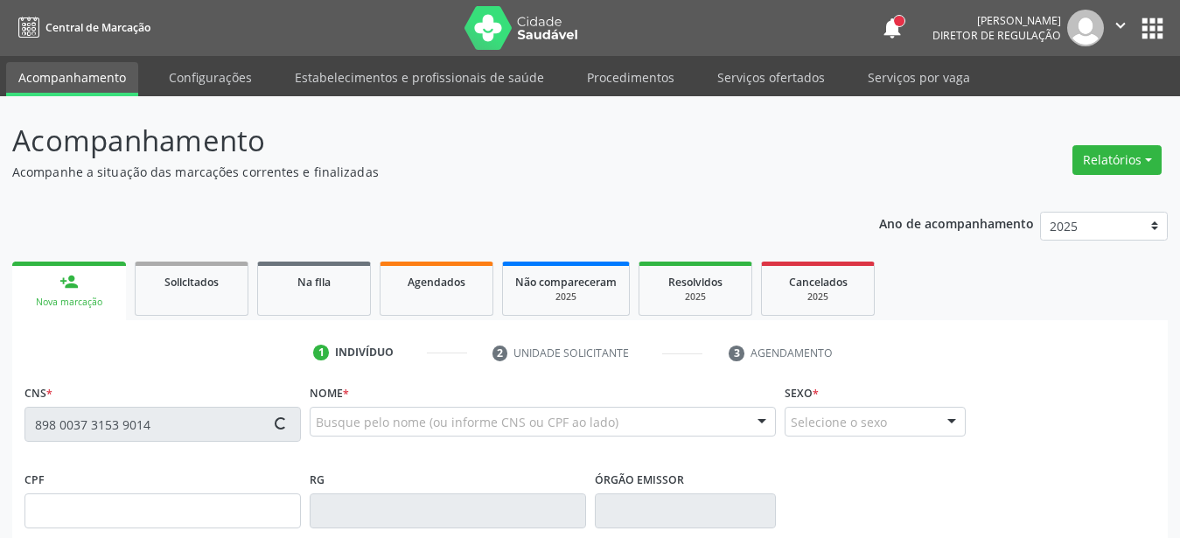
type input "[DATE]"
type input "[PERSON_NAME]"
type input "[PHONE_NUMBER]"
type input "248"
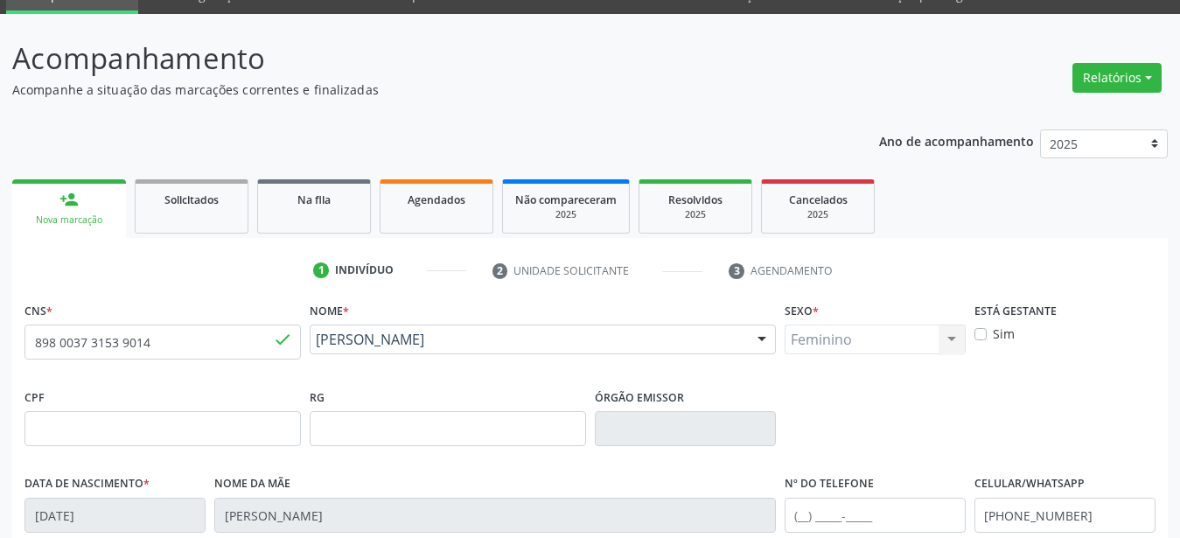
scroll to position [89, 0]
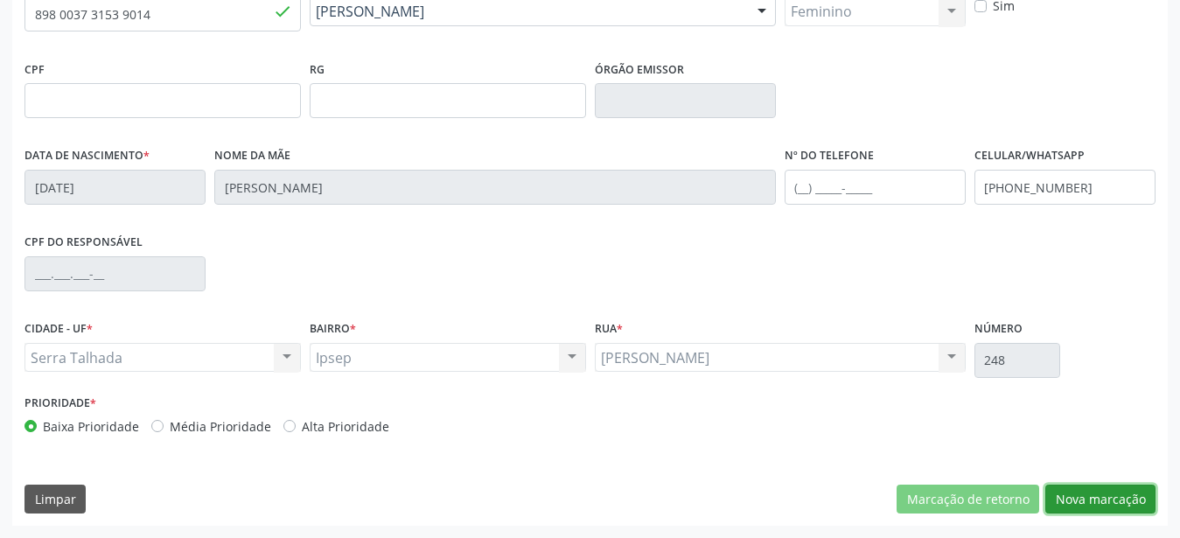
drag, startPoint x: 1128, startPoint y: 499, endPoint x: 707, endPoint y: 385, distance: 436.9
click at [1128, 501] on button "Nova marcação" at bounding box center [1100, 500] width 110 height 30
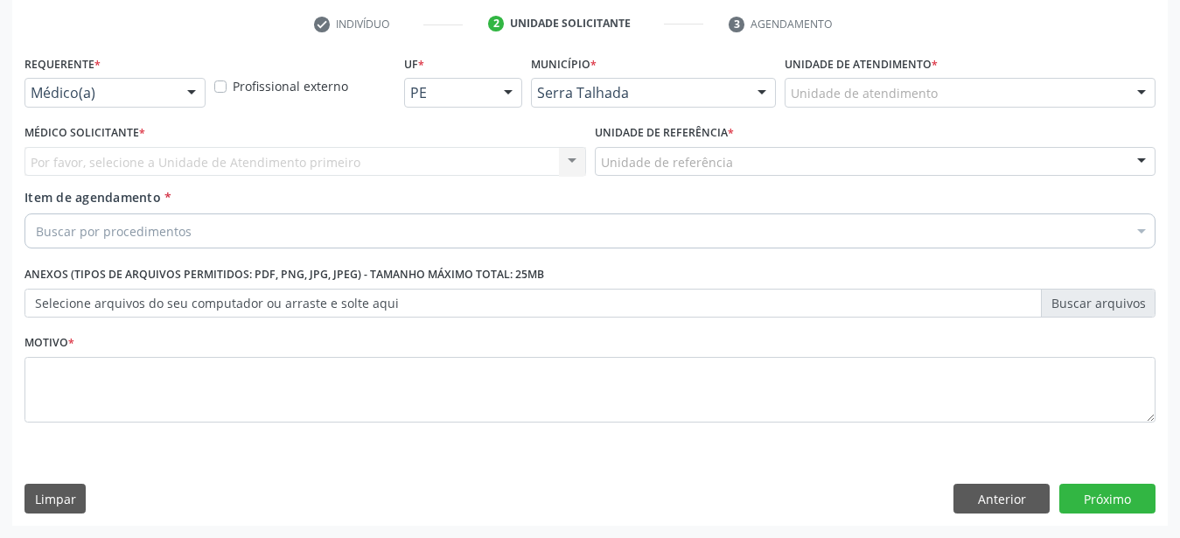
scroll to position [343, 0]
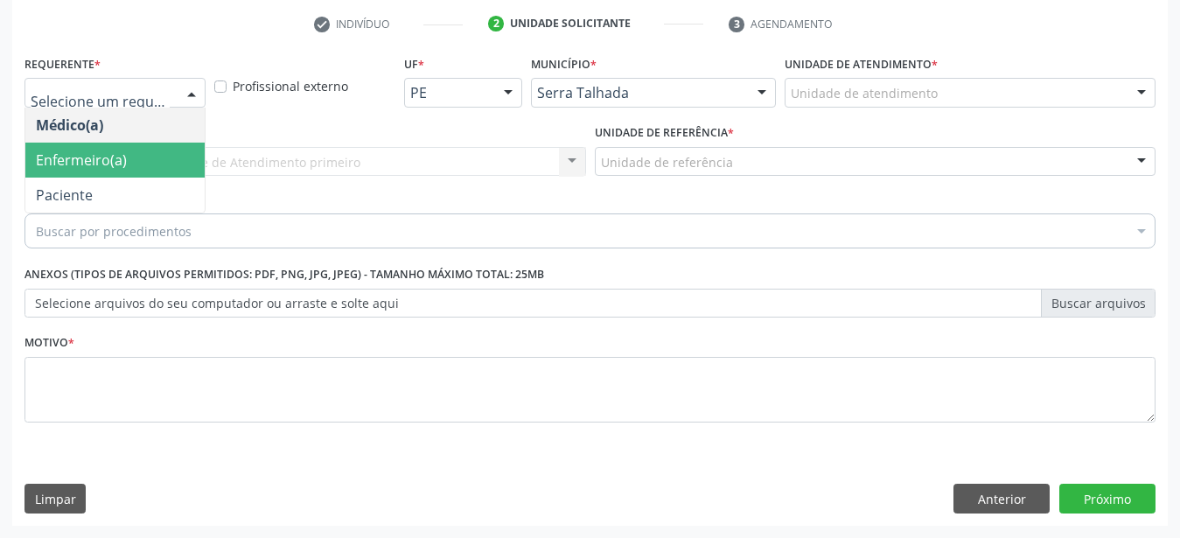
click at [78, 187] on span "Paciente" at bounding box center [64, 194] width 57 height 19
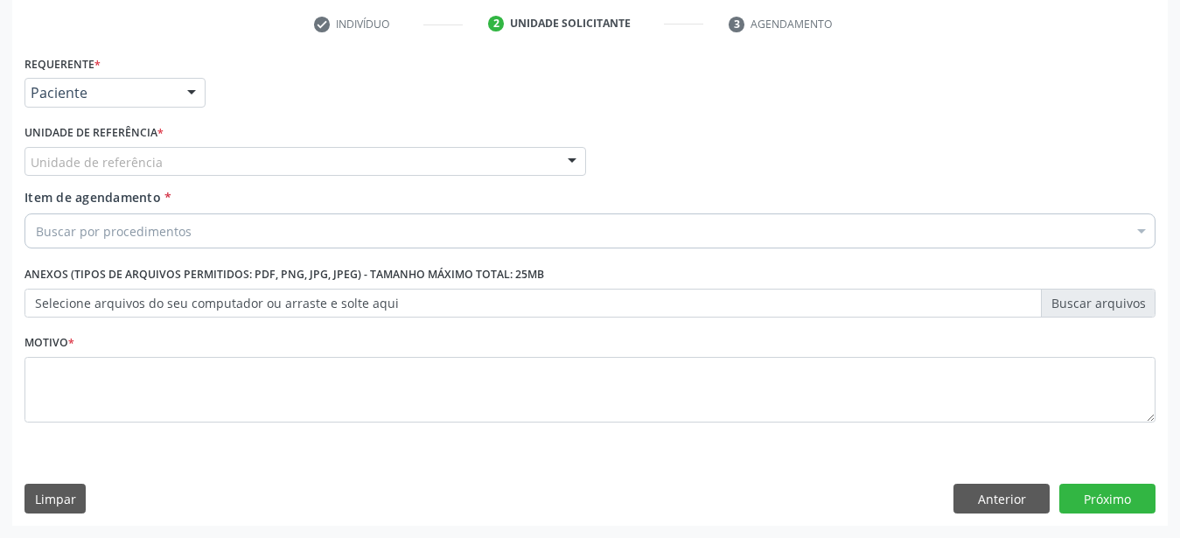
click at [90, 147] on div "Unidade de referência" at bounding box center [305, 162] width 562 height 30
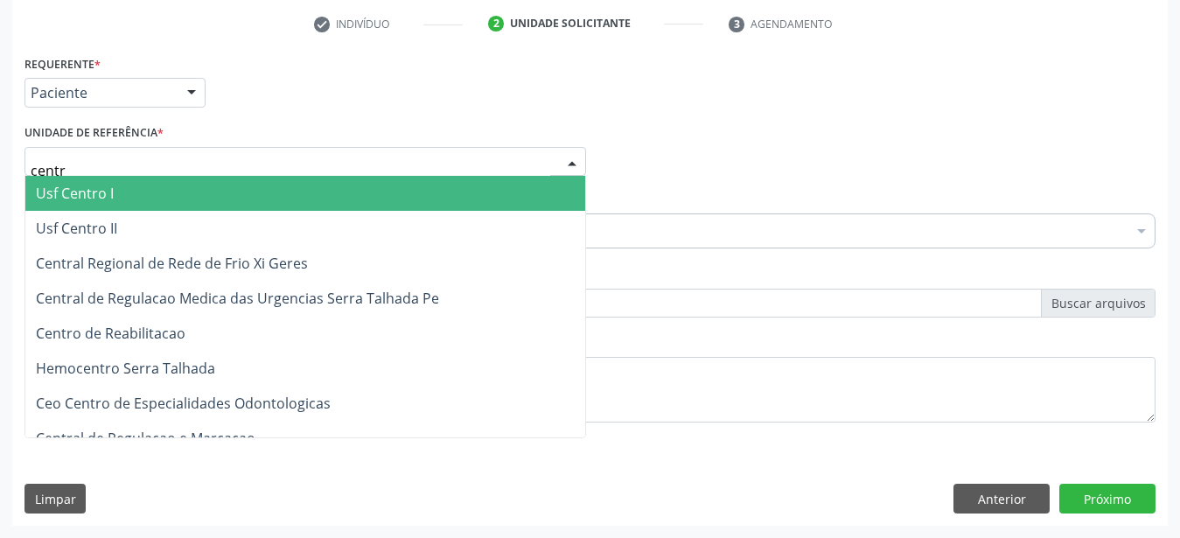
type input "centro"
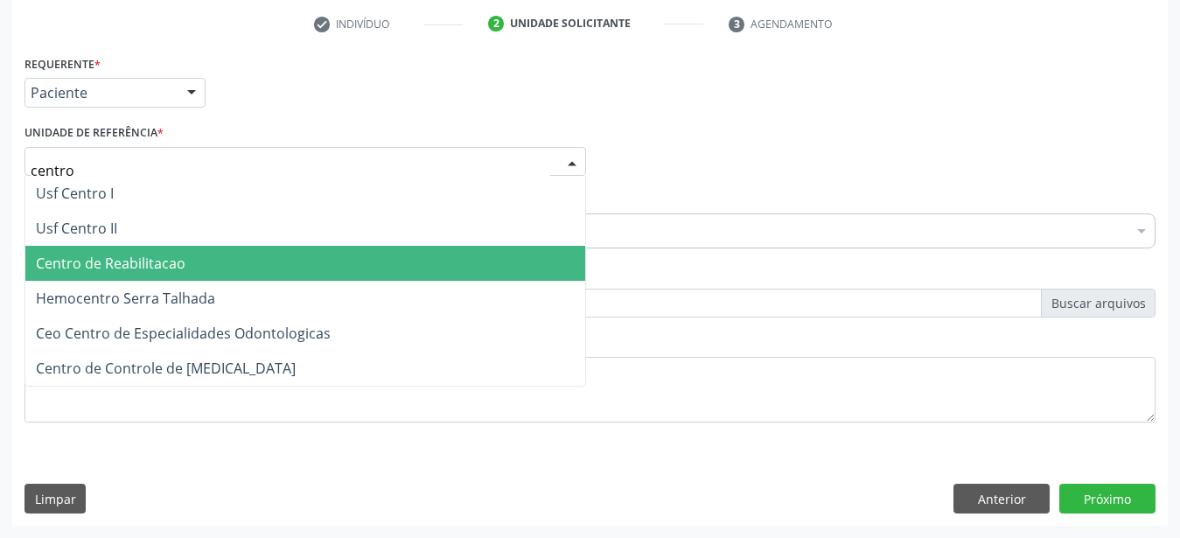
click at [158, 254] on span "Centro de Reabilitacao" at bounding box center [111, 263] width 150 height 19
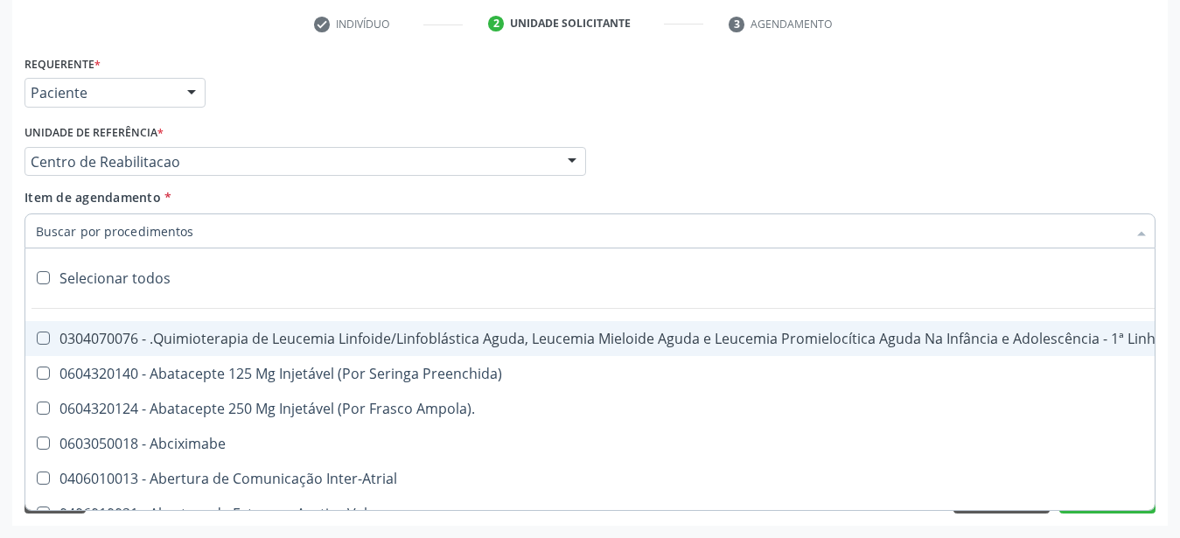
click at [152, 213] on input "Item de agendamento *" at bounding box center [581, 230] width 1091 height 35
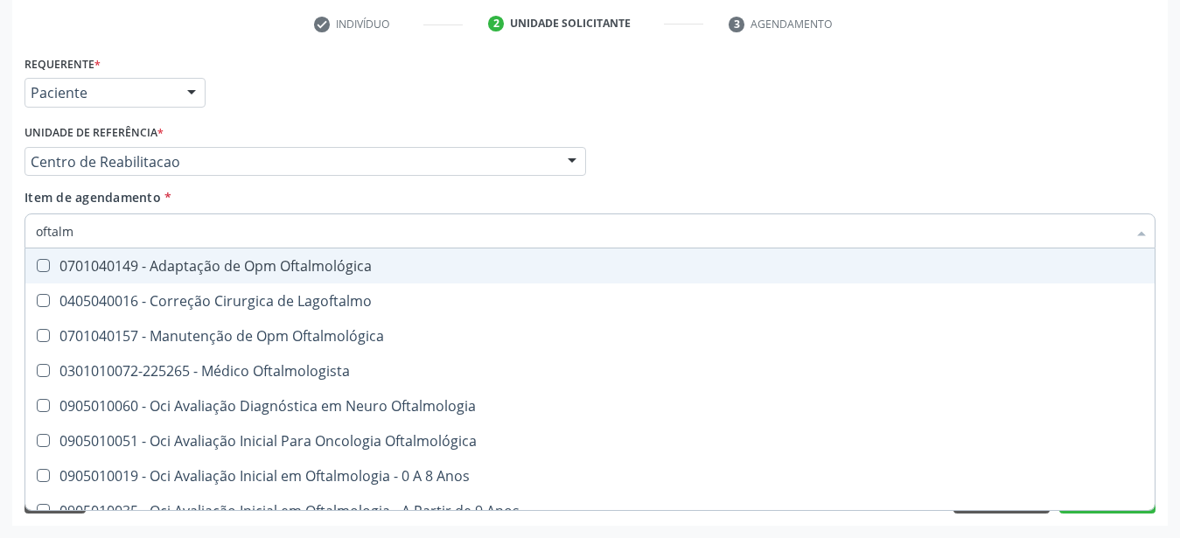
type input "oftalmo"
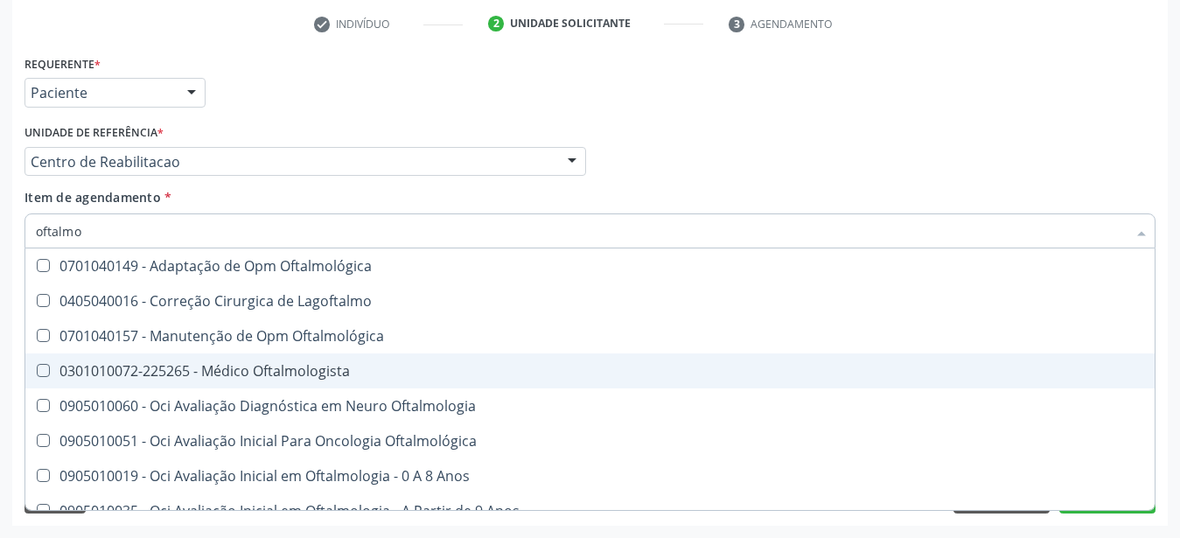
click at [201, 367] on span "0301010072-225265 - Médico Oftalmologista" at bounding box center [589, 370] width 1129 height 35
checkbox Oftalmologista "true"
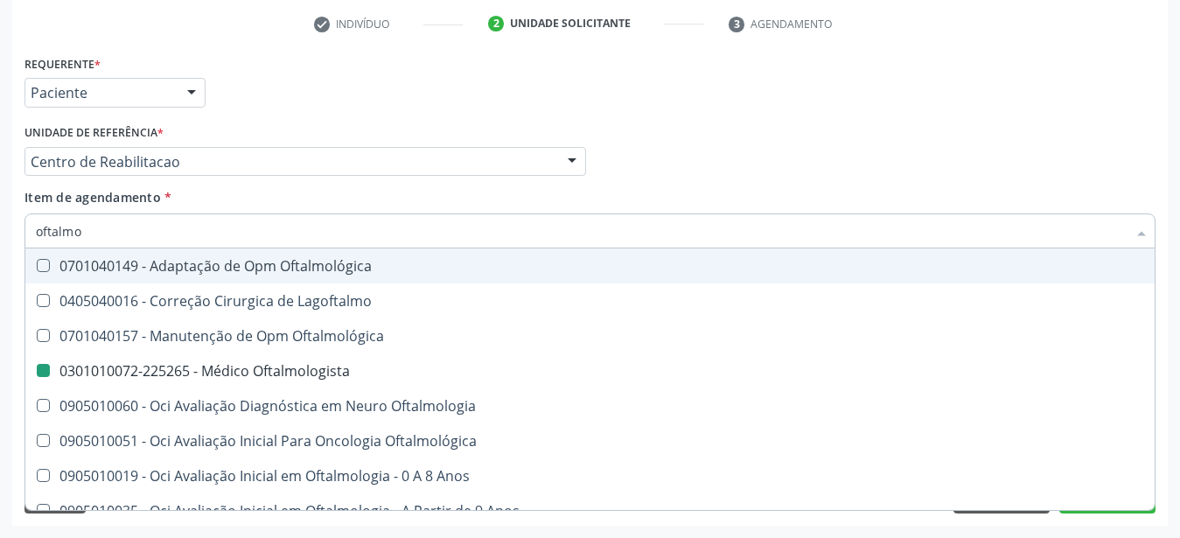
drag, startPoint x: 773, startPoint y: 184, endPoint x: 384, endPoint y: 297, distance: 405.5
click at [773, 188] on div "Item de agendamento * oftalmo Desfazer seleção 0701040149 - Adaptação de Opm Of…" at bounding box center [589, 215] width 1131 height 55
checkbox Lagoftalmo "true"
checkbox Oftalmologista "false"
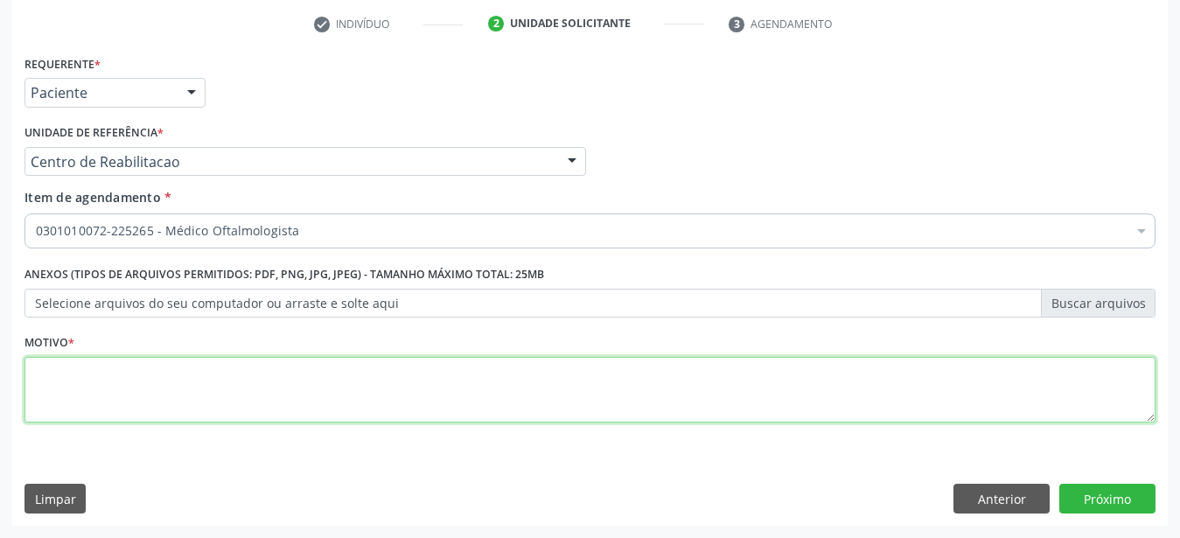
click at [346, 376] on textarea at bounding box center [589, 390] width 1131 height 66
type textarea "..."
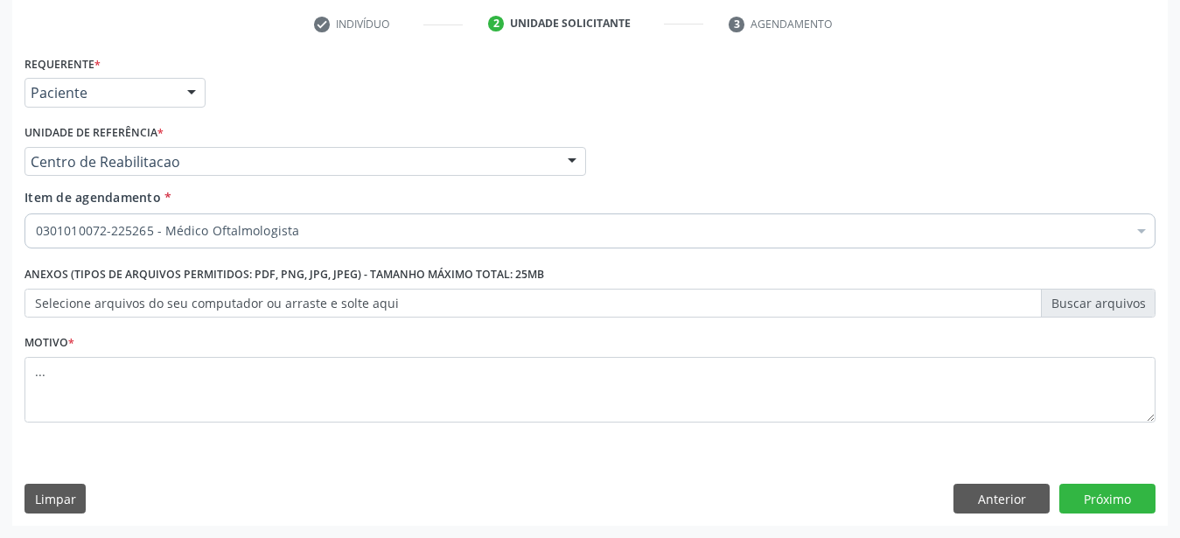
click at [1085, 524] on div "Requerente * Paciente Médico(a) Enfermeiro(a) Paciente Nenhum resultado encontr…" at bounding box center [589, 288] width 1155 height 475
click at [1087, 506] on button "Próximo" at bounding box center [1107, 499] width 96 height 30
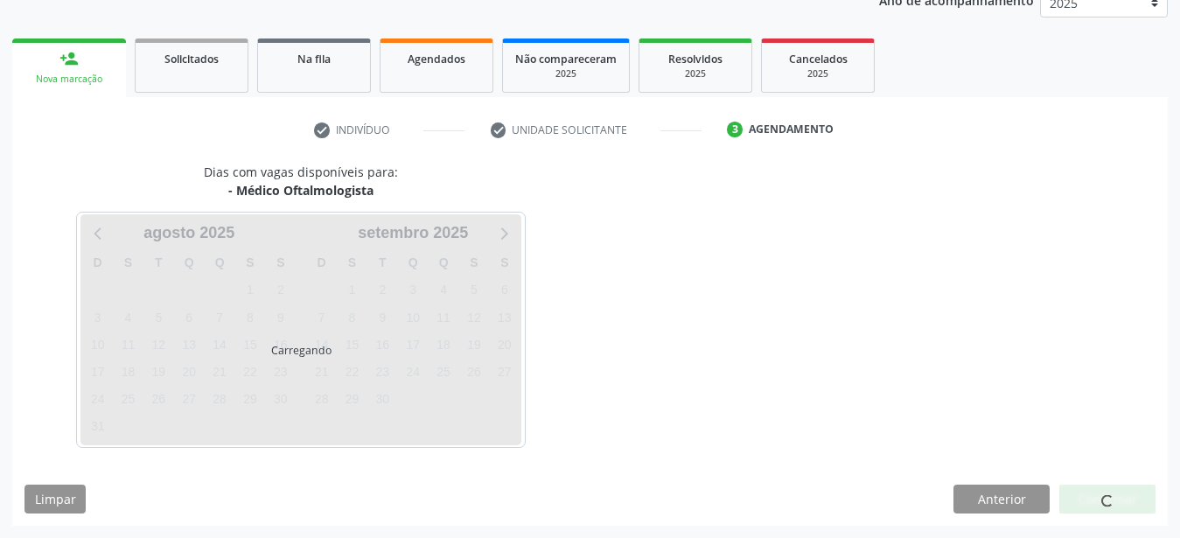
scroll to position [223, 0]
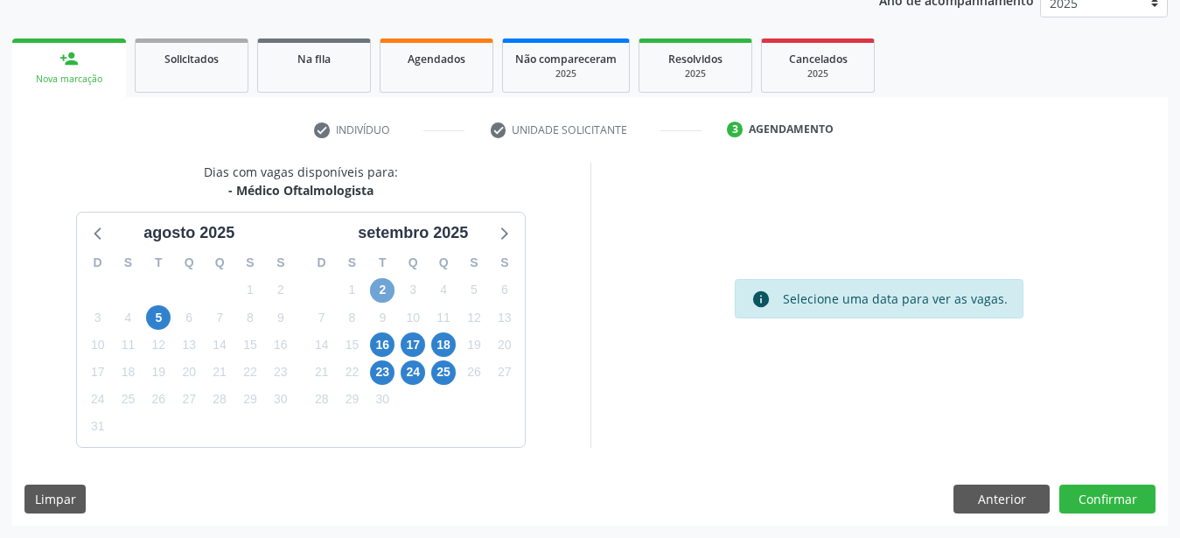
click at [380, 290] on span "2" at bounding box center [382, 290] width 24 height 24
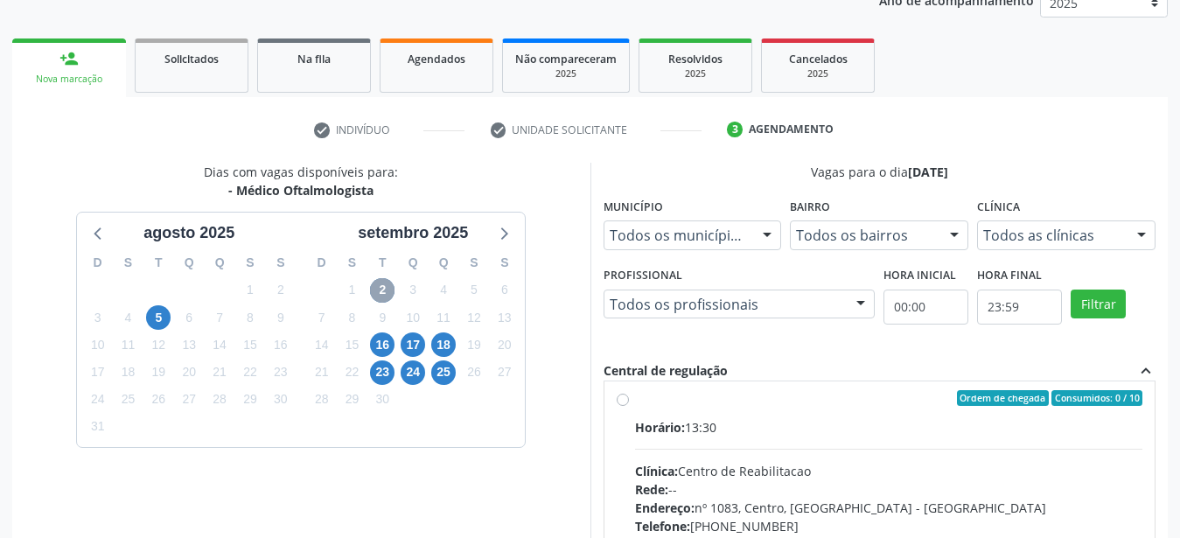
scroll to position [0, 0]
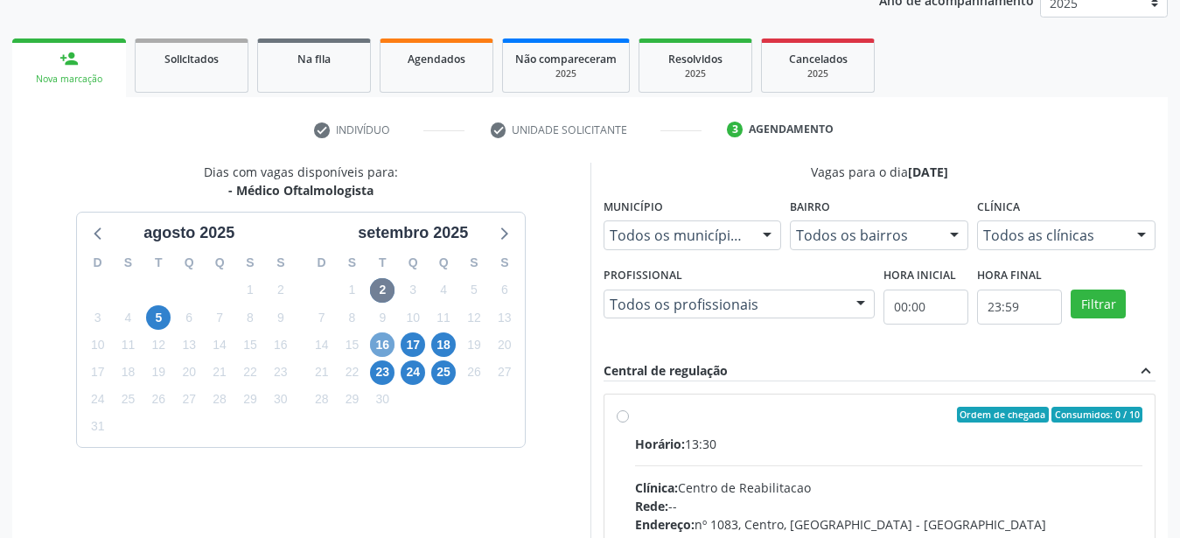
click at [380, 348] on span "16" at bounding box center [382, 344] width 24 height 24
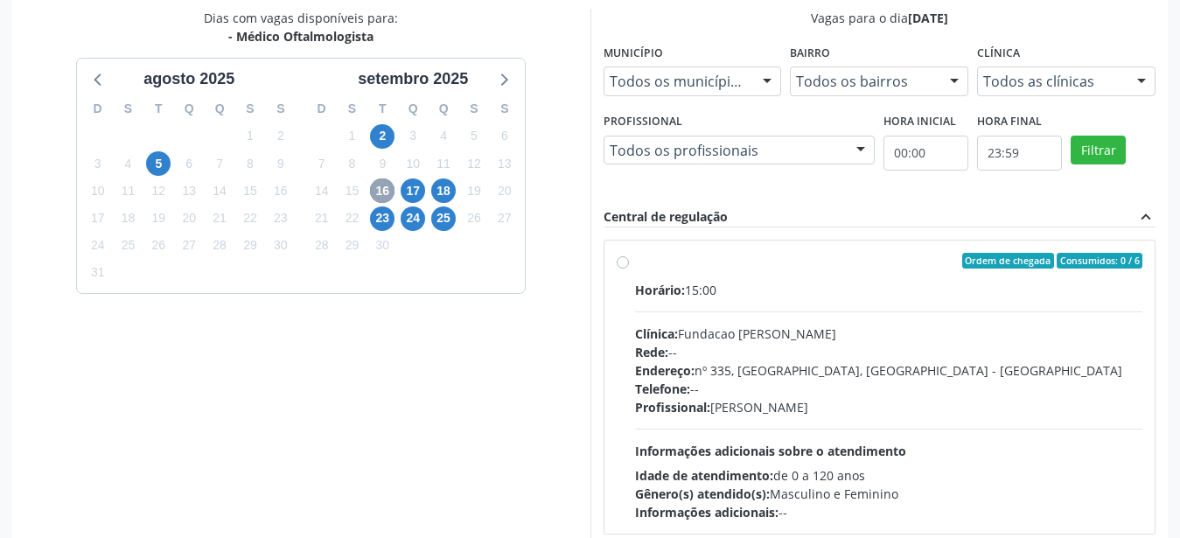
scroll to position [401, 0]
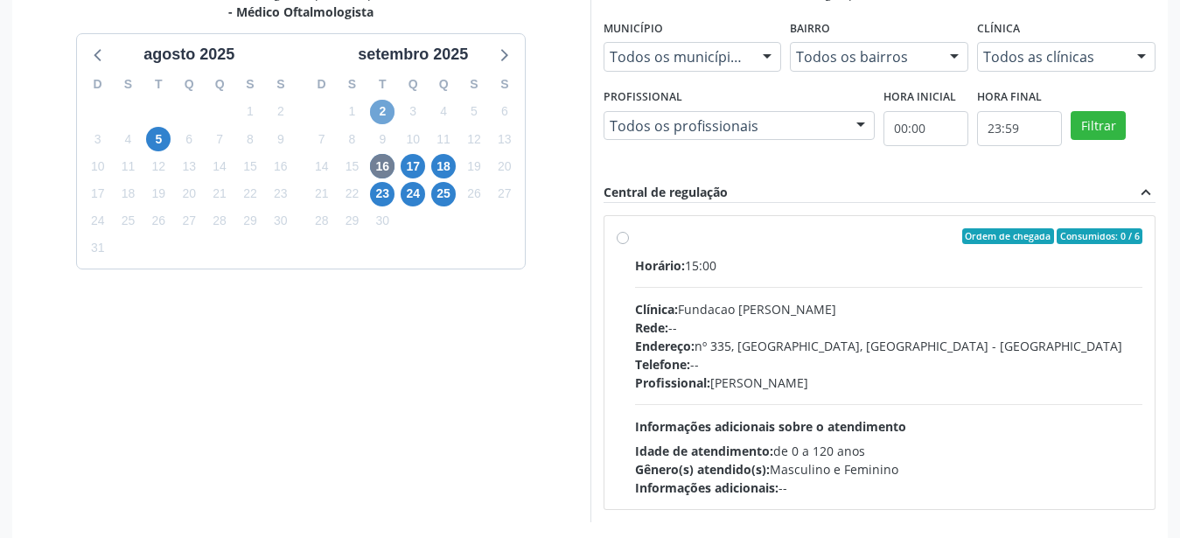
click at [378, 111] on span "2" at bounding box center [382, 112] width 24 height 24
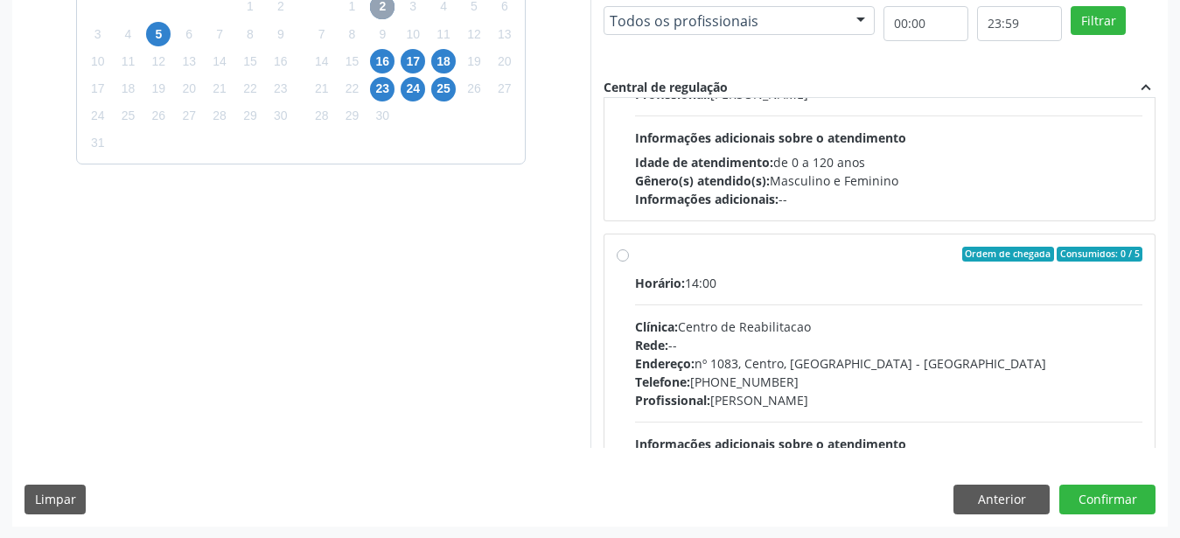
scroll to position [0, 0]
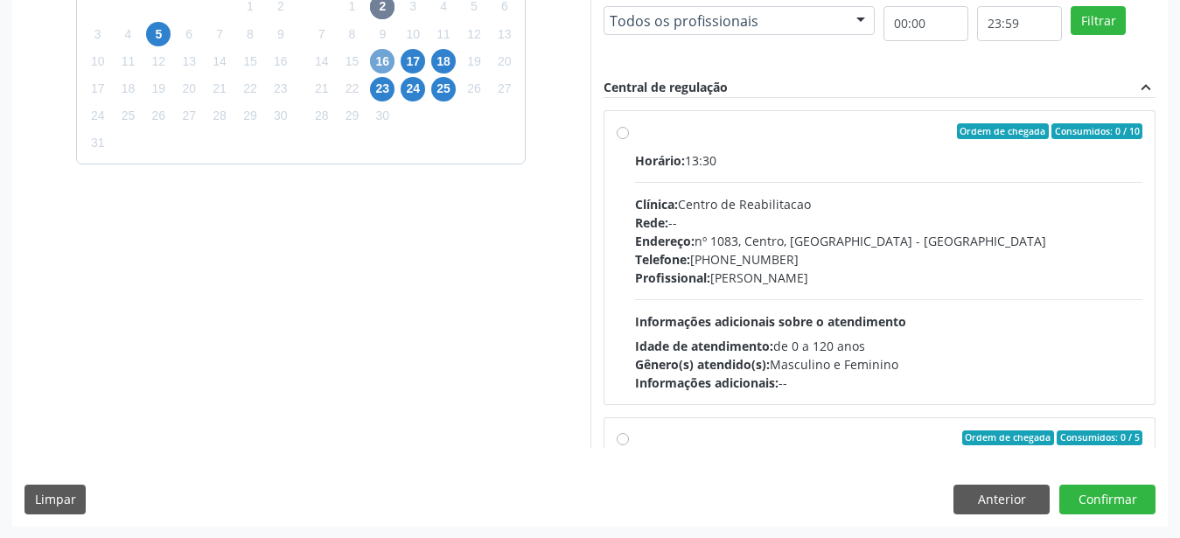
click at [380, 66] on span "16" at bounding box center [382, 61] width 24 height 24
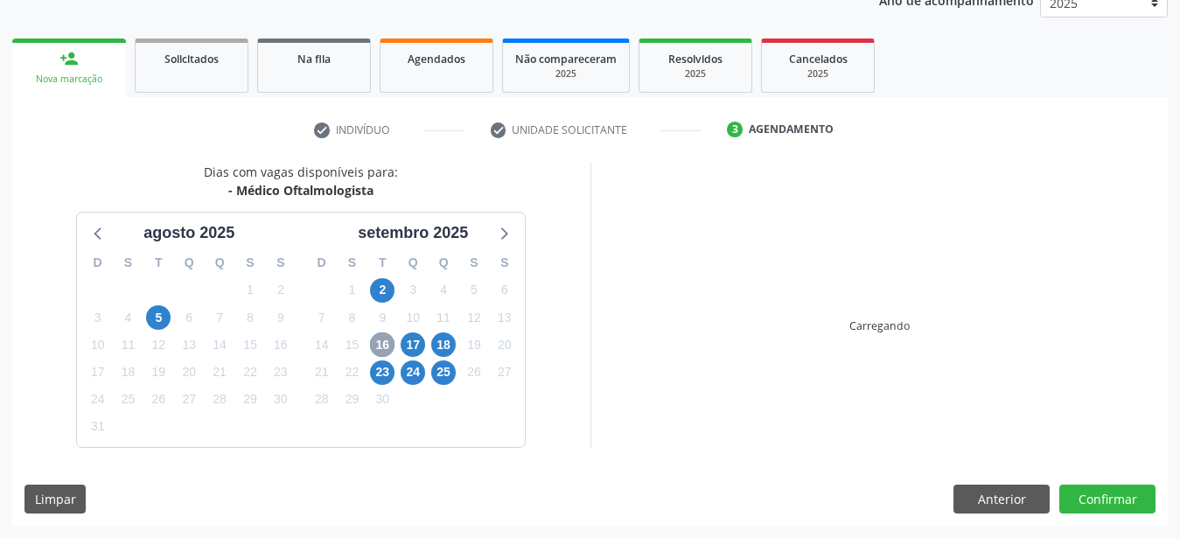
scroll to position [223, 0]
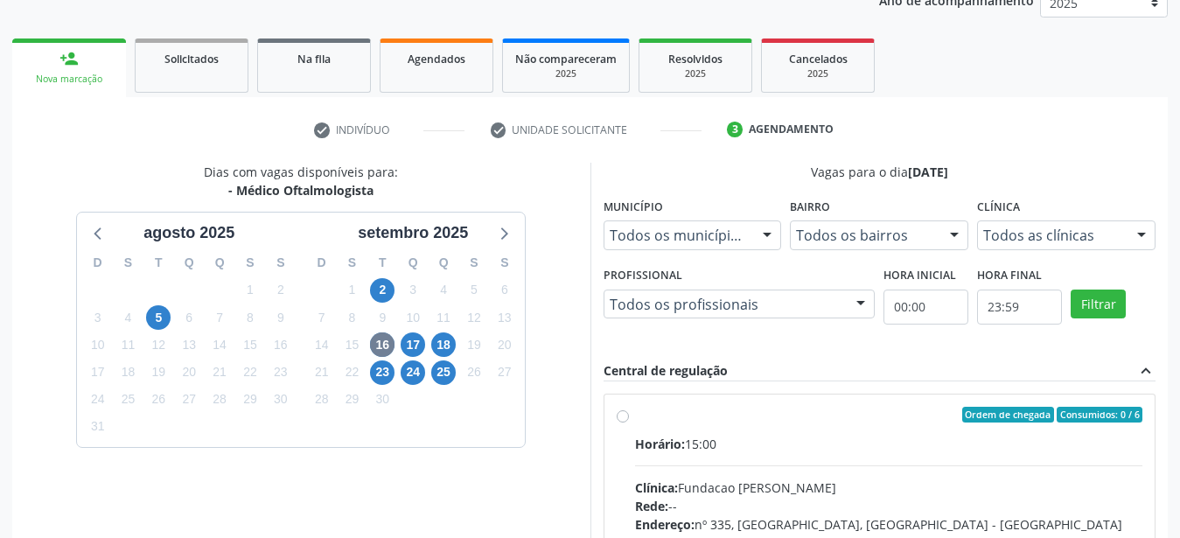
click at [635, 417] on label "Ordem de chegada Consumidos: 0 / 6 Horário: 15:00 Clínica: Fundacao Altino Vent…" at bounding box center [889, 541] width 508 height 269
click at [625, 417] on input "Ordem de chegada Consumidos: 0 / 6 Horário: 15:00 Clínica: Fundacao Altino Vent…" at bounding box center [623, 415] width 12 height 16
radio input "true"
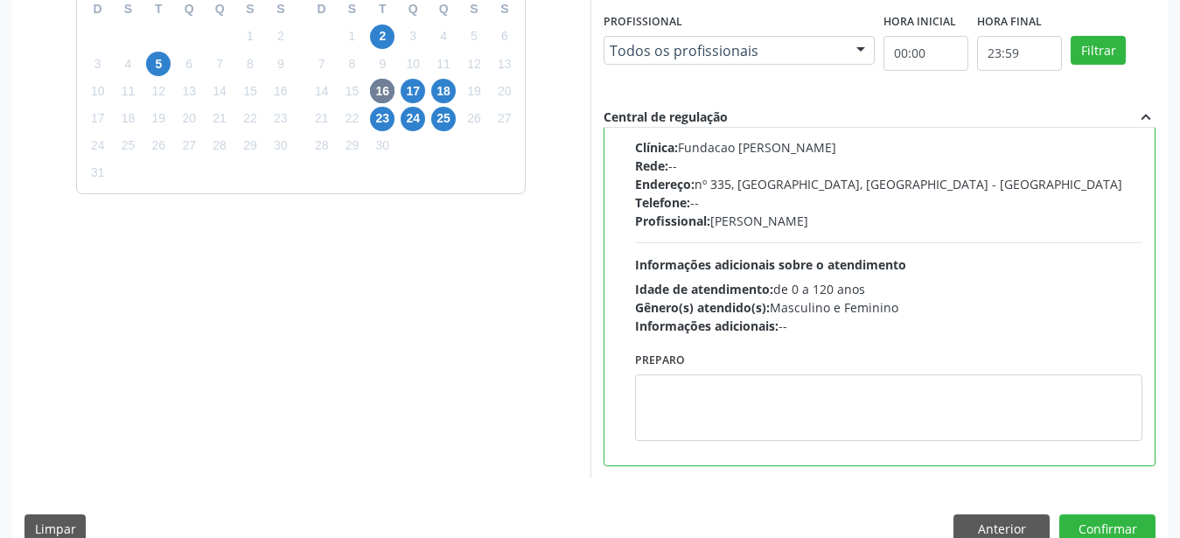
scroll to position [506, 0]
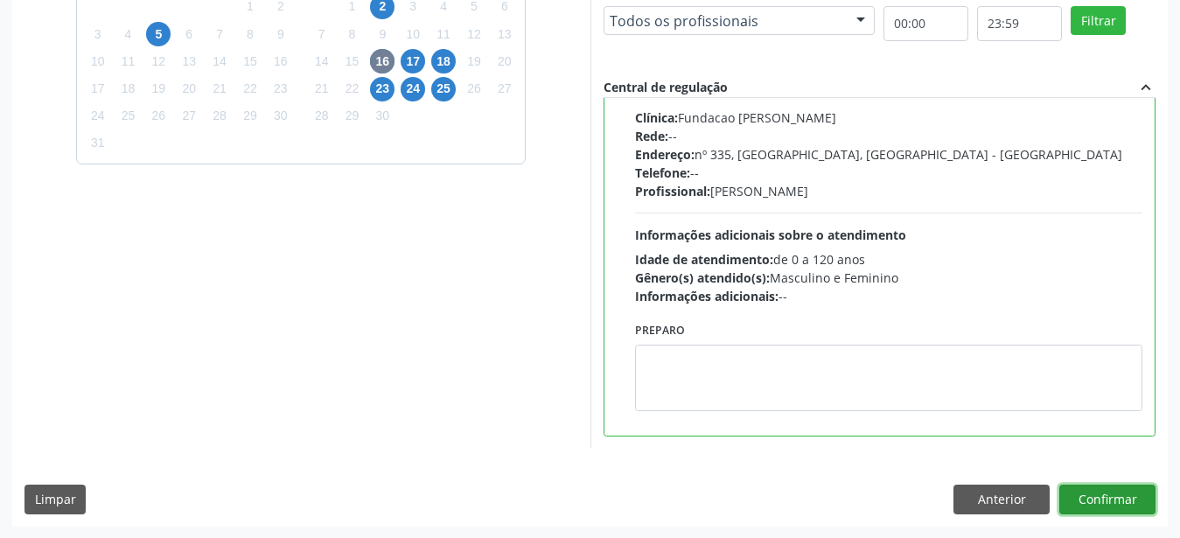
click at [1119, 506] on button "Confirmar" at bounding box center [1107, 500] width 96 height 30
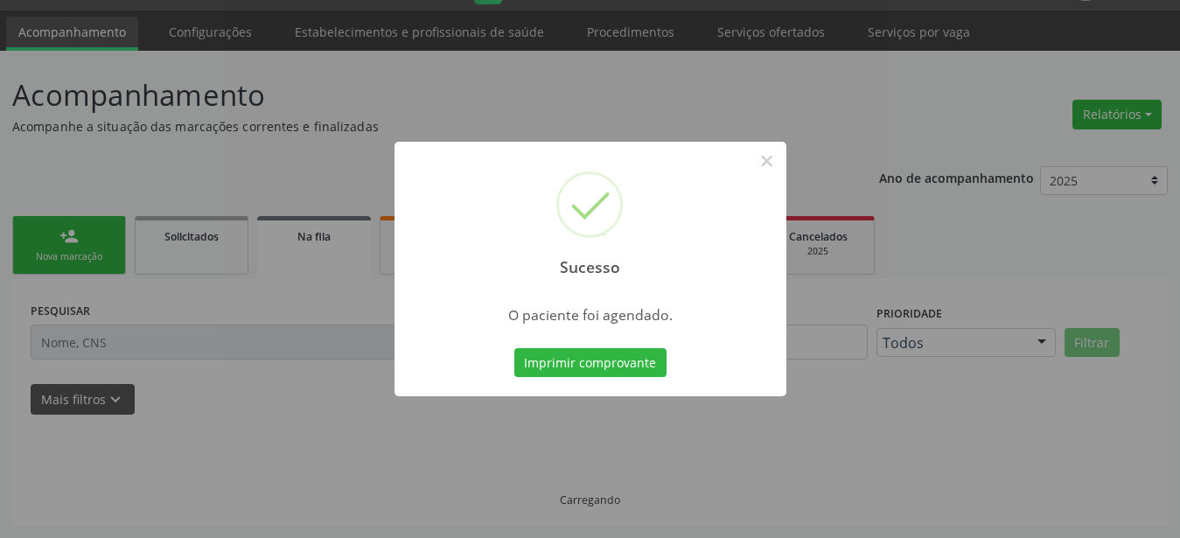
scroll to position [45, 0]
click at [625, 364] on button "Imprimir comprovante" at bounding box center [590, 363] width 152 height 30
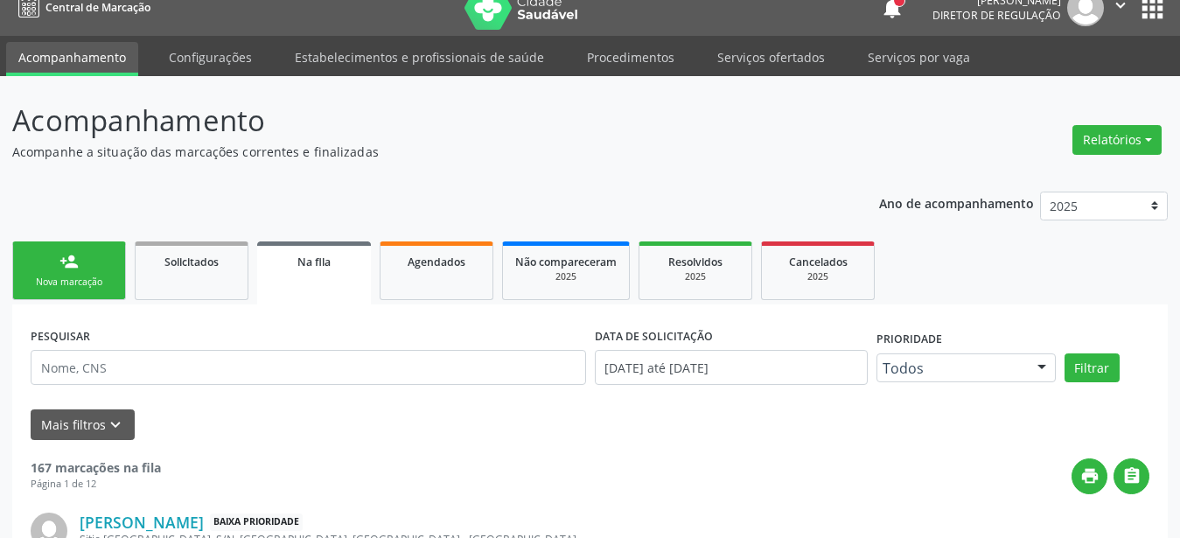
scroll to position [0, 0]
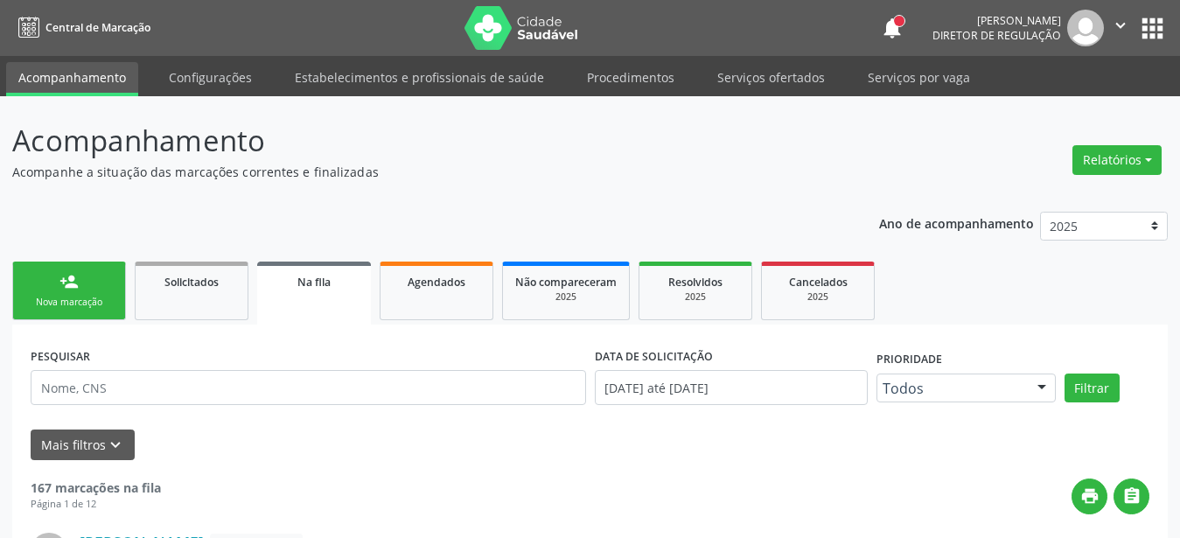
click at [1148, 28] on button "apps" at bounding box center [1152, 28] width 31 height 31
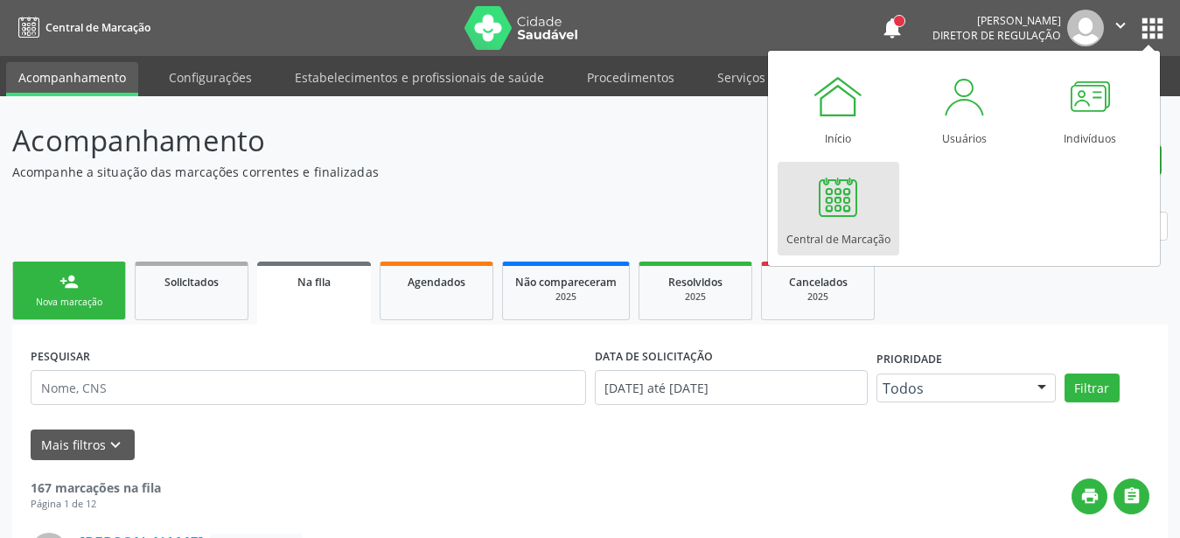
click at [853, 198] on div at bounding box center [838, 197] width 52 height 52
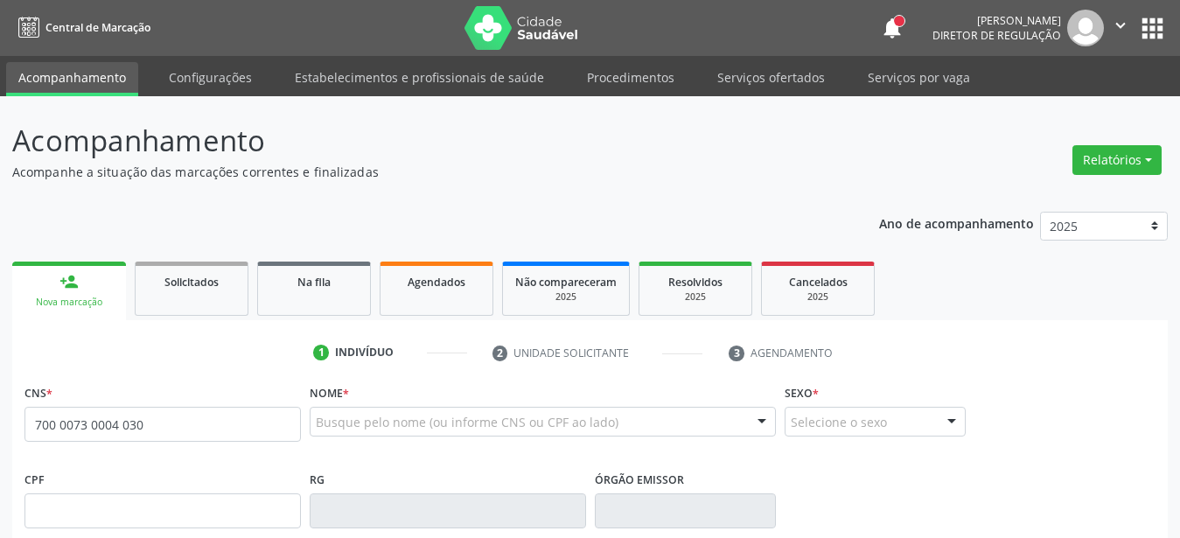
type input "700 0073 0004 0300"
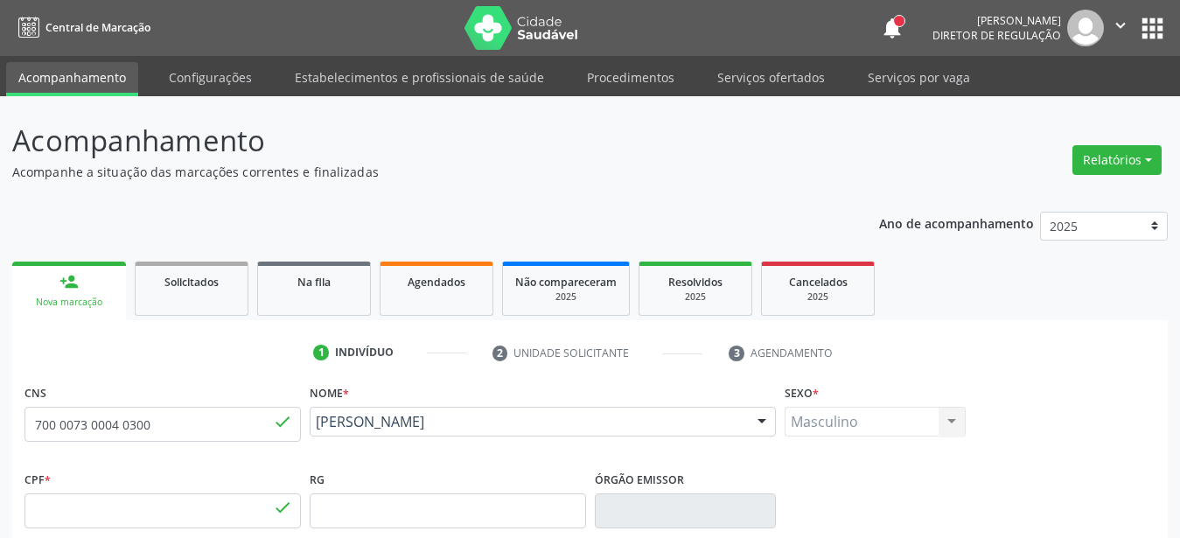
type input "100.799.124-00"
type input "[DATE]"
type input "[PERSON_NAME]"
type input "[PHONE_NUMBER]"
type input "588.154.144-87"
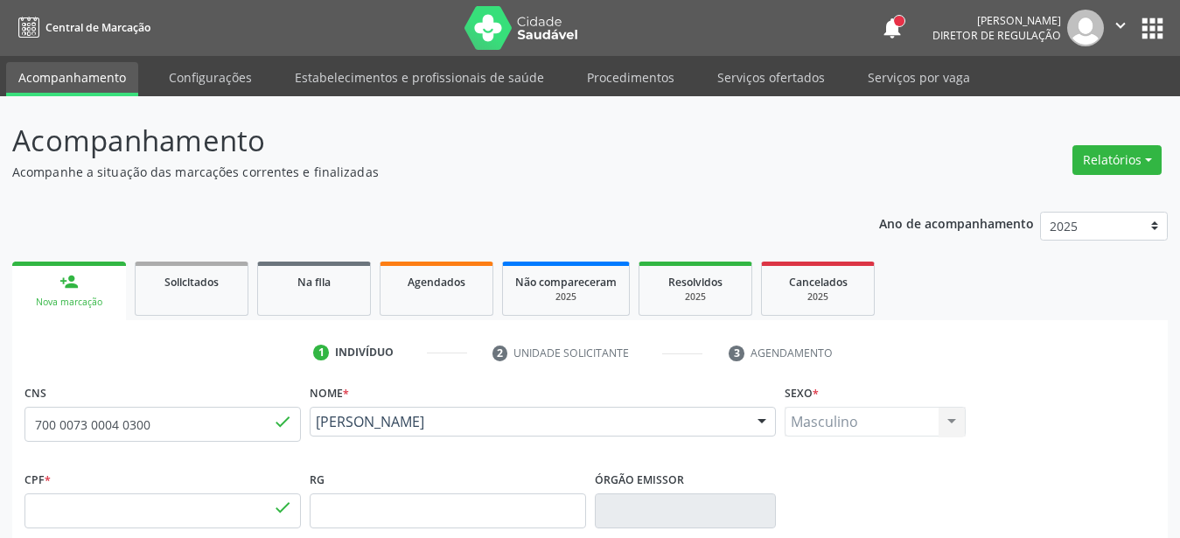
type input "67"
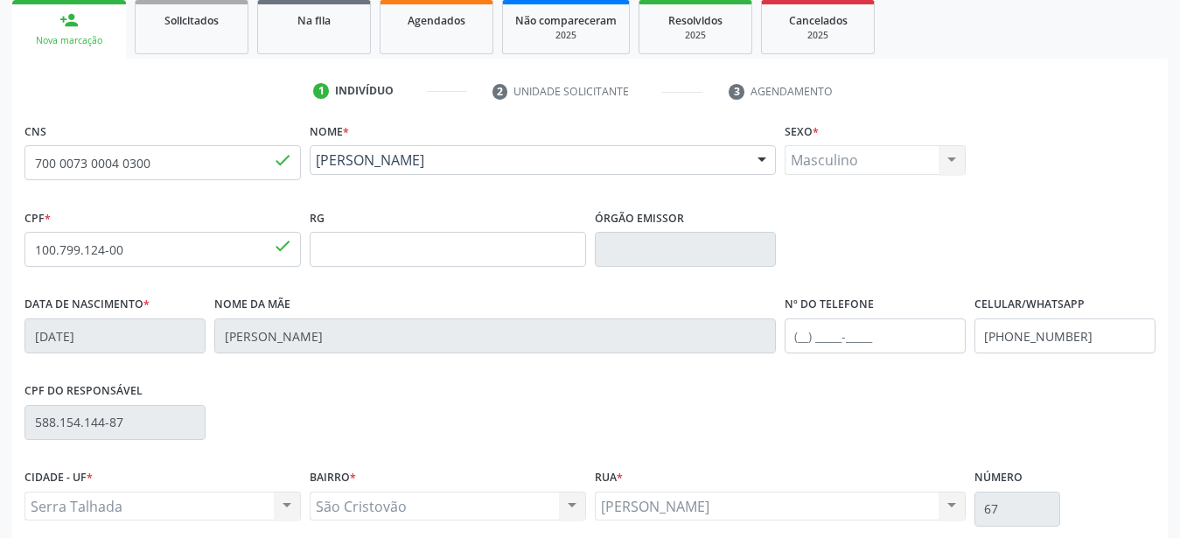
scroll to position [268, 0]
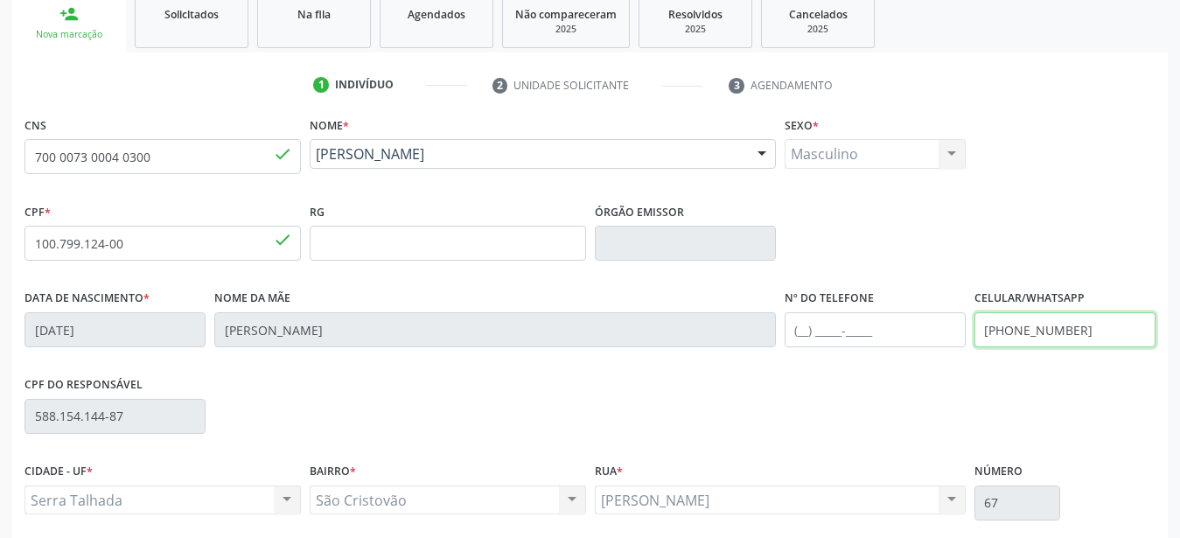
drag, startPoint x: 1125, startPoint y: 338, endPoint x: 801, endPoint y: 339, distance: 323.6
click at [974, 340] on input "[PHONE_NUMBER]" at bounding box center [1064, 329] width 181 height 35
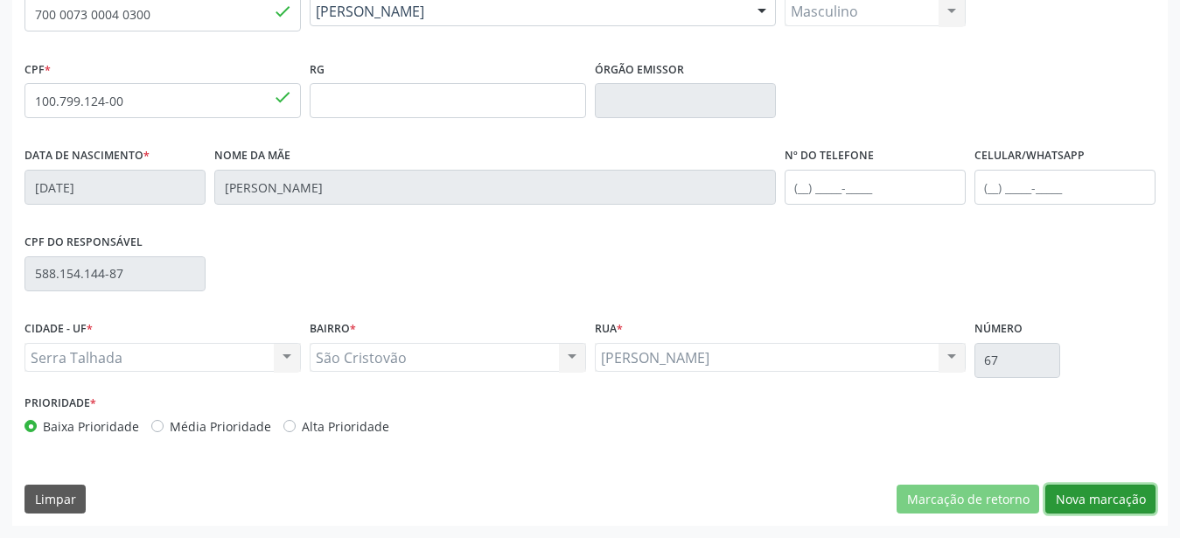
click at [1132, 499] on button "Nova marcação" at bounding box center [1100, 500] width 110 height 30
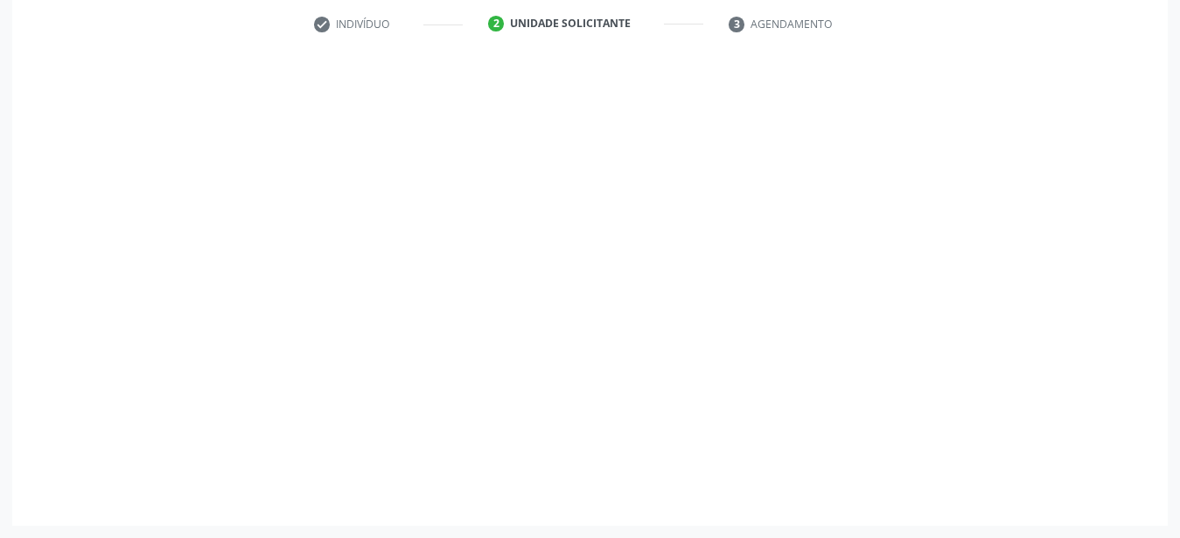
scroll to position [343, 0]
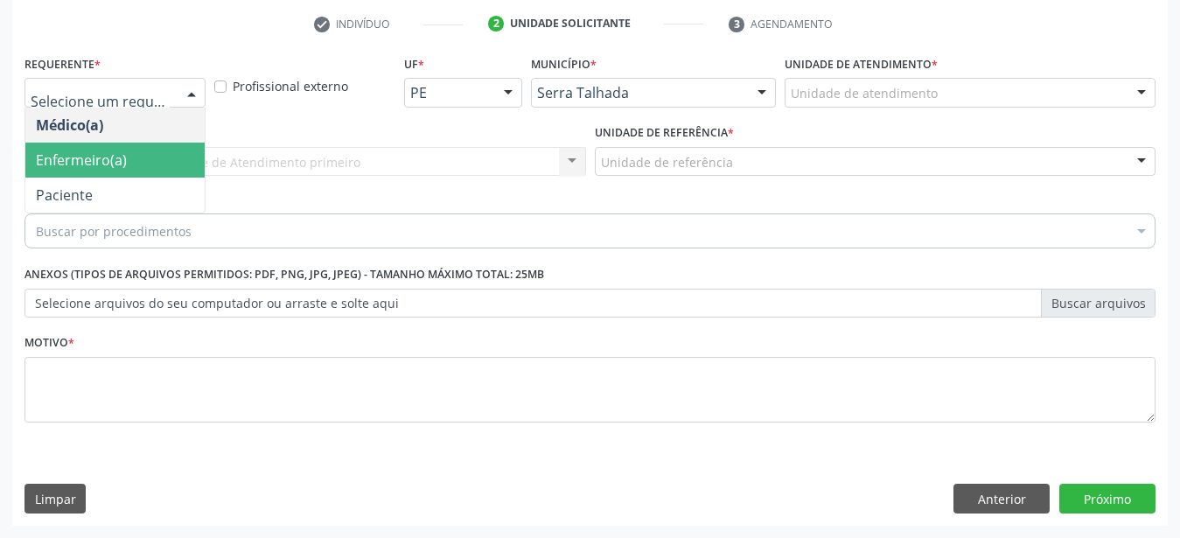
drag, startPoint x: 121, startPoint y: 162, endPoint x: 121, endPoint y: 148, distance: 14.0
click at [122, 163] on ul "Médico(a) Enfermeiro(a) Paciente Nenhum resultado encontrado para: " " Não há n…" at bounding box center [114, 160] width 179 height 105
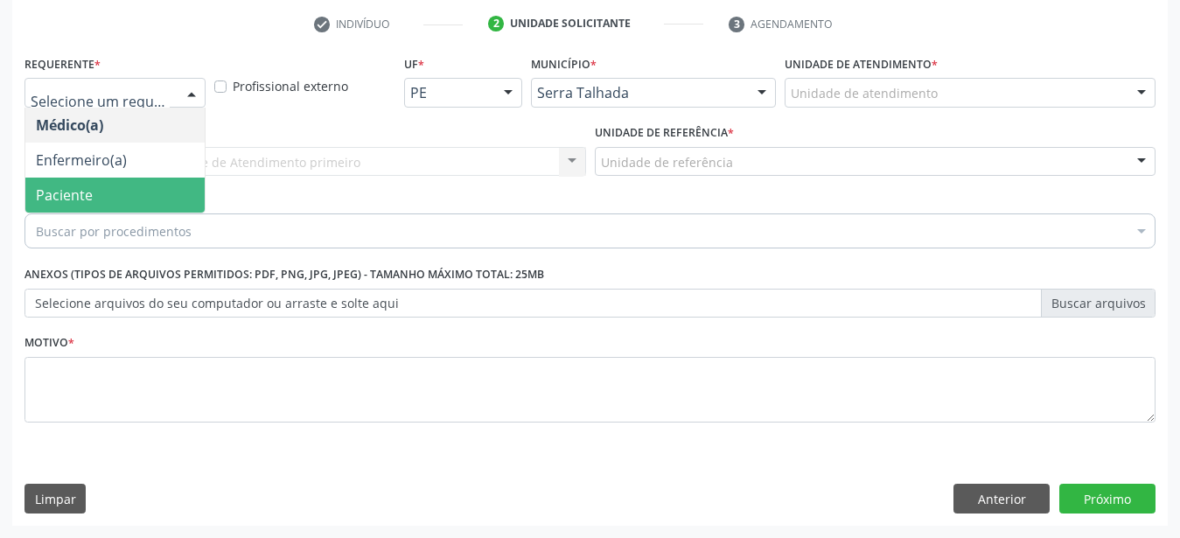
drag, startPoint x: 105, startPoint y: 177, endPoint x: 112, endPoint y: 139, distance: 38.3
click at [106, 178] on span "Paciente" at bounding box center [114, 195] width 179 height 35
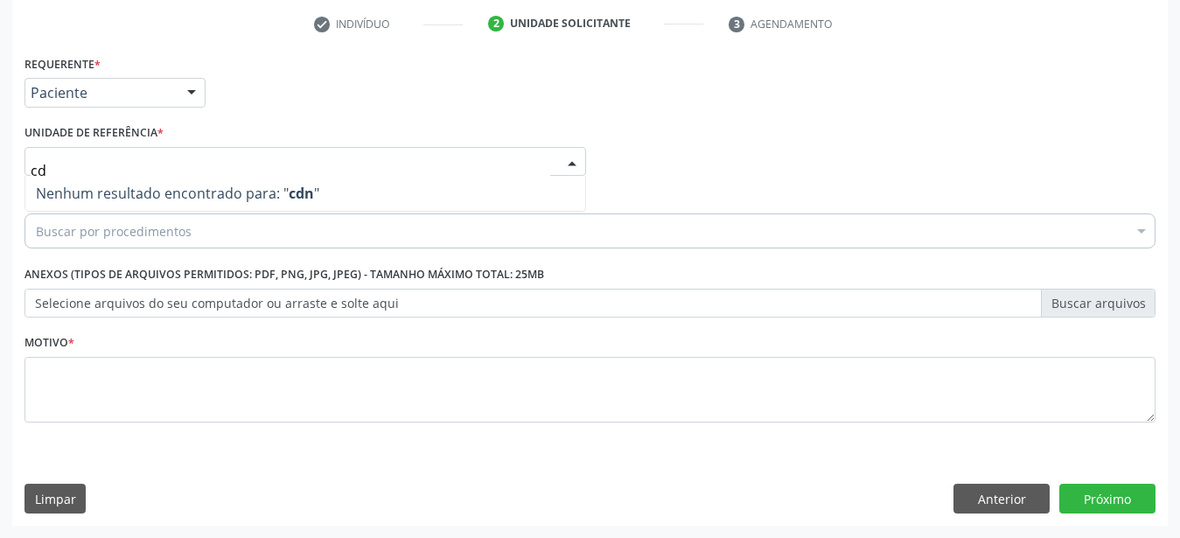
type input "c"
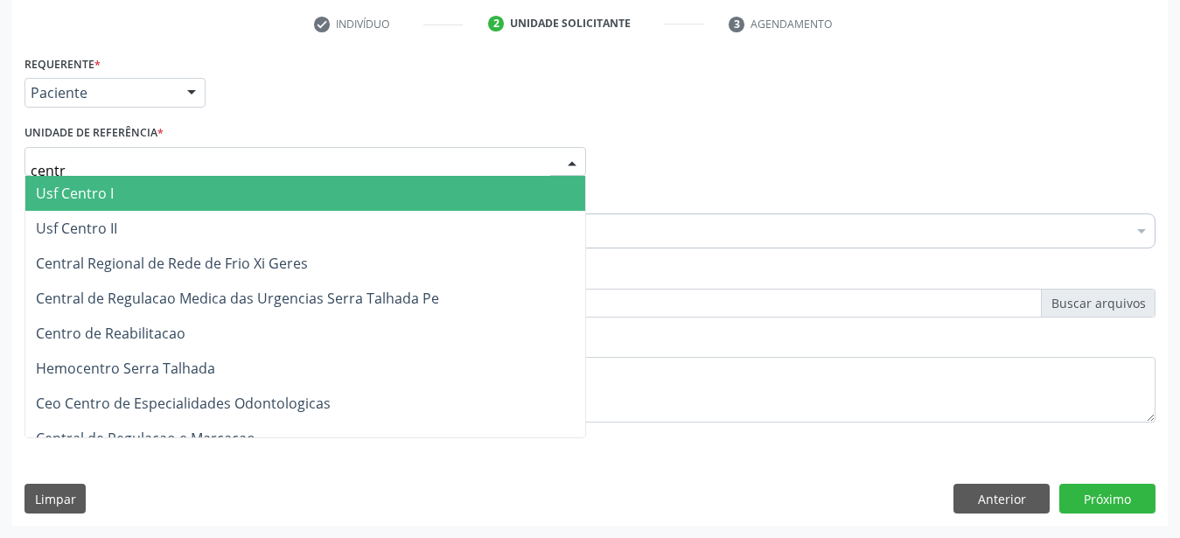
type input "centro"
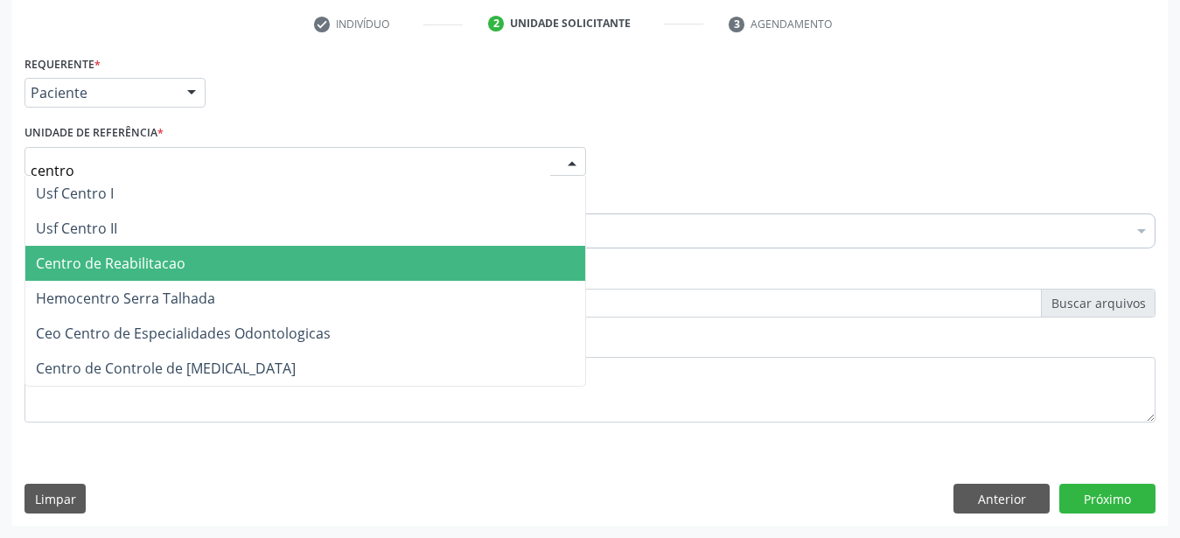
click at [108, 254] on span "Centro de Reabilitacao" at bounding box center [111, 263] width 150 height 19
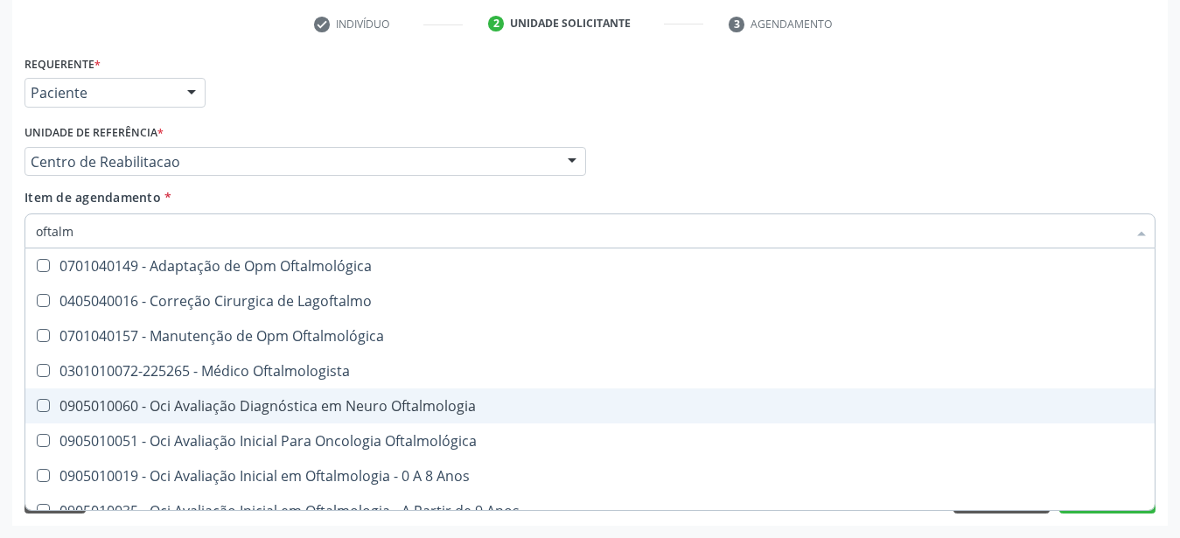
type input "oftalmo"
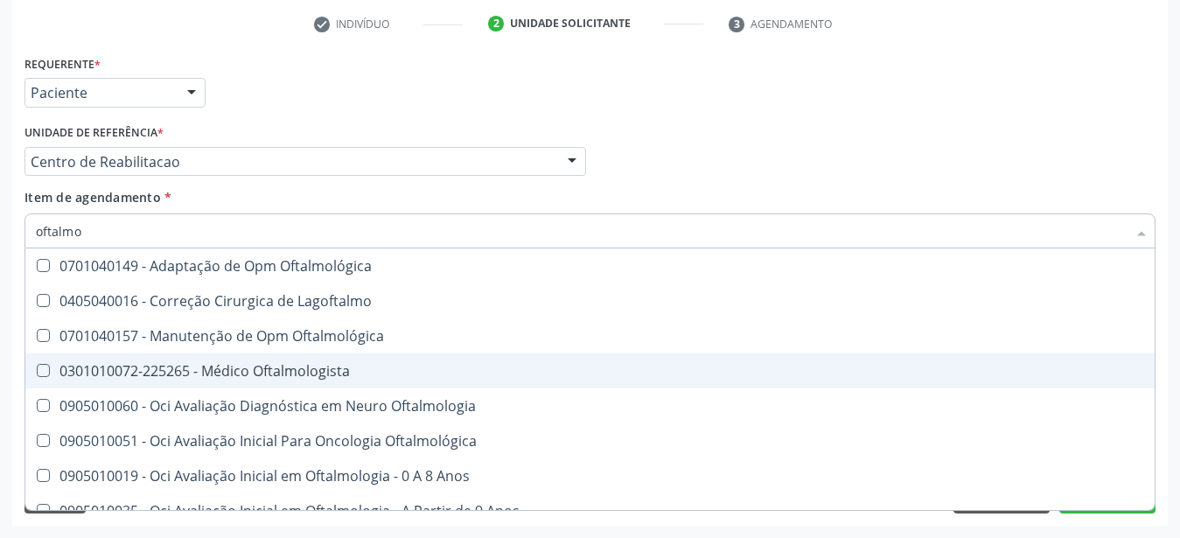
click at [316, 364] on div "0301010072-225265 - Médico Oftalmologista" at bounding box center [590, 371] width 1108 height 14
checkbox Oftalmologista "true"
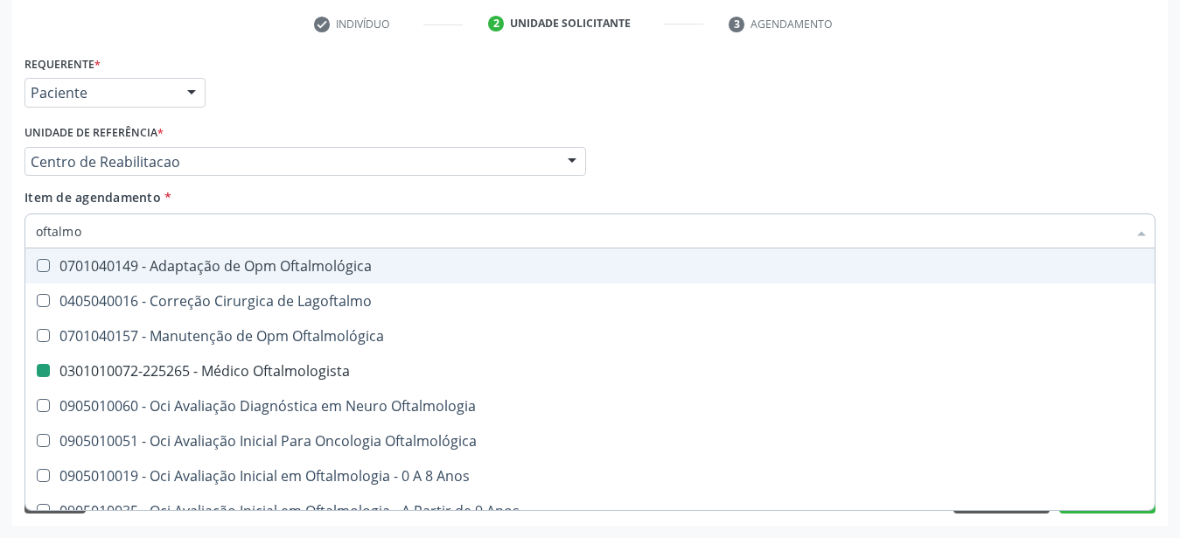
click at [675, 139] on div "Médico Solicitante Por favor, selecione a Unidade de Atendimento primeiro Nenhu…" at bounding box center [590, 154] width 1140 height 68
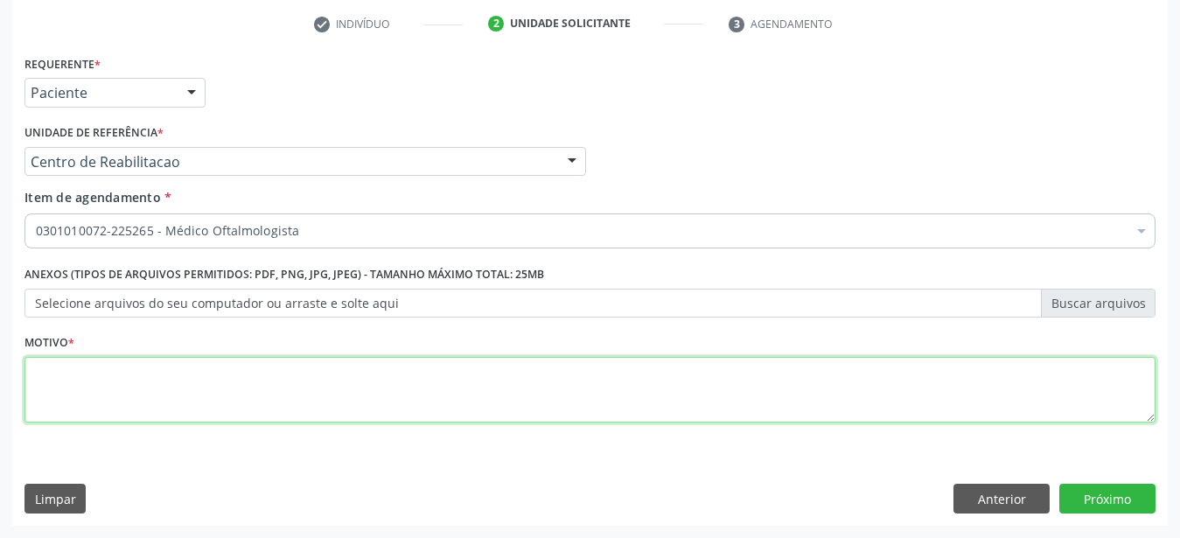
click at [190, 381] on textarea at bounding box center [589, 390] width 1131 height 66
type textarea "...."
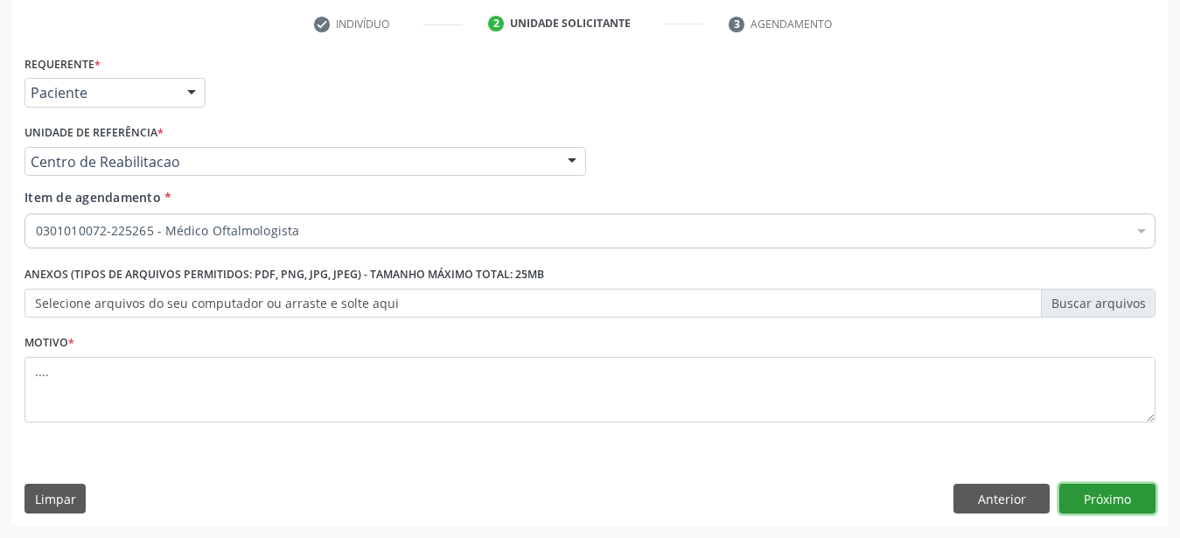
click at [1095, 486] on button "Próximo" at bounding box center [1107, 499] width 96 height 30
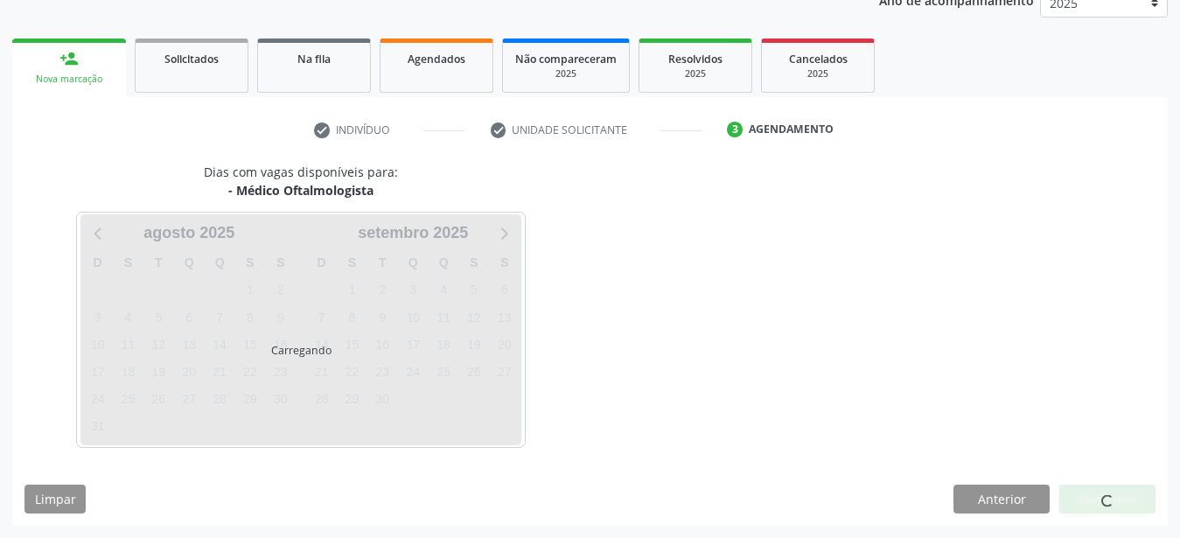
scroll to position [223, 0]
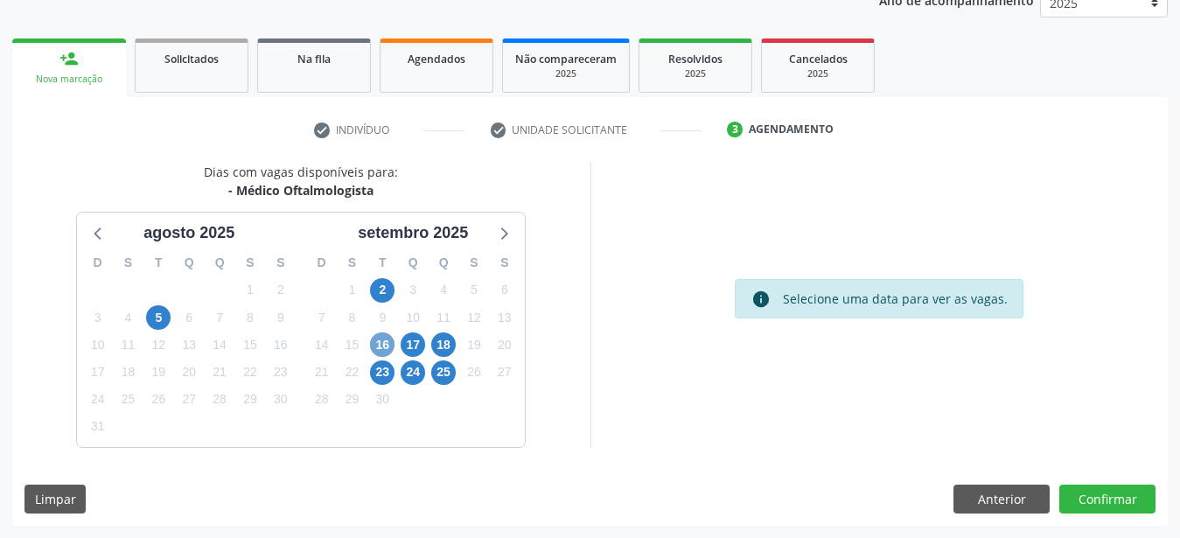
drag, startPoint x: 387, startPoint y: 348, endPoint x: 400, endPoint y: 346, distance: 12.4
click at [387, 347] on span "16" at bounding box center [382, 344] width 24 height 24
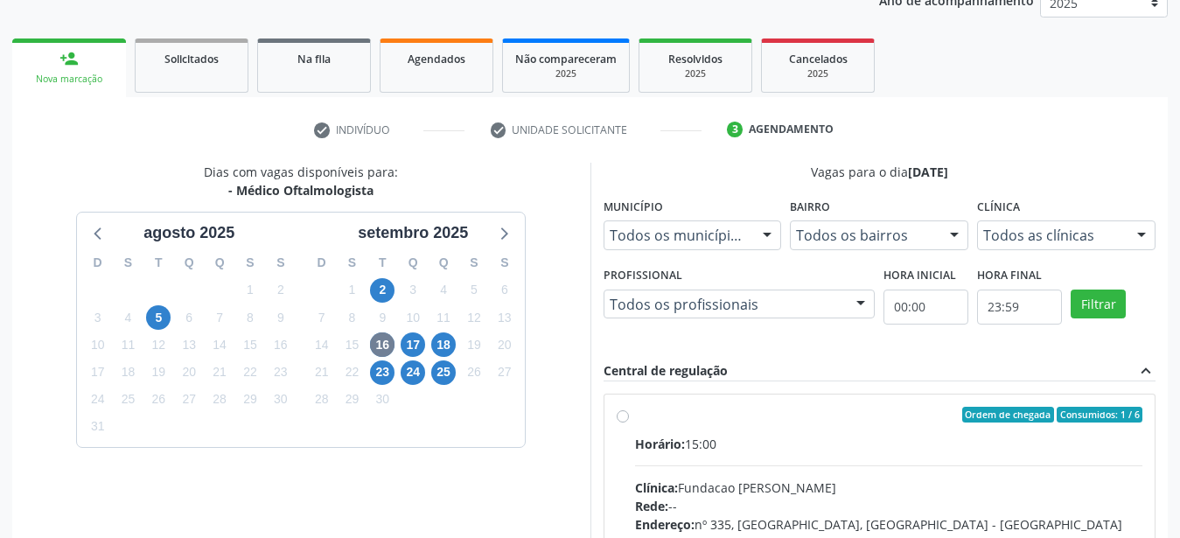
click at [635, 417] on label "Ordem de chegada Consumidos: 1 / 6 Horário: 15:00 Clínica: Fundacao Altino Vent…" at bounding box center [889, 541] width 508 height 269
click at [618, 417] on input "Ordem de chegada Consumidos: 1 / 6 Horário: 15:00 Clínica: Fundacao Altino Vent…" at bounding box center [623, 415] width 12 height 16
radio input "true"
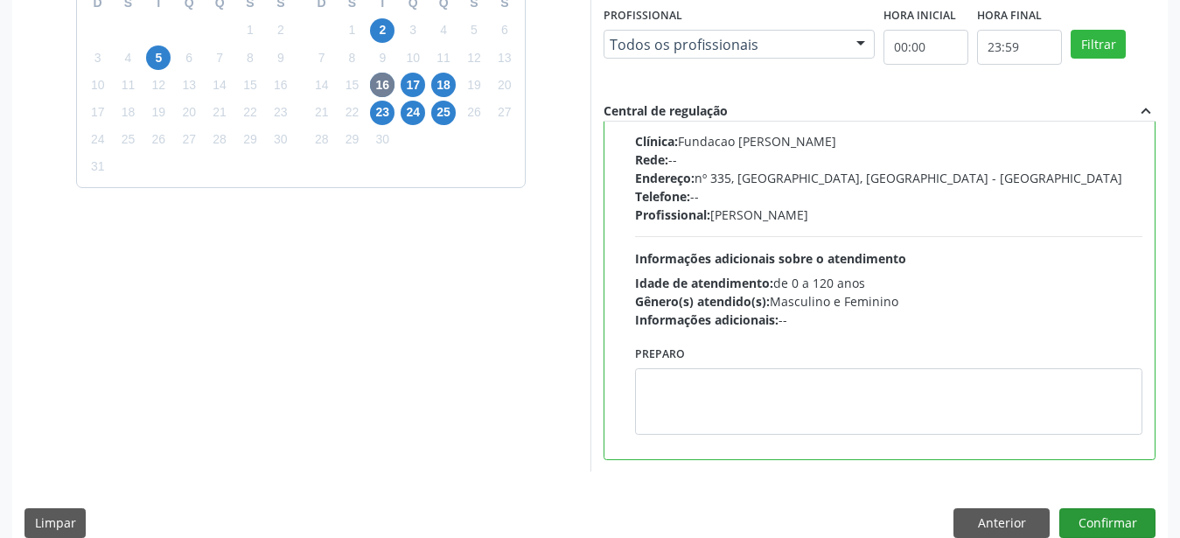
scroll to position [506, 0]
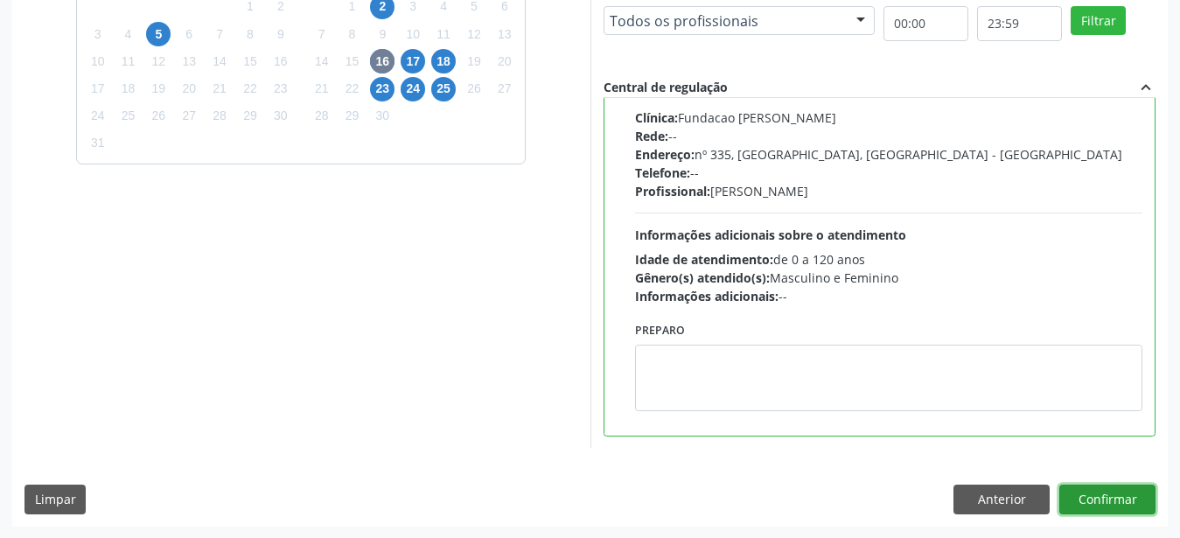
click at [1109, 493] on button "Confirmar" at bounding box center [1107, 500] width 96 height 30
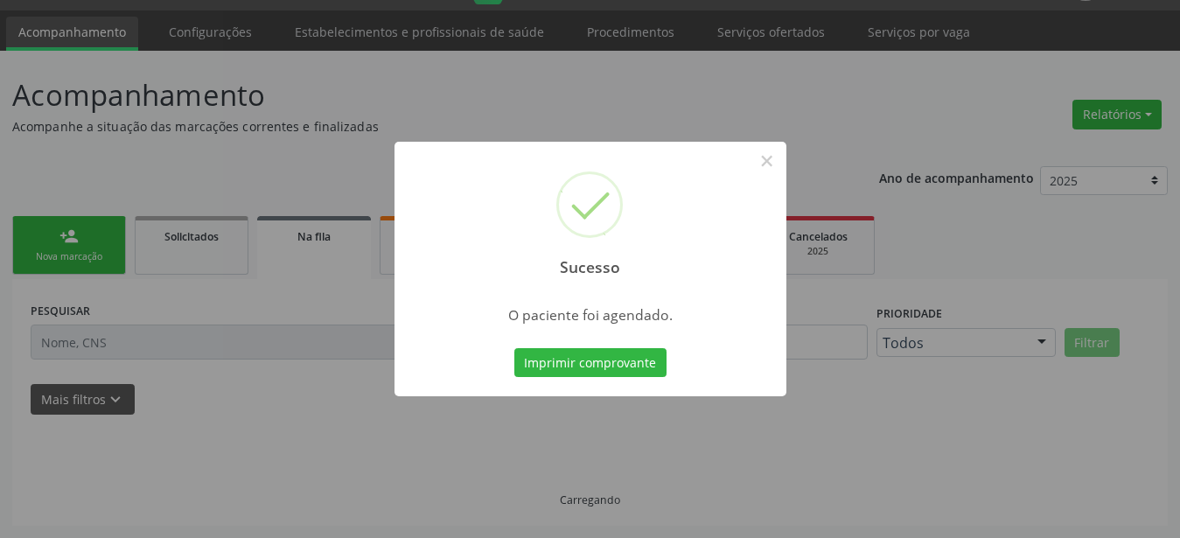
scroll to position [45, 0]
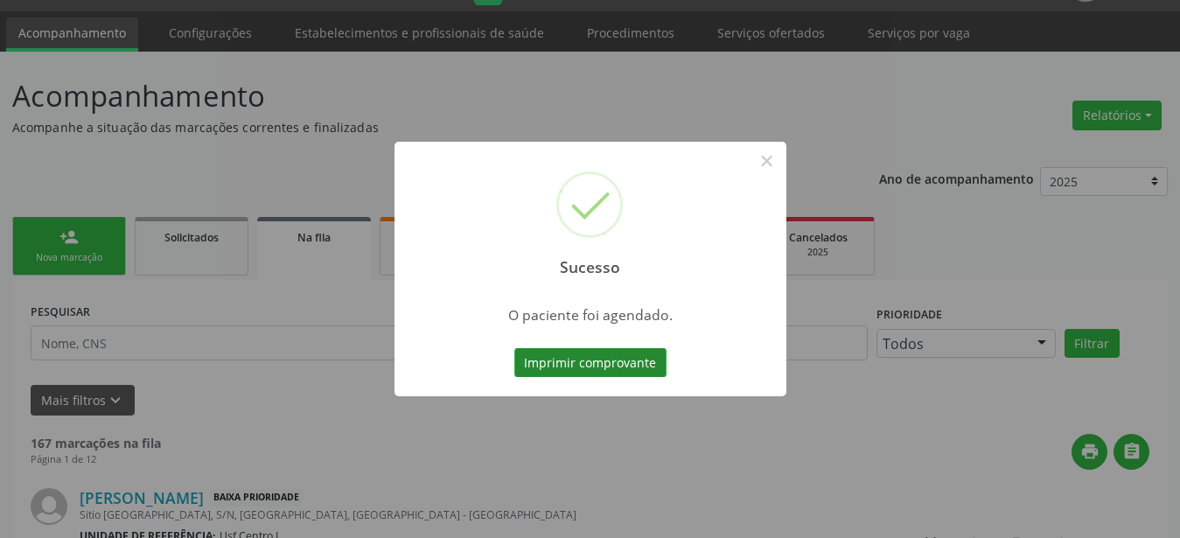
click at [548, 360] on button "Imprimir comprovante" at bounding box center [590, 363] width 152 height 30
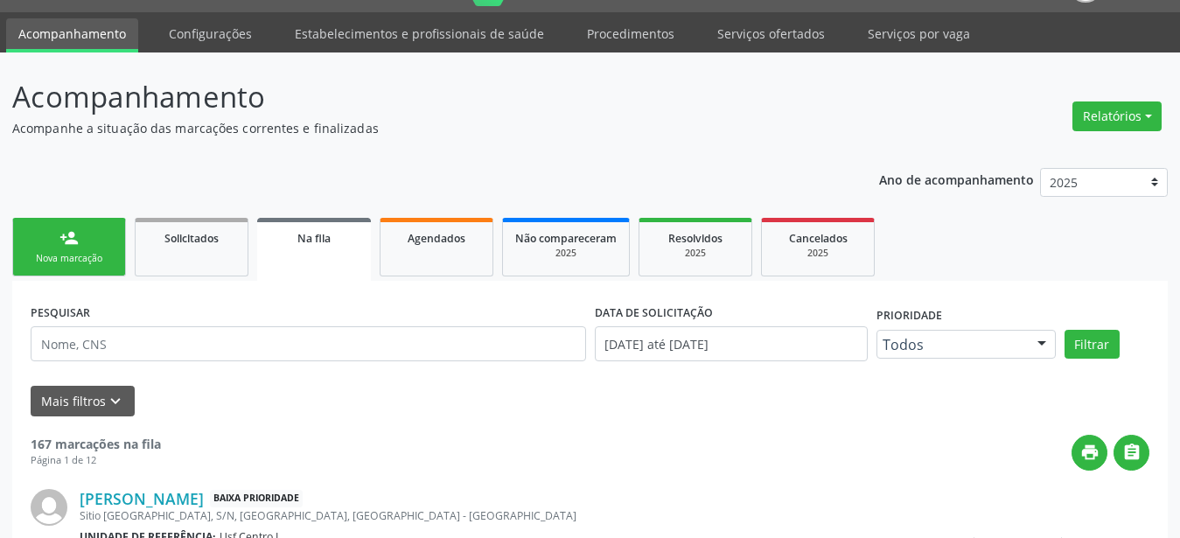
scroll to position [0, 0]
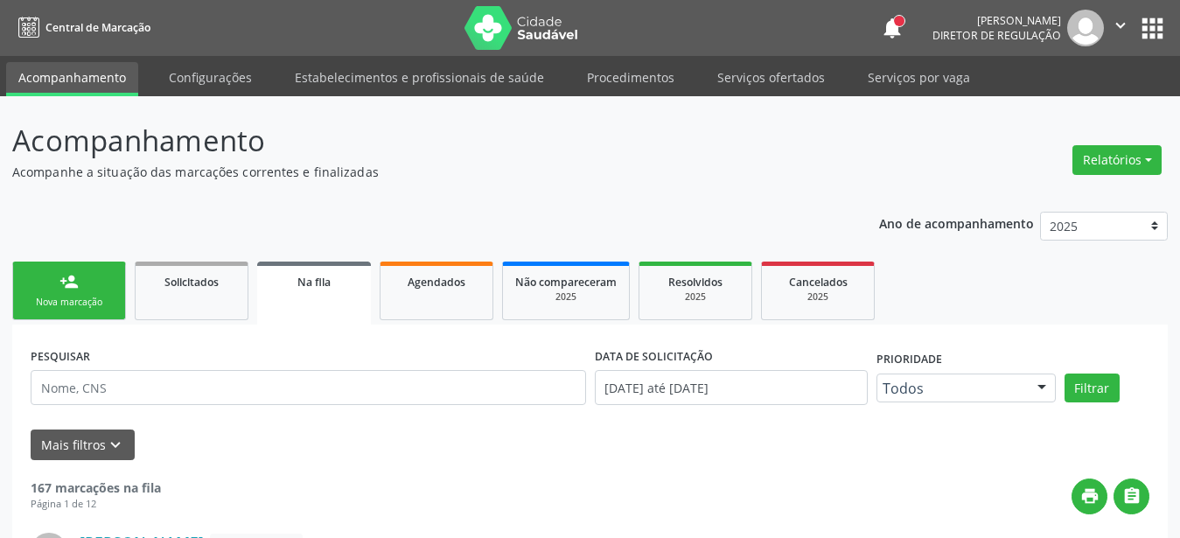
click at [1144, 20] on button "apps" at bounding box center [1152, 28] width 31 height 31
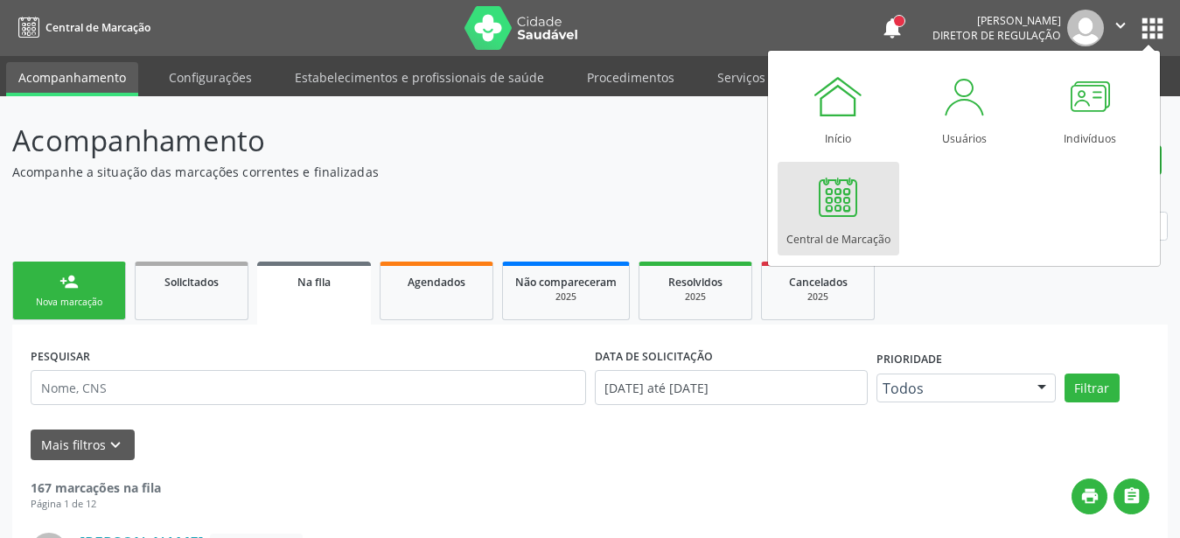
click at [876, 187] on link "Central de Marcação" at bounding box center [839, 209] width 122 height 94
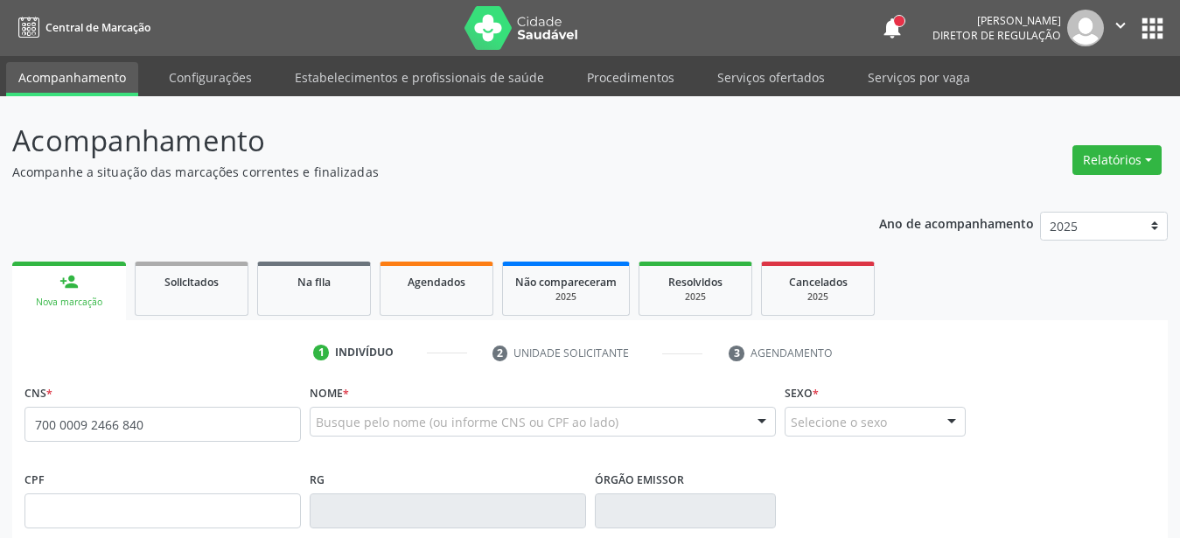
type input "700 0009 2466 8401"
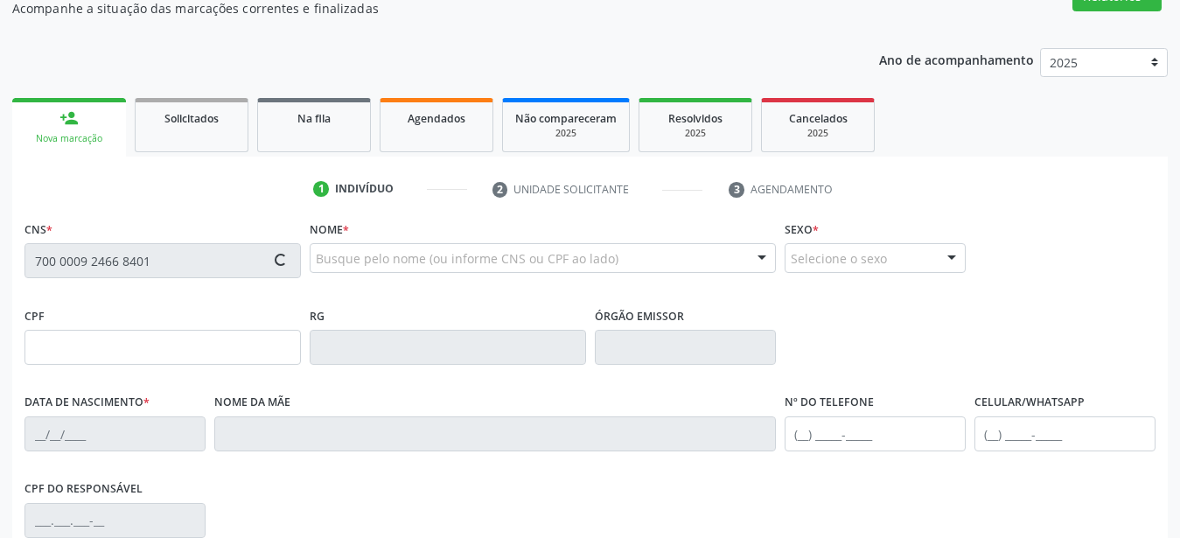
type input "588.154.144-87"
type input "[DATE]"
type input "[PERSON_NAME]"
type input "[PHONE_NUMBER]"
type input "67"
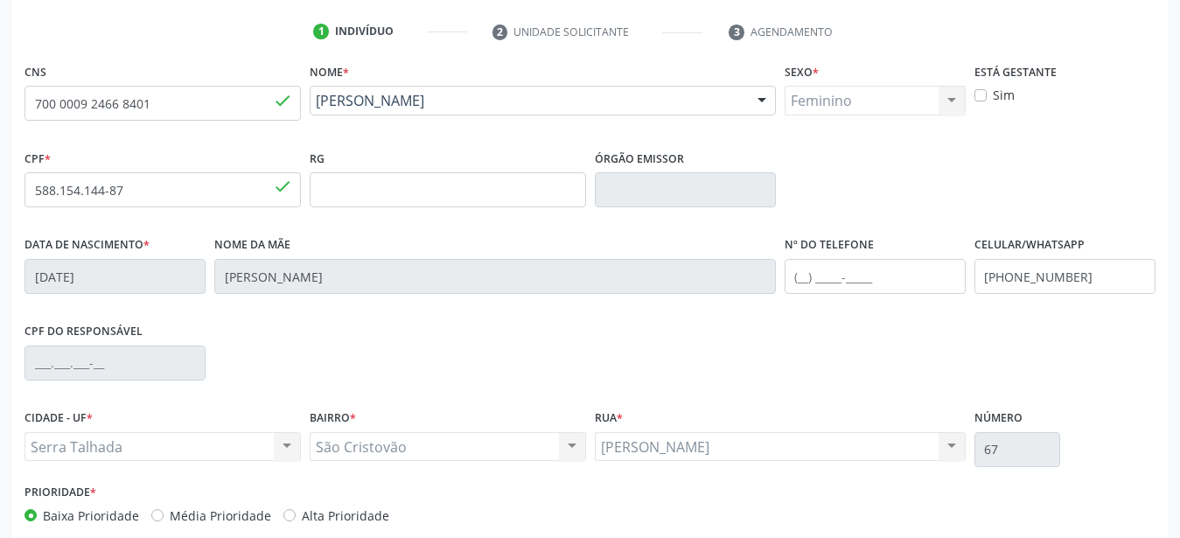
scroll to position [357, 0]
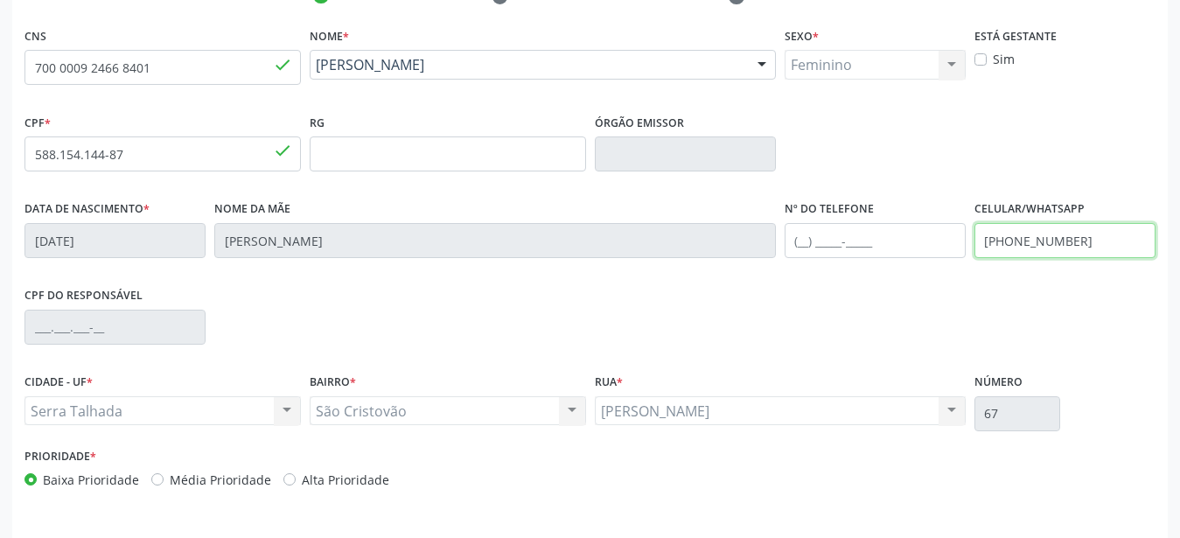
drag, startPoint x: 1088, startPoint y: 242, endPoint x: 839, endPoint y: 254, distance: 249.6
click at [974, 255] on input "[PHONE_NUMBER]" at bounding box center [1064, 240] width 181 height 35
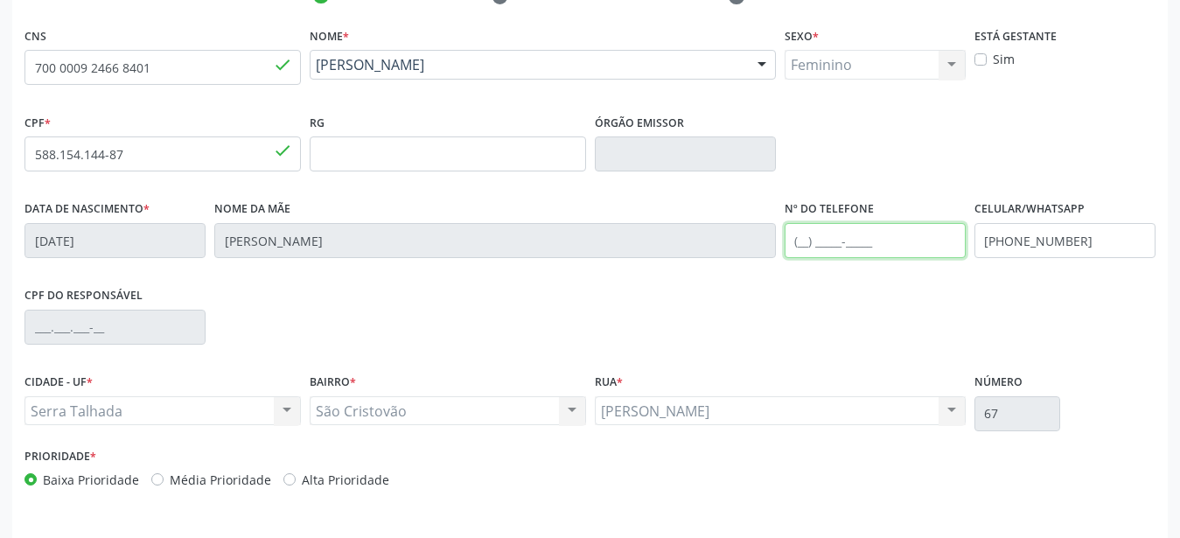
click at [843, 256] on input "text" at bounding box center [875, 240] width 181 height 35
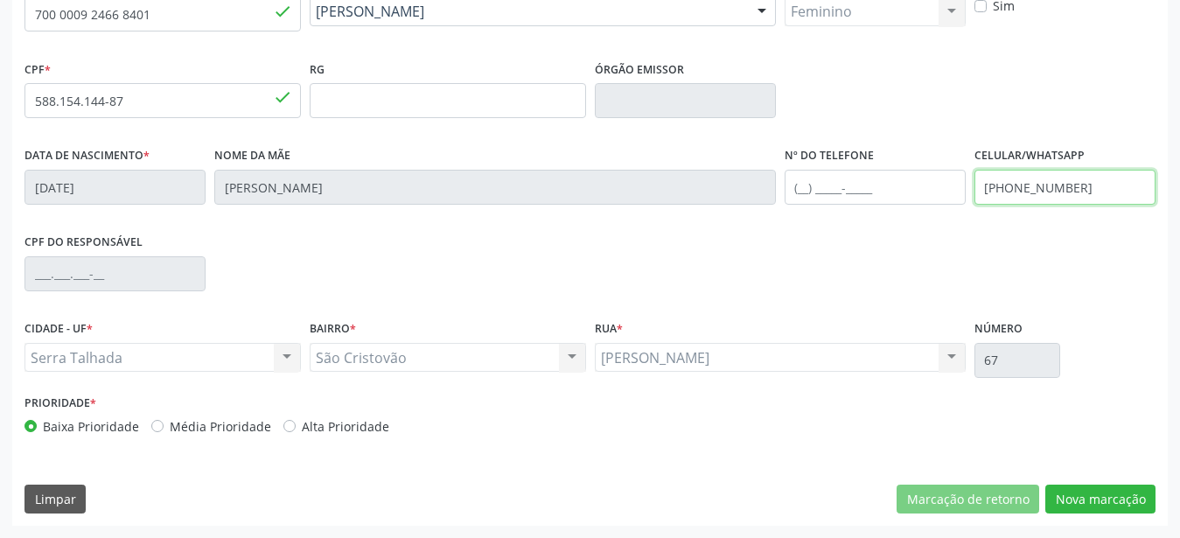
drag, startPoint x: 1112, startPoint y: 184, endPoint x: 814, endPoint y: 200, distance: 297.9
click at [974, 200] on input "(87) 99936-1834" at bounding box center [1064, 187] width 181 height 35
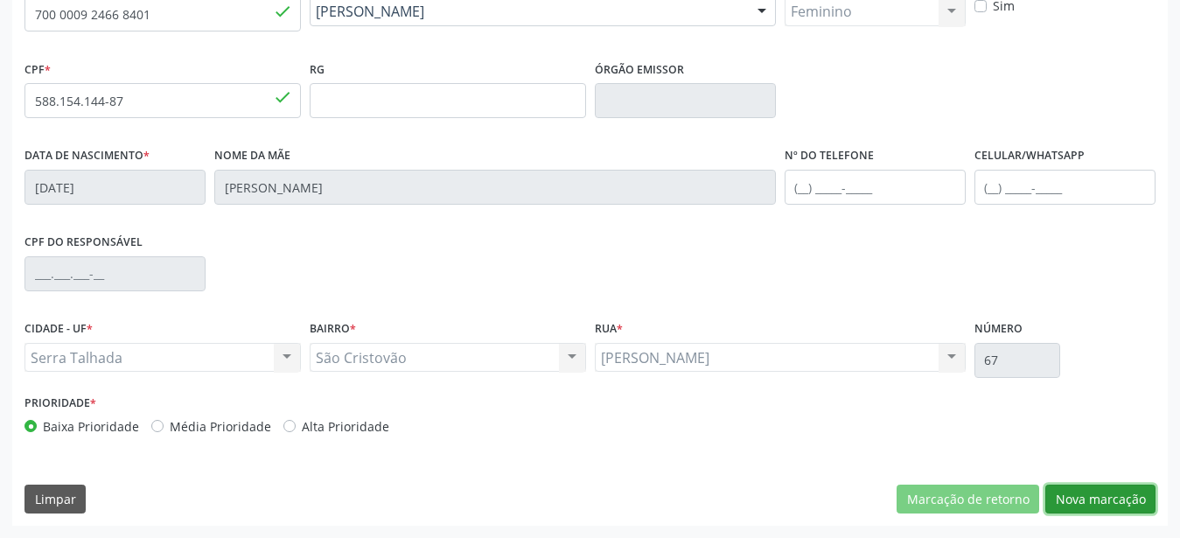
drag, startPoint x: 1142, startPoint y: 501, endPoint x: 1027, endPoint y: 483, distance: 116.9
click at [1142, 500] on button "Nova marcação" at bounding box center [1100, 500] width 110 height 30
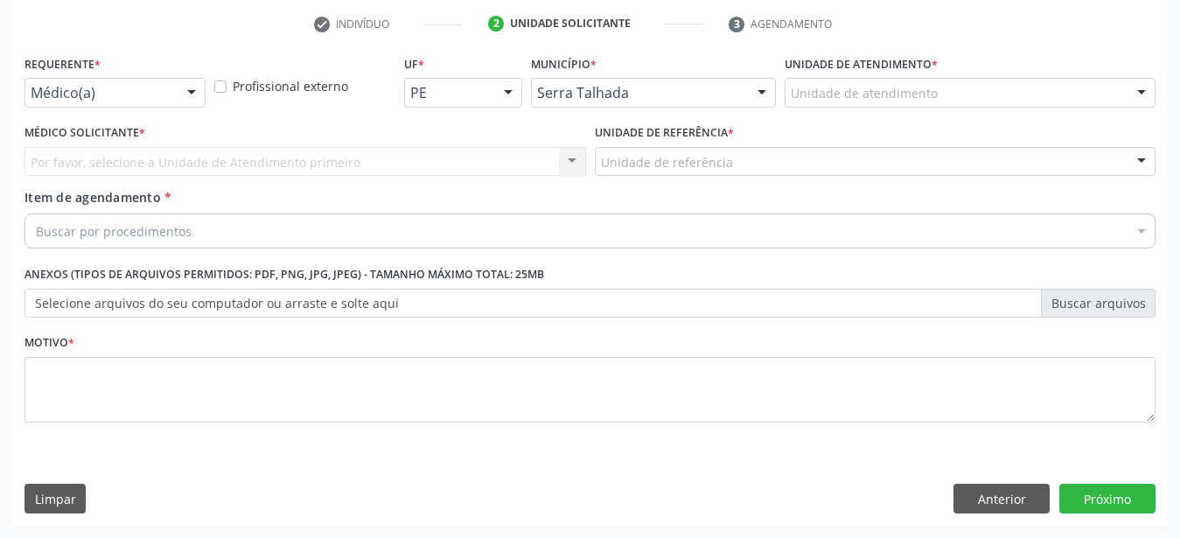
scroll to position [343, 0]
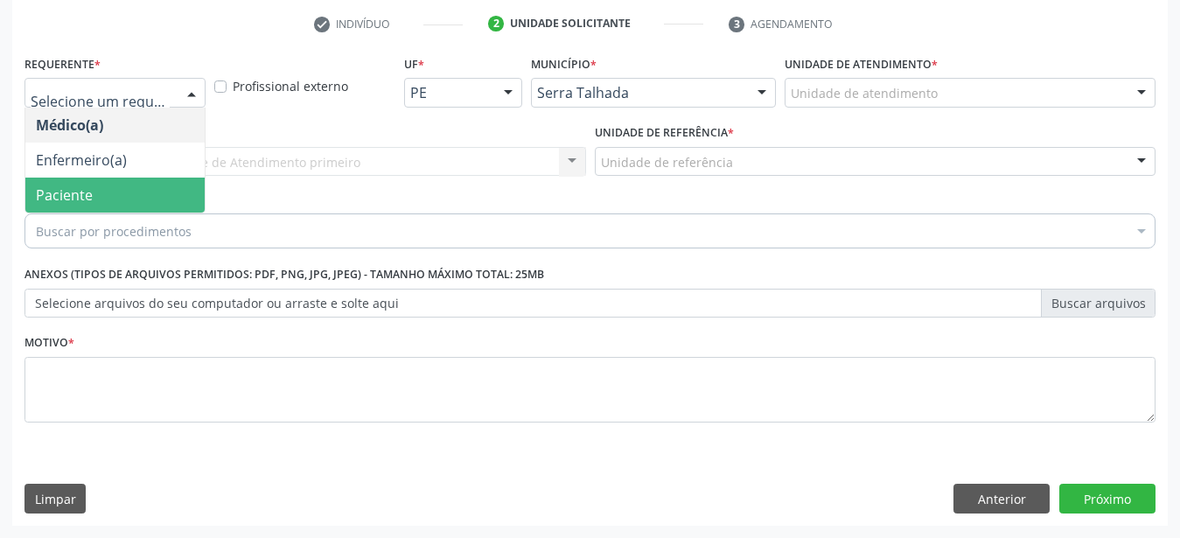
click at [94, 186] on span "Paciente" at bounding box center [114, 195] width 179 height 35
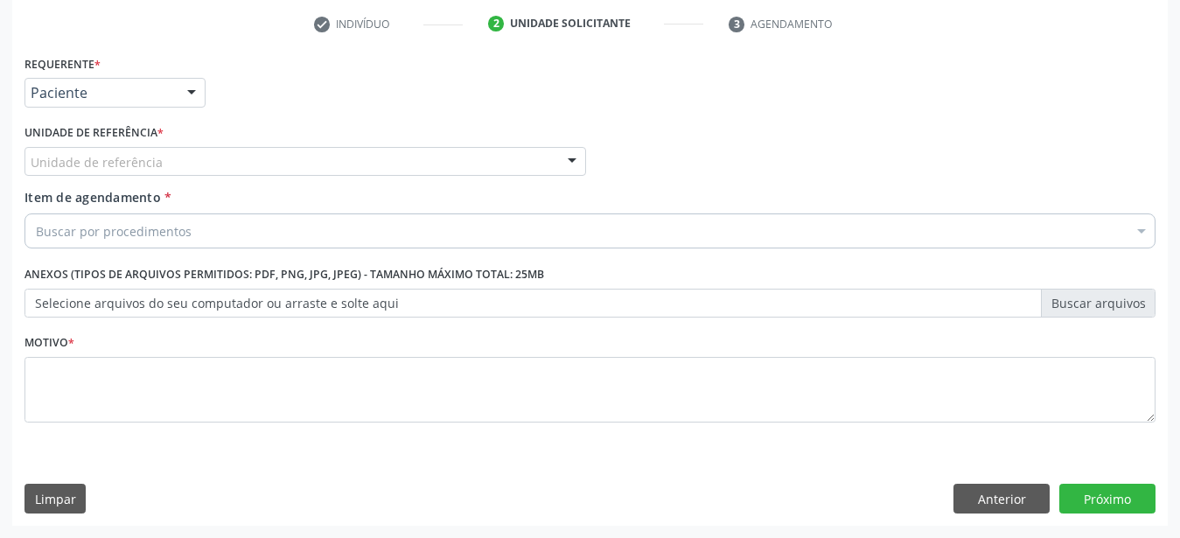
click at [114, 147] on div "Unidade de referência" at bounding box center [305, 162] width 562 height 30
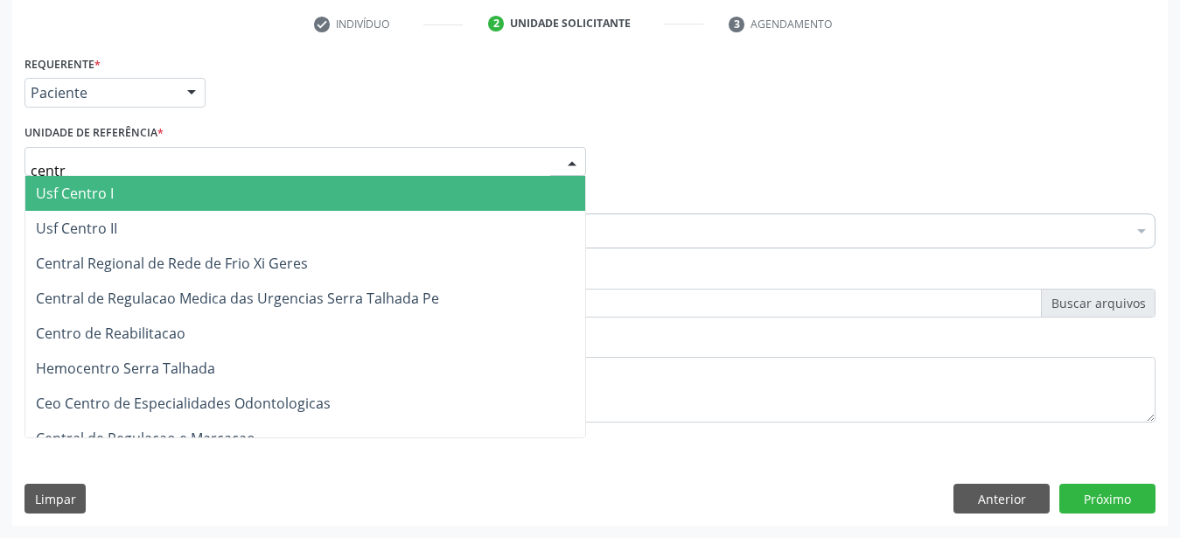
type input "centro"
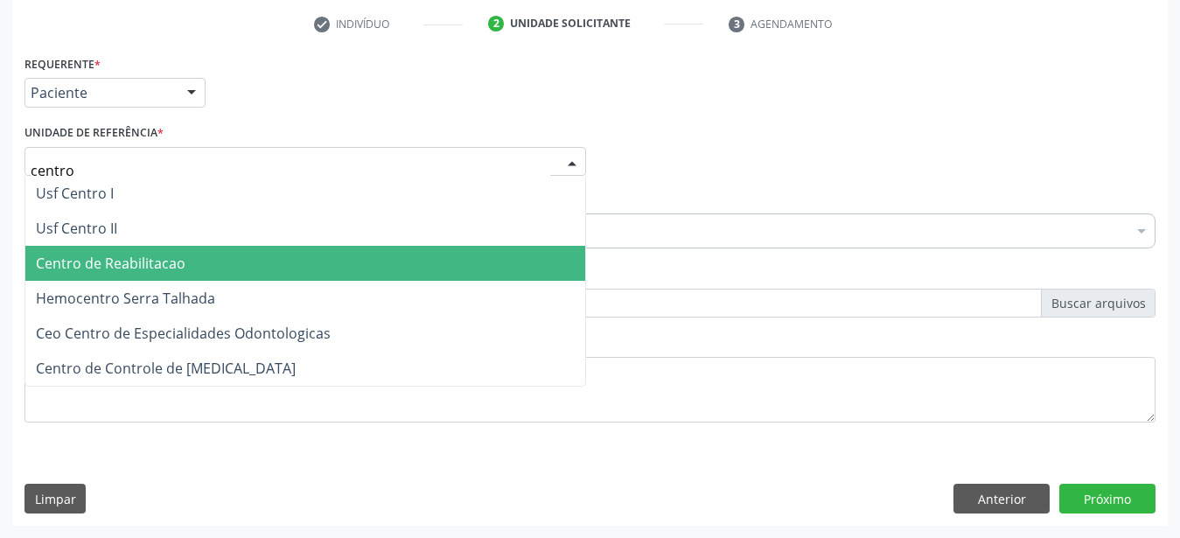
click at [117, 255] on span "Centro de Reabilitacao" at bounding box center [111, 263] width 150 height 19
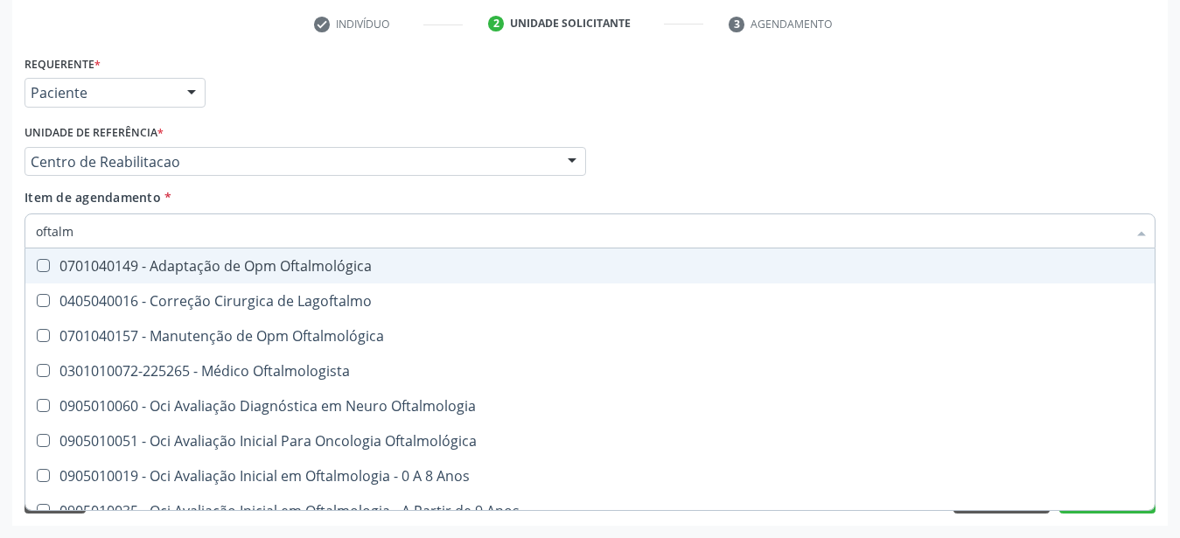
type input "oftalmo"
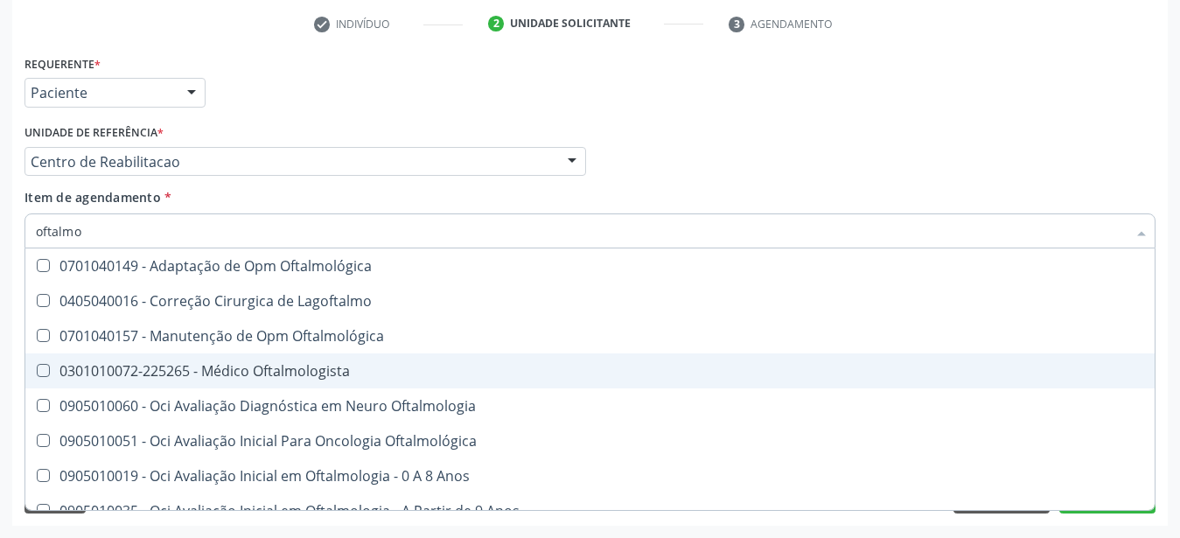
click at [213, 353] on span "0301010072-225265 - Médico Oftalmologista" at bounding box center [589, 370] width 1129 height 35
checkbox Oftalmologista "true"
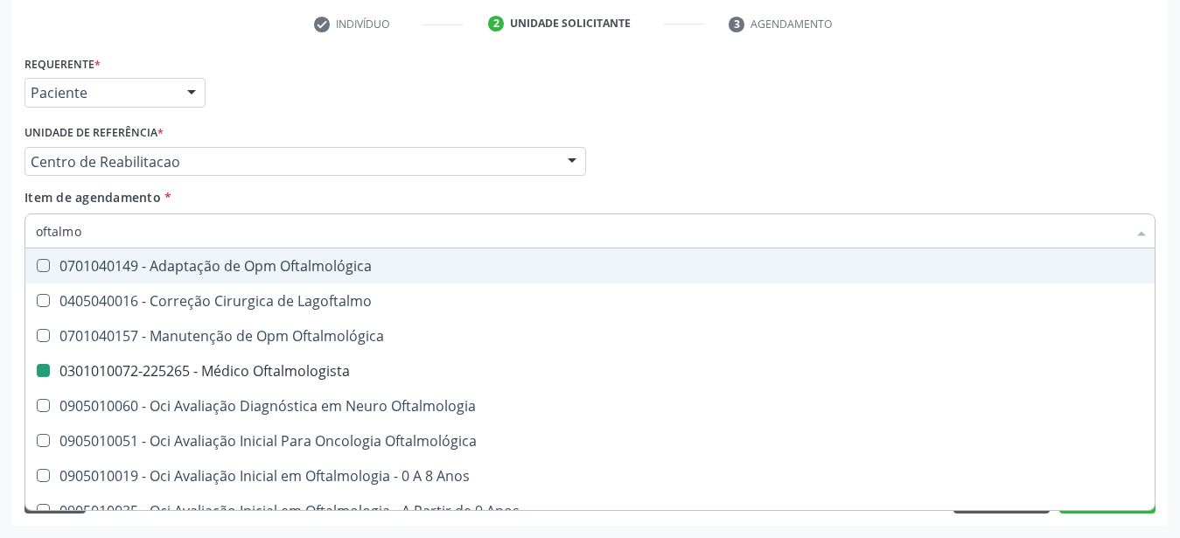
drag, startPoint x: 749, startPoint y: 154, endPoint x: 338, endPoint y: 308, distance: 439.0
click at [750, 153] on div "Médico Solicitante Por favor, selecione a Unidade de Atendimento primeiro Nenhu…" at bounding box center [590, 154] width 1140 height 68
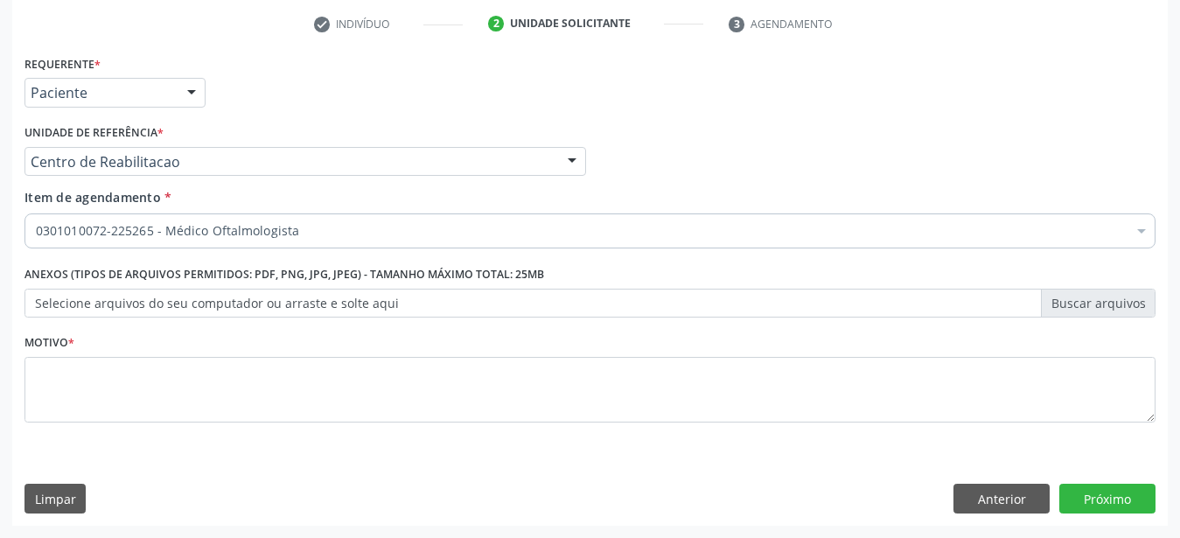
scroll to position [0, 0]
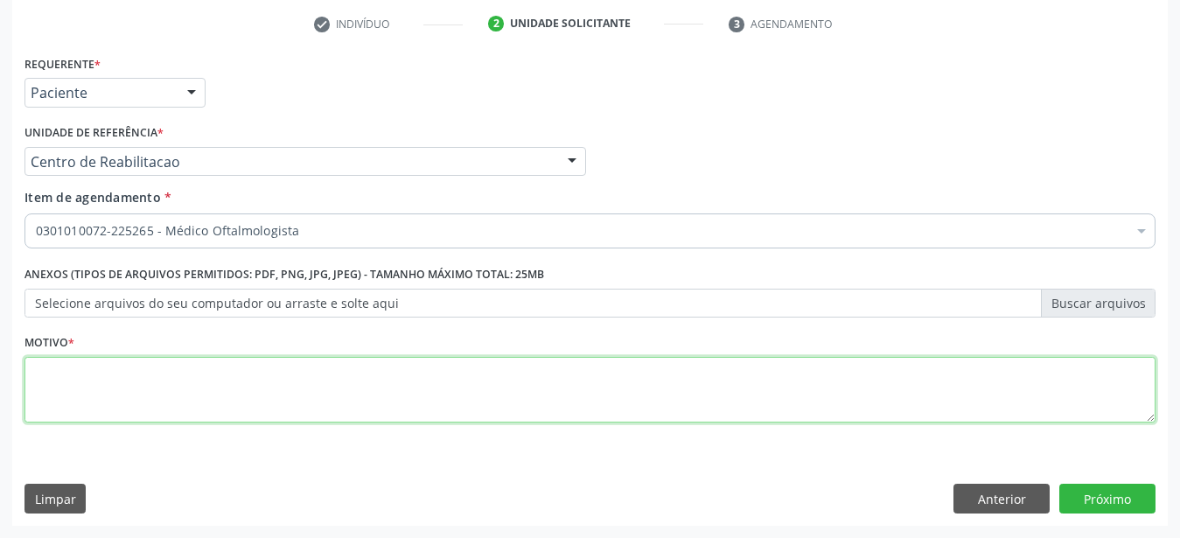
click at [266, 387] on textarea at bounding box center [589, 390] width 1131 height 66
type textarea "..."
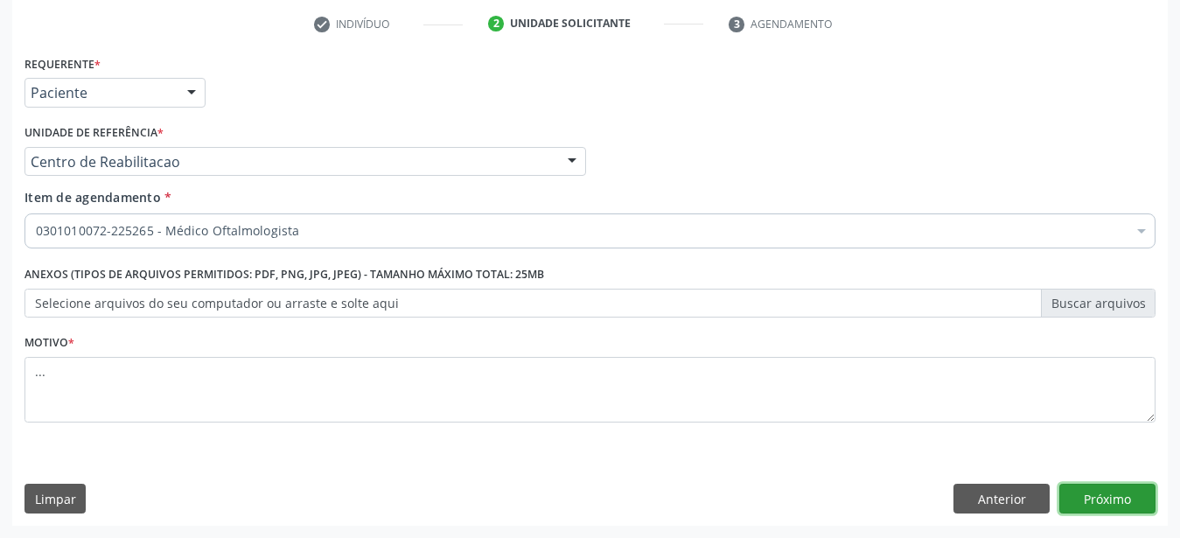
click at [1103, 506] on button "Próximo" at bounding box center [1107, 499] width 96 height 30
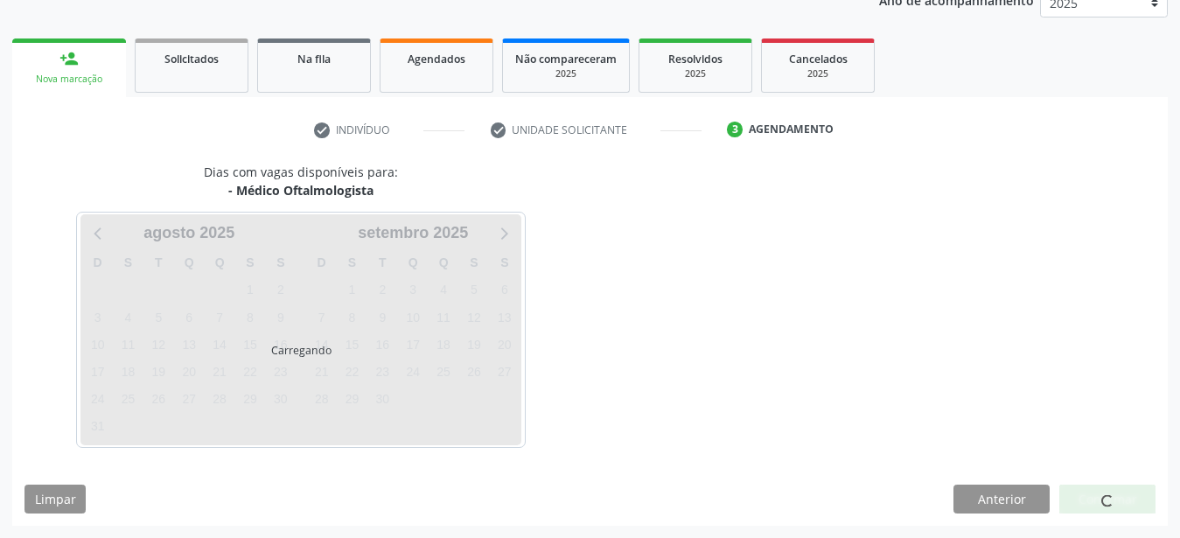
scroll to position [223, 0]
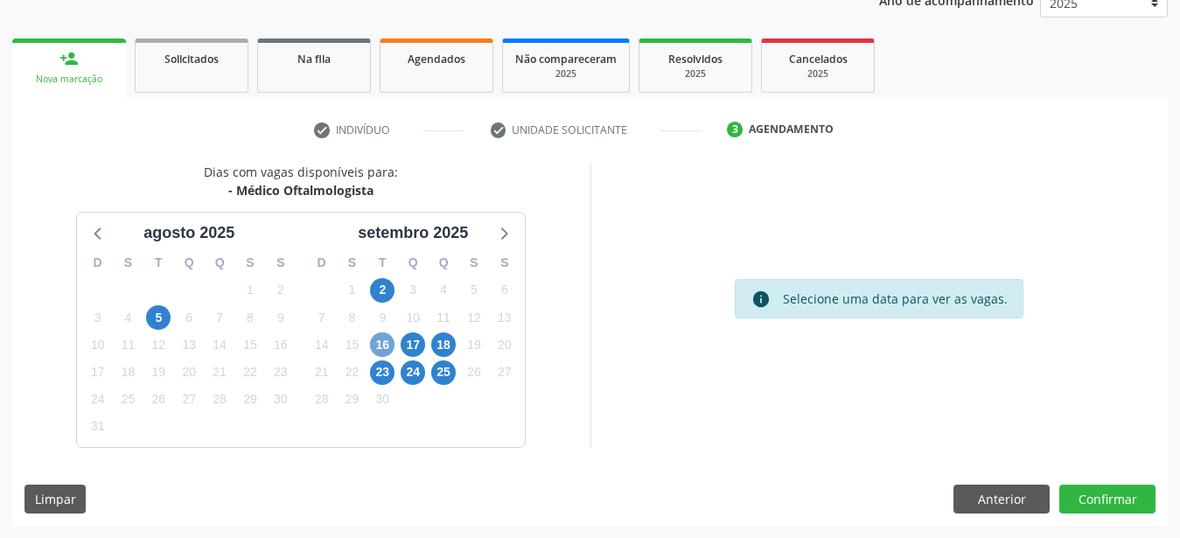
click at [378, 343] on span "16" at bounding box center [382, 344] width 24 height 24
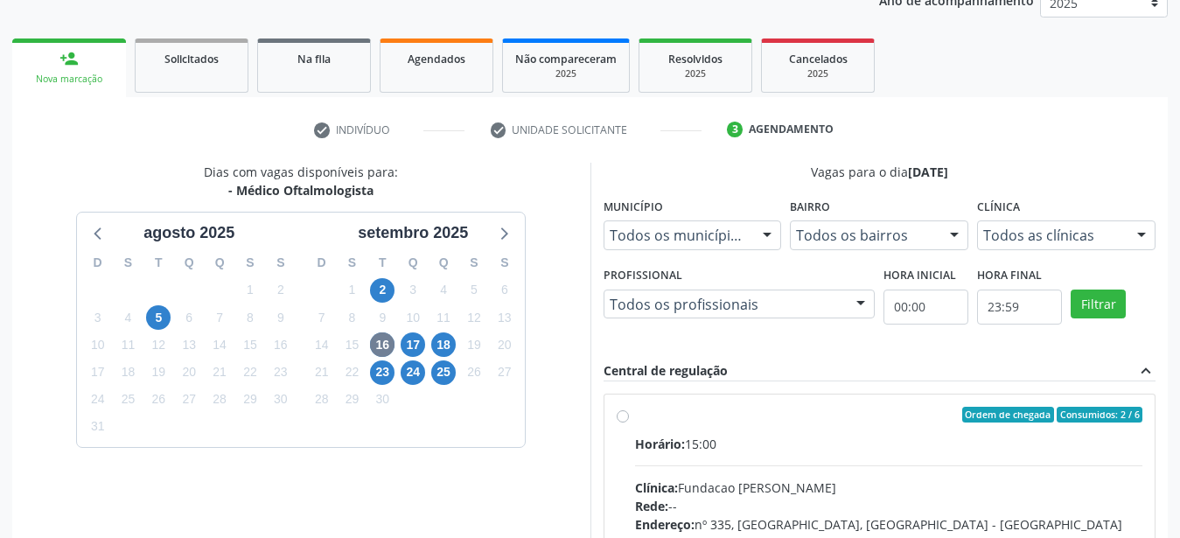
click at [625, 407] on div "Ordem de chegada Consumidos: 2 / 6 Horário: 15:00 Clínica: Fundacao Altino Vent…" at bounding box center [879, 540] width 551 height 293
radio input "true"
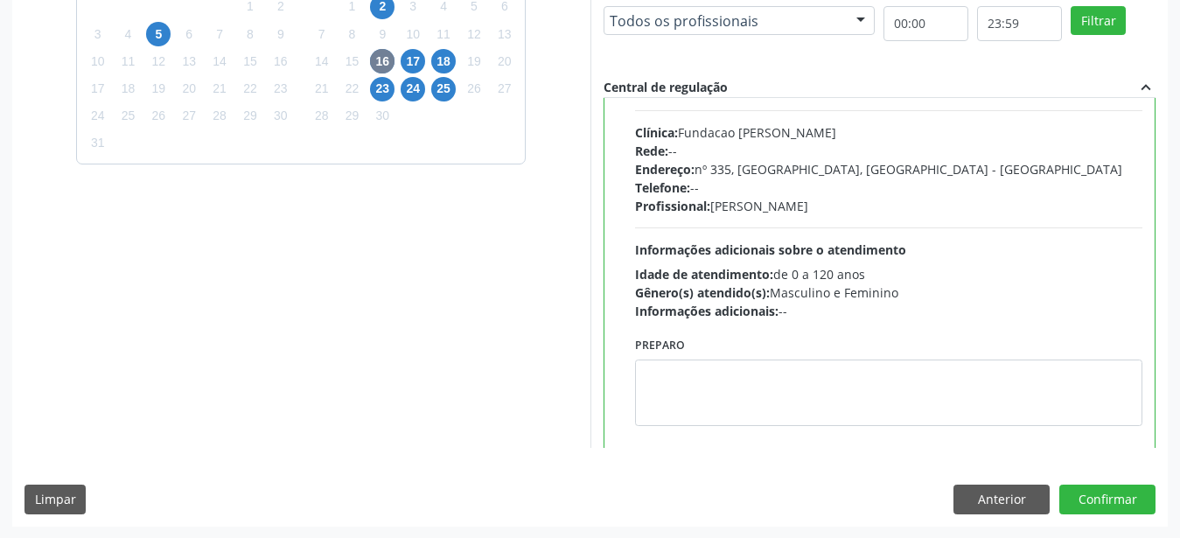
scroll to position [87, 0]
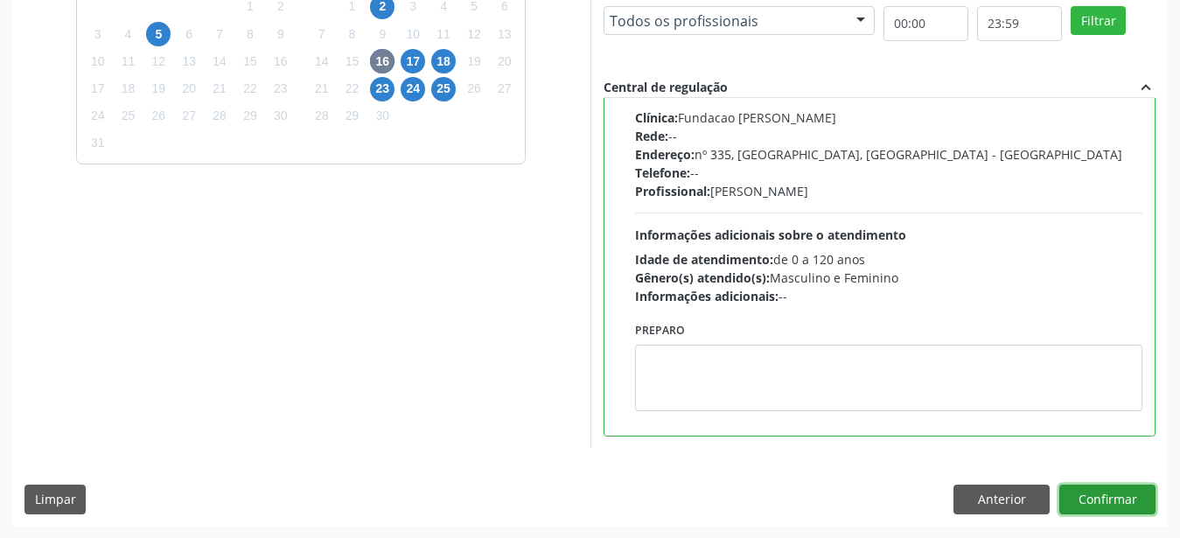
click at [1100, 494] on button "Confirmar" at bounding box center [1107, 500] width 96 height 30
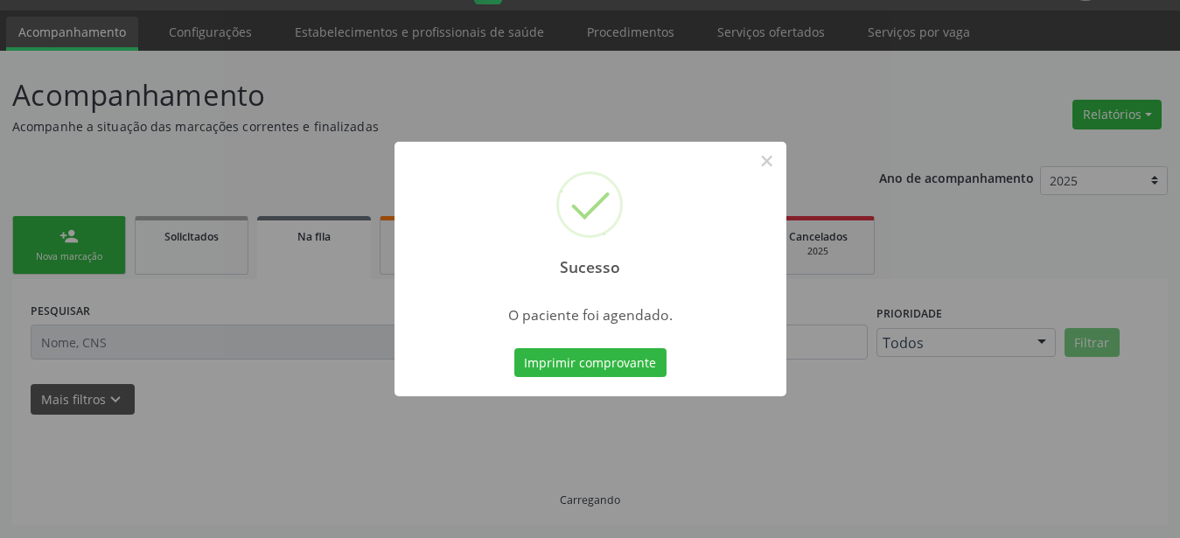
scroll to position [45, 0]
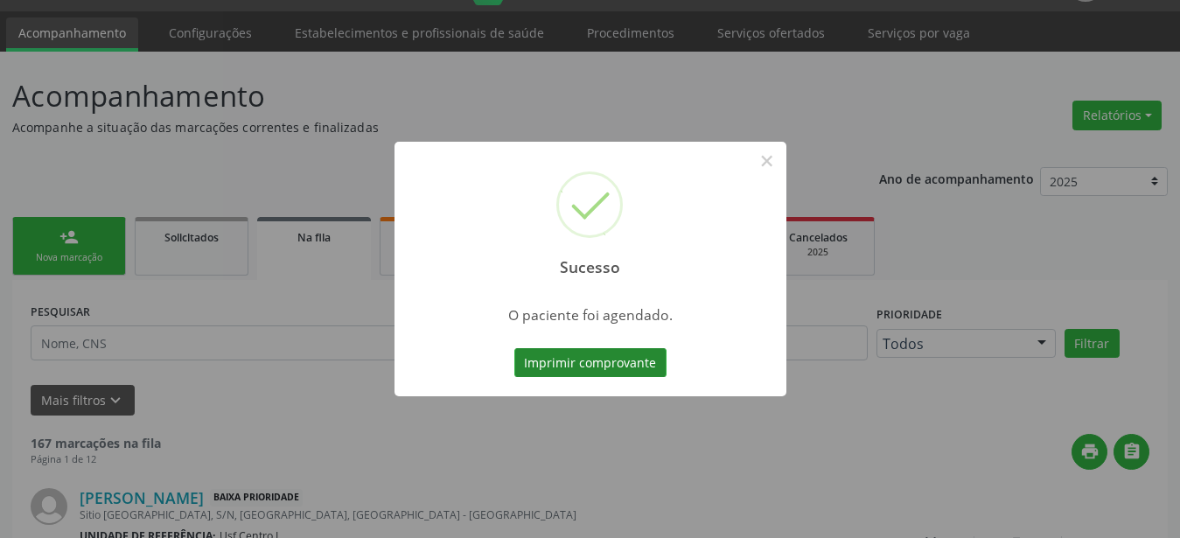
click at [599, 352] on button "Imprimir comprovante" at bounding box center [590, 363] width 152 height 30
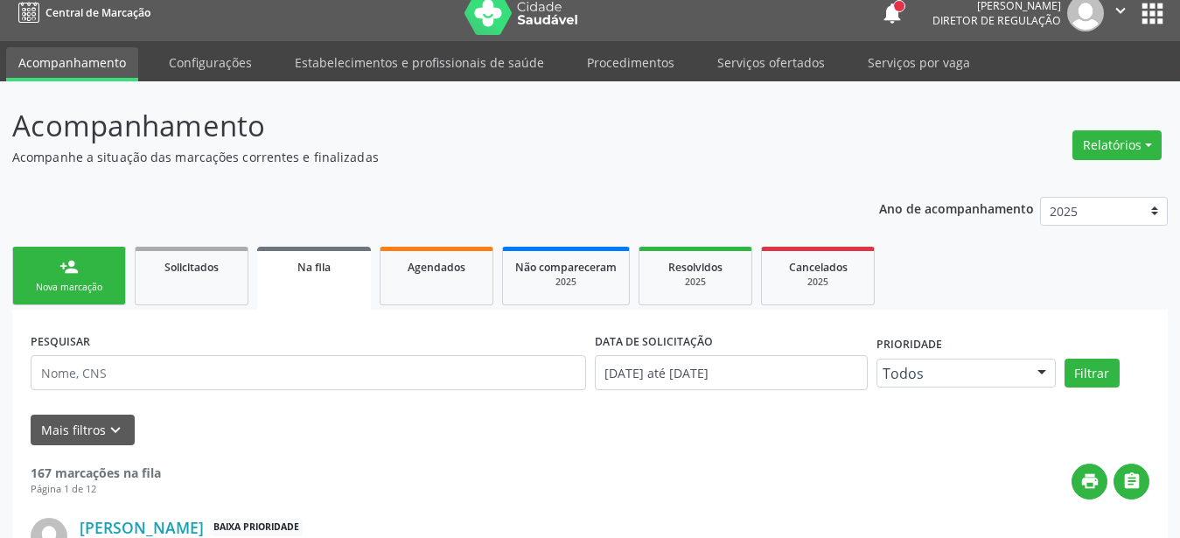
scroll to position [0, 0]
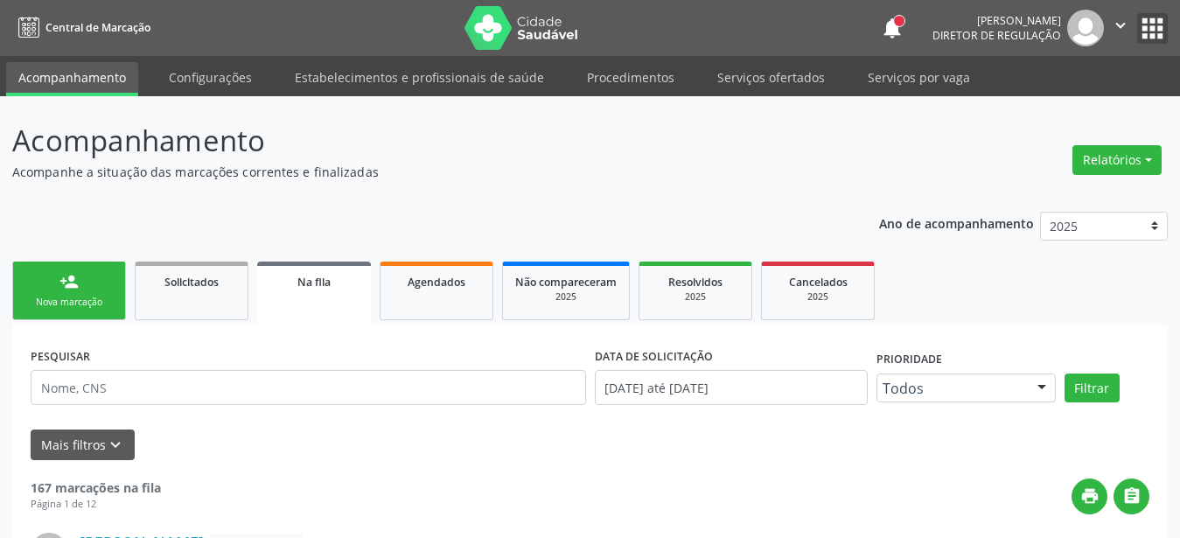
drag, startPoint x: 1160, startPoint y: 28, endPoint x: 1136, endPoint y: 44, distance: 28.4
click at [1159, 29] on button "apps" at bounding box center [1152, 28] width 31 height 31
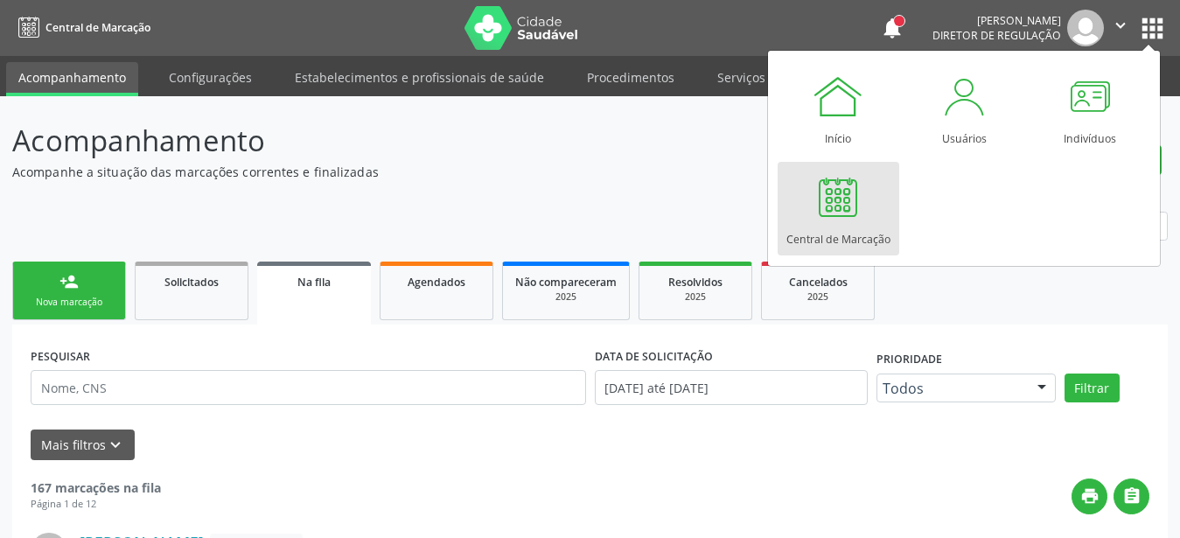
click at [874, 205] on link "Central de Marcação" at bounding box center [839, 209] width 122 height 94
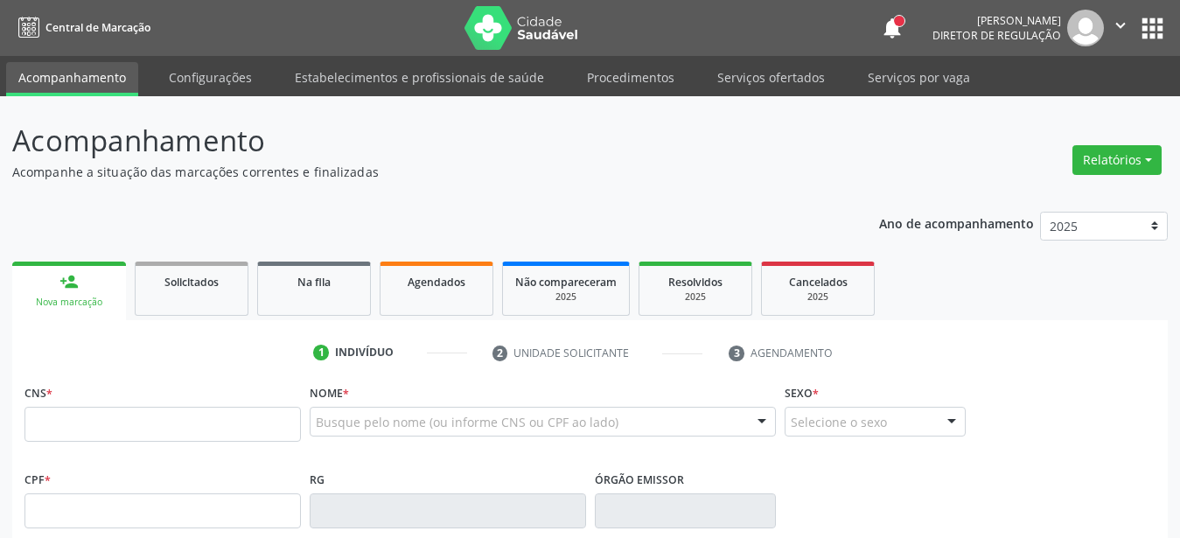
drag, startPoint x: 0, startPoint y: 0, endPoint x: 422, endPoint y: 429, distance: 601.8
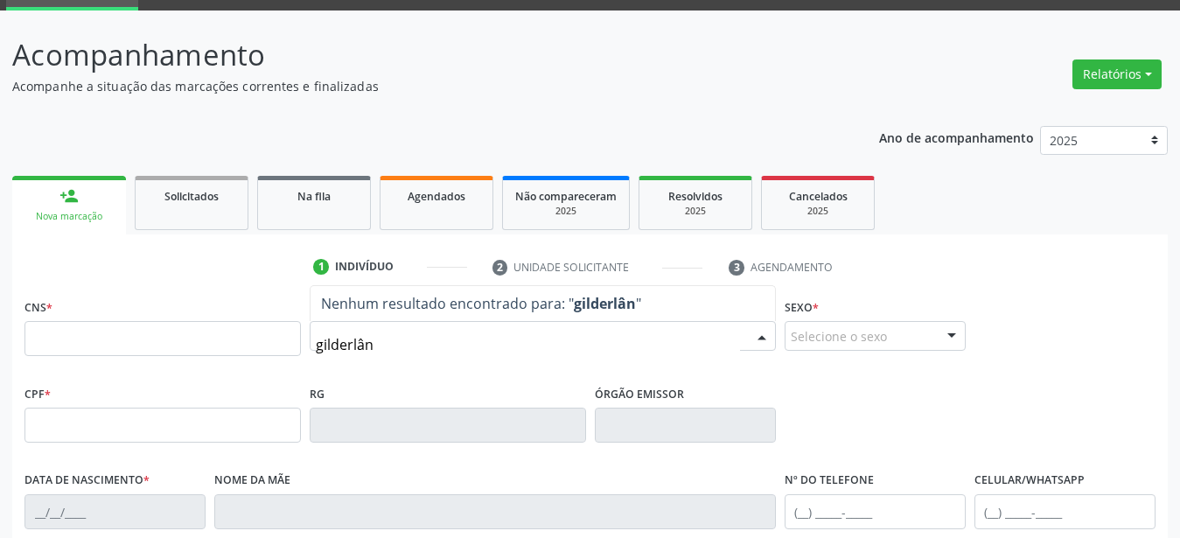
scroll to position [89, 0]
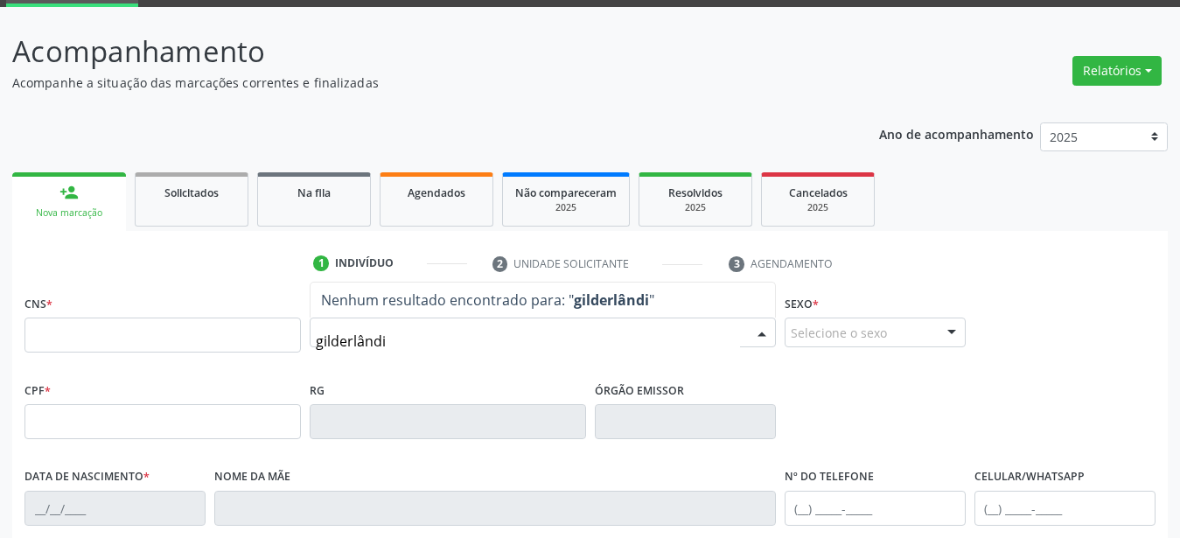
type input "[GEOGRAPHIC_DATA]"
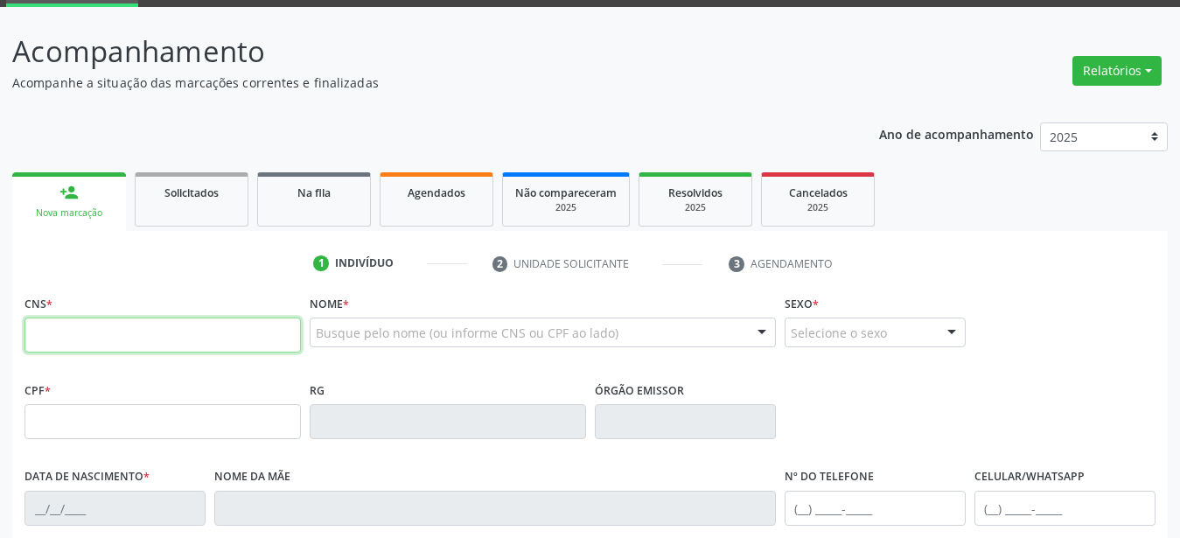
paste input "702 6002 4688 2447"
type input "702 6002 4688 2447"
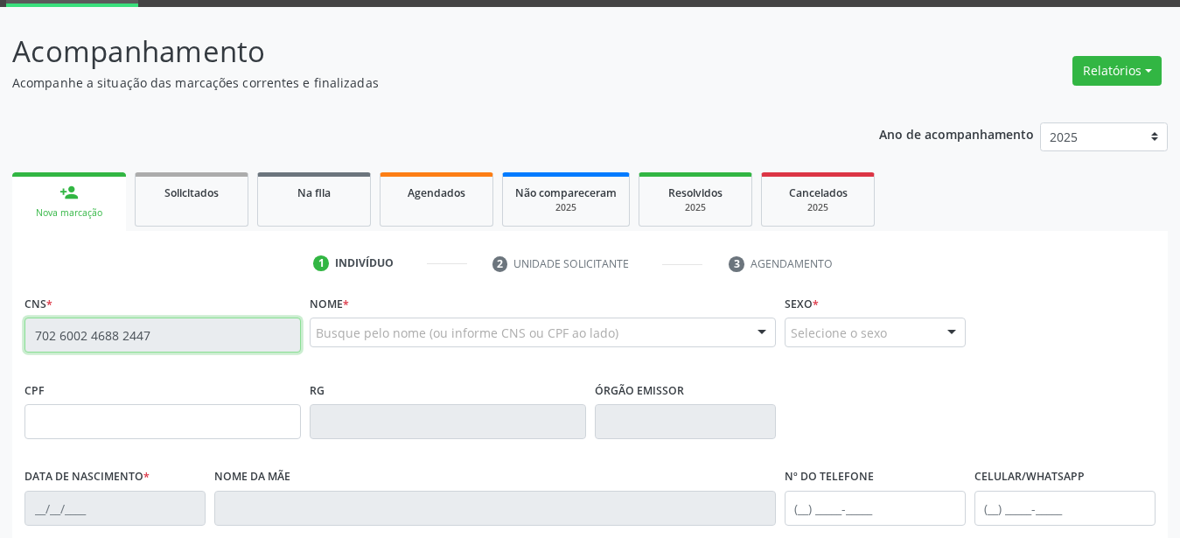
scroll to position [178, 0]
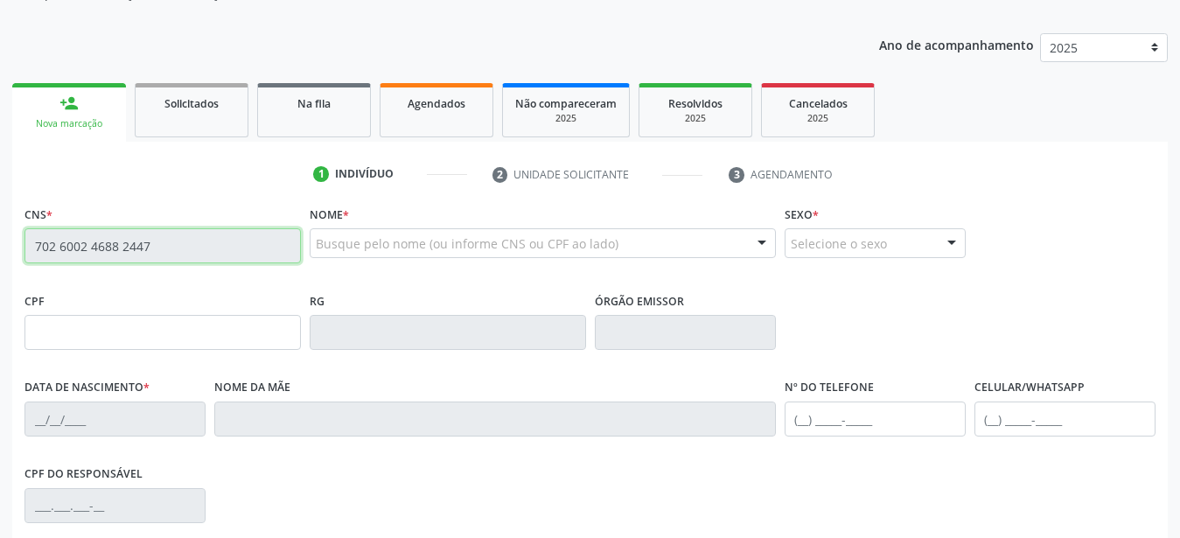
type input "116.429.214-59"
type input "24/06/1996"
type input "Maria Izabel de Lima Silva Filha"
type input "(87) 99961-7429"
type input "605"
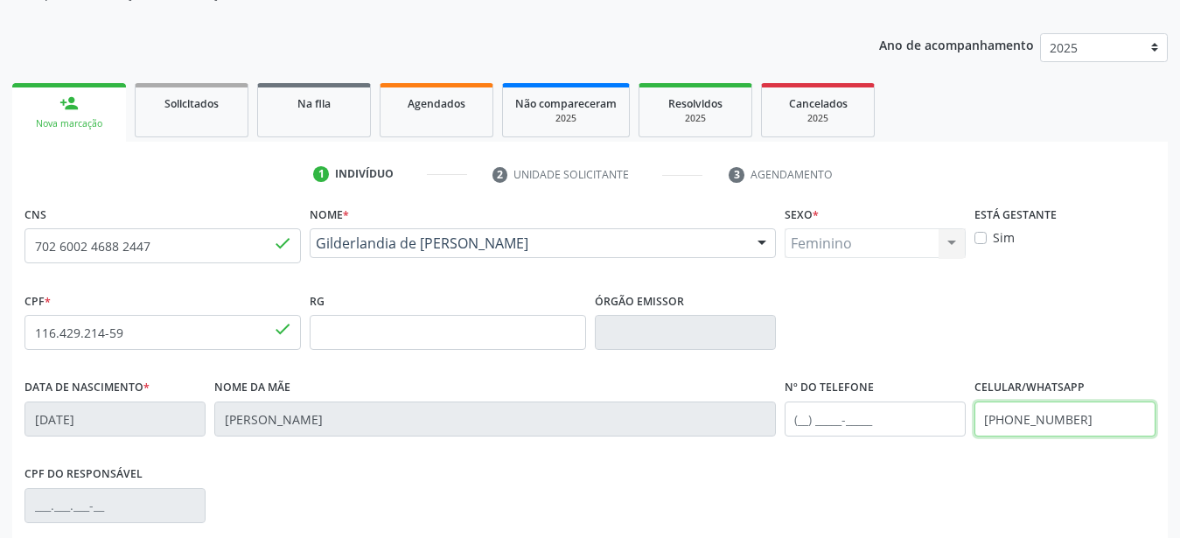
drag, startPoint x: 1146, startPoint y: 424, endPoint x: 651, endPoint y: 445, distance: 495.5
click at [974, 436] on input "(87) 99961-7429" at bounding box center [1064, 418] width 181 height 35
click at [478, 379] on div "Nome da mãe Maria Izabel de Lima Silva Filha" at bounding box center [495, 405] width 562 height 62
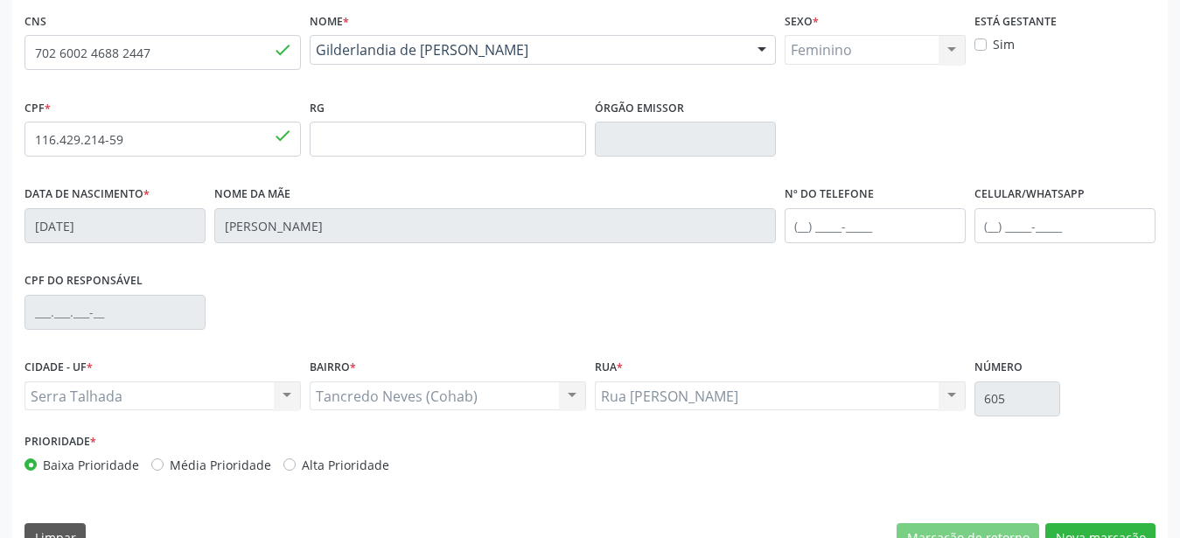
scroll to position [410, 0]
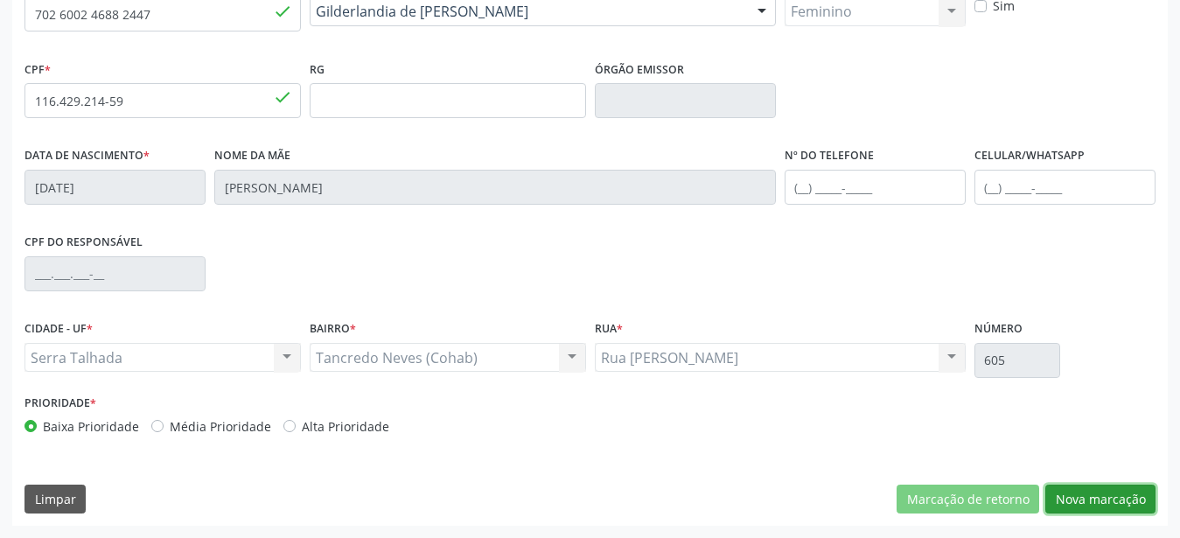
click at [1147, 485] on button "Nova marcação" at bounding box center [1100, 500] width 110 height 30
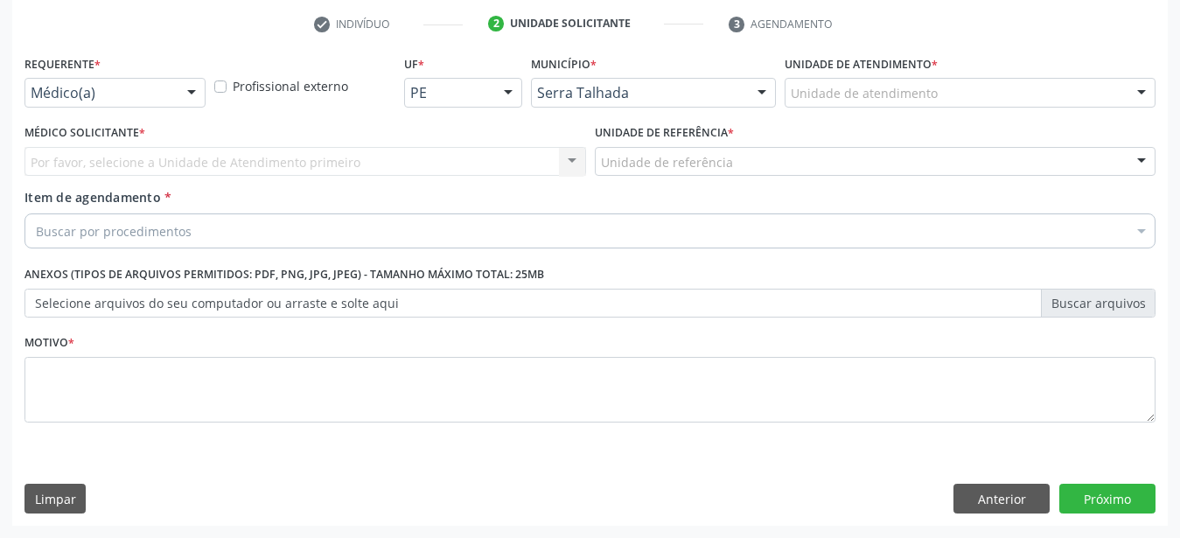
scroll to position [343, 0]
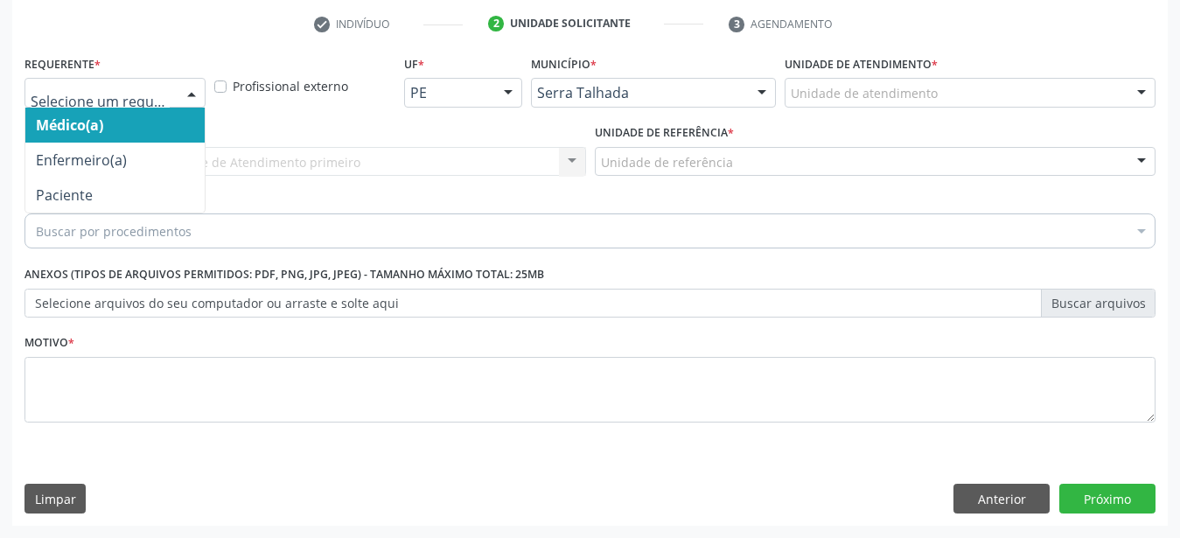
drag, startPoint x: 180, startPoint y: 84, endPoint x: 137, endPoint y: 122, distance: 57.6
click at [178, 86] on div "Médico(a) Enfermeiro(a) Paciente Nenhum resultado encontrado para: " " Não há n…" at bounding box center [114, 93] width 181 height 30
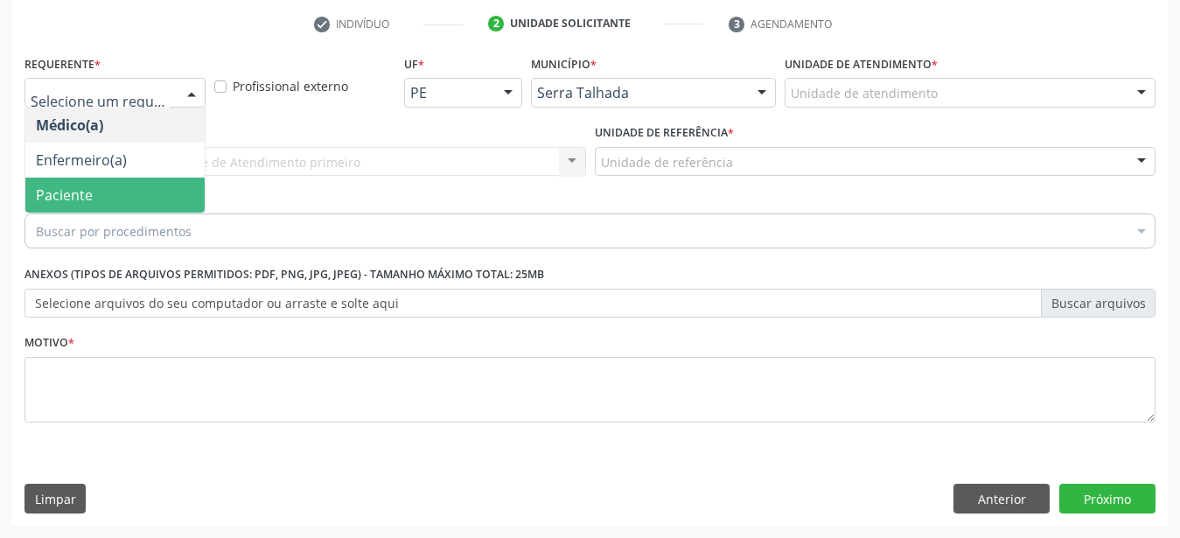
drag, startPoint x: 127, startPoint y: 164, endPoint x: 105, endPoint y: 136, distance: 34.8
click at [128, 178] on span "Paciente" at bounding box center [114, 195] width 179 height 35
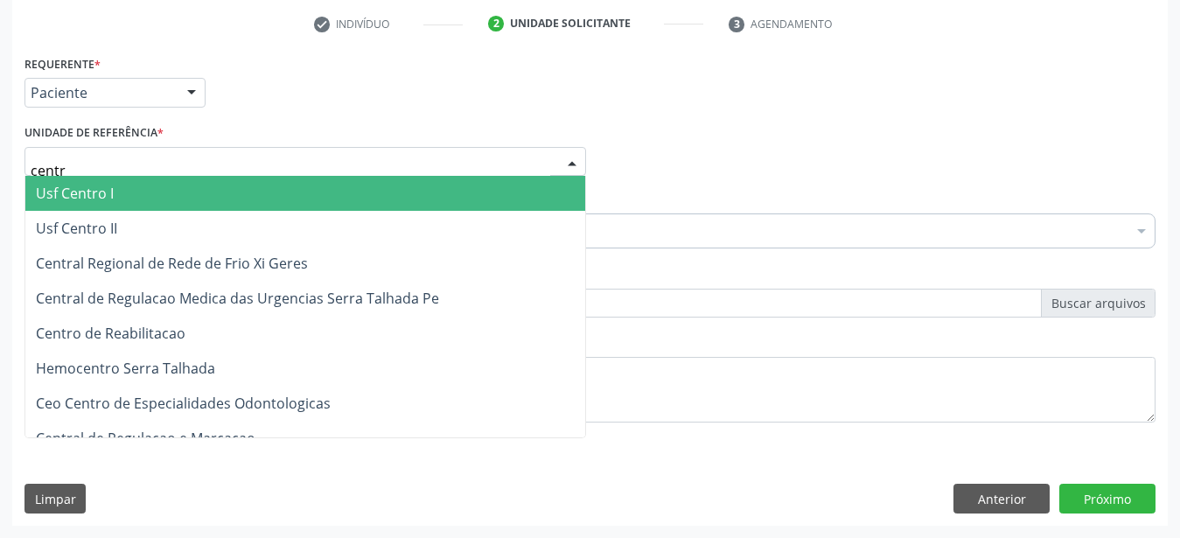
type input "centro"
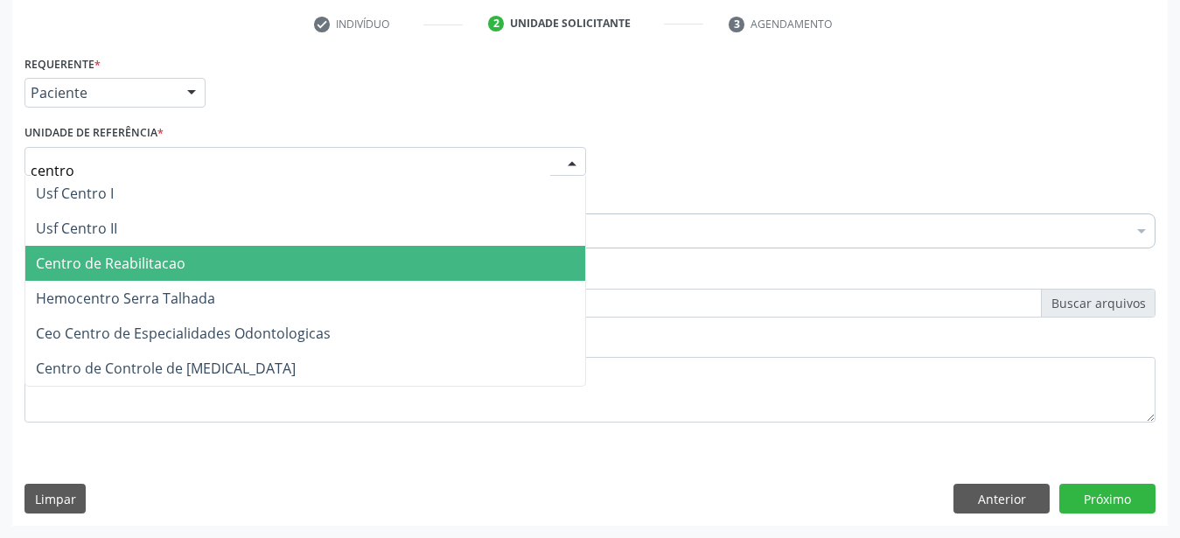
click at [96, 254] on span "Centro de Reabilitacao" at bounding box center [111, 263] width 150 height 19
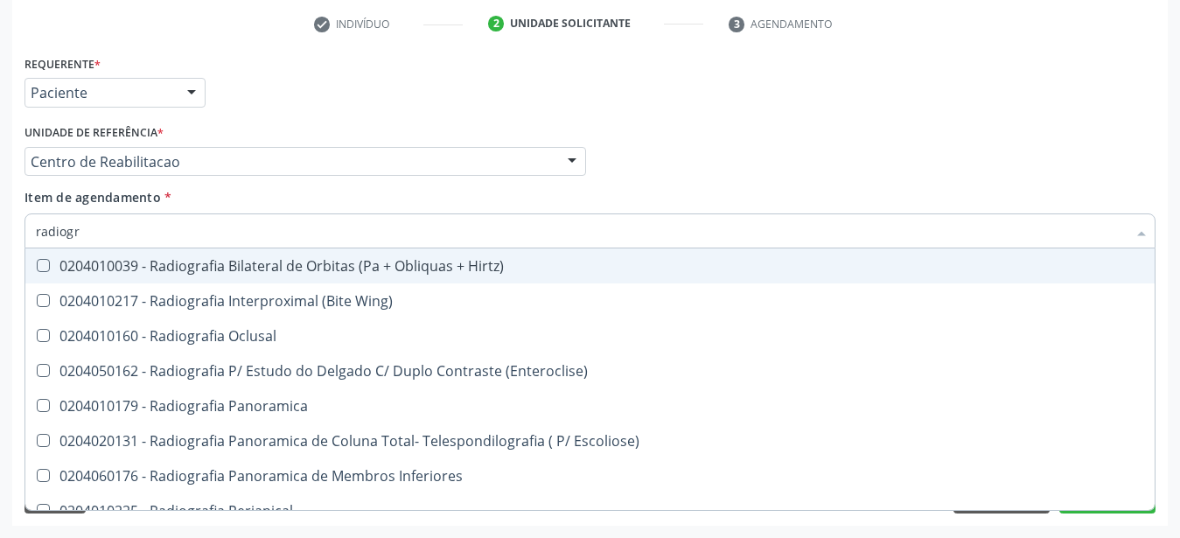
type input "radiogra"
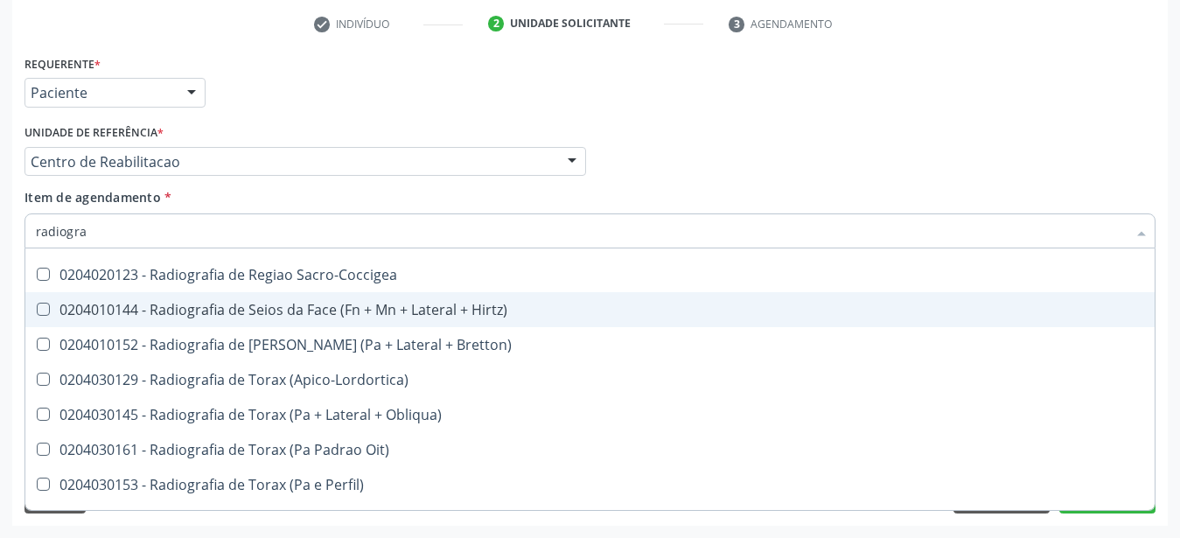
scroll to position [2194, 0]
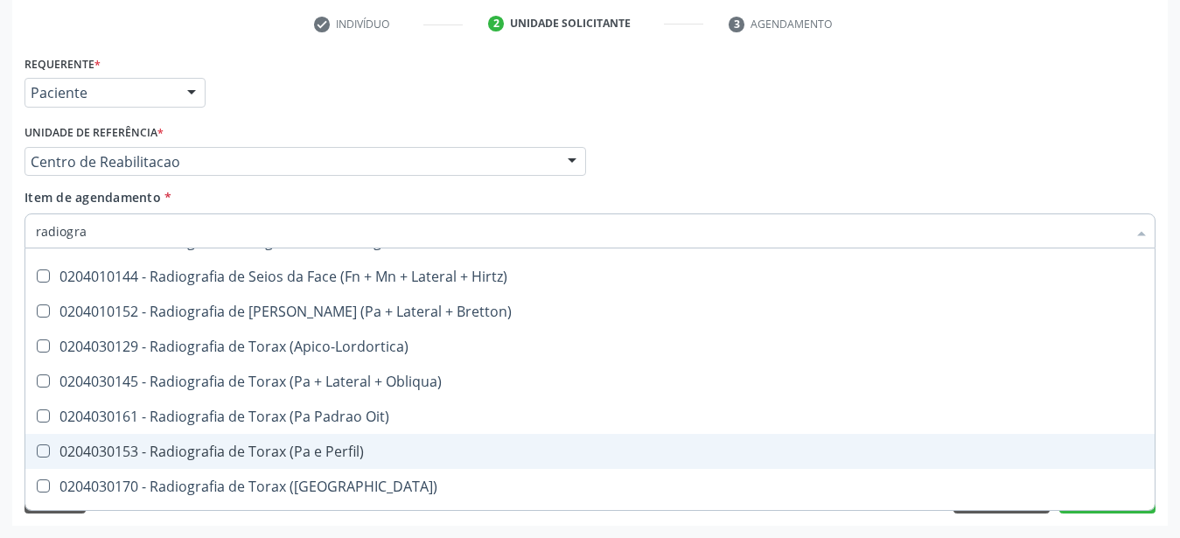
click at [327, 444] on div "0204030153 - Radiografia de Torax (Pa e Perfil)" at bounding box center [590, 451] width 1108 height 14
checkbox Perfil\) "true"
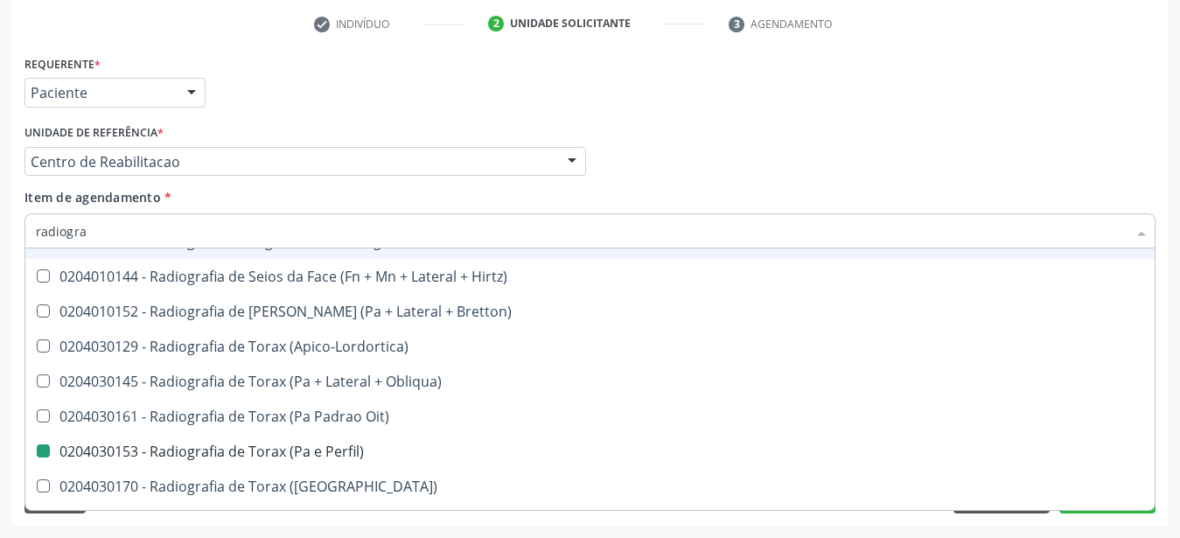
click at [775, 126] on div "Médico Solicitante Por favor, selecione a Unidade de Atendimento primeiro Nenhu…" at bounding box center [590, 154] width 1140 height 68
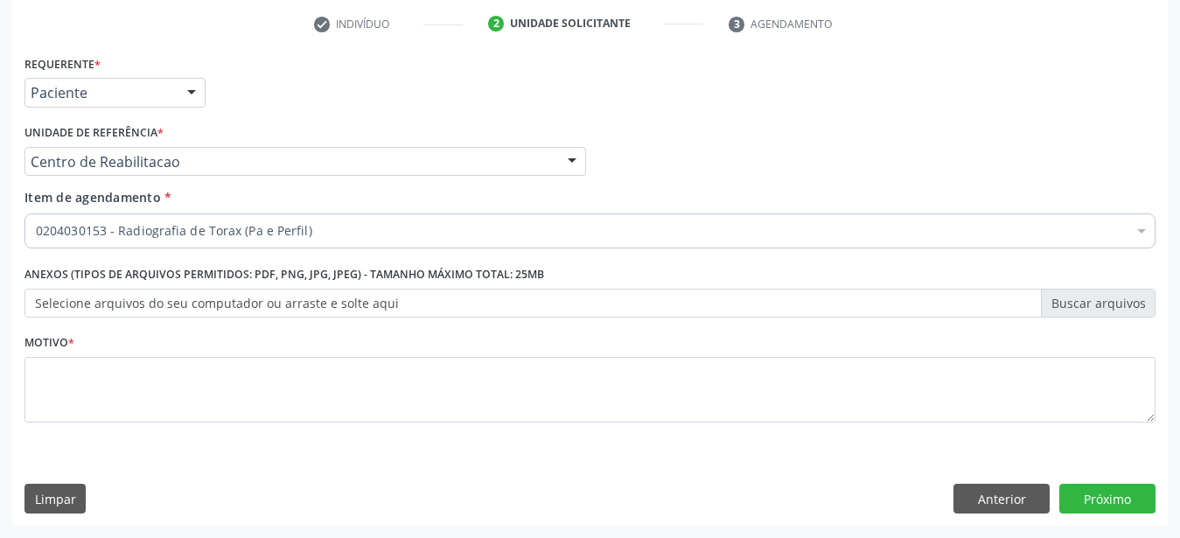
checkbox Perfil\) "true"
checkbox Tonometria "false"
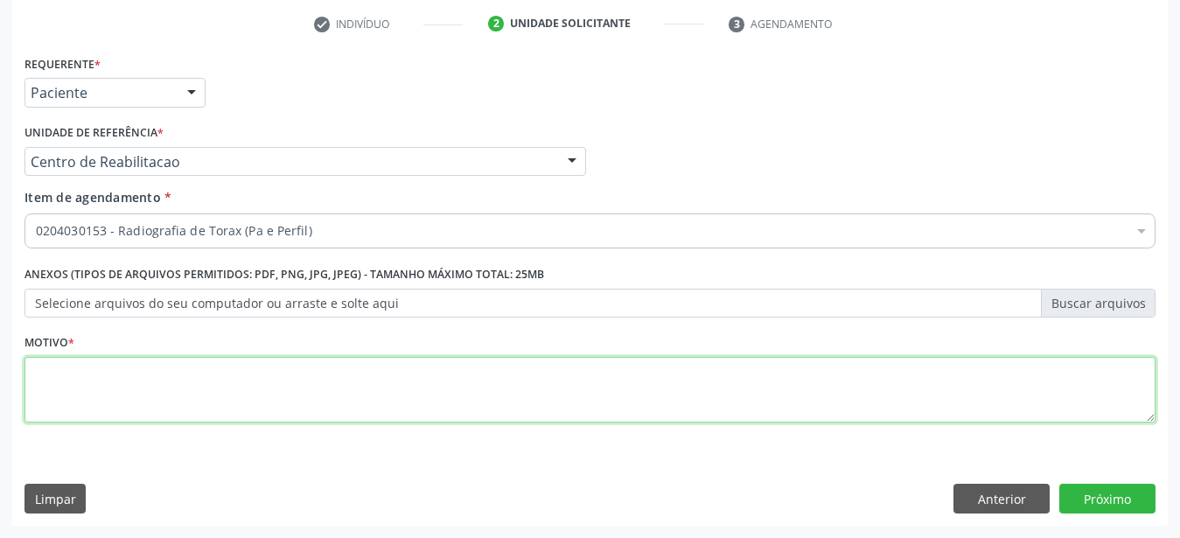
click at [312, 384] on textarea at bounding box center [589, 390] width 1131 height 66
type textarea "..."
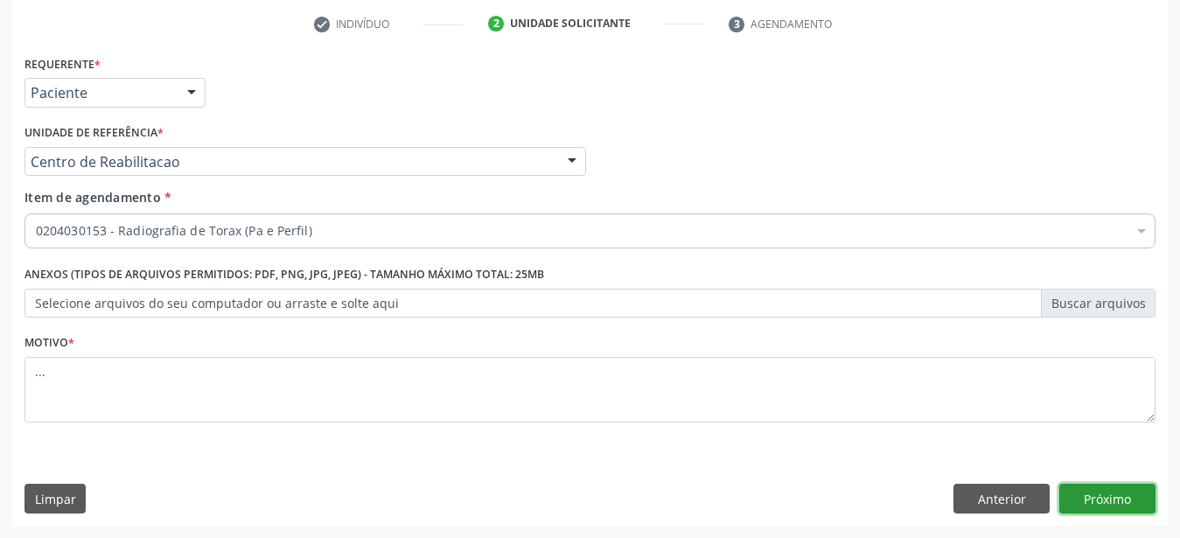
click at [1111, 494] on button "Próximo" at bounding box center [1107, 499] width 96 height 30
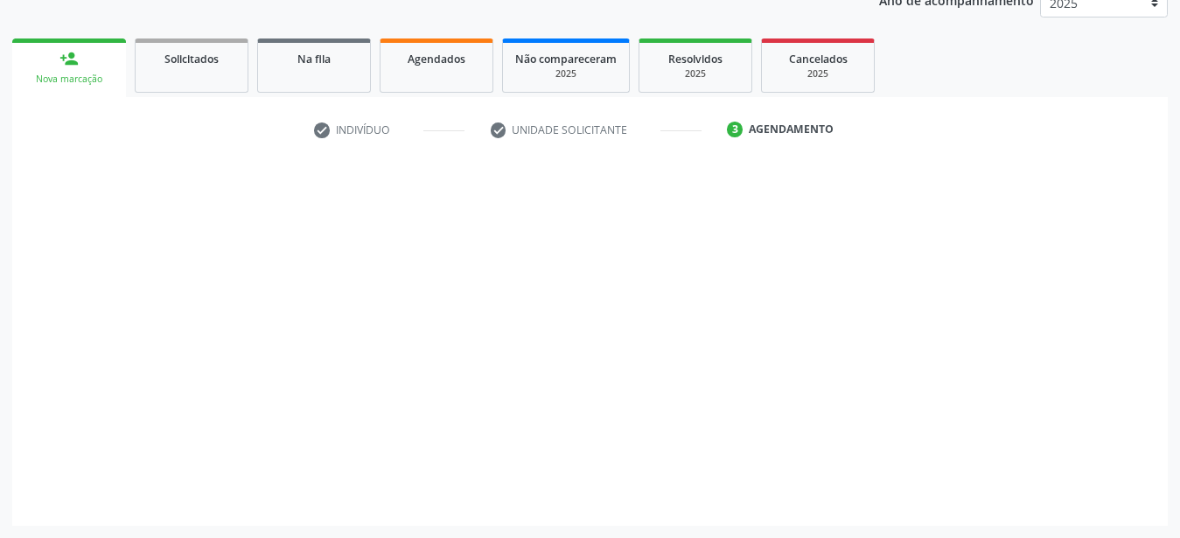
scroll to position [223, 0]
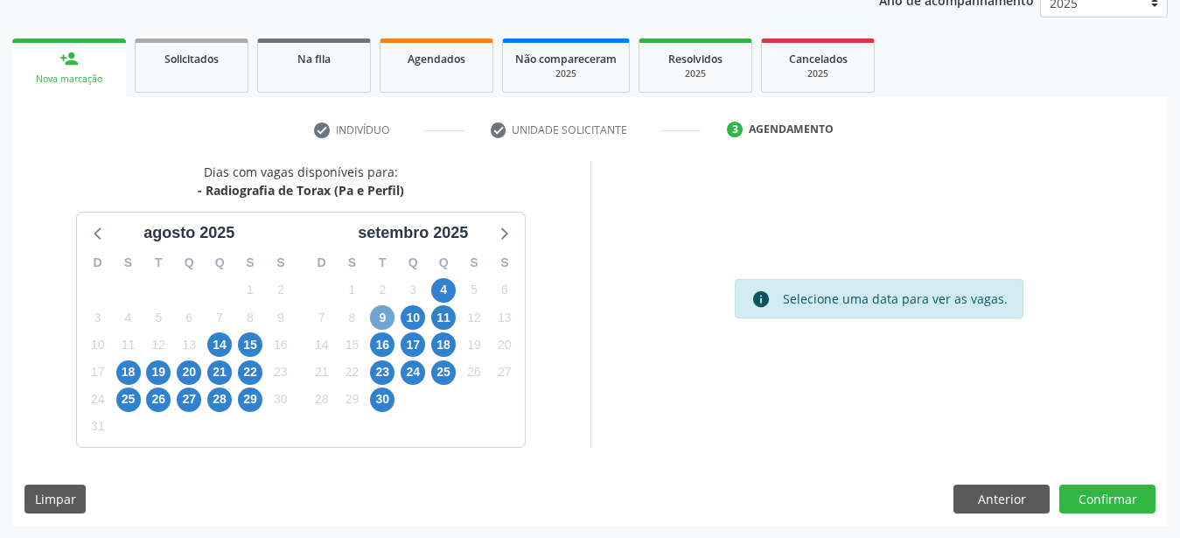
click at [385, 311] on span "9" at bounding box center [382, 317] width 24 height 24
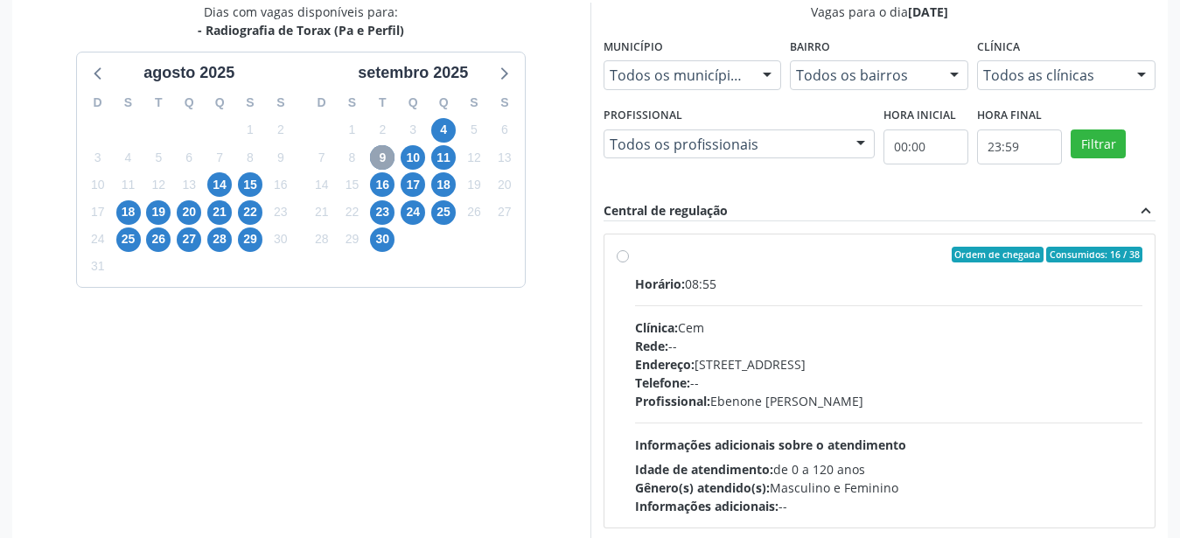
scroll to position [401, 0]
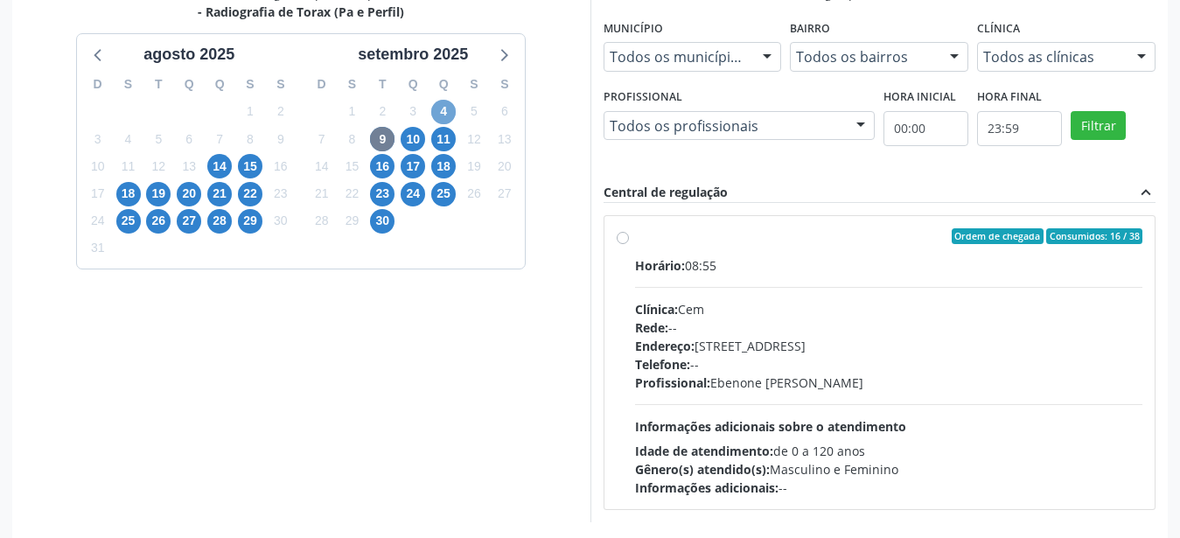
click at [445, 110] on span "4" at bounding box center [443, 112] width 24 height 24
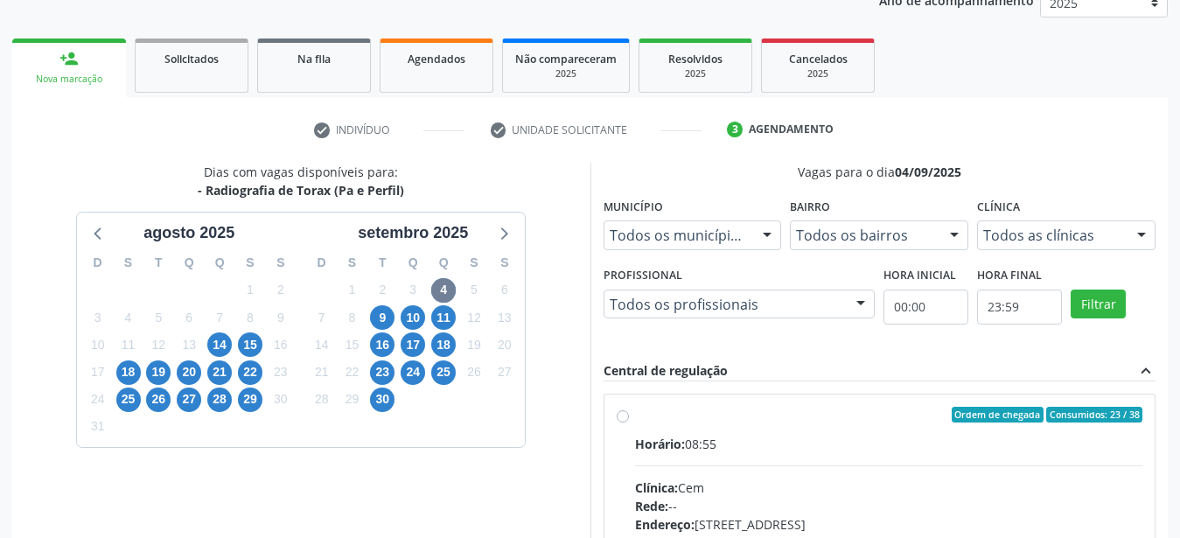
click at [635, 412] on label "Ordem de chegada Consumidos: 23 / 38 Horário: 08:55 Clínica: Cem Rede: -- Ender…" at bounding box center [889, 541] width 508 height 269
click at [617, 412] on input "Ordem de chegada Consumidos: 23 / 38 Horário: 08:55 Clínica: Cem Rede: -- Ender…" at bounding box center [623, 415] width 12 height 16
radio input "true"
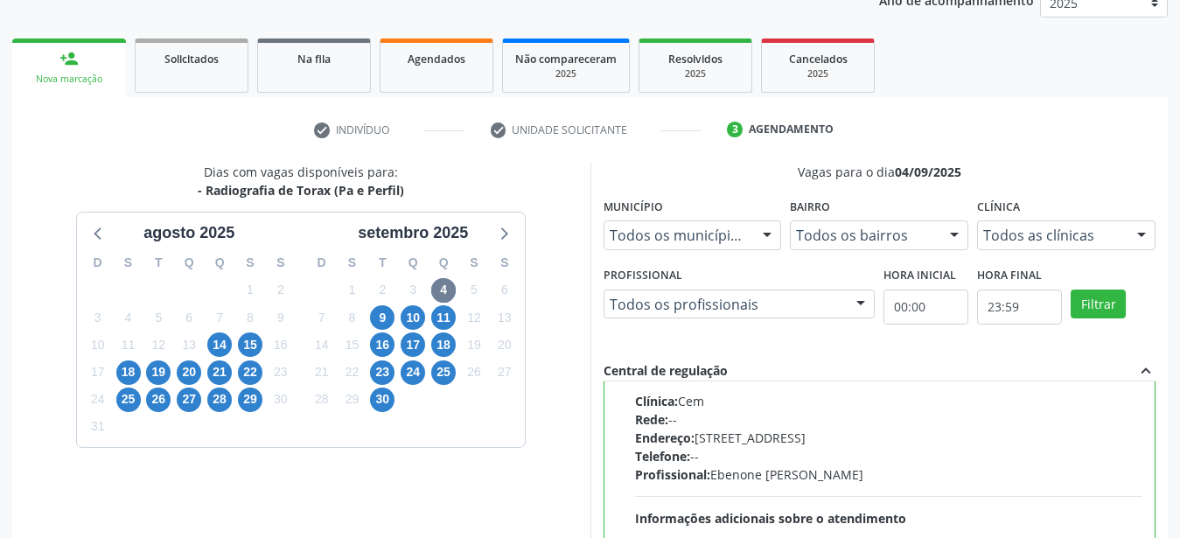
scroll to position [506, 0]
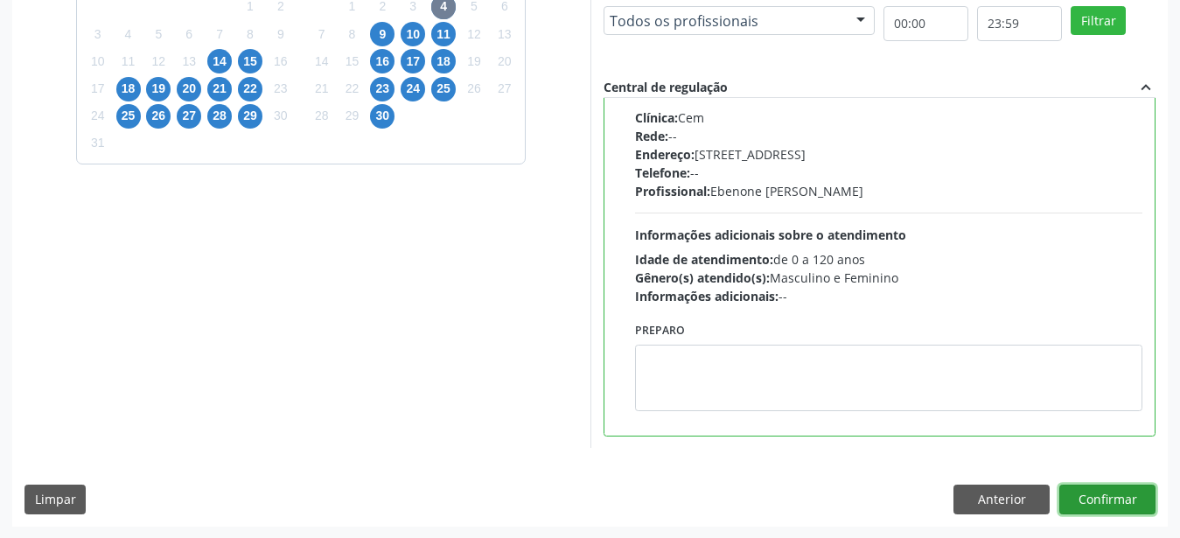
click at [1129, 501] on button "Confirmar" at bounding box center [1107, 500] width 96 height 30
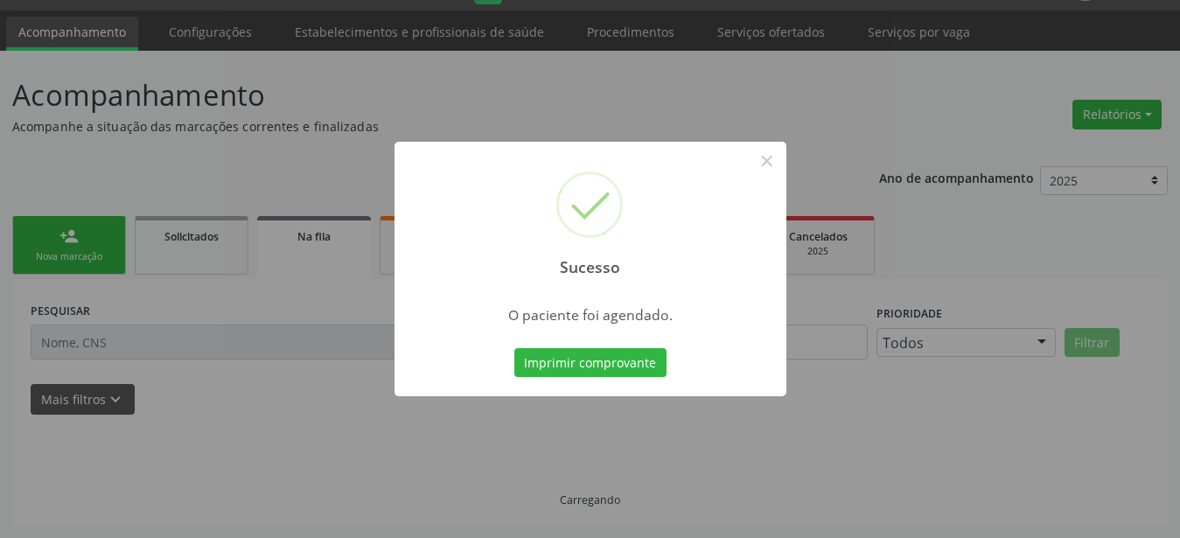
scroll to position [45, 0]
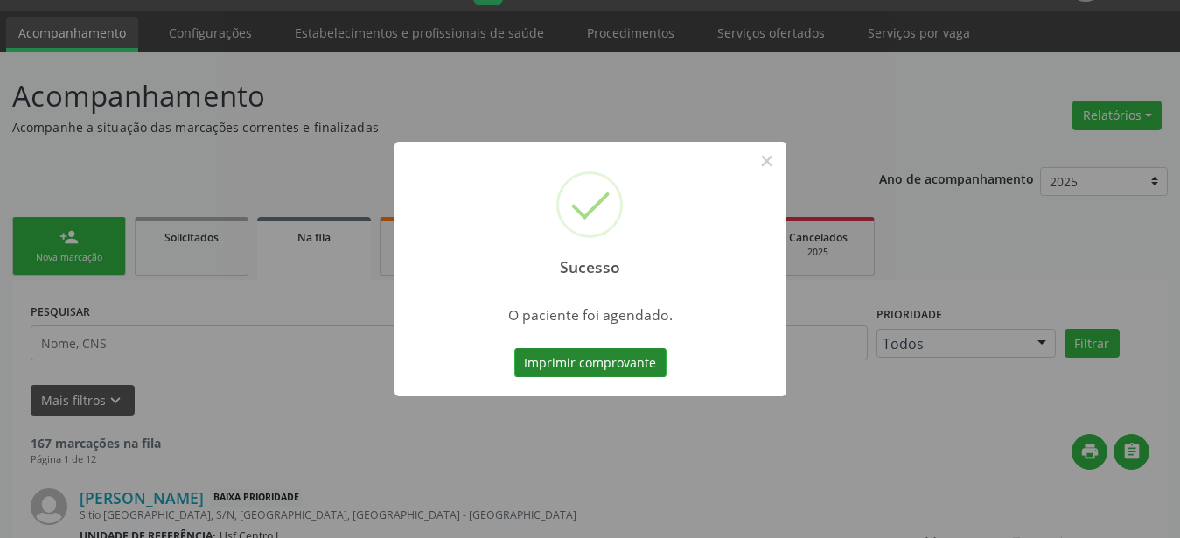
click at [572, 366] on button "Imprimir comprovante" at bounding box center [590, 363] width 152 height 30
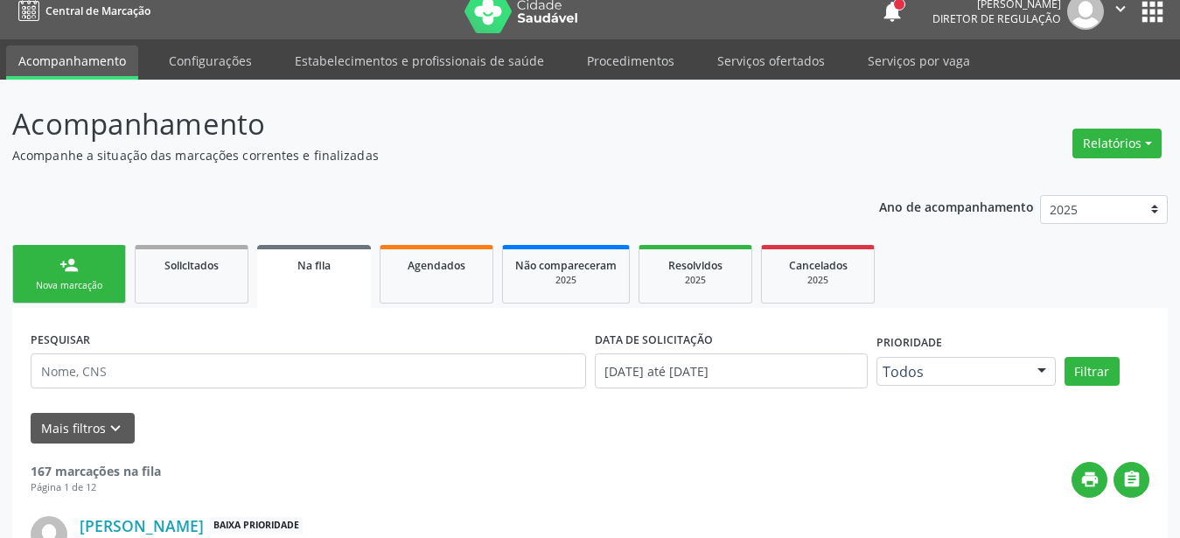
scroll to position [0, 0]
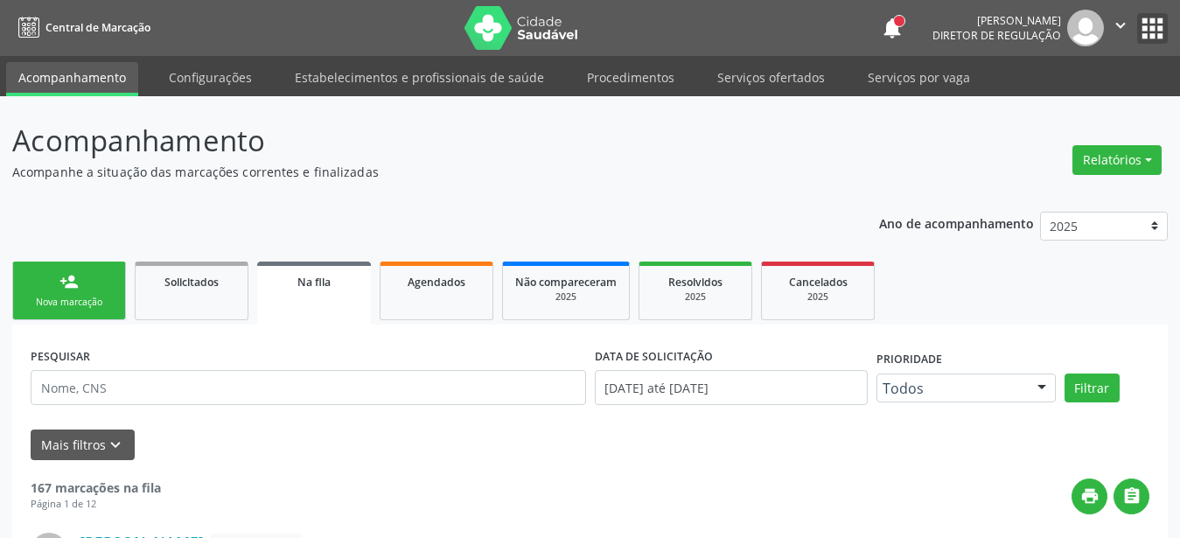
drag, startPoint x: 1154, startPoint y: 19, endPoint x: 1129, endPoint y: 38, distance: 31.1
click at [1153, 20] on button "apps" at bounding box center [1152, 28] width 31 height 31
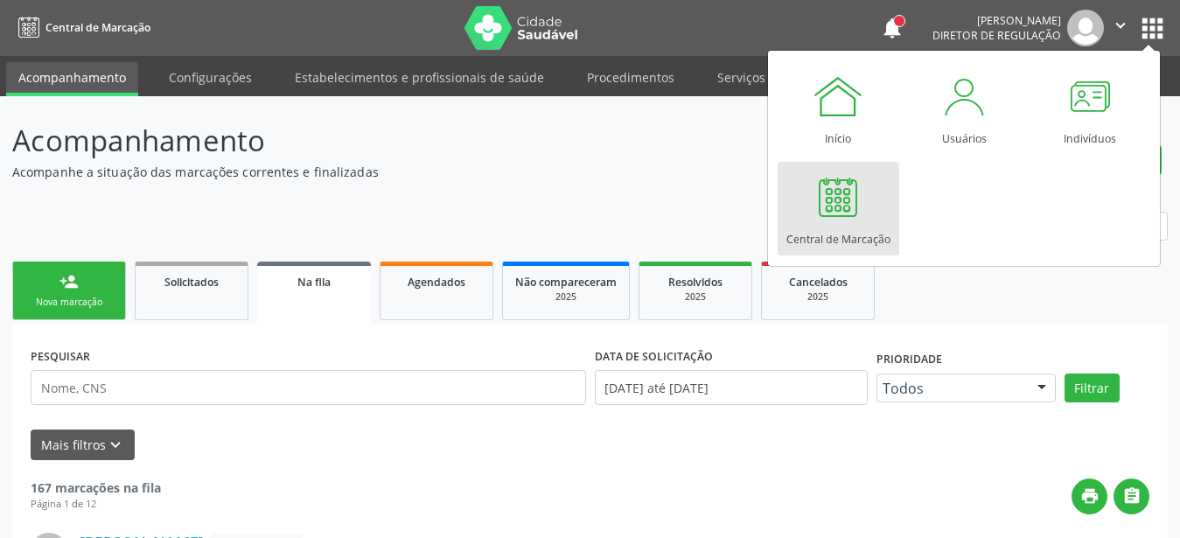
click at [843, 216] on div at bounding box center [838, 197] width 52 height 52
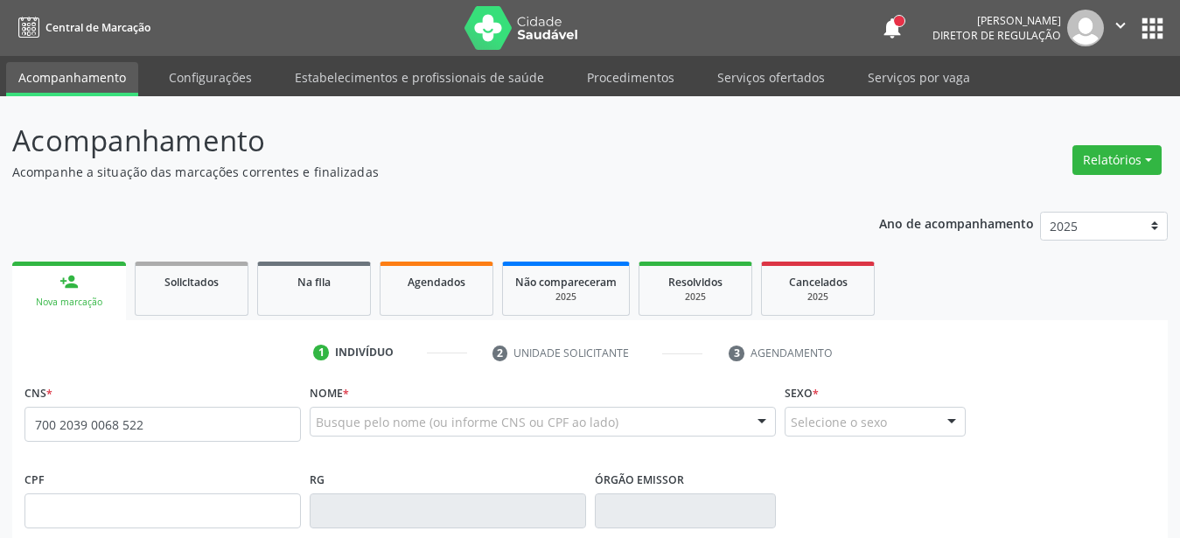
type input "700 2039 0068 5226"
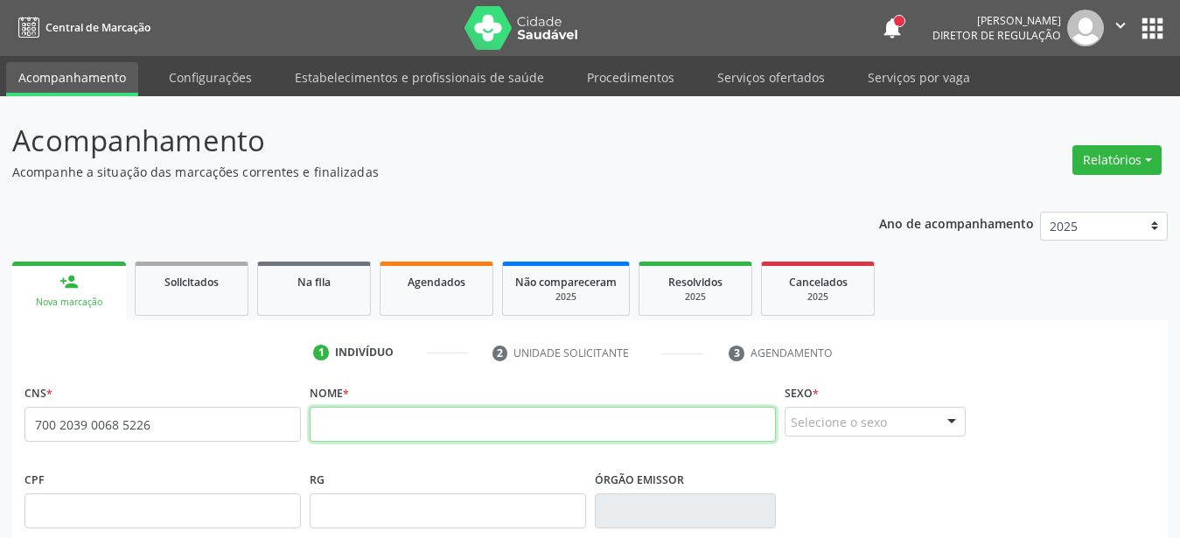
click at [415, 420] on input "text" at bounding box center [543, 424] width 466 height 35
type input "josé ailton do nascimento"
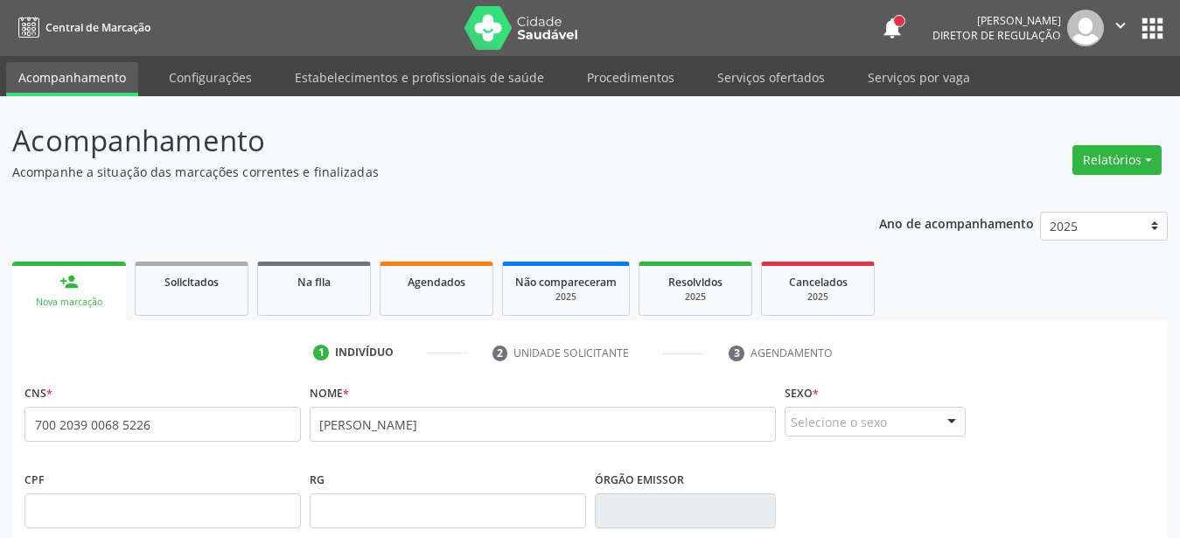
click at [918, 417] on div "Selecione o sexo" at bounding box center [875, 422] width 181 height 30
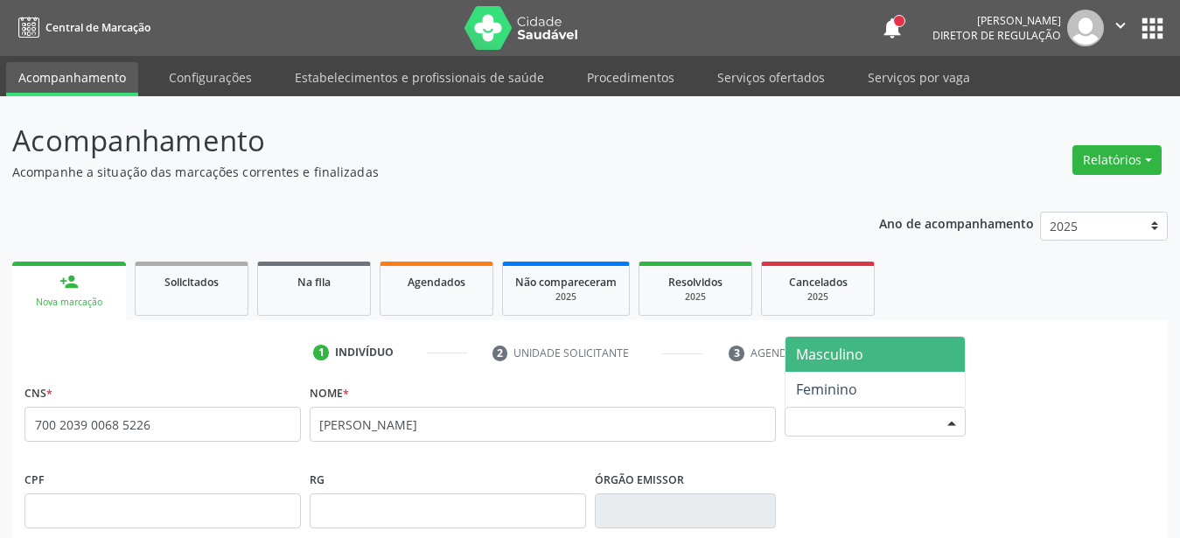
click at [855, 360] on span "Masculino" at bounding box center [829, 354] width 67 height 19
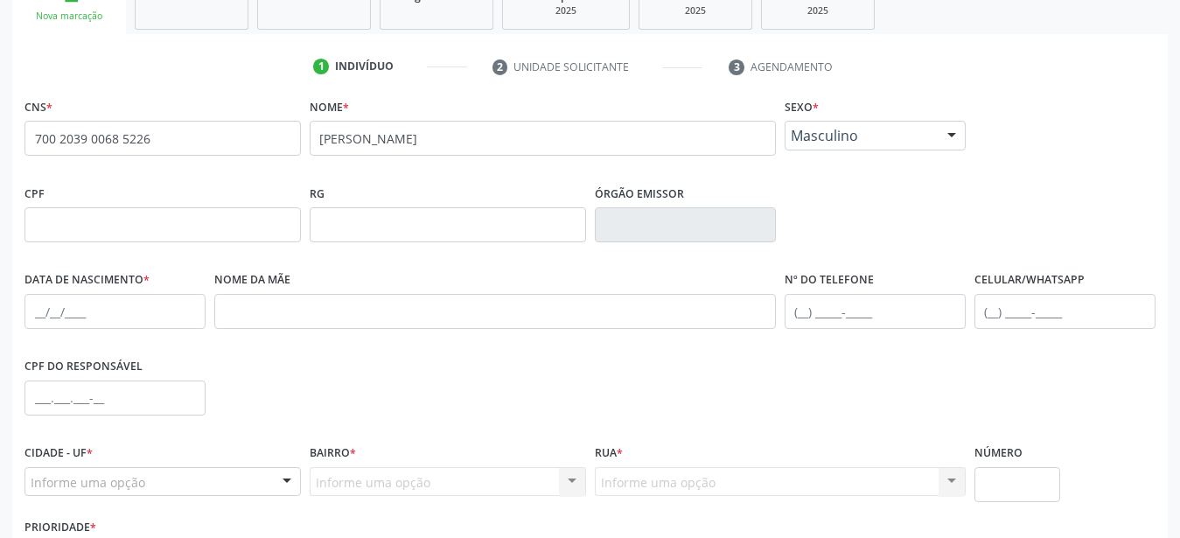
scroll to position [357, 0]
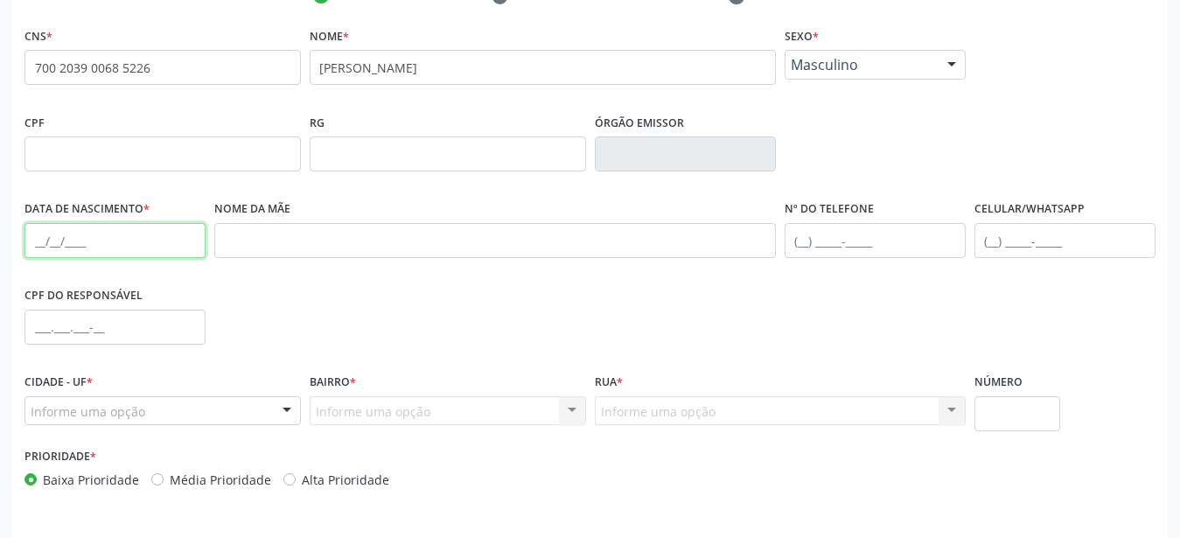
click at [25, 232] on input "text" at bounding box center [114, 240] width 181 height 35
type input "04/12/1975"
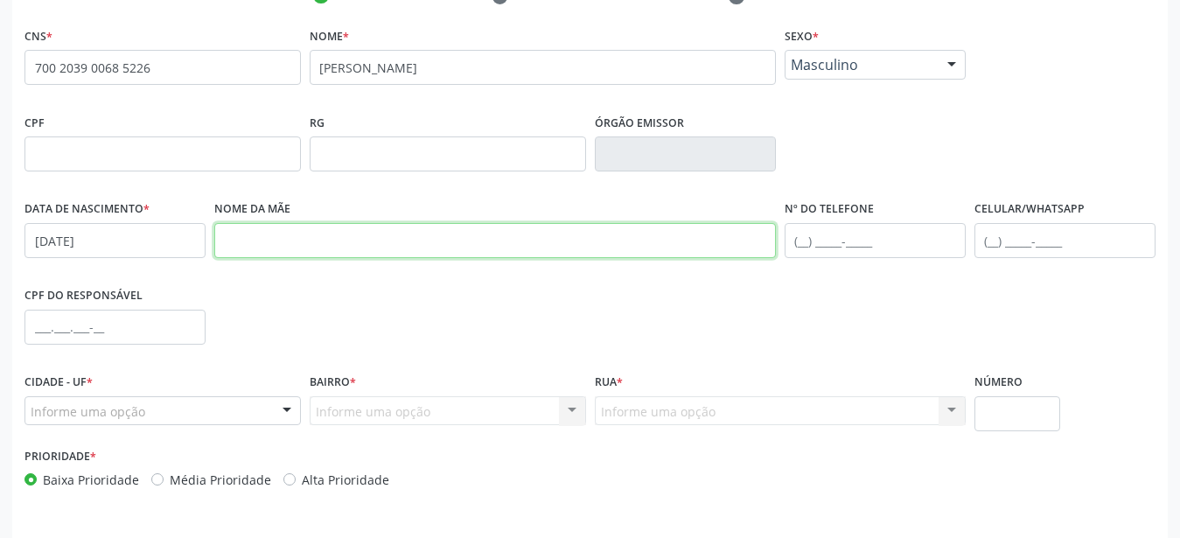
click at [241, 234] on input "text" at bounding box center [495, 240] width 562 height 35
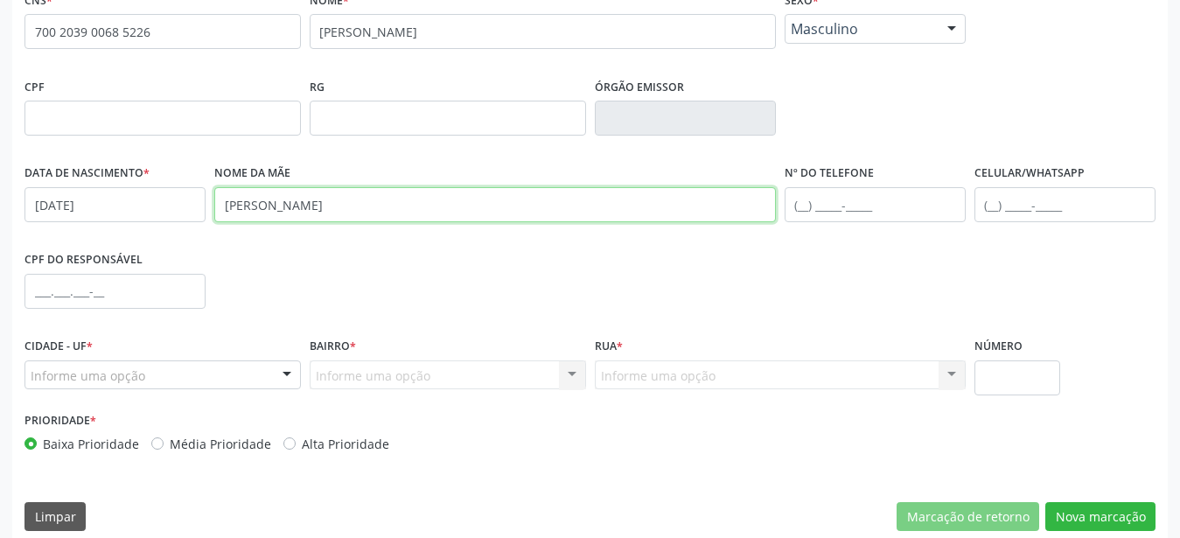
scroll to position [410, 0]
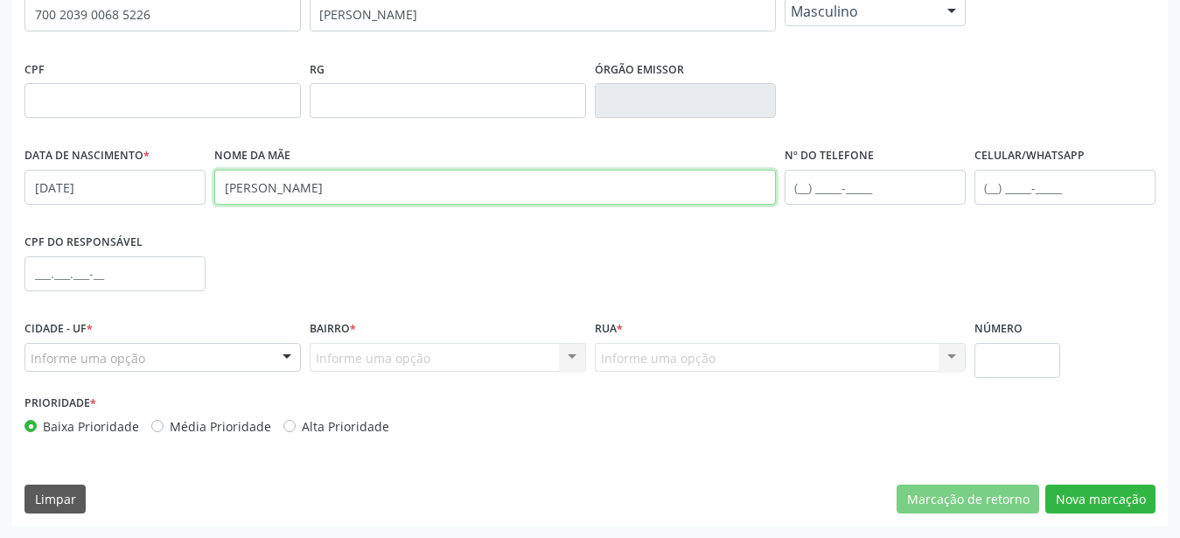
type input "maria de lourdes do nascimento"
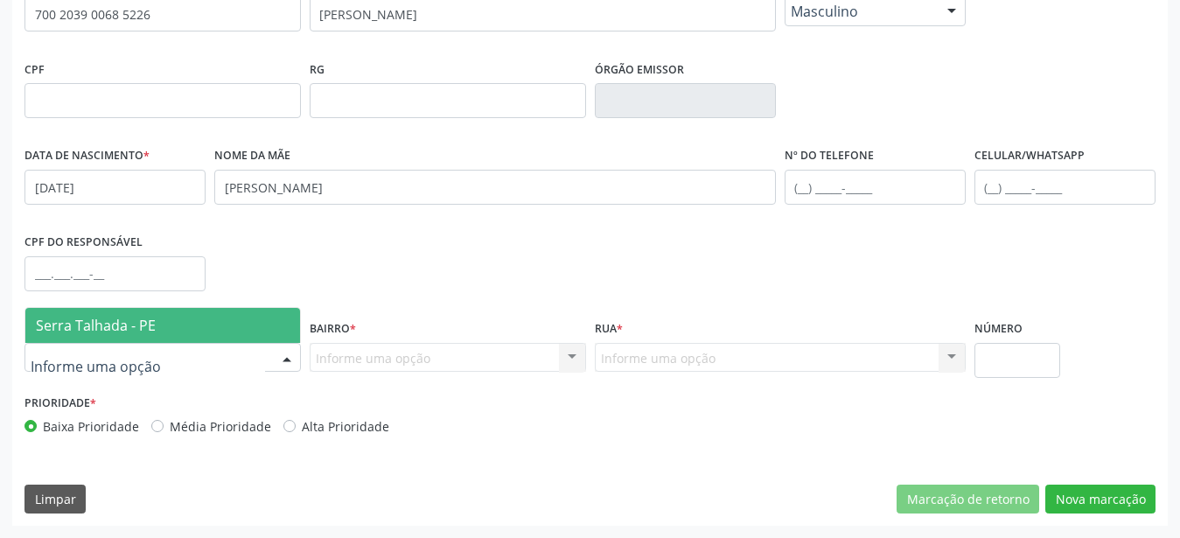
click at [178, 320] on span "Serra Talhada - PE" at bounding box center [162, 325] width 275 height 35
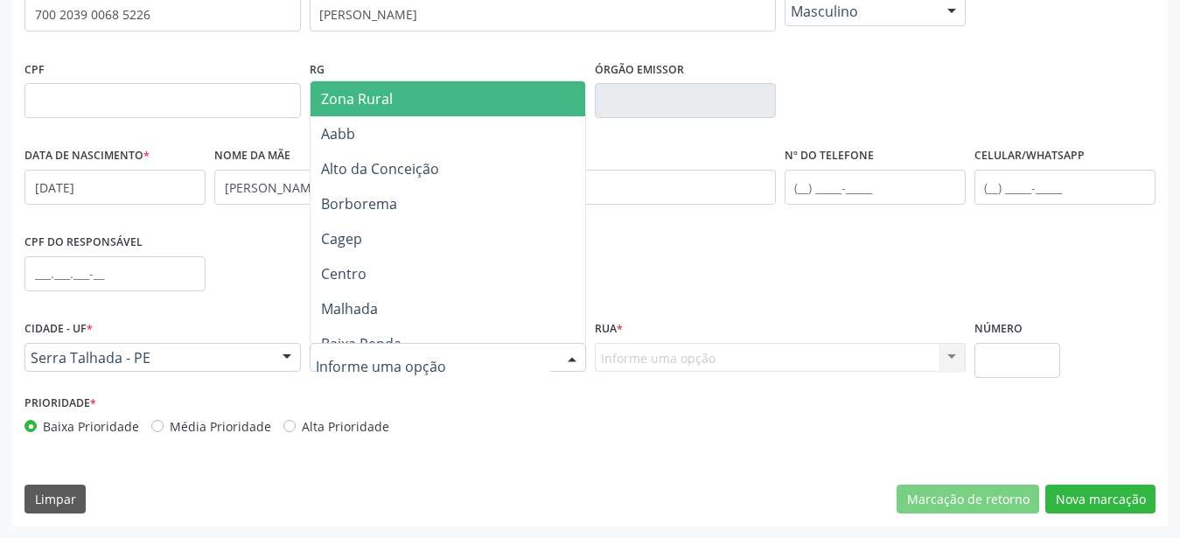
click at [395, 347] on div at bounding box center [448, 358] width 276 height 30
click at [339, 108] on span "Zona Rural" at bounding box center [451, 98] width 281 height 35
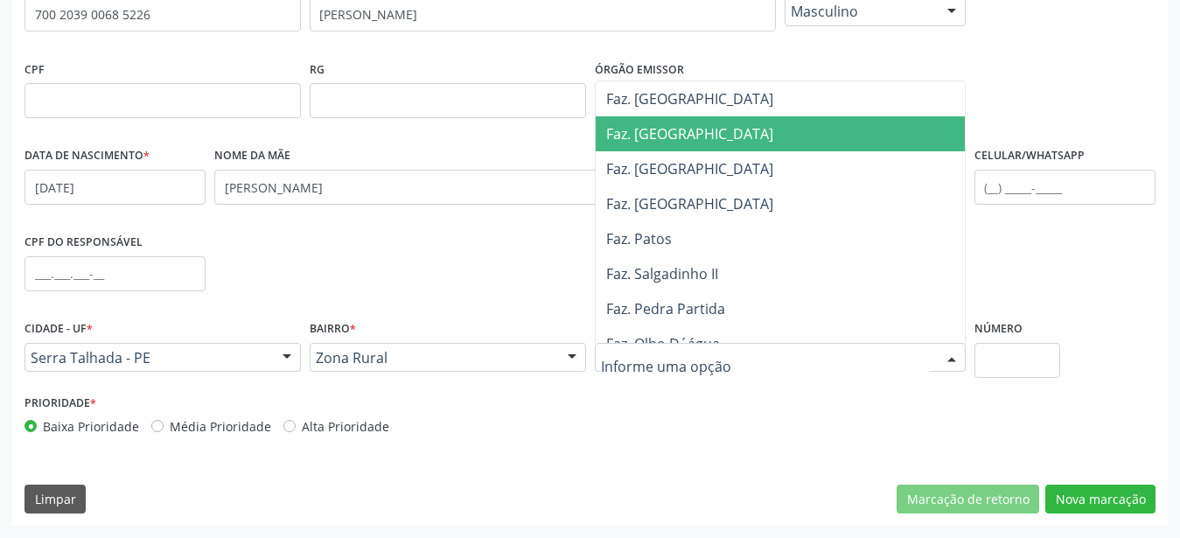
click at [665, 137] on span "Faz. Granja" at bounding box center [689, 133] width 167 height 19
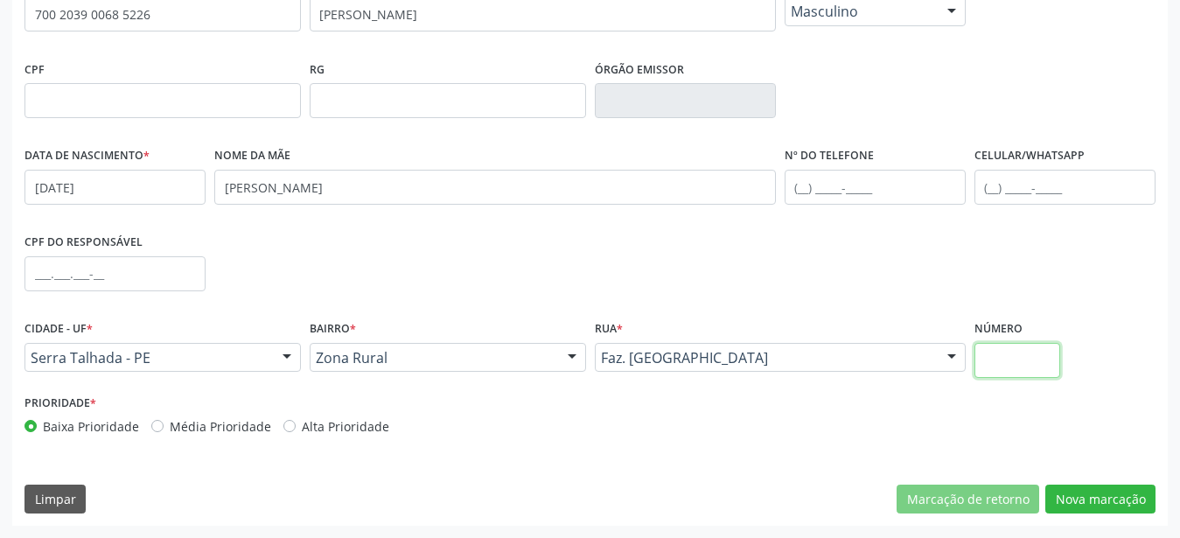
click at [1023, 364] on input "text" at bounding box center [1017, 360] width 87 height 35
type input "00"
click at [995, 441] on div "Prioridade * Baixa Prioridade Média Prioridade Alta Prioridade" at bounding box center [590, 419] width 1140 height 58
click at [1098, 499] on button "Nova marcação" at bounding box center [1100, 500] width 110 height 30
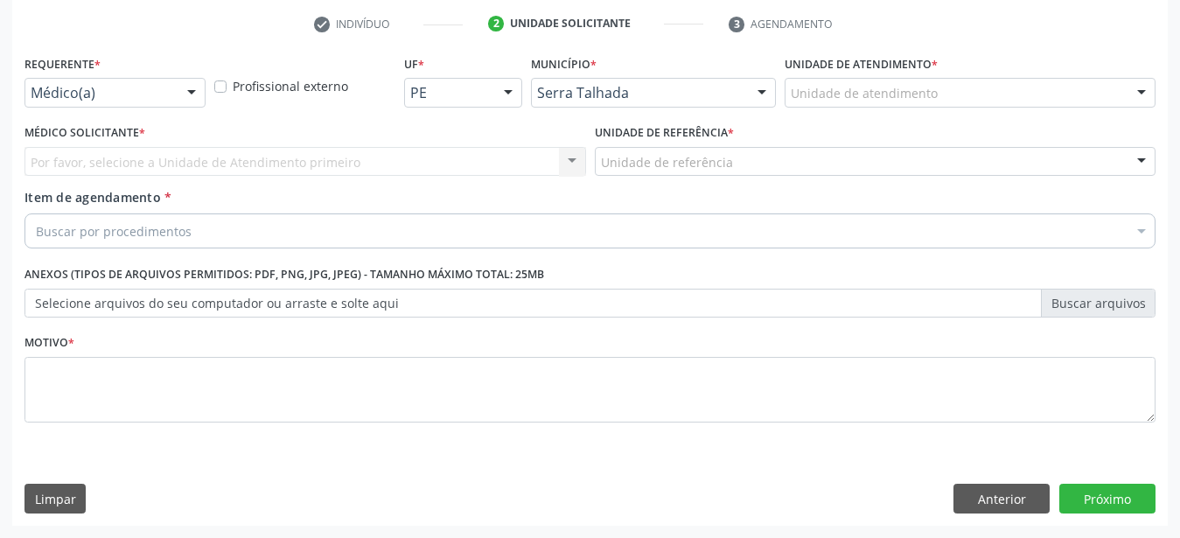
scroll to position [343, 0]
drag, startPoint x: 108, startPoint y: 76, endPoint x: 121, endPoint y: 123, distance: 49.0
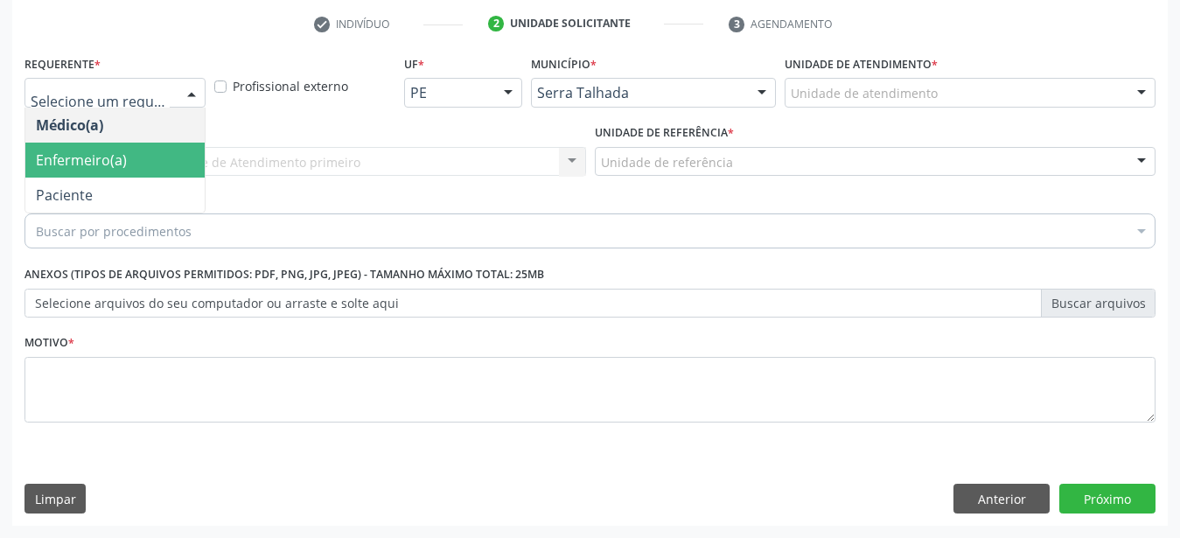
click at [118, 162] on span "Enfermeiro(a)" at bounding box center [114, 160] width 179 height 35
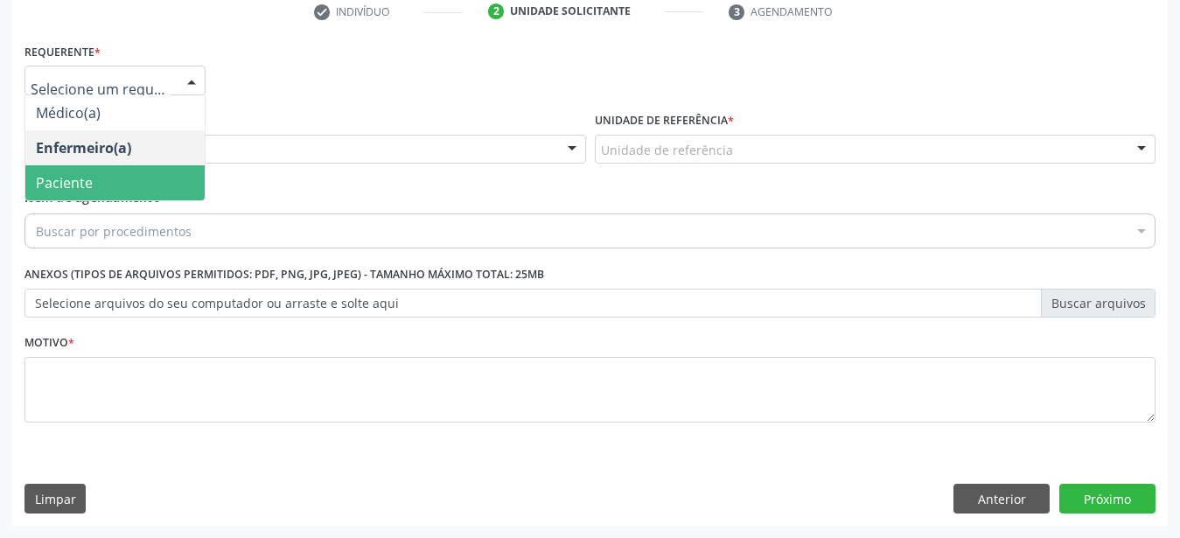
click at [106, 186] on span "Paciente" at bounding box center [114, 182] width 179 height 35
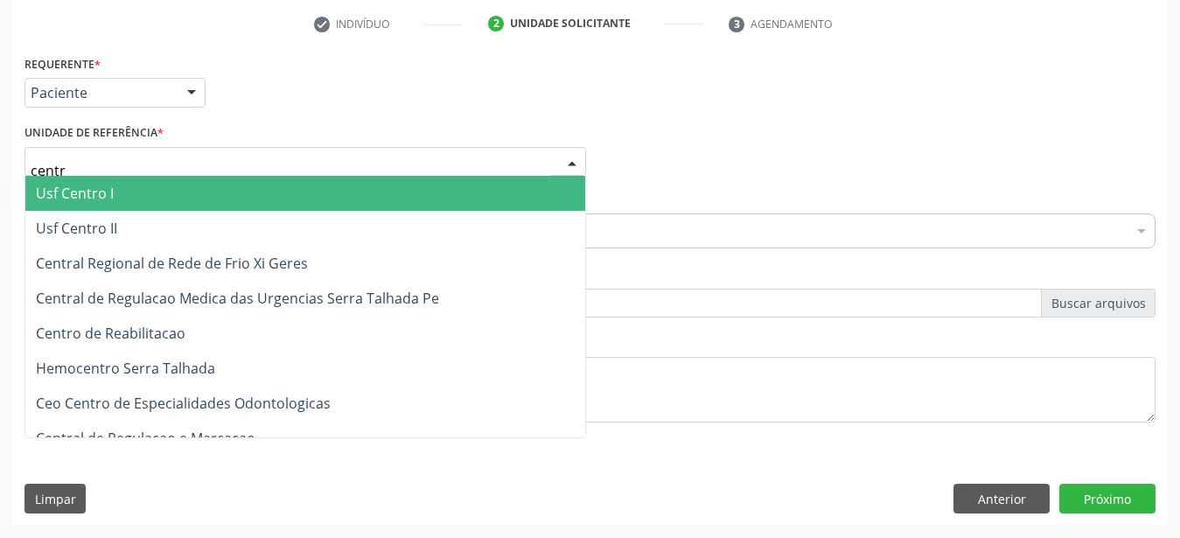
type input "centro"
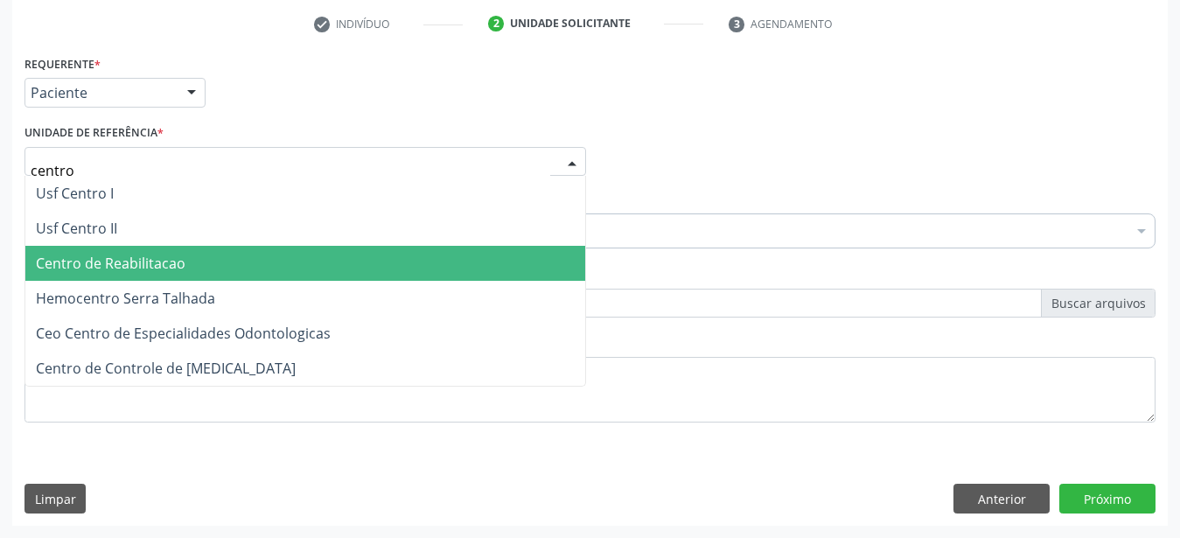
click at [110, 261] on span "Centro de Reabilitacao" at bounding box center [305, 263] width 560 height 35
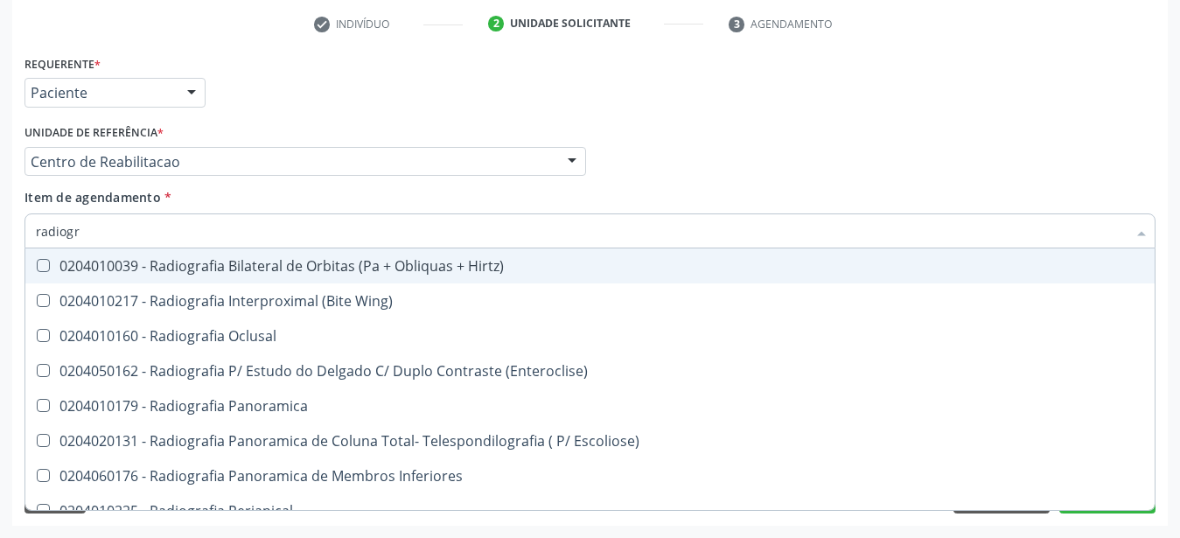
type input "radiogra"
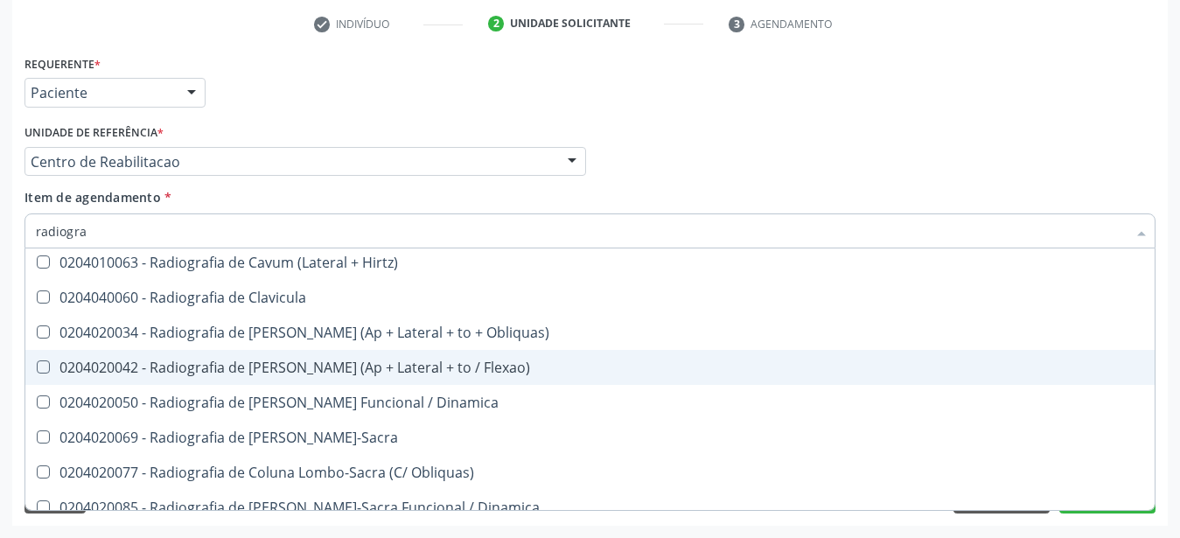
scroll to position [924, 0]
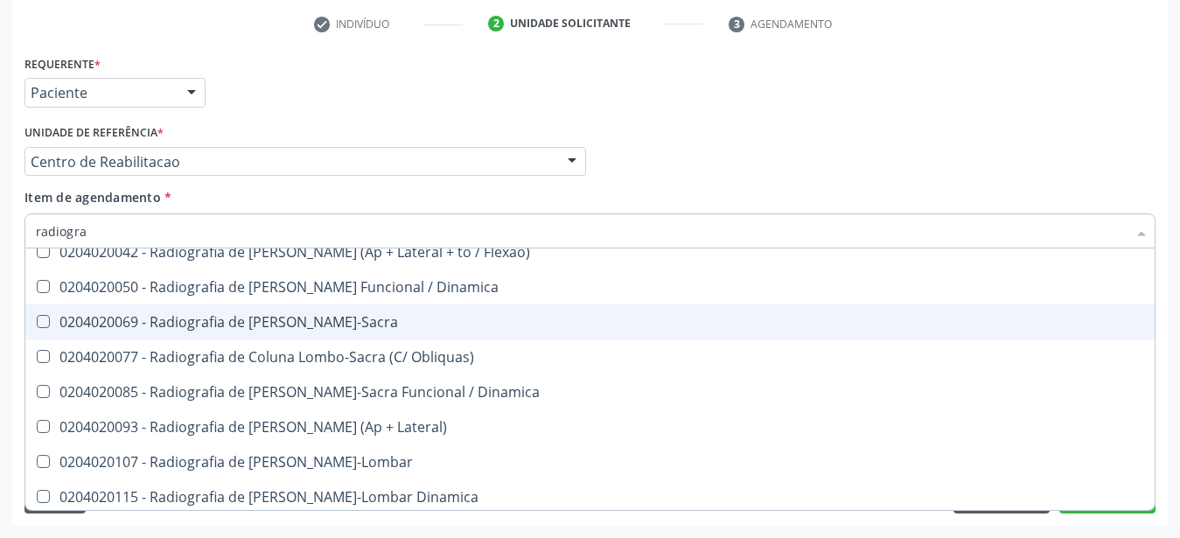
click at [380, 315] on div "0204020069 - Radiografia de Coluna Lombo-Sacra" at bounding box center [590, 322] width 1108 height 14
checkbox Lombo-Sacra "true"
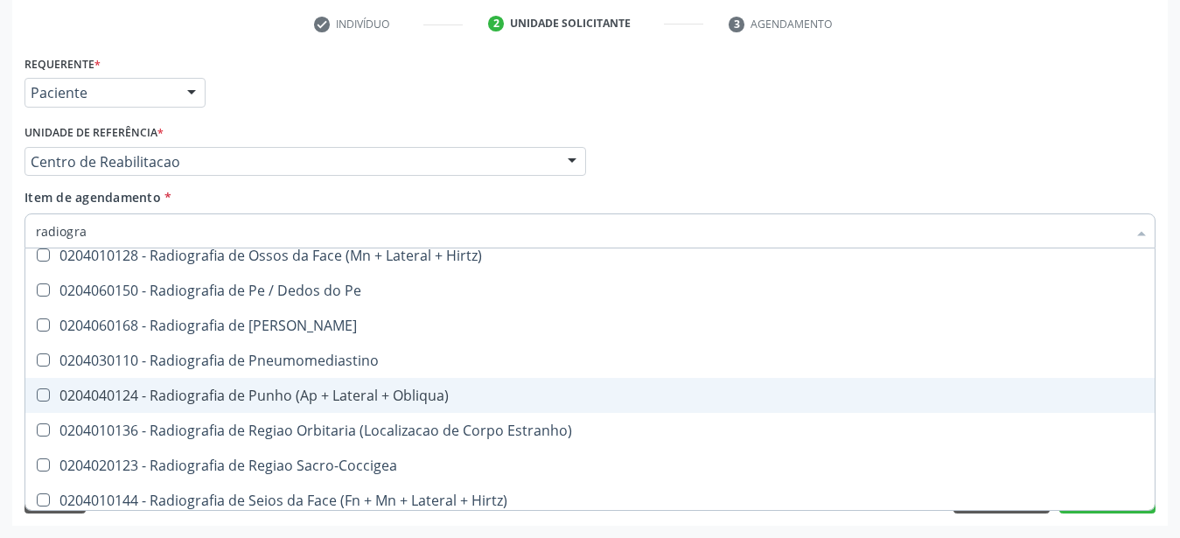
scroll to position [1911, 0]
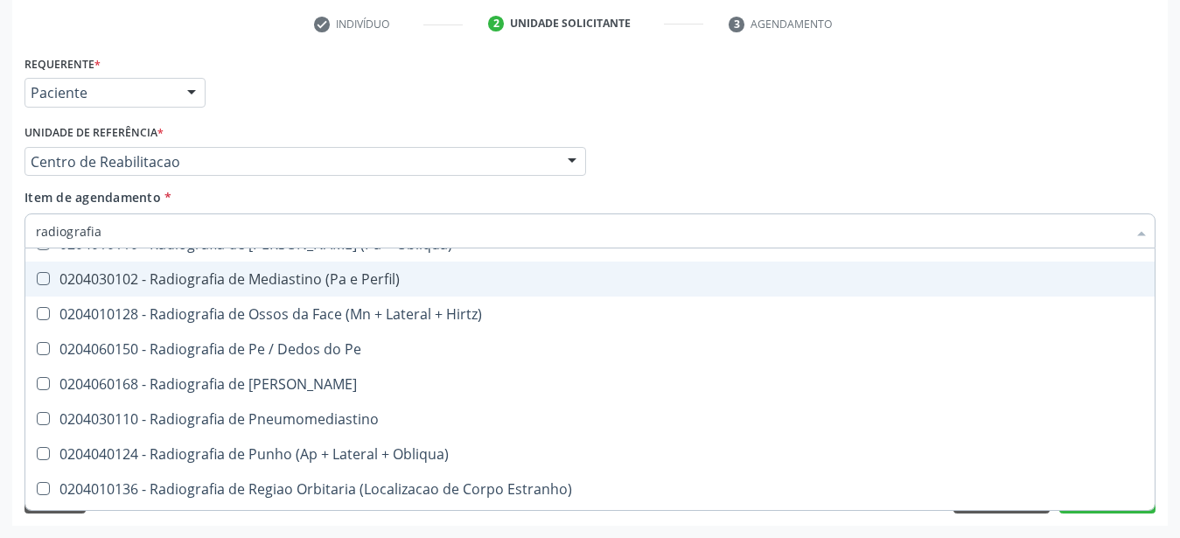
type input "radiografia d"
checkbox Bacia "true"
checkbox Lombo-Sacra "false"
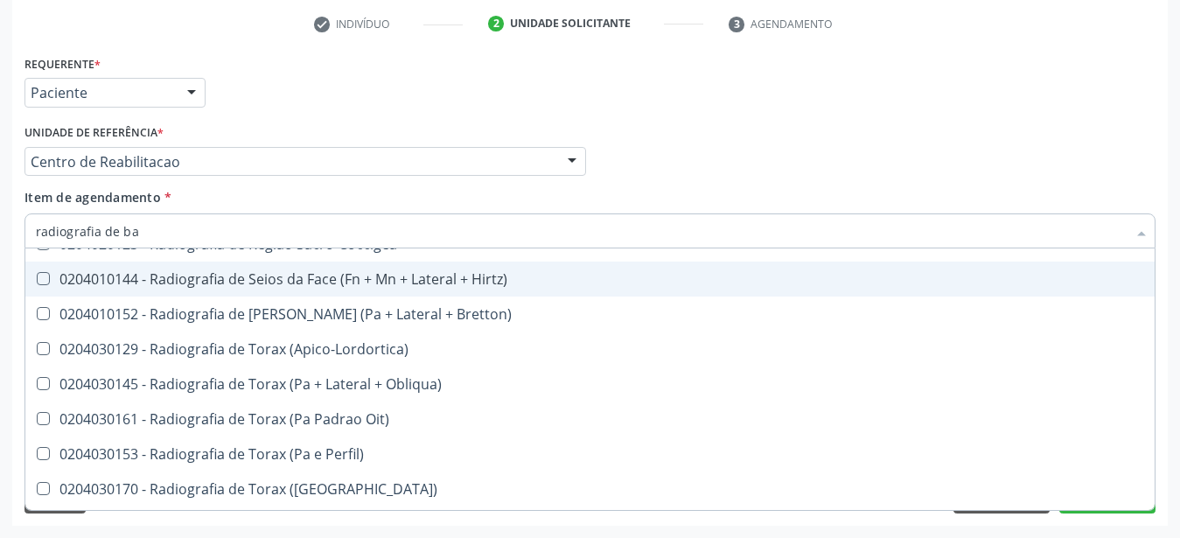
scroll to position [0, 0]
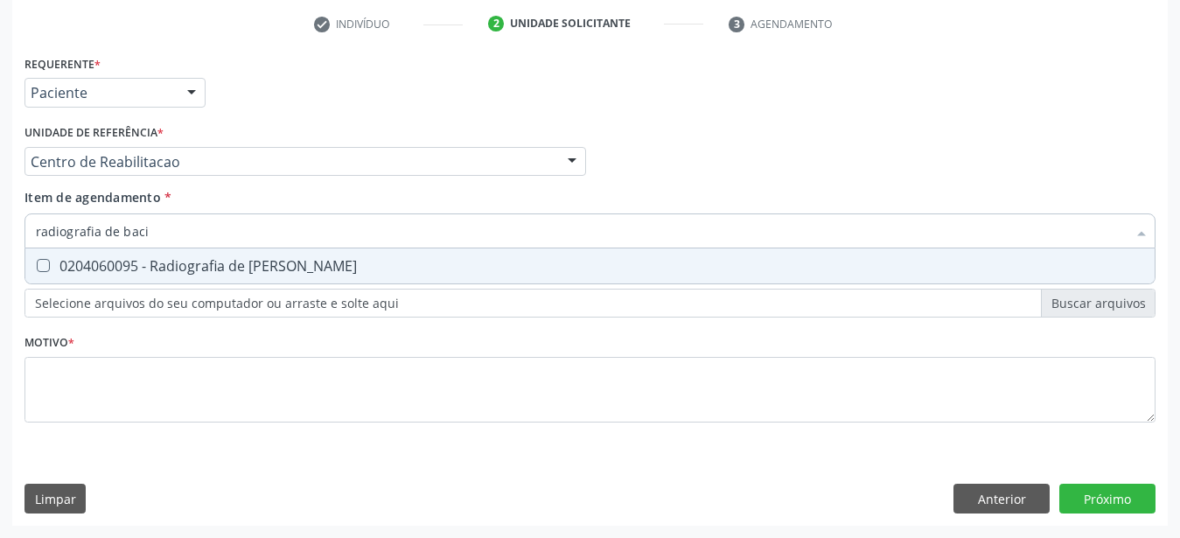
type input "radiografia de bacia"
click at [190, 259] on div "0204060095 - Radiografia de Bacia" at bounding box center [590, 266] width 1108 height 14
checkbox Bacia "true"
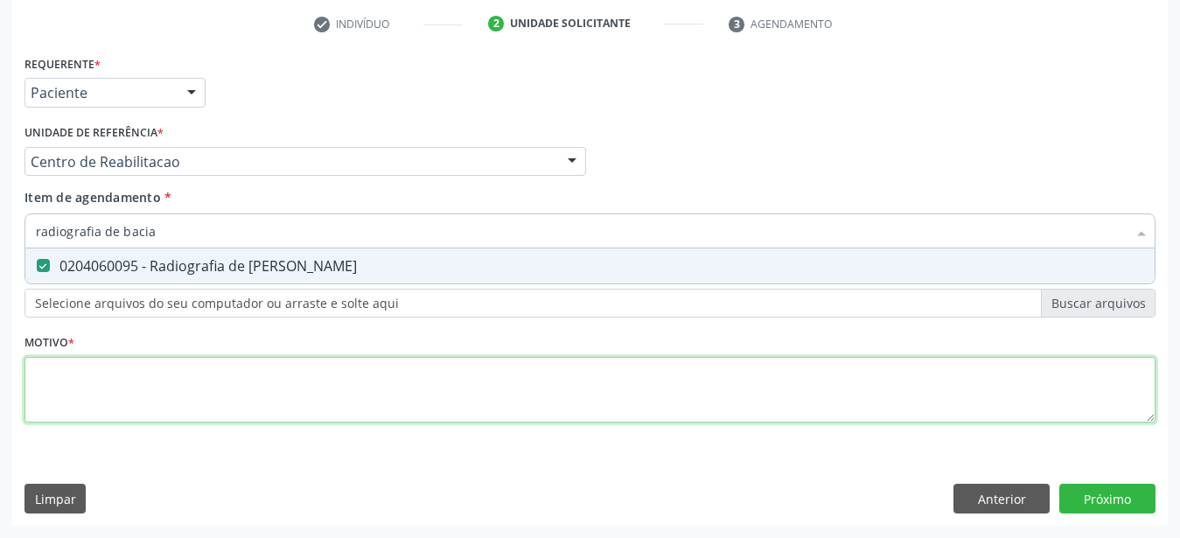
click at [221, 383] on textarea at bounding box center [589, 390] width 1131 height 66
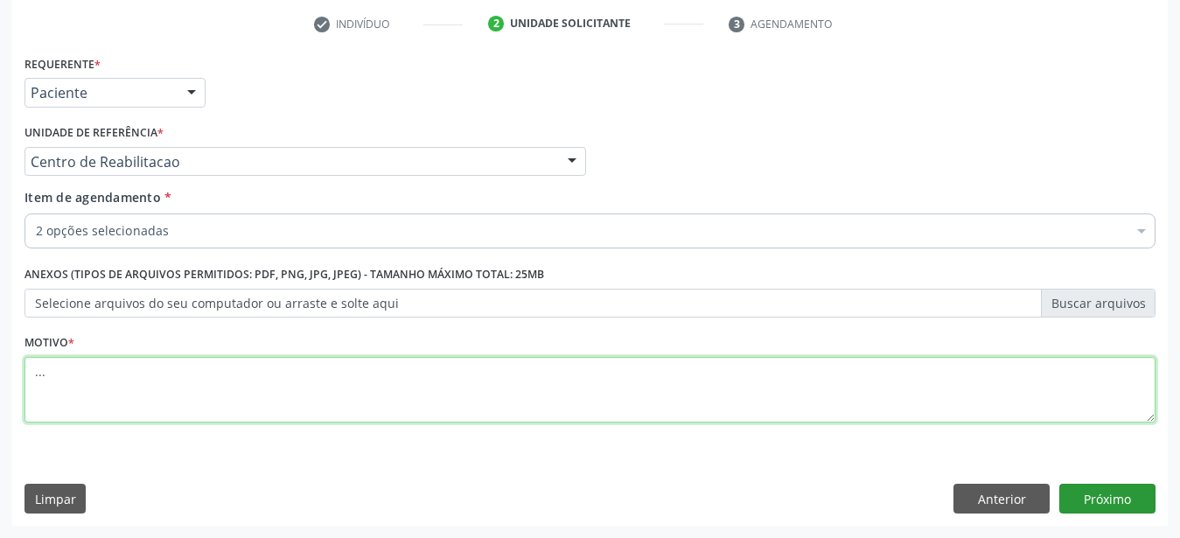
type textarea "..."
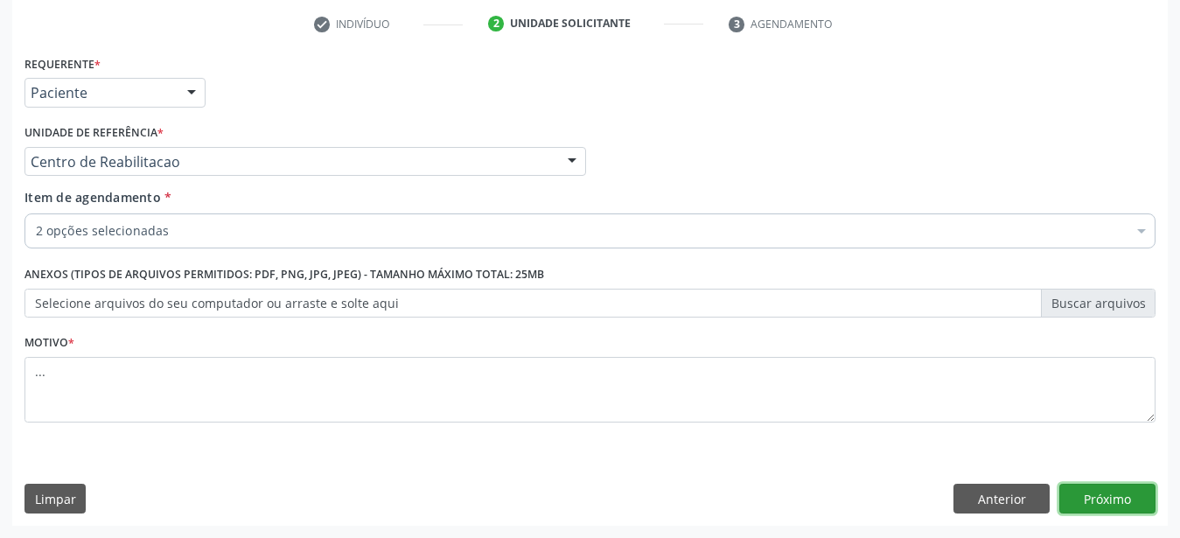
click at [1102, 492] on button "Próximo" at bounding box center [1107, 499] width 96 height 30
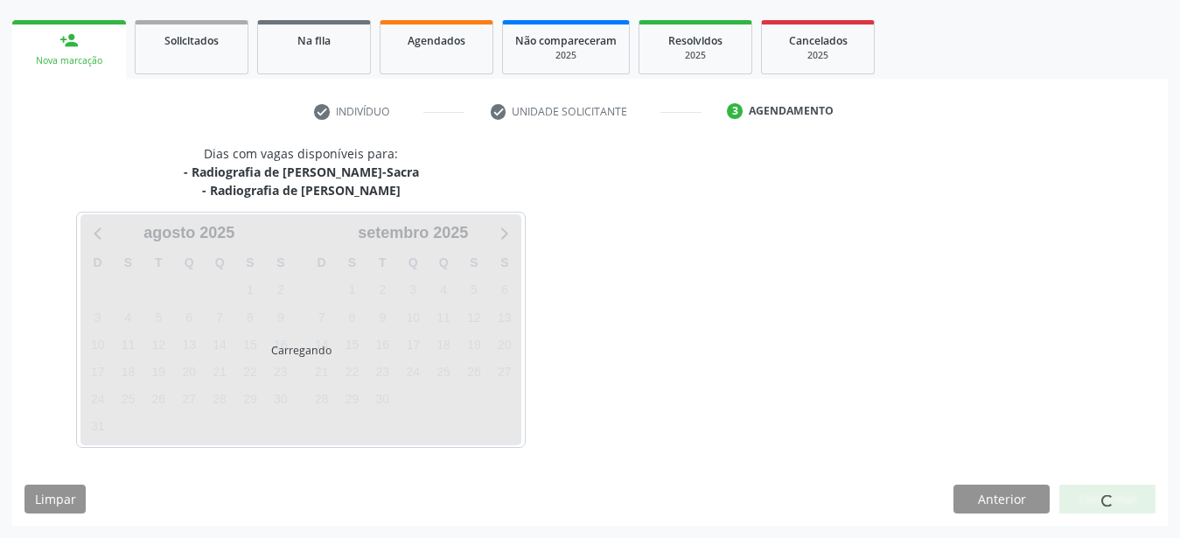
scroll to position [241, 0]
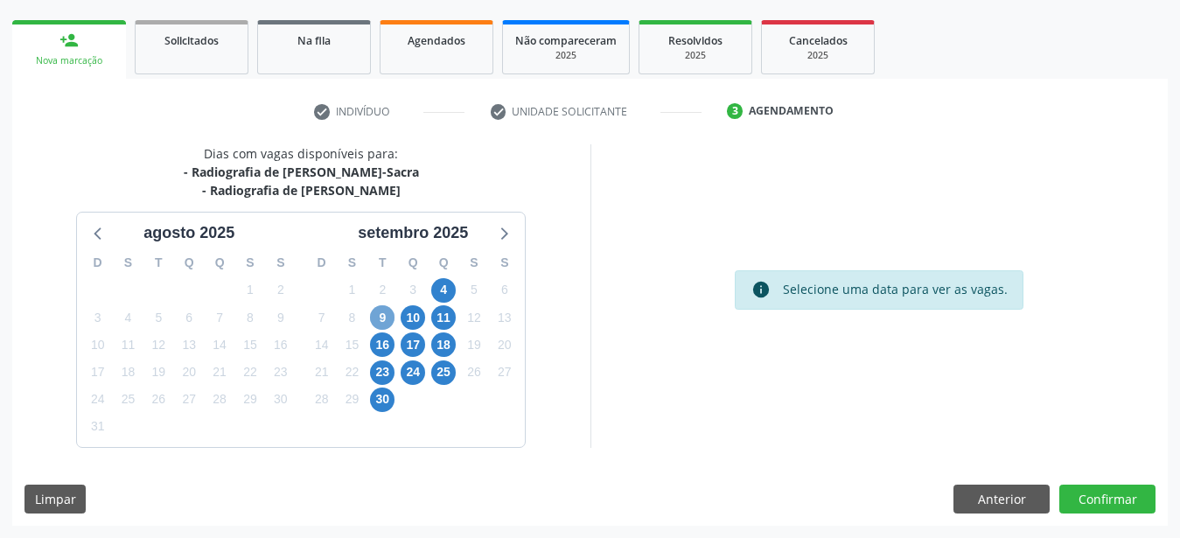
click at [393, 312] on span "9" at bounding box center [382, 317] width 24 height 24
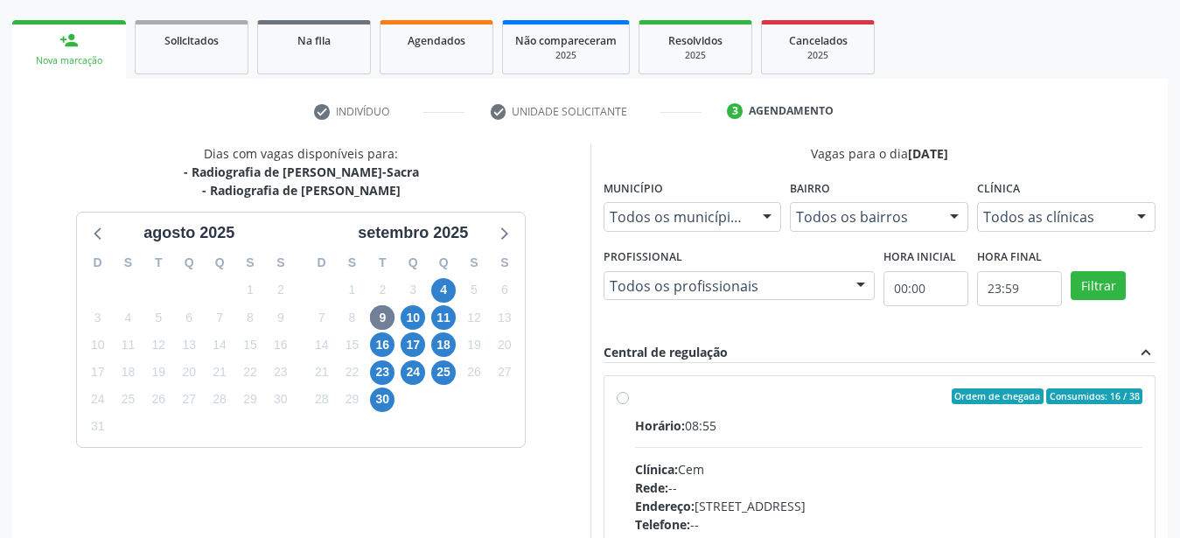
click at [635, 394] on label "Ordem de chegada Consumidos: 16 / 38 Horário: 08:55 Clínica: Cem Rede: -- Ender…" at bounding box center [889, 522] width 508 height 269
click at [627, 394] on input "Ordem de chegada Consumidos: 16 / 38 Horário: 08:55 Clínica: Cem Rede: -- Ender…" at bounding box center [623, 396] width 12 height 16
radio input "true"
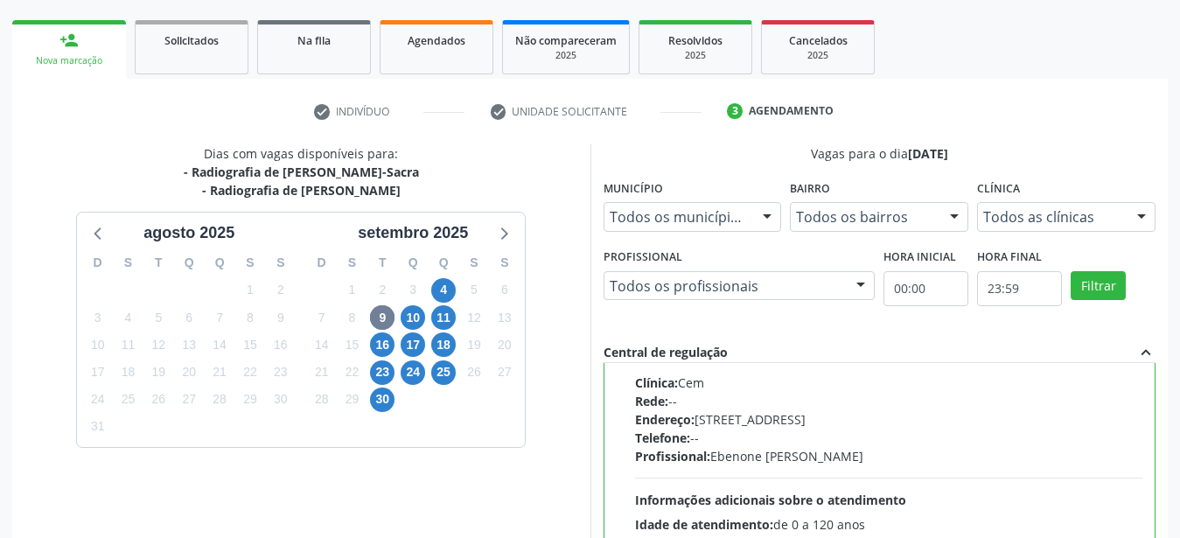
scroll to position [506, 0]
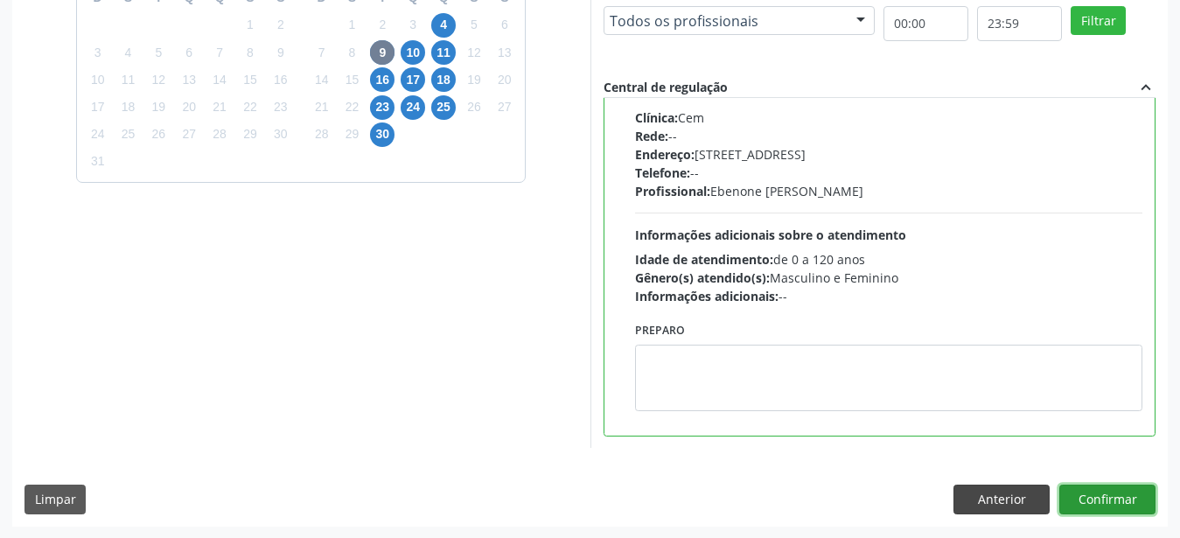
click at [1136, 492] on button "Confirmar" at bounding box center [1107, 500] width 96 height 30
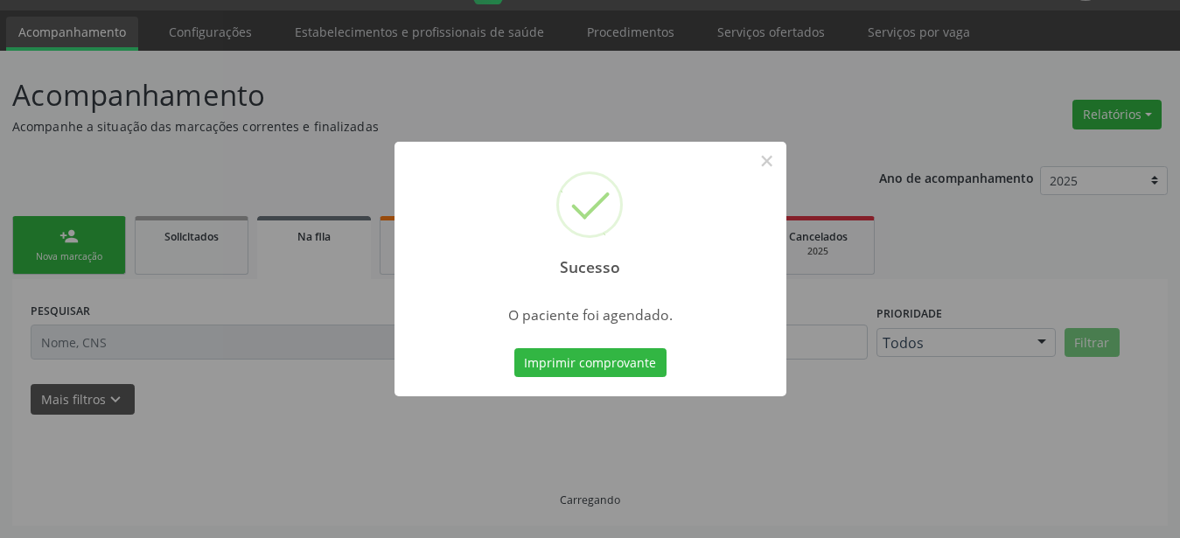
scroll to position [45, 0]
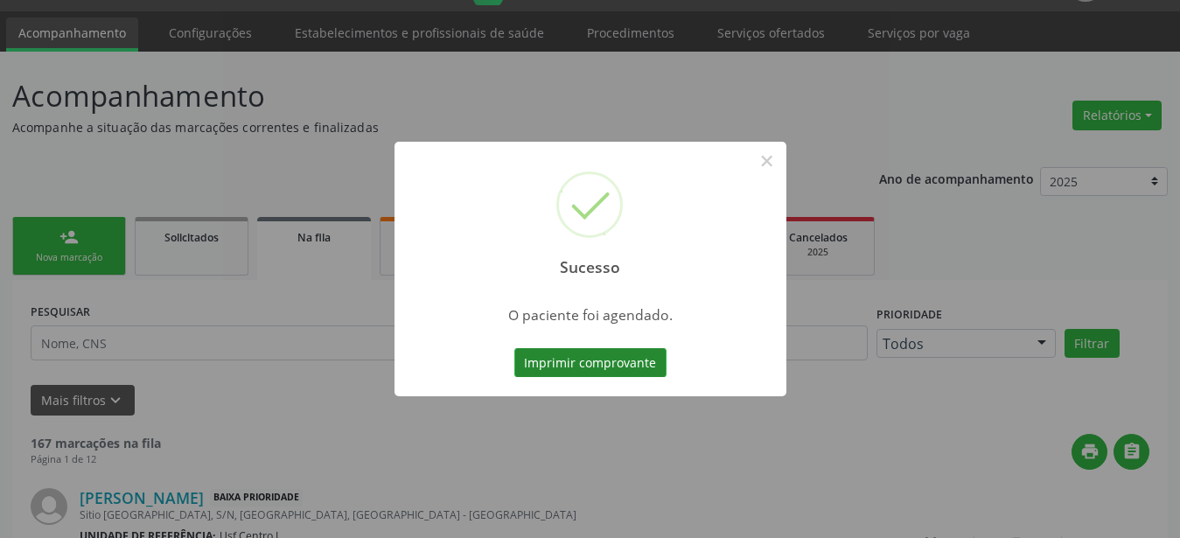
click at [555, 359] on button "Imprimir comprovante" at bounding box center [590, 363] width 152 height 30
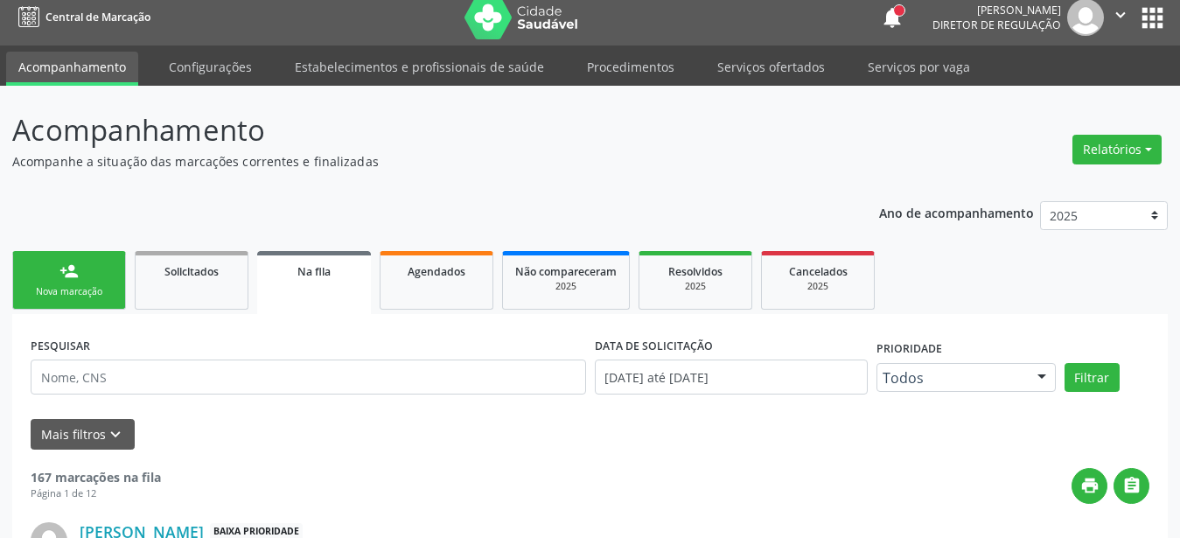
scroll to position [0, 0]
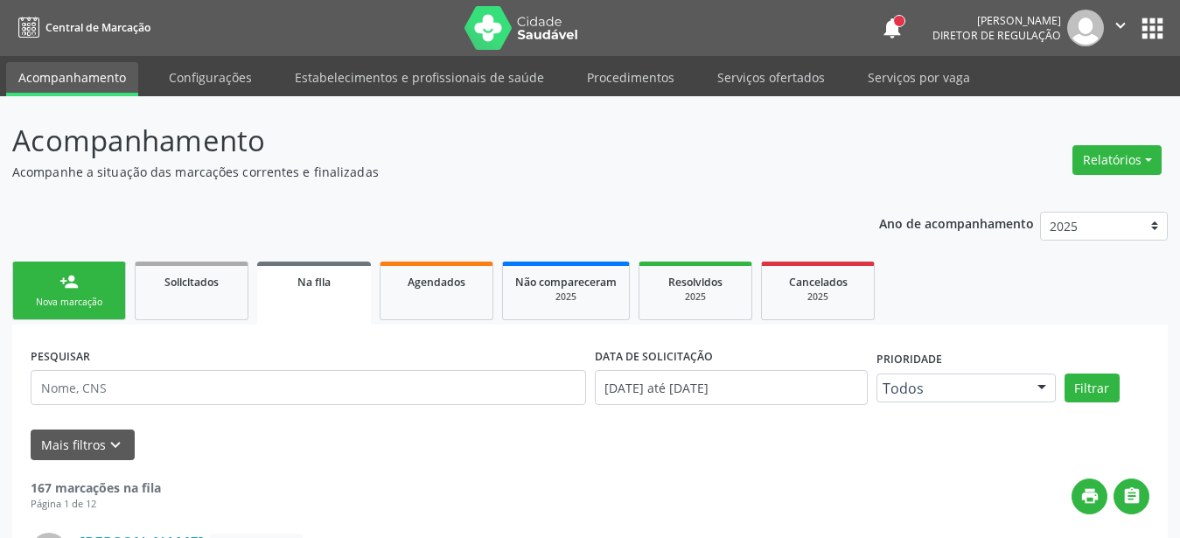
click at [1143, 24] on button "apps" at bounding box center [1152, 28] width 31 height 31
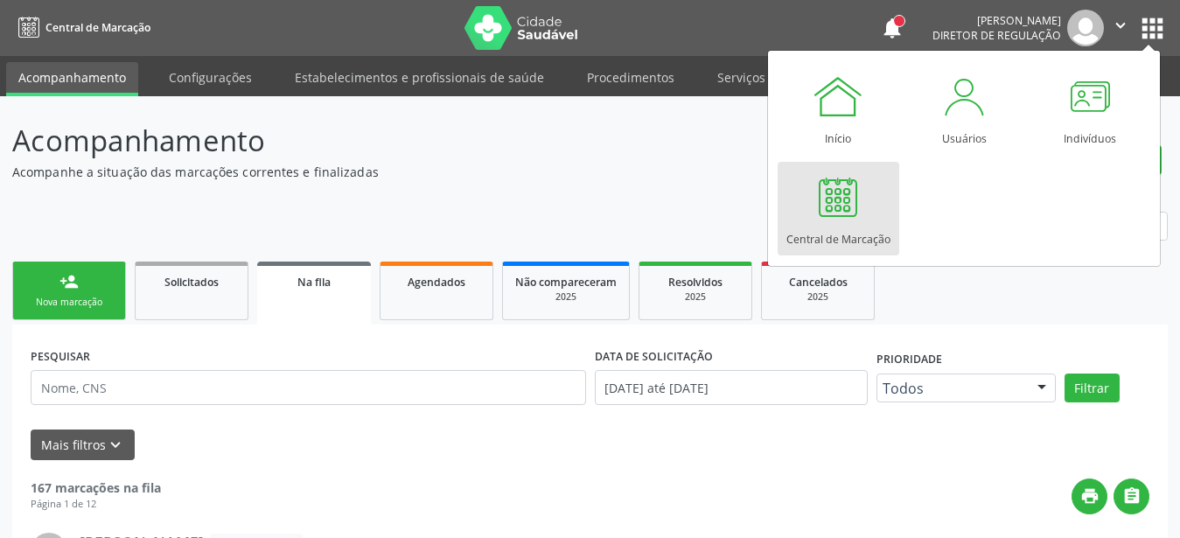
click at [855, 233] on div "Central de Marcação" at bounding box center [838, 235] width 104 height 24
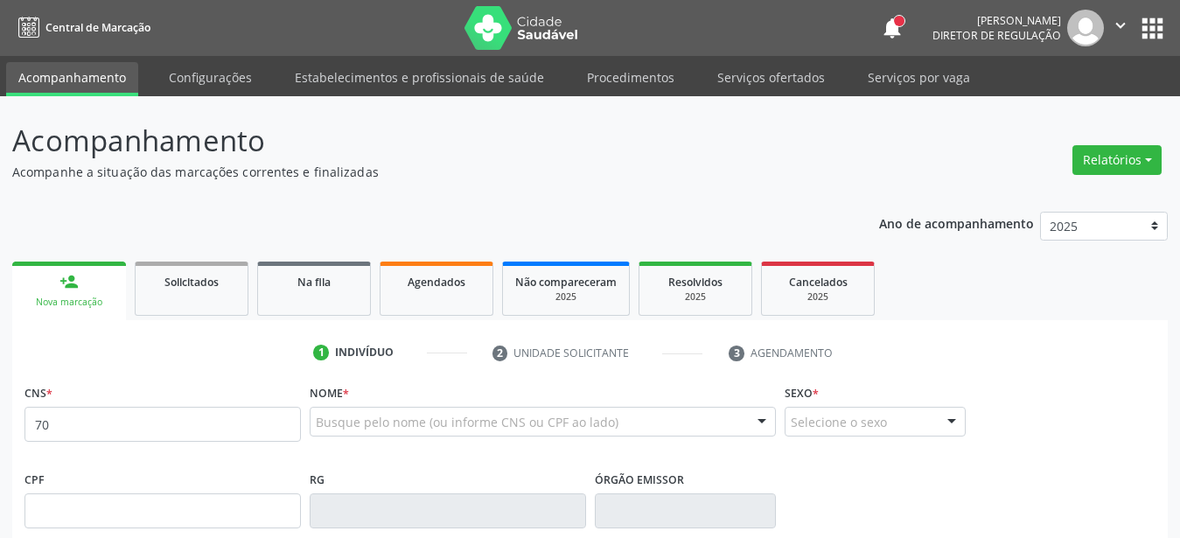
type input "7"
type input "700 8074 6709 3680"
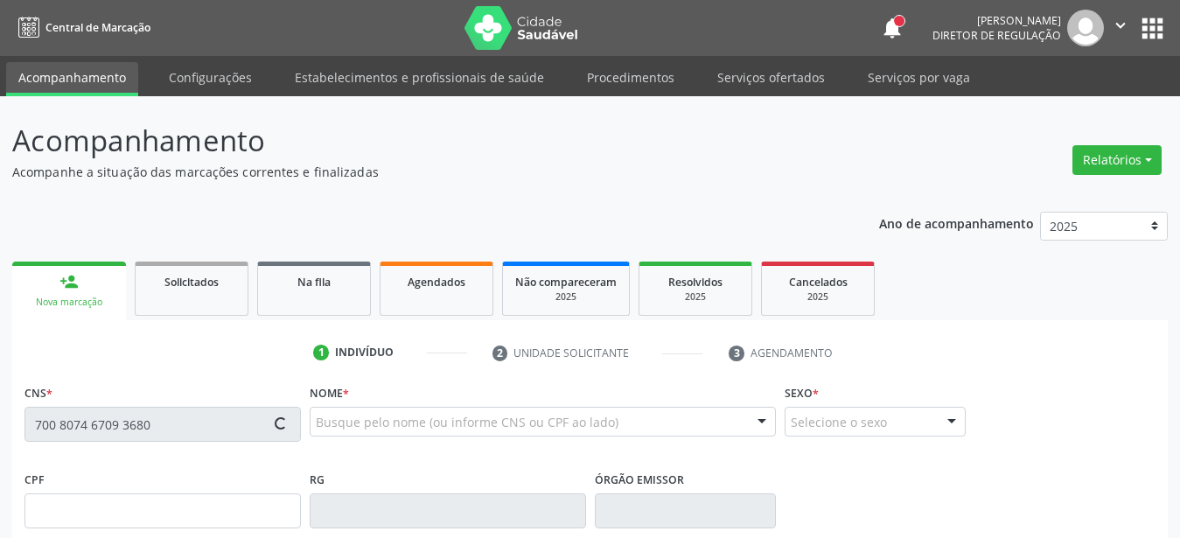
type input "[DATE]"
type input "[PERSON_NAME] das [PERSON_NAME]"
type input "SN"
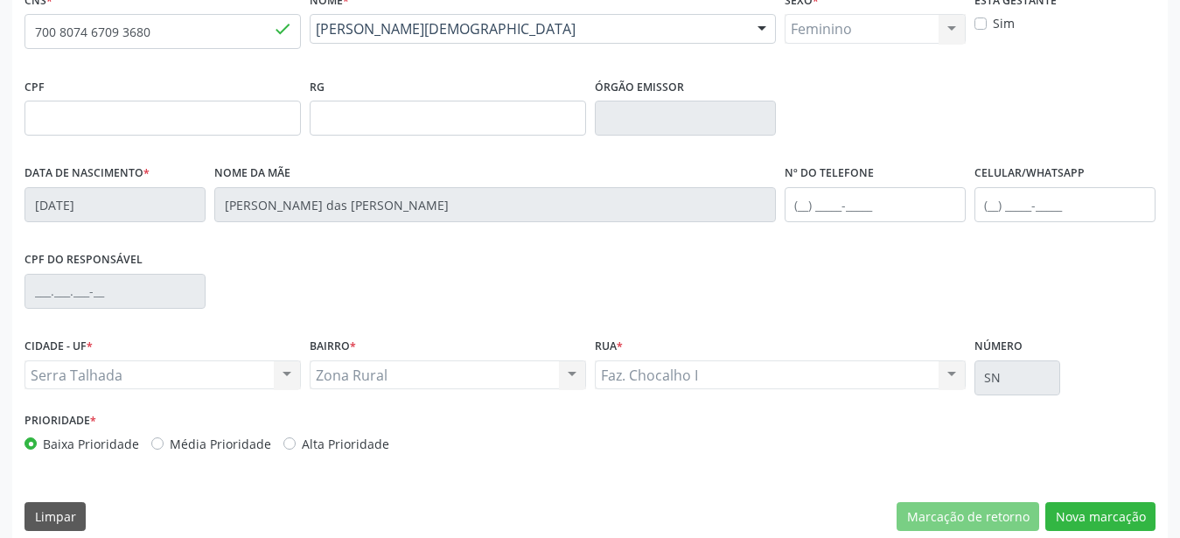
scroll to position [410, 0]
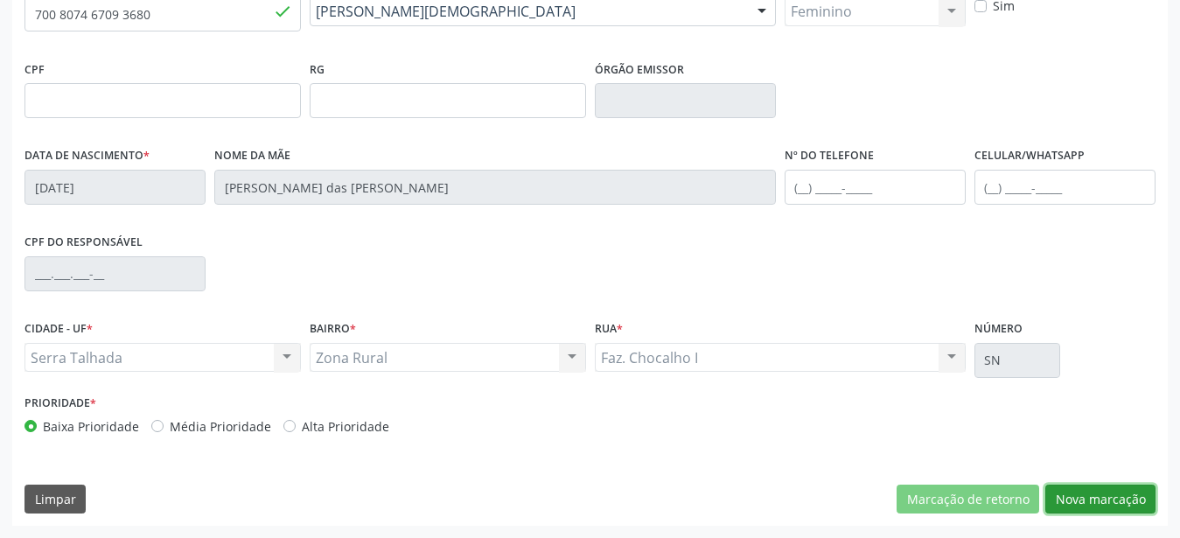
drag, startPoint x: 1094, startPoint y: 490, endPoint x: 1064, endPoint y: 503, distance: 33.3
click at [1096, 491] on button "Nova marcação" at bounding box center [1100, 500] width 110 height 30
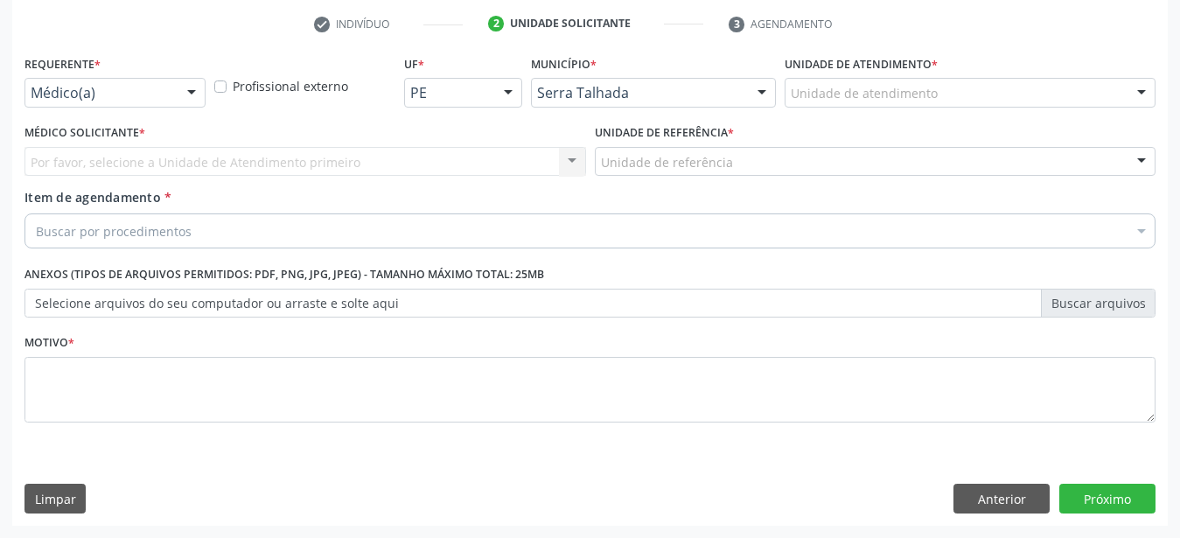
scroll to position [343, 0]
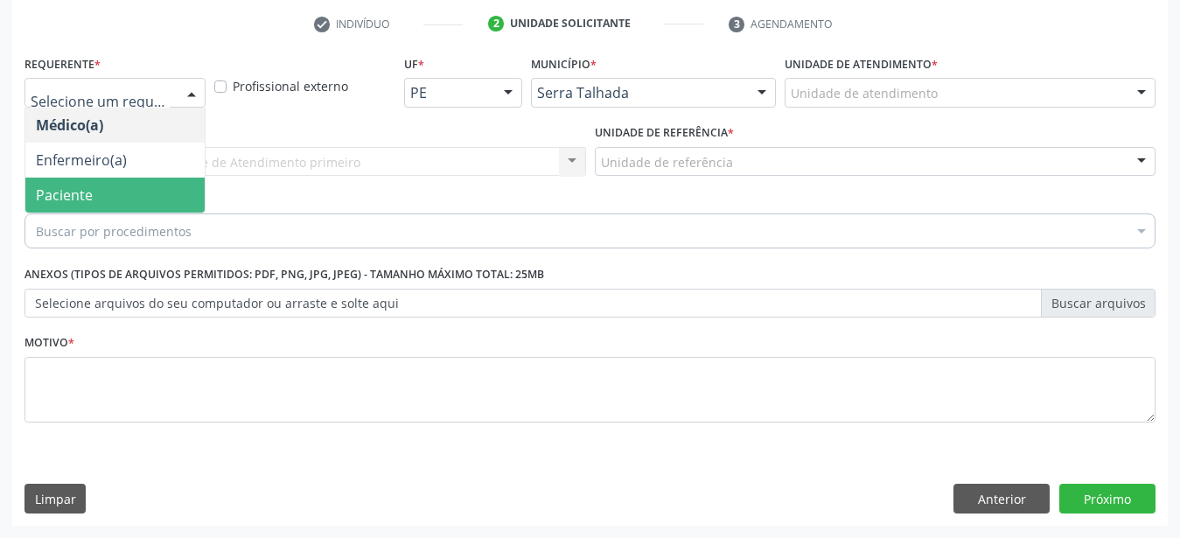
click at [91, 185] on span "Paciente" at bounding box center [64, 194] width 57 height 19
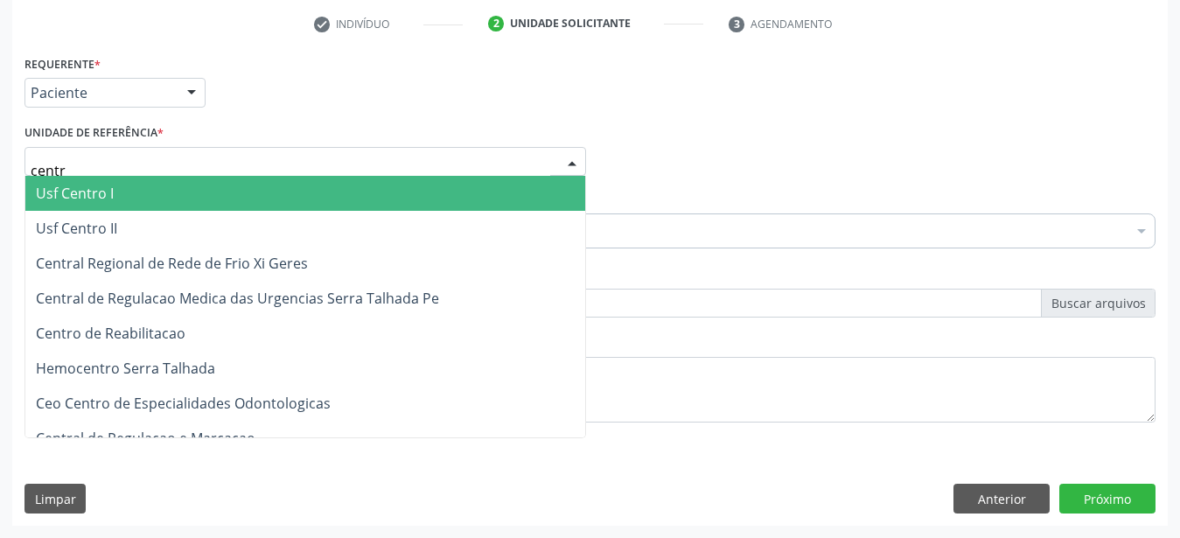
type input "centro"
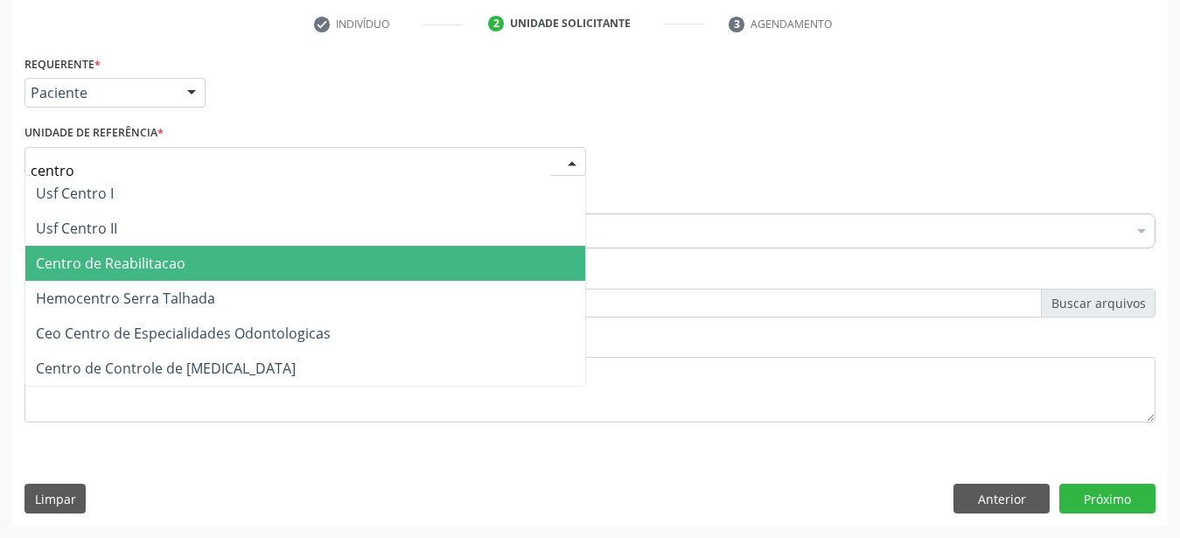
click at [123, 254] on span "Centro de Reabilitacao" at bounding box center [111, 263] width 150 height 19
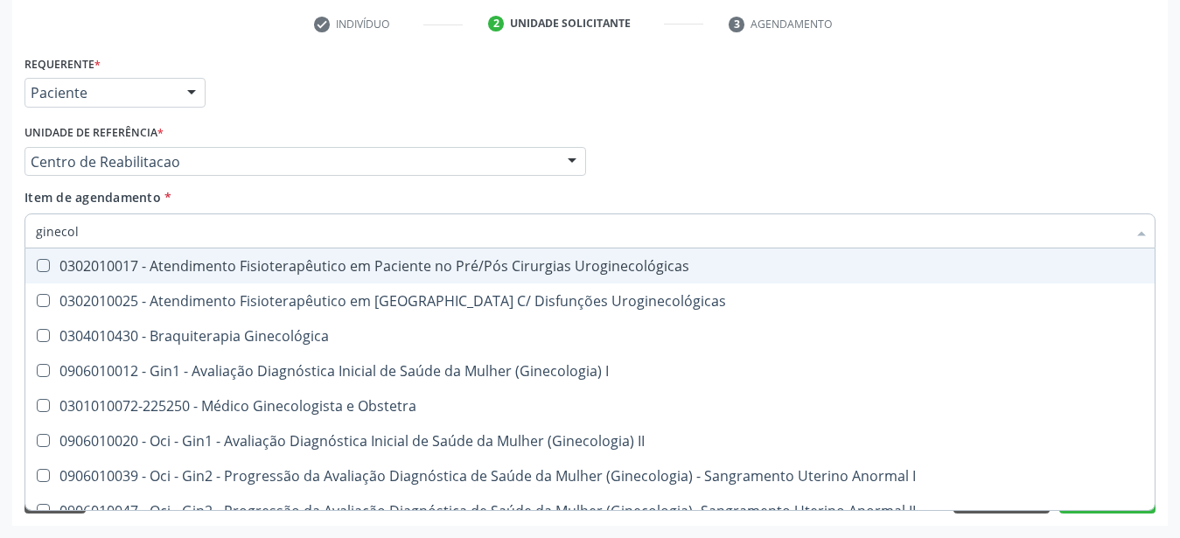
type input "ginecolo"
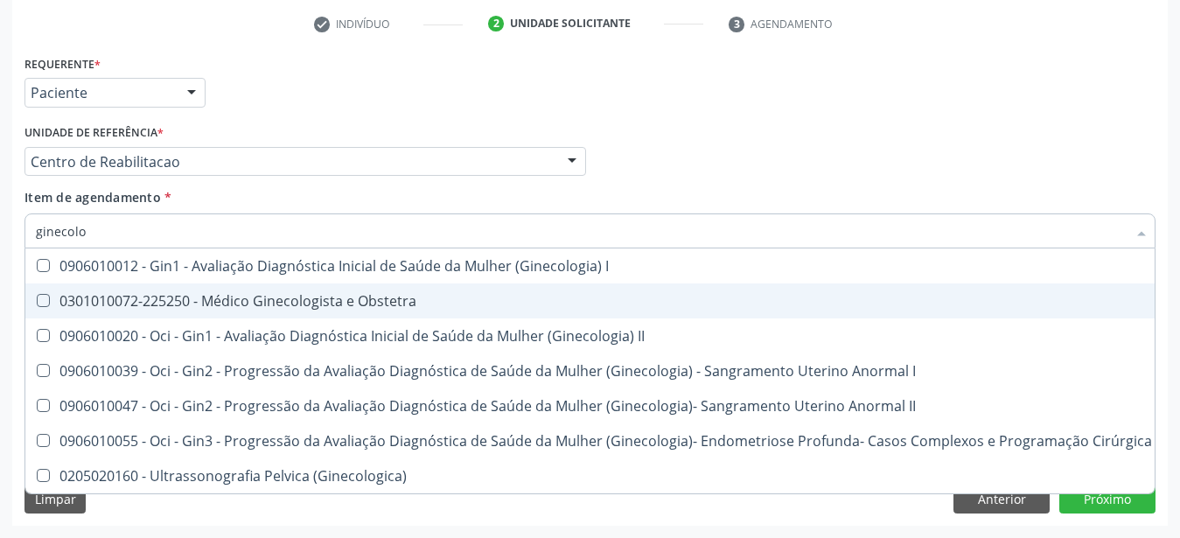
drag, startPoint x: 208, startPoint y: 288, endPoint x: 253, endPoint y: 281, distance: 45.2
click at [209, 294] on div "0301010072-225250 - Médico Ginecologista e Obstetra" at bounding box center [594, 301] width 1116 height 14
checkbox Obstetra "true"
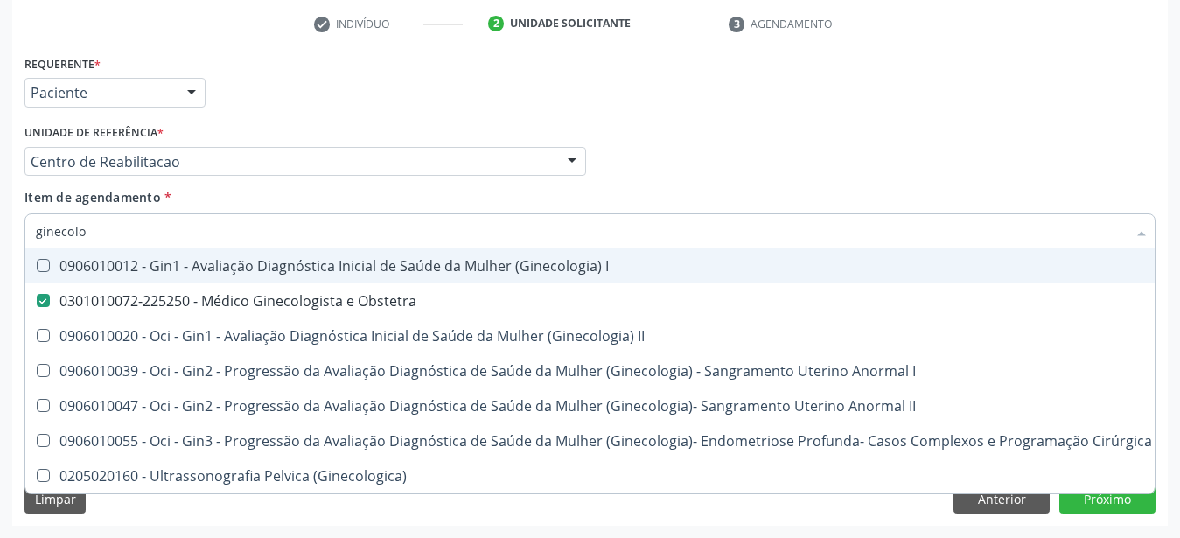
drag, startPoint x: 419, startPoint y: 105, endPoint x: 325, endPoint y: 149, distance: 103.3
click at [419, 104] on div "Requerente * Paciente Médico(a) Enfermeiro(a) Paciente Nenhum resultado encontr…" at bounding box center [589, 249] width 1131 height 396
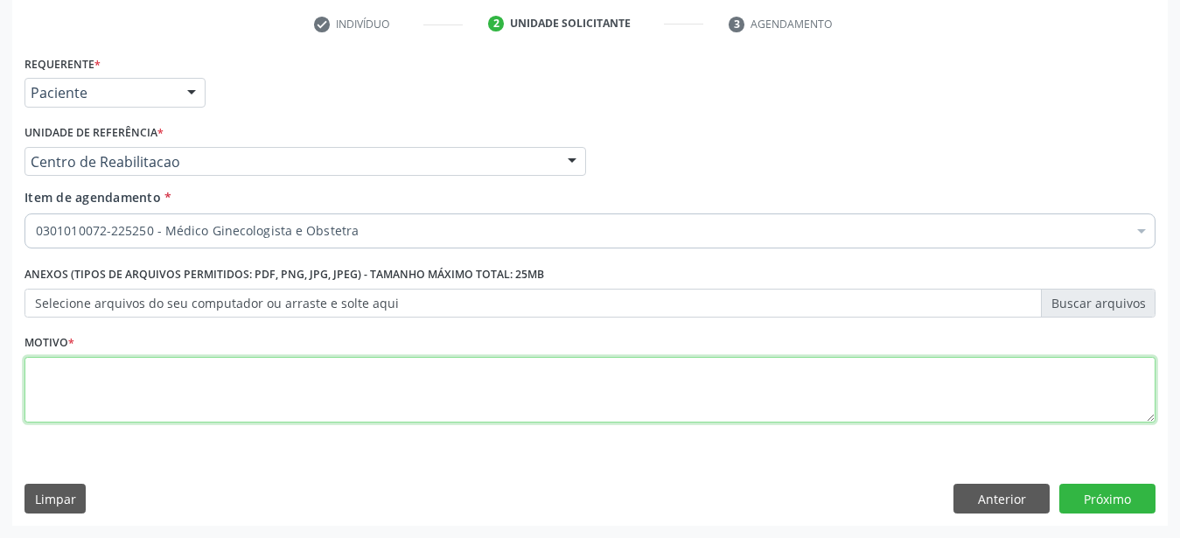
drag, startPoint x: 80, startPoint y: 399, endPoint x: 103, endPoint y: 387, distance: 25.4
click at [82, 398] on textarea at bounding box center [589, 390] width 1131 height 66
type textarea "..."
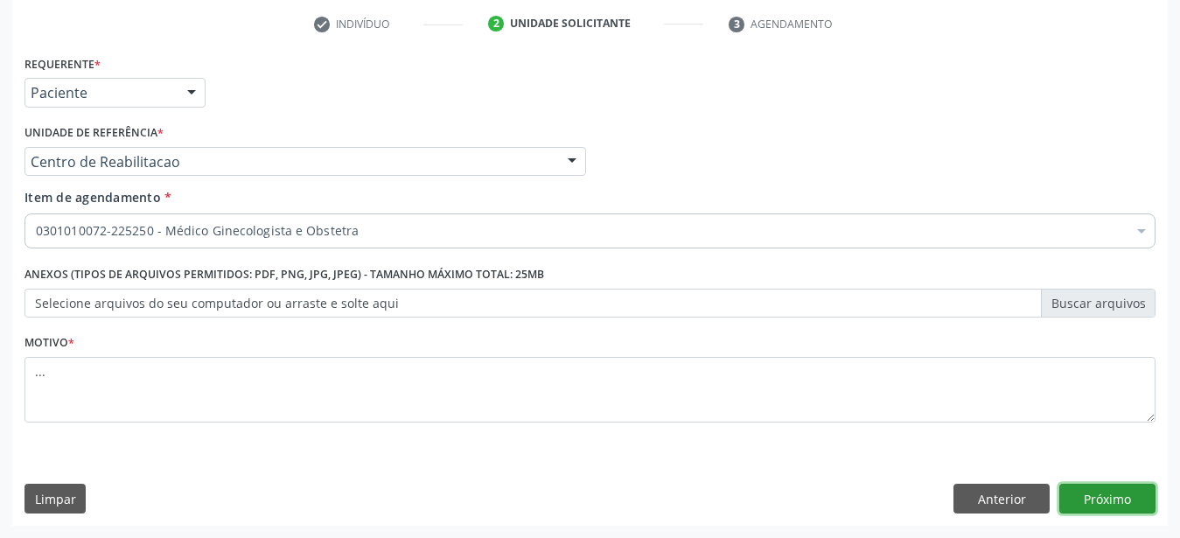
click at [1097, 499] on button "Próximo" at bounding box center [1107, 499] width 96 height 30
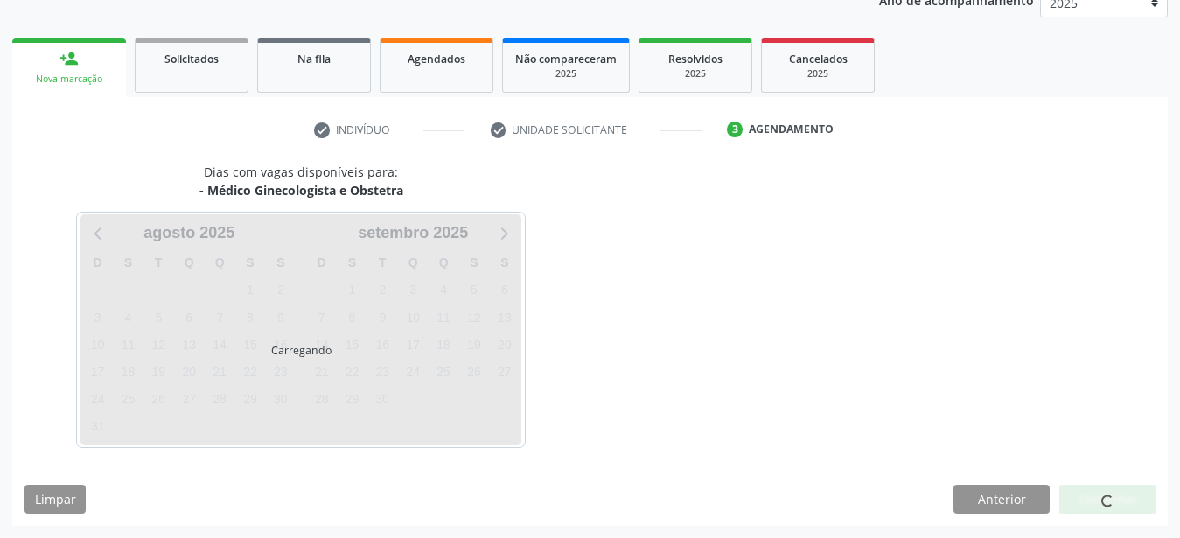
scroll to position [223, 0]
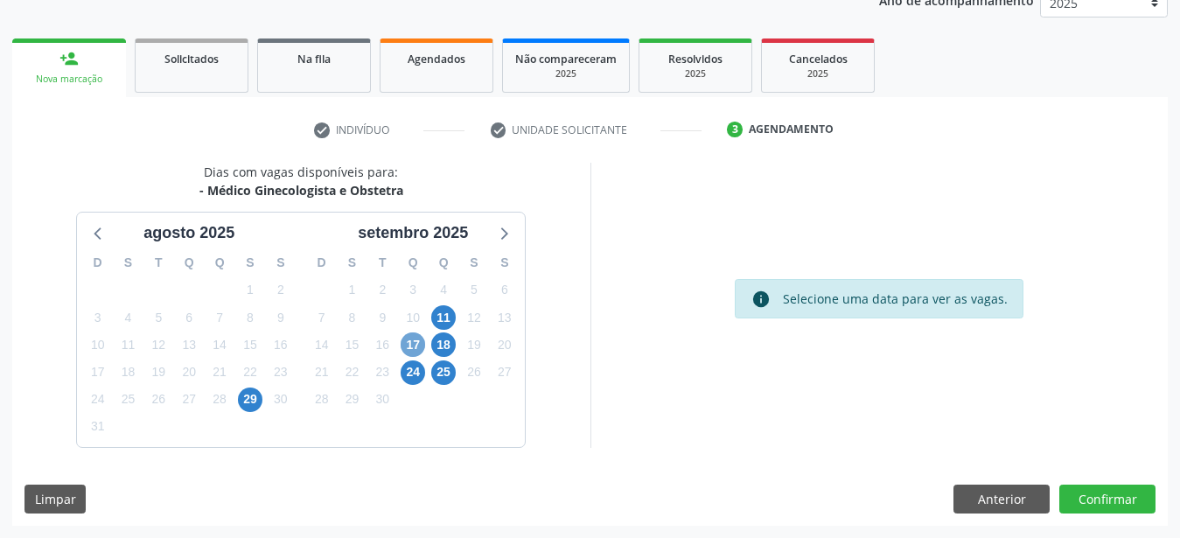
click at [409, 344] on span "17" at bounding box center [413, 344] width 24 height 24
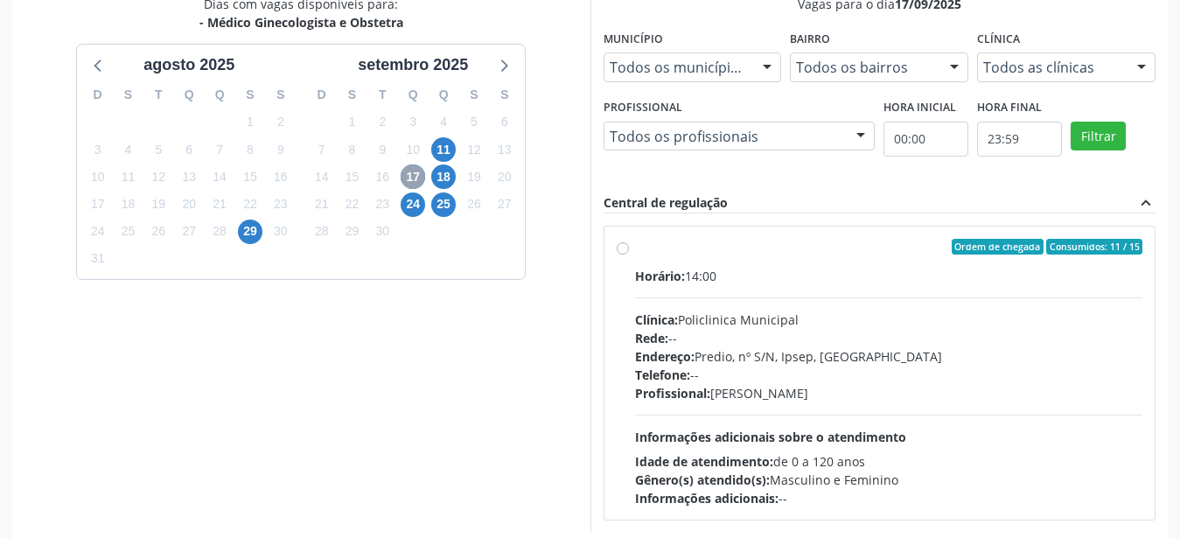
scroll to position [401, 0]
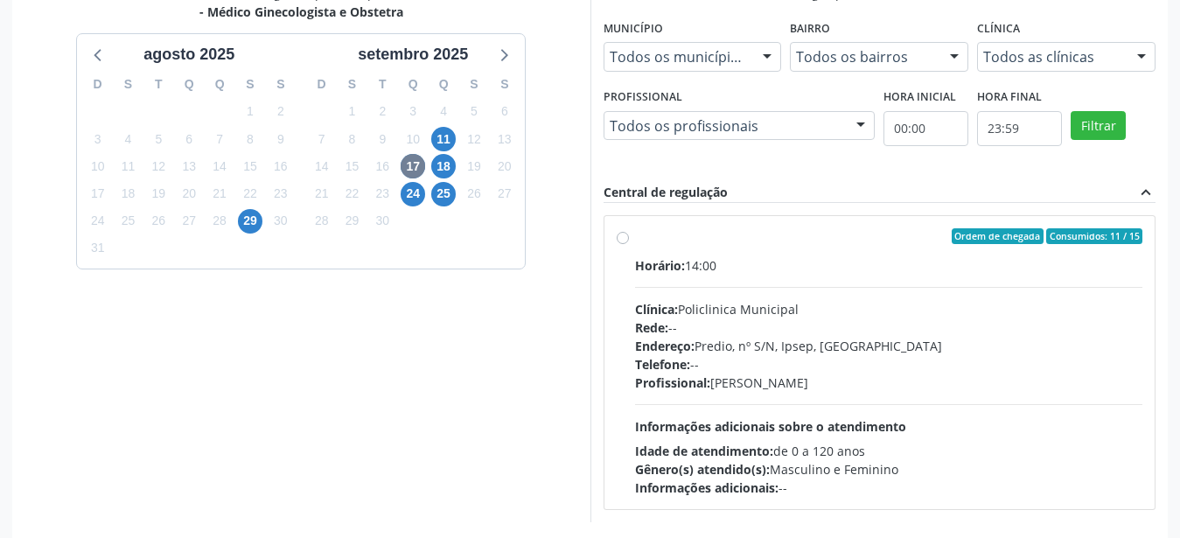
click at [635, 238] on label "Ordem de chegada Consumidos: 11 / 15 Horário: 14:00 Clínica: Policlinica Munici…" at bounding box center [889, 362] width 508 height 269
click at [625, 238] on input "Ordem de chegada Consumidos: 11 / 15 Horário: 14:00 Clínica: Policlinica Munici…" at bounding box center [623, 236] width 12 height 16
radio input "true"
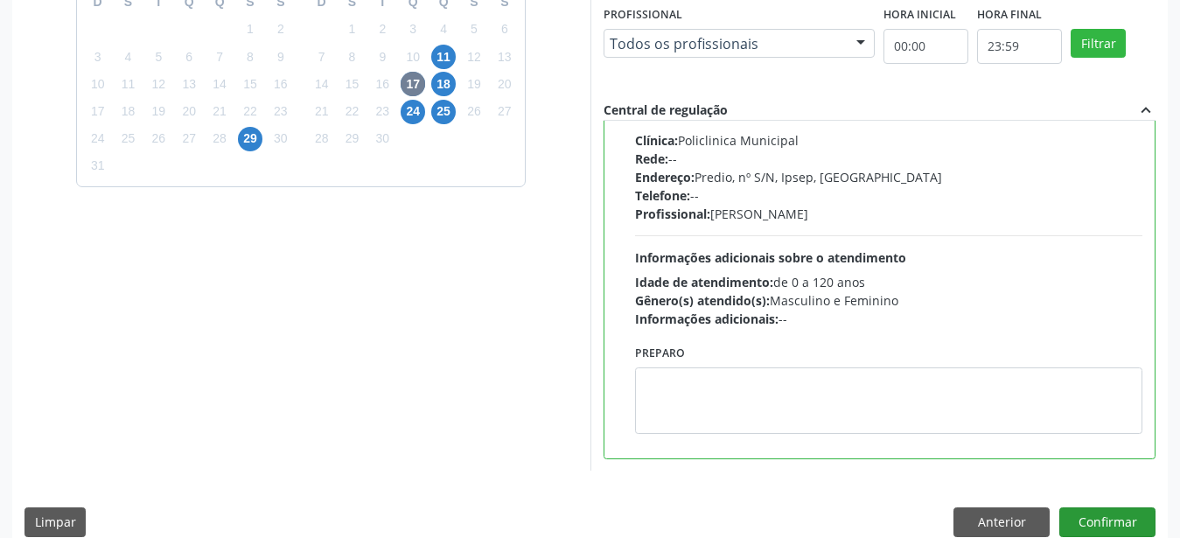
scroll to position [506, 0]
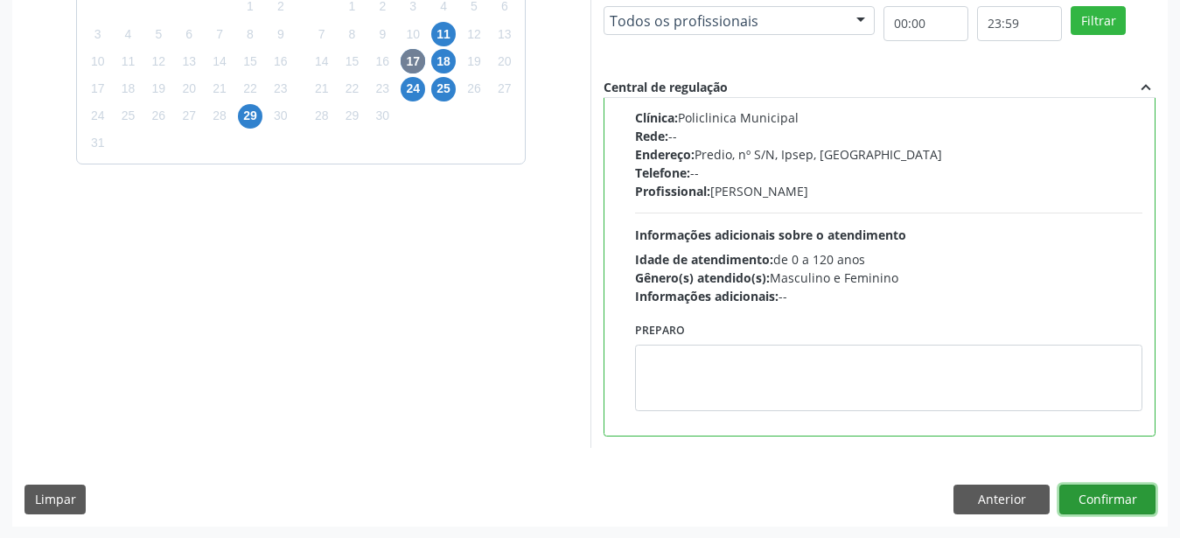
click at [1126, 502] on button "Confirmar" at bounding box center [1107, 500] width 96 height 30
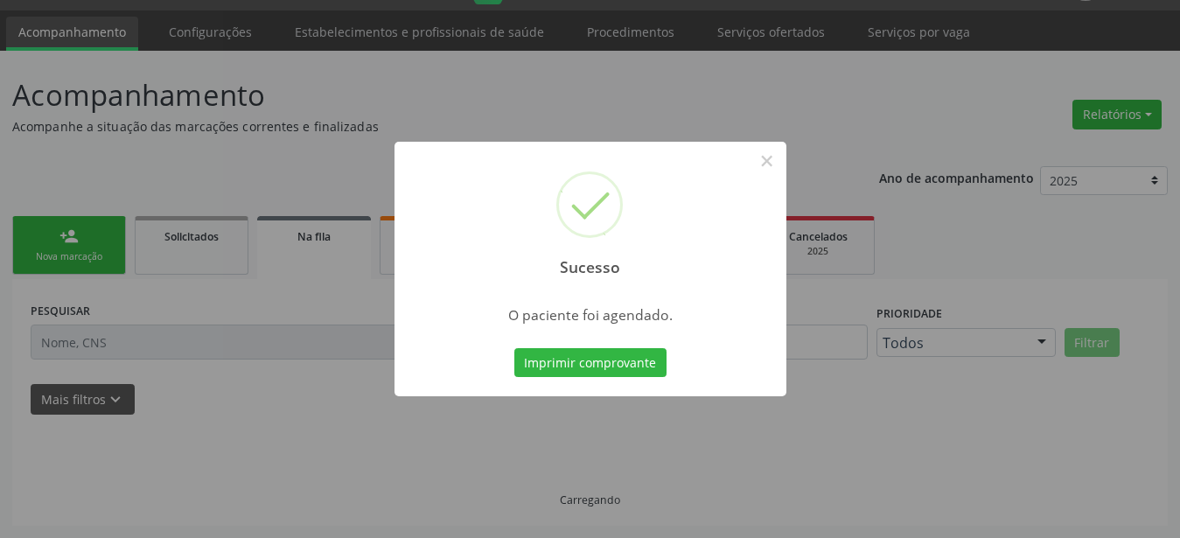
scroll to position [45, 0]
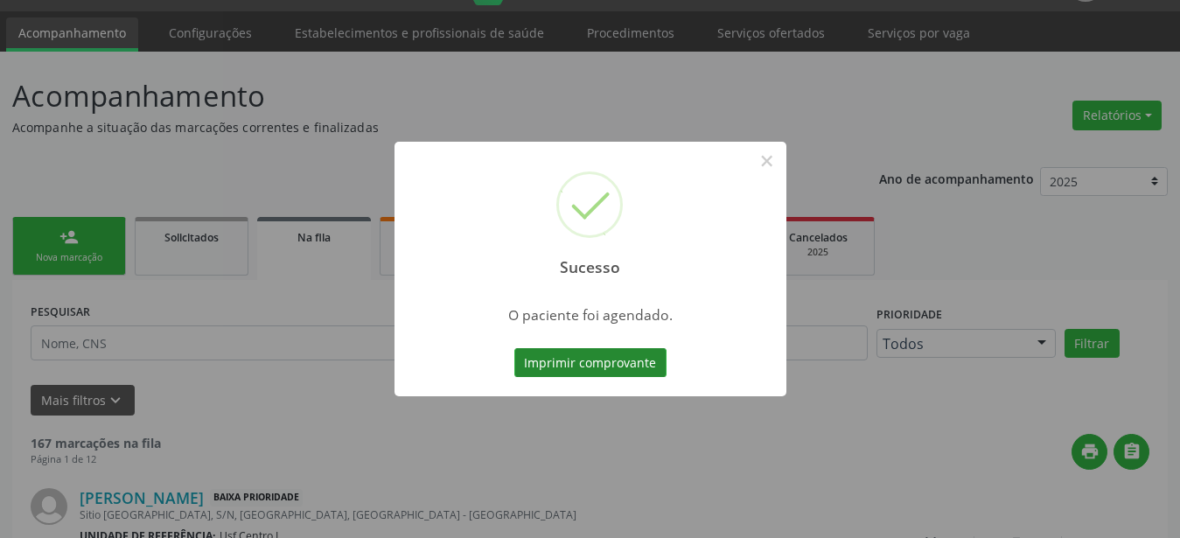
click at [629, 360] on button "Imprimir comprovante" at bounding box center [590, 363] width 152 height 30
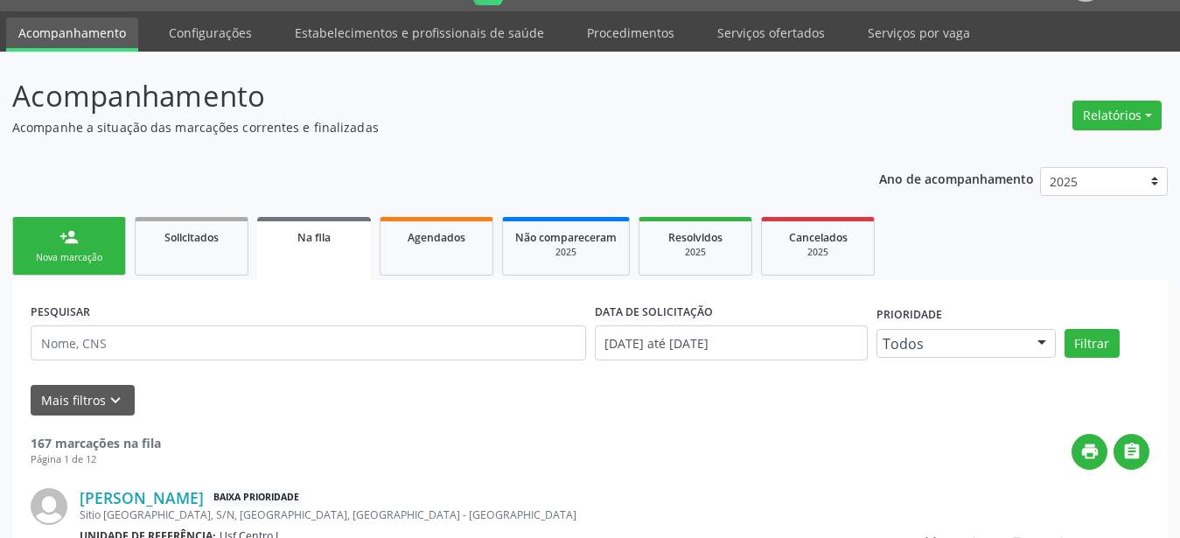
scroll to position [44, 0]
